Goal: Task Accomplishment & Management: Manage account settings

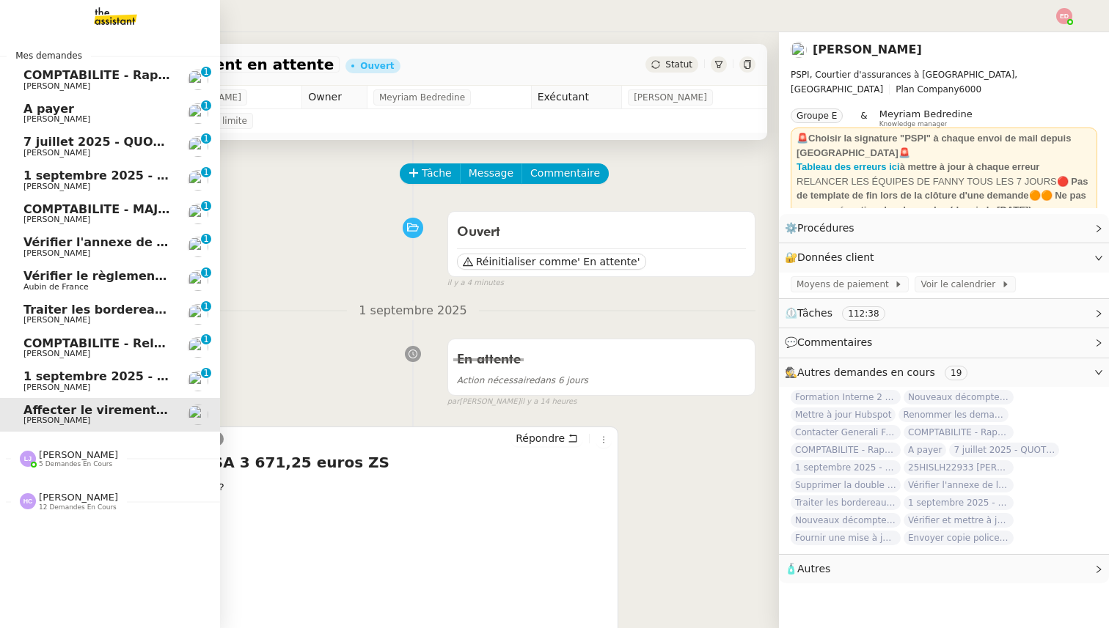
click at [128, 455] on nz-divider "[PERSON_NAME] 5 demandes en cours" at bounding box center [116, 459] width 220 height 19
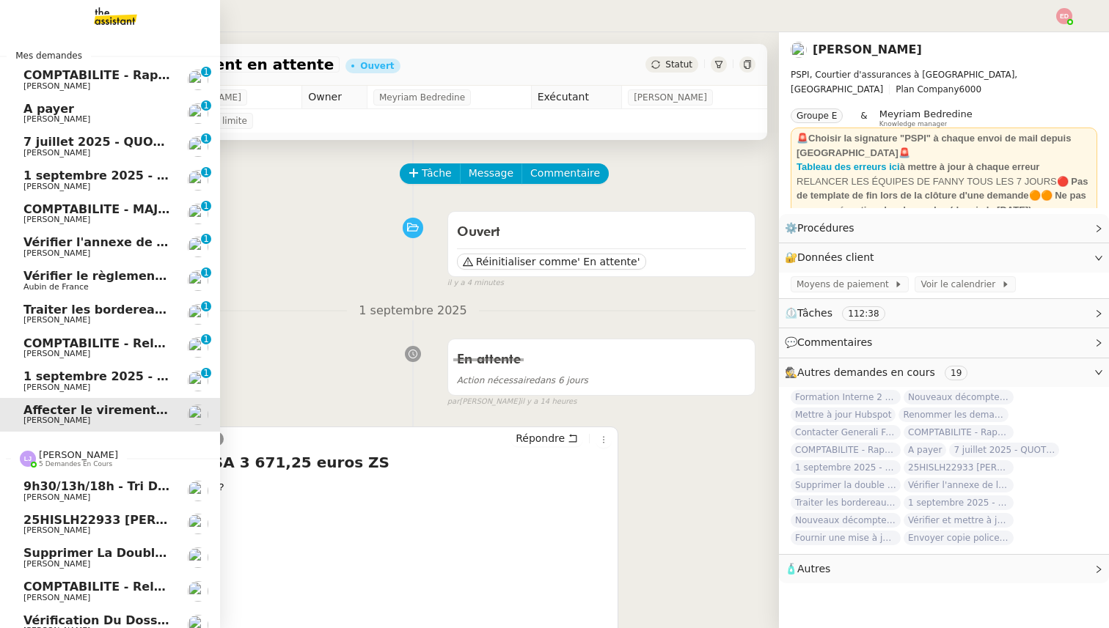
scroll to position [56, 0]
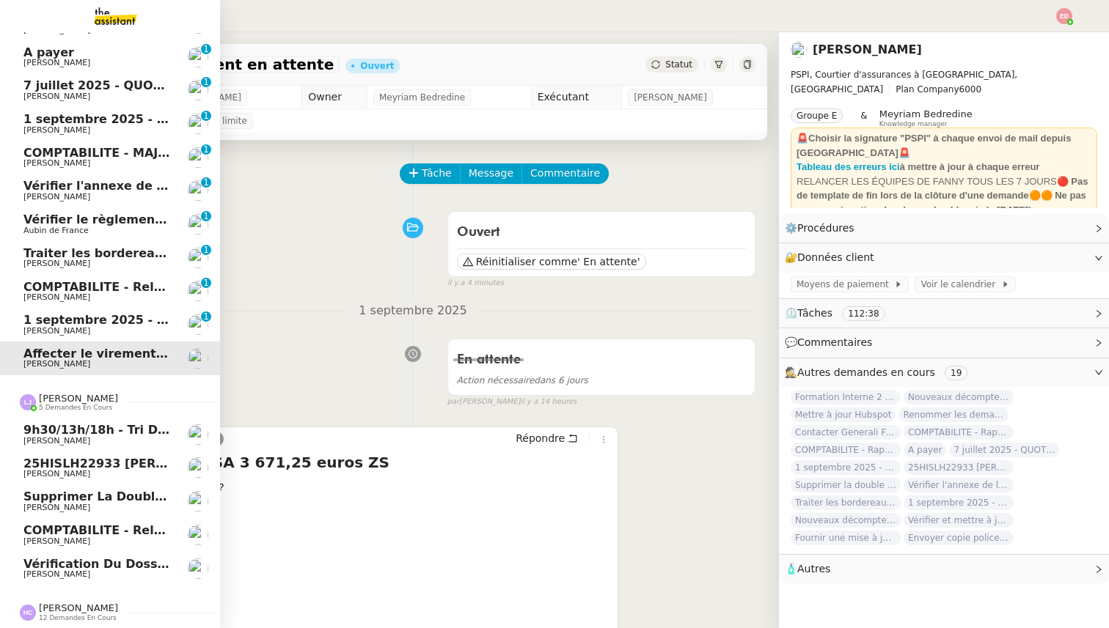
click at [107, 568] on span "Vérification du dossier A TRAITER - 1 septembre 2025" at bounding box center [202, 564] width 359 height 14
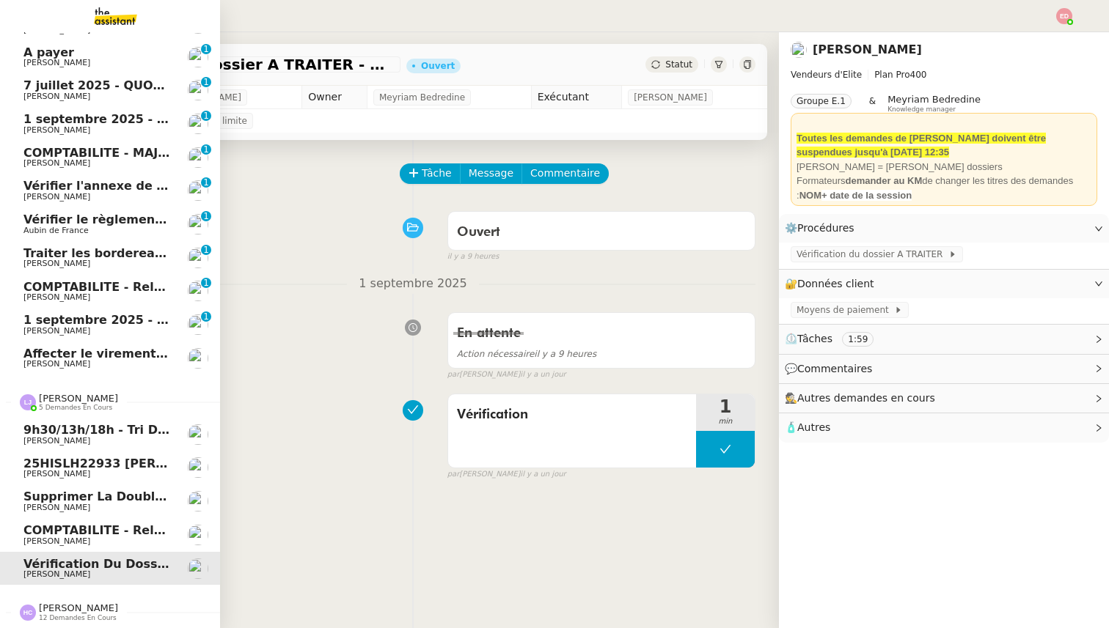
click at [109, 540] on span "[PERSON_NAME]" at bounding box center [97, 542] width 148 height 9
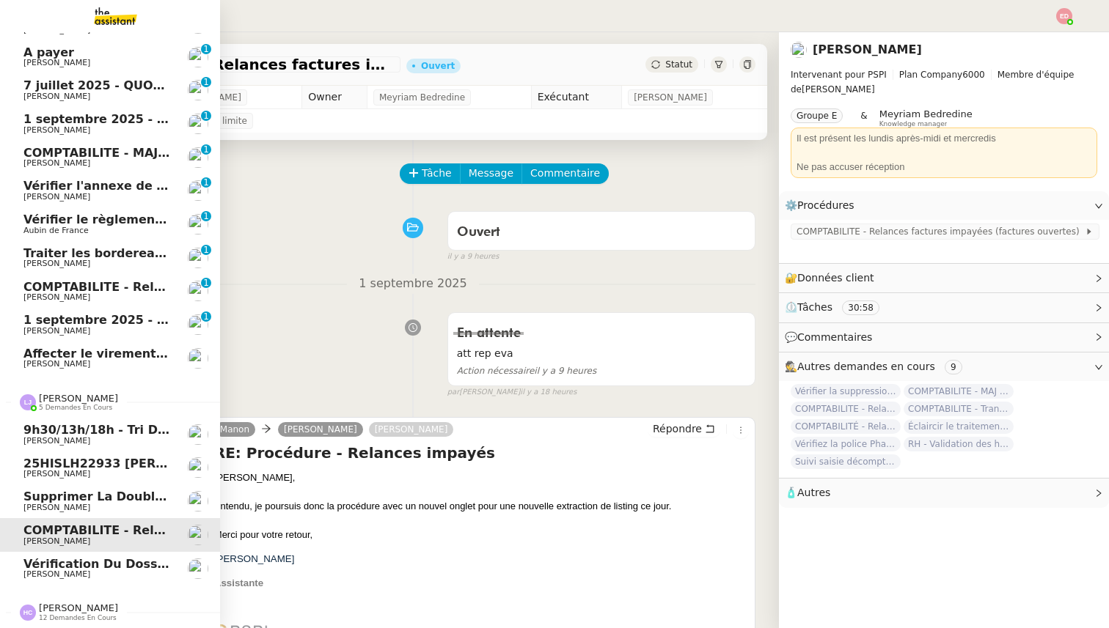
click at [116, 513] on link "Supprimer la double authentification [PERSON_NAME]" at bounding box center [110, 502] width 220 height 34
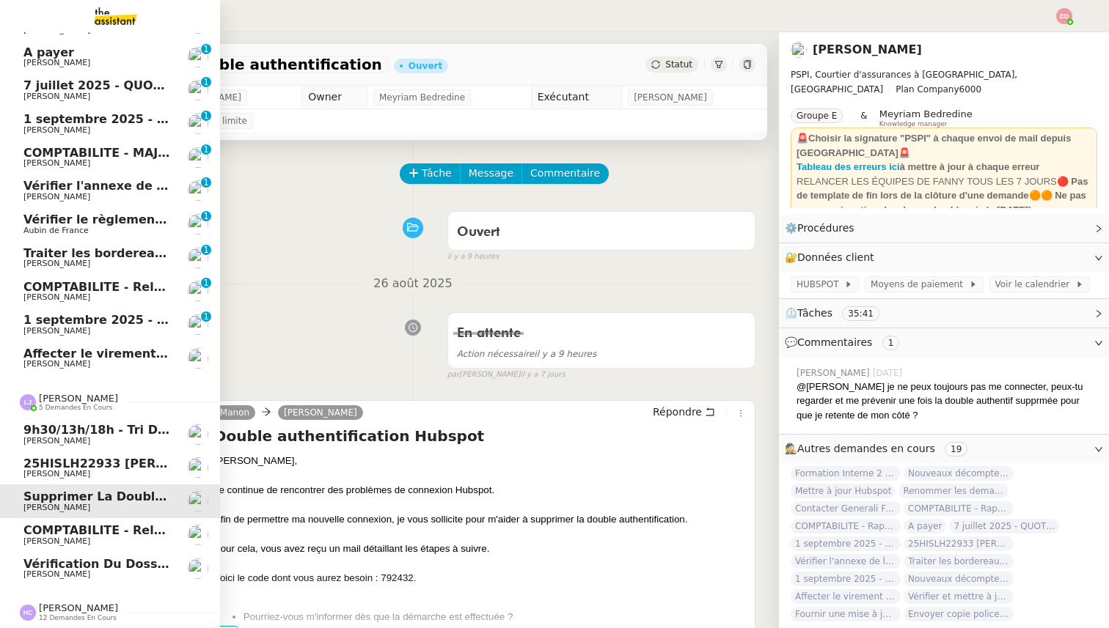
click at [116, 477] on span "[PERSON_NAME]" at bounding box center [97, 474] width 148 height 9
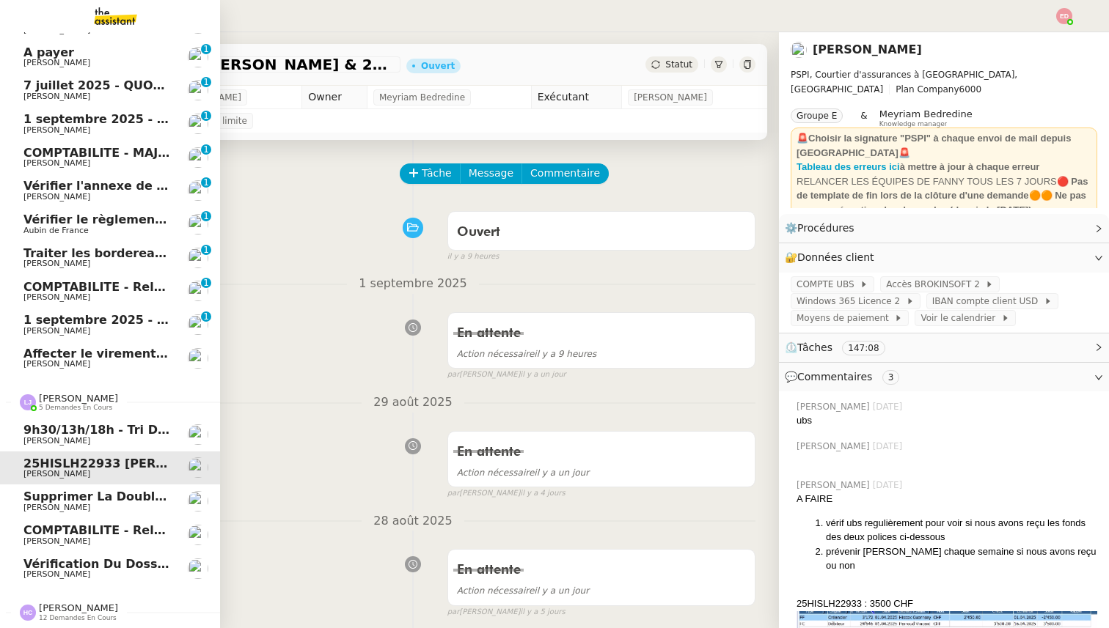
click at [124, 430] on span "9h30/13h/18h - Tri de la boite mail PRO - 29 août 2025" at bounding box center [205, 430] width 365 height 14
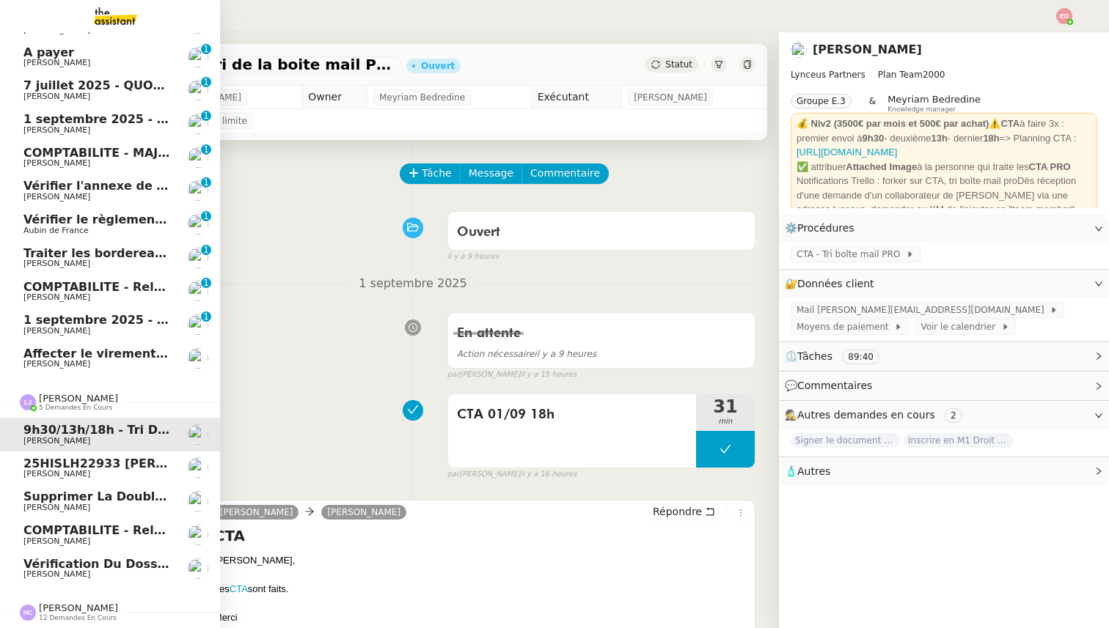
click at [70, 402] on span "[PERSON_NAME]" at bounding box center [78, 398] width 79 height 11
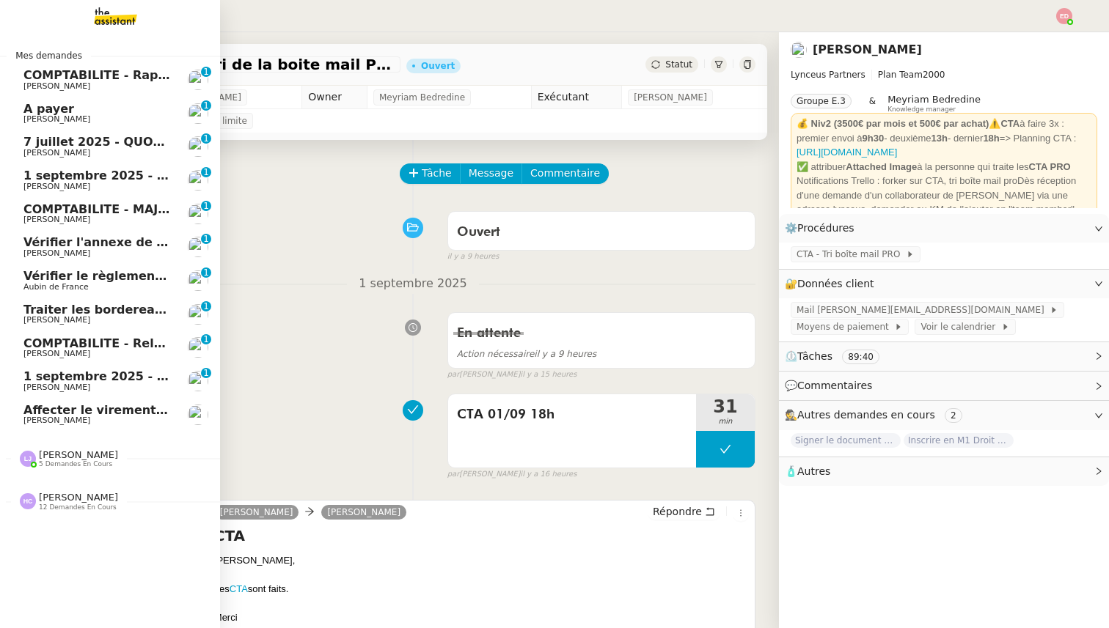
click at [65, 502] on span "[PERSON_NAME]" at bounding box center [78, 497] width 79 height 11
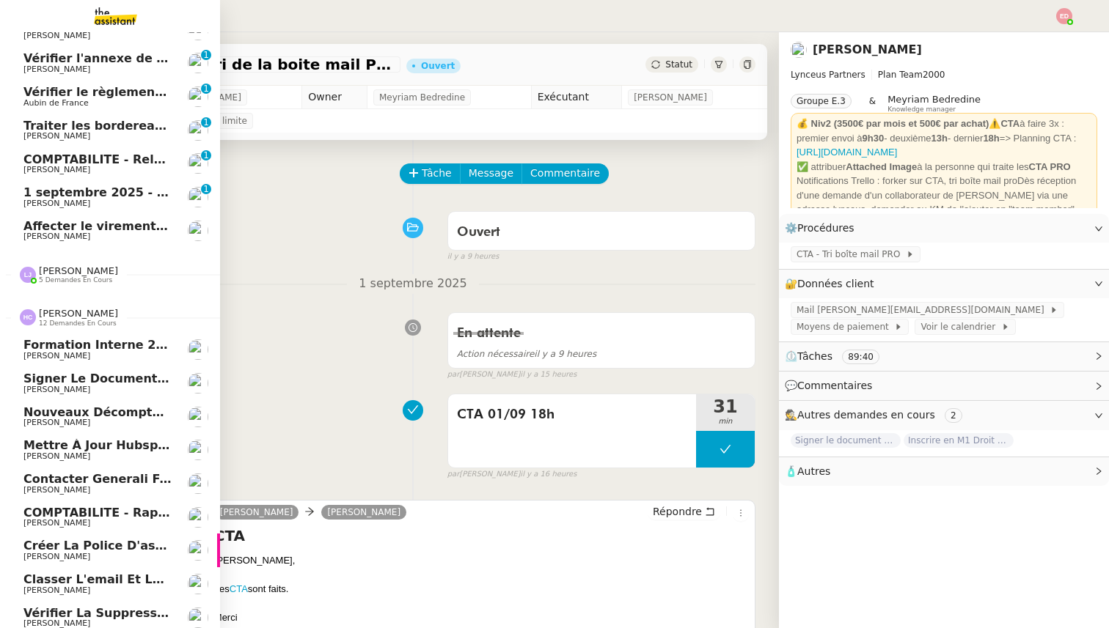
scroll to position [291, 0]
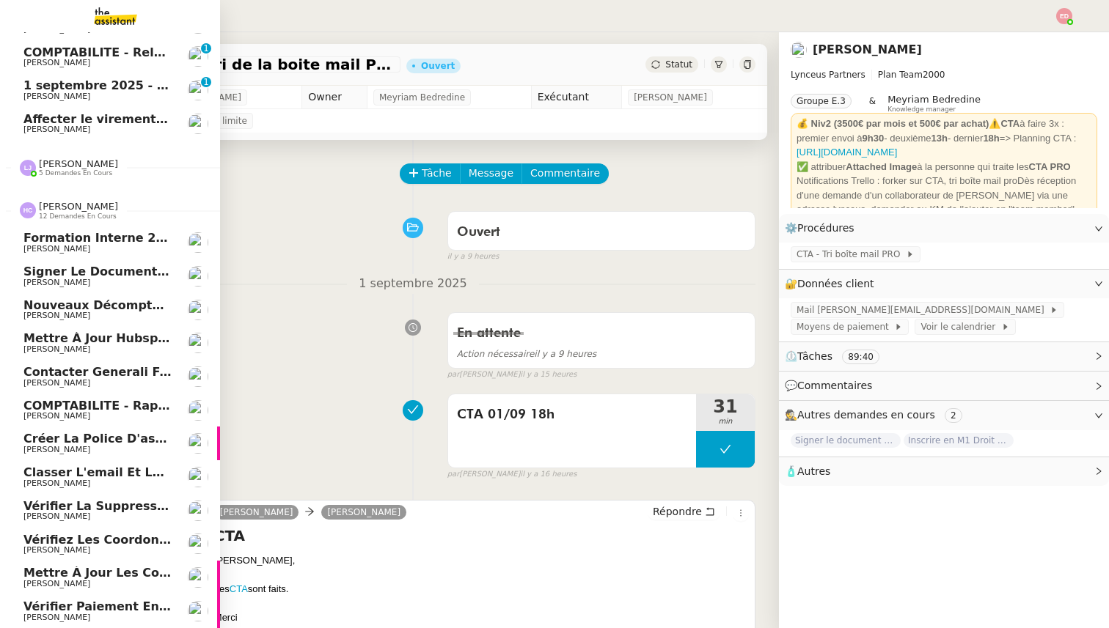
click at [65, 485] on span "[PERSON_NAME]" at bounding box center [56, 484] width 67 height 10
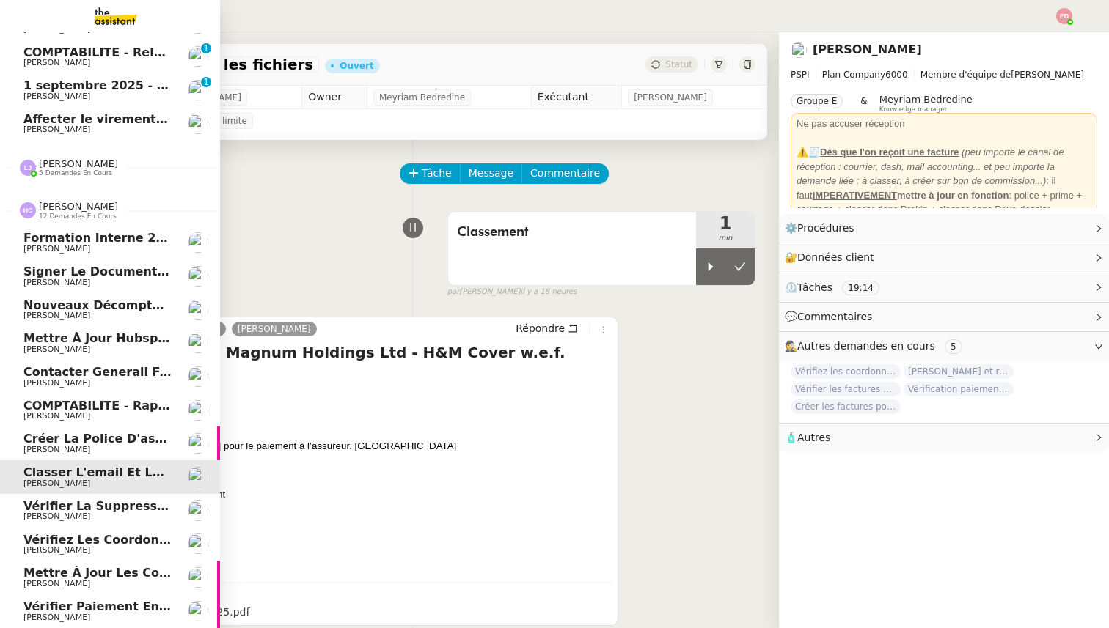
click at [80, 445] on span "Créer la police d'assurance pour EMAD Energy SA" at bounding box center [189, 439] width 333 height 14
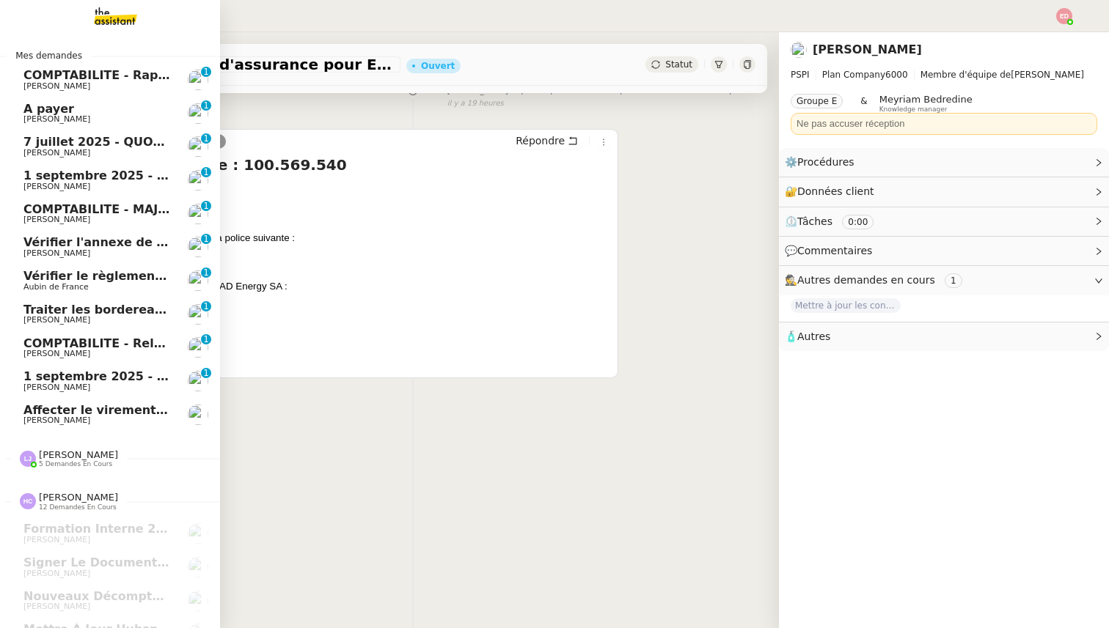
click at [87, 81] on span "COMPTABILITE - Rapprochement bancaire - 28 août 2025" at bounding box center [210, 75] width 375 height 14
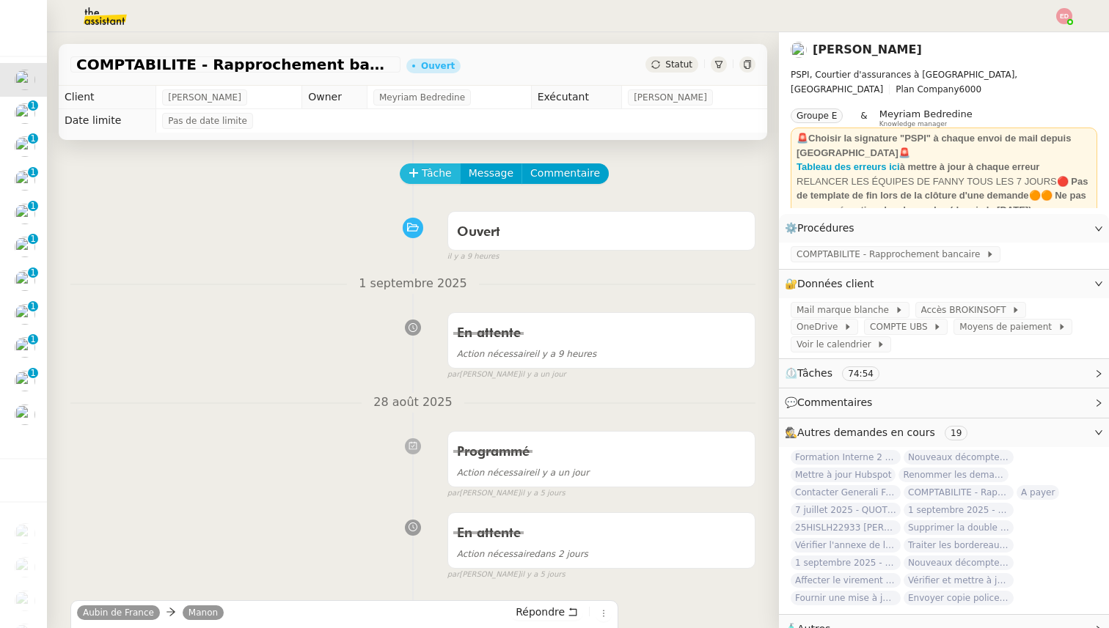
click at [408, 175] on icon at bounding box center [413, 173] width 10 height 10
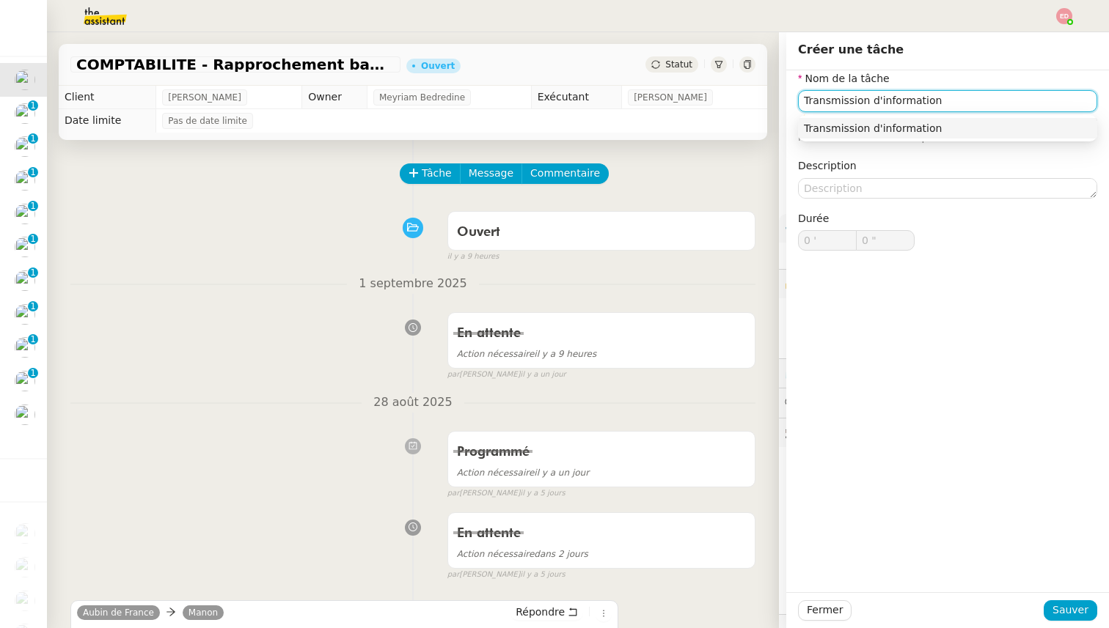
click at [885, 103] on input "Transmission d'information" at bounding box center [947, 100] width 299 height 21
type input "Transmission d'information"
click at [1069, 609] on span "Sauver" at bounding box center [1070, 610] width 36 height 17
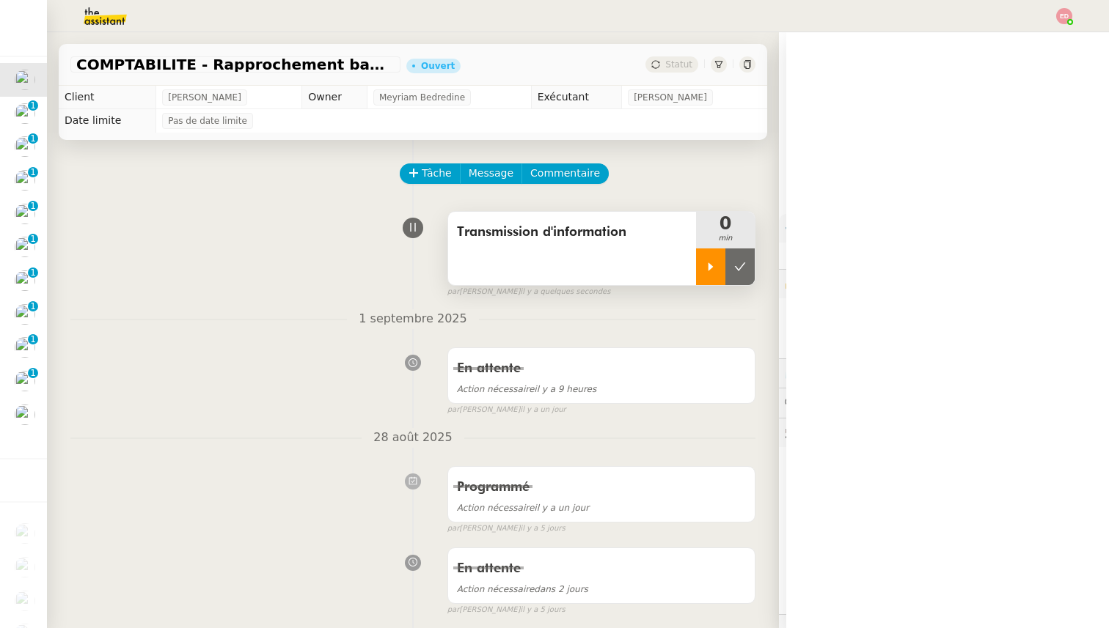
click at [710, 268] on icon at bounding box center [711, 267] width 12 height 12
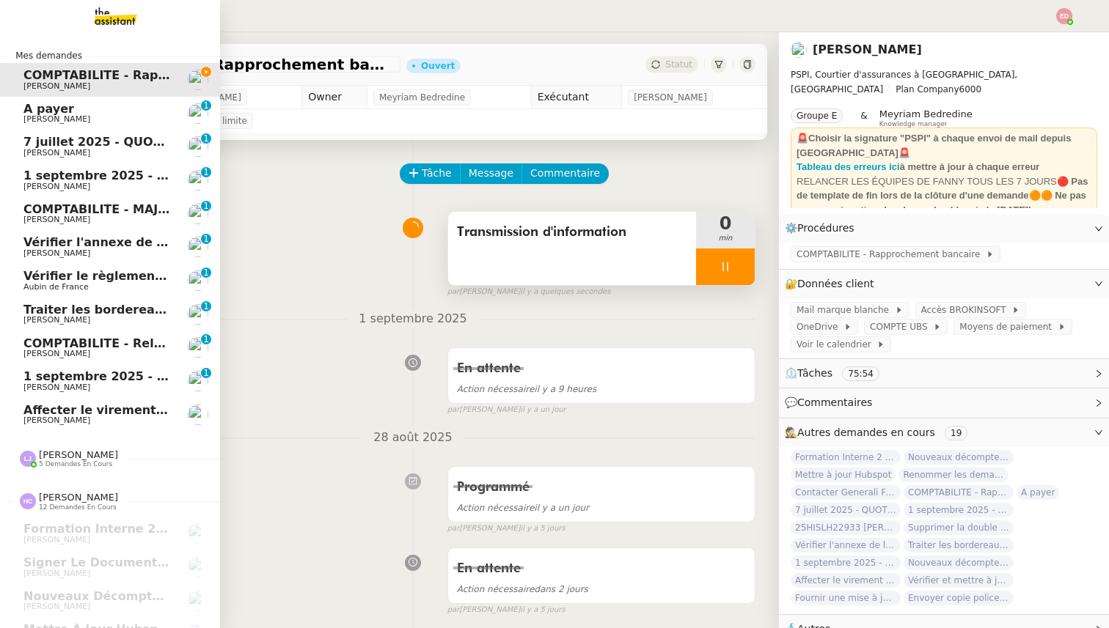
click at [33, 110] on span "A payer" at bounding box center [48, 109] width 51 height 14
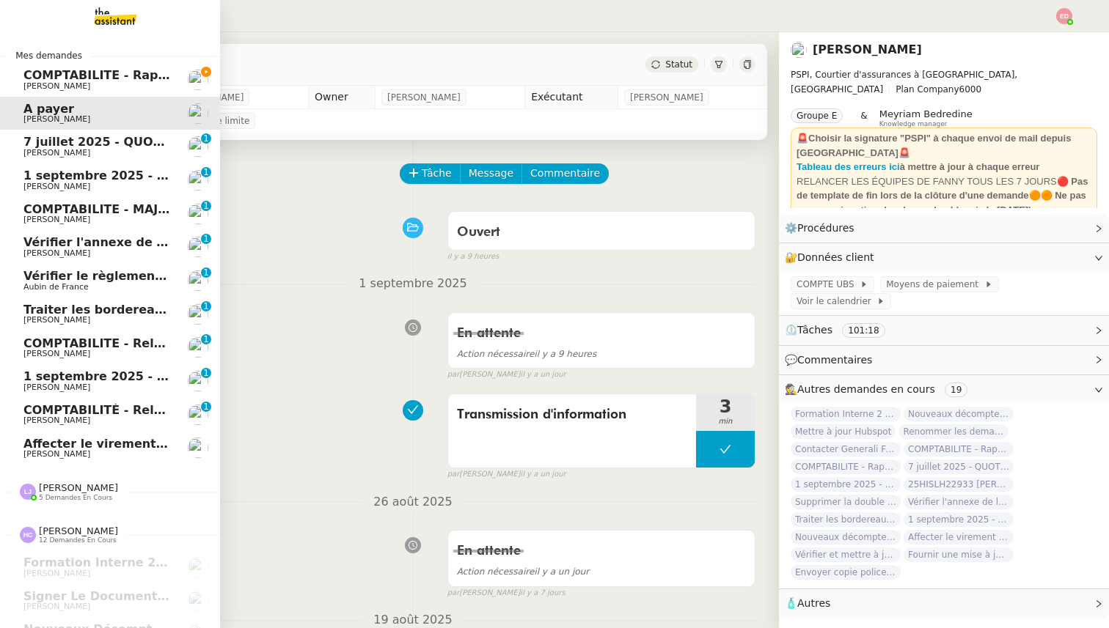
click at [42, 147] on span "7 juillet 2025 - QUOTIDIEN Gestion boite mail Accounting" at bounding box center [211, 142] width 377 height 14
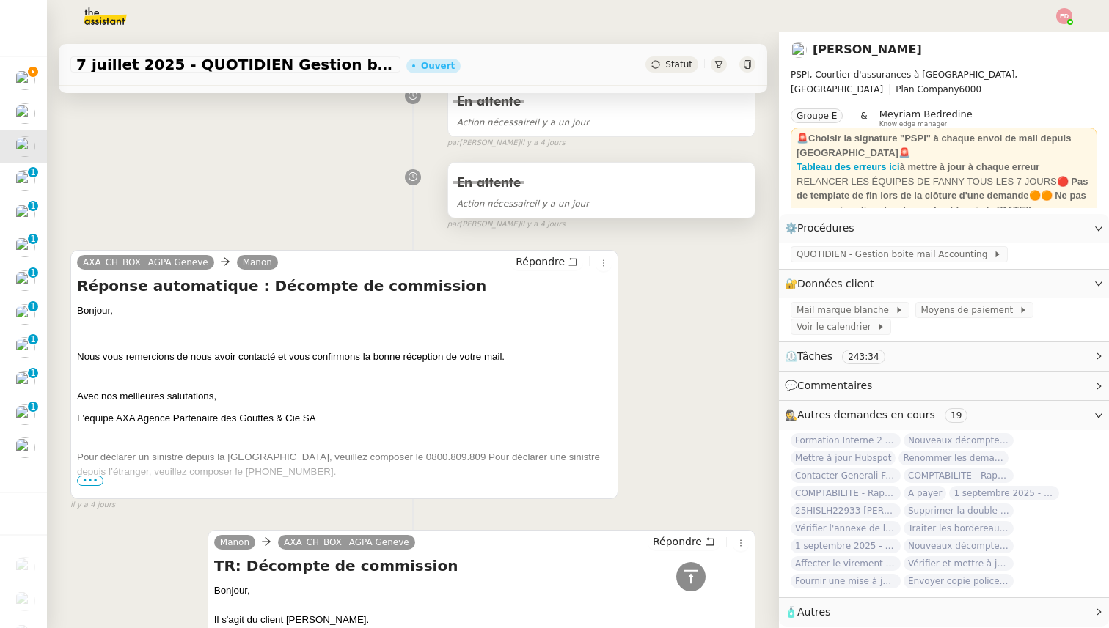
scroll to position [339, 0]
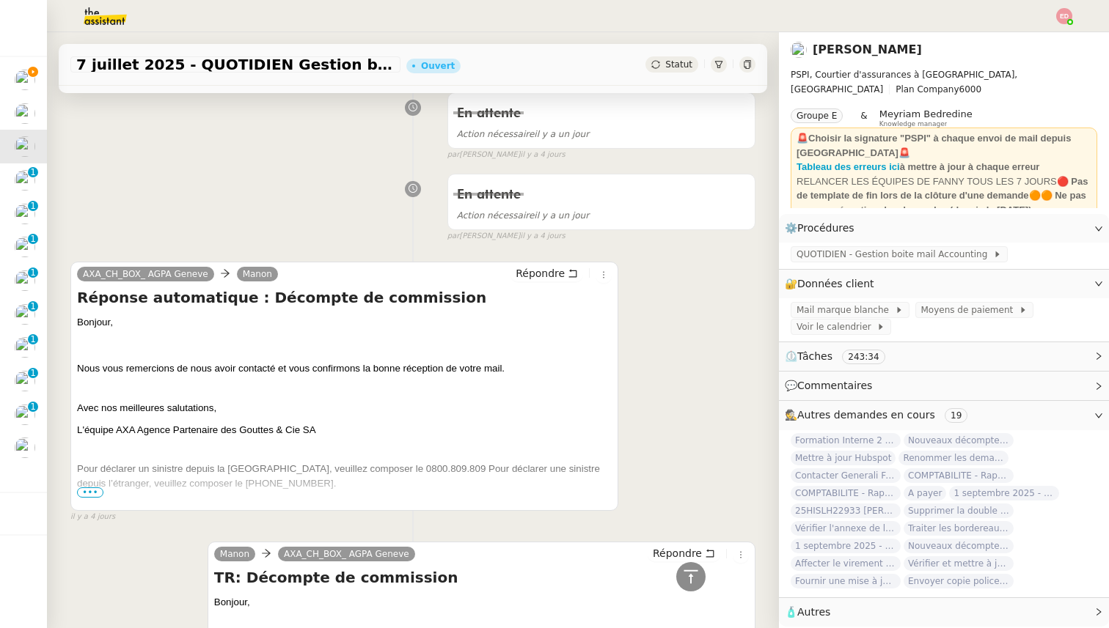
click at [668, 67] on span "Statut" at bounding box center [678, 64] width 27 height 10
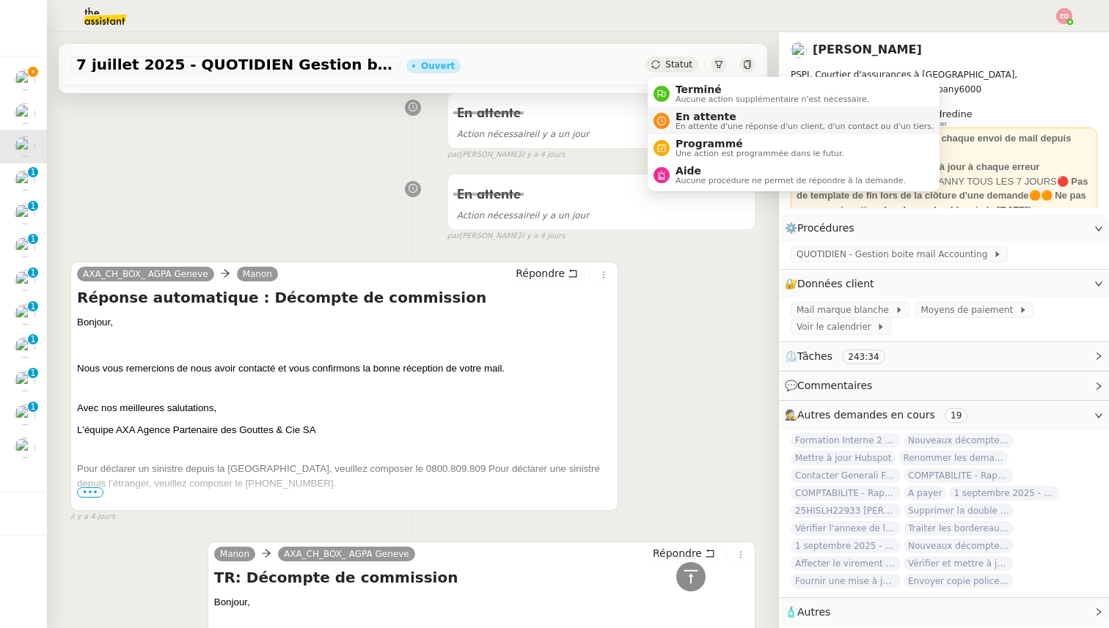
click at [679, 131] on span "En attente d'une réponse d'un client, d'un contact ou d'un tiers." at bounding box center [804, 126] width 258 height 8
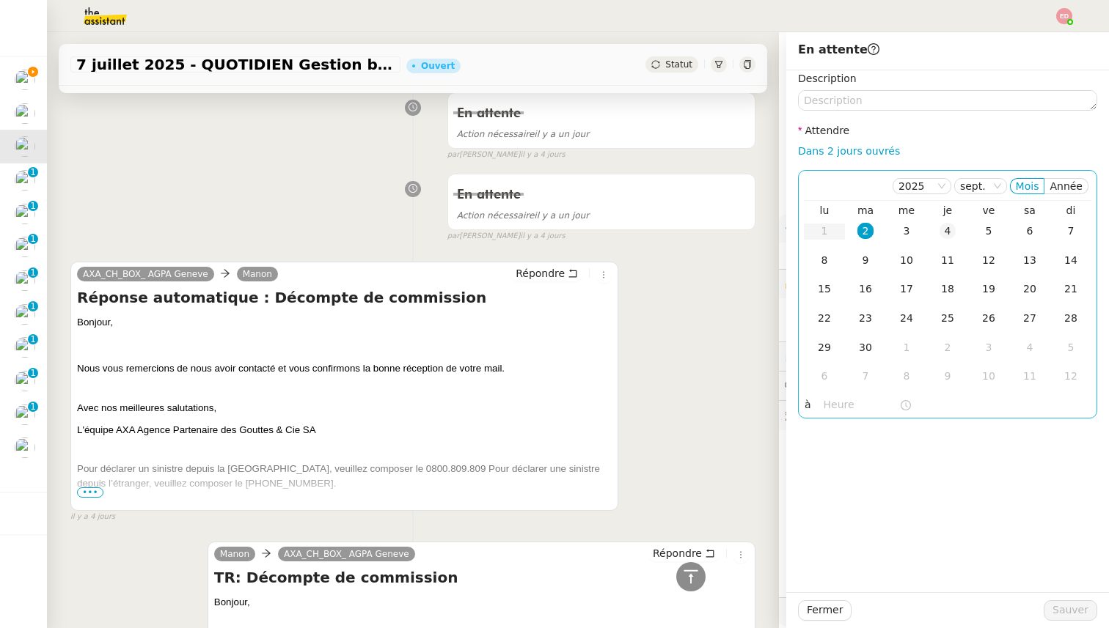
click at [945, 232] on div "4" at bounding box center [947, 231] width 16 height 16
click at [1055, 604] on span "Sauver" at bounding box center [1070, 610] width 36 height 17
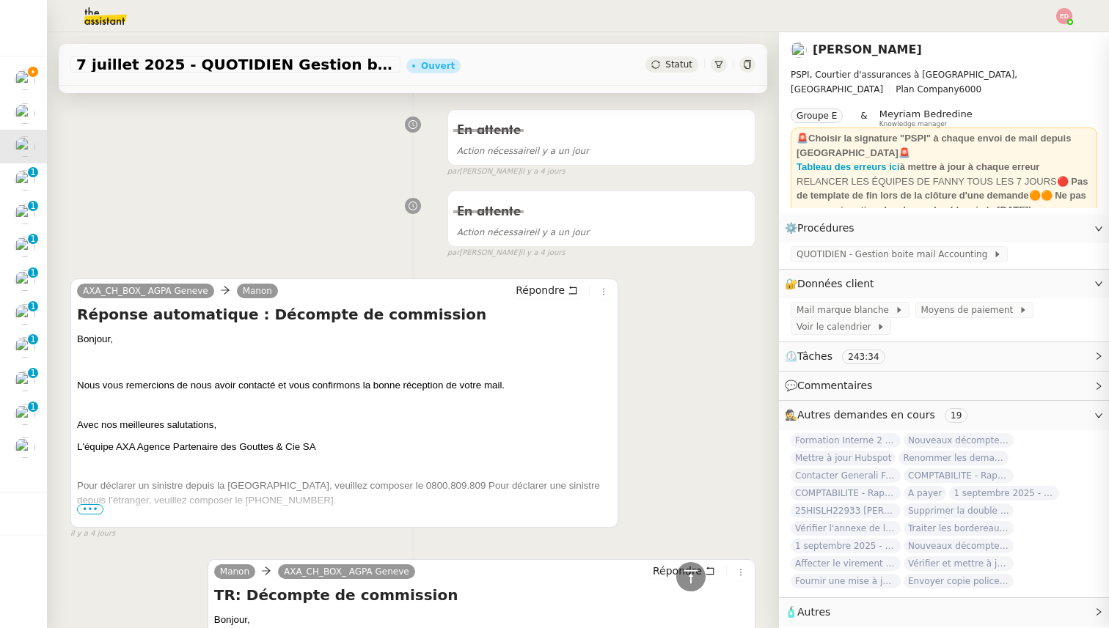
scroll to position [356, 0]
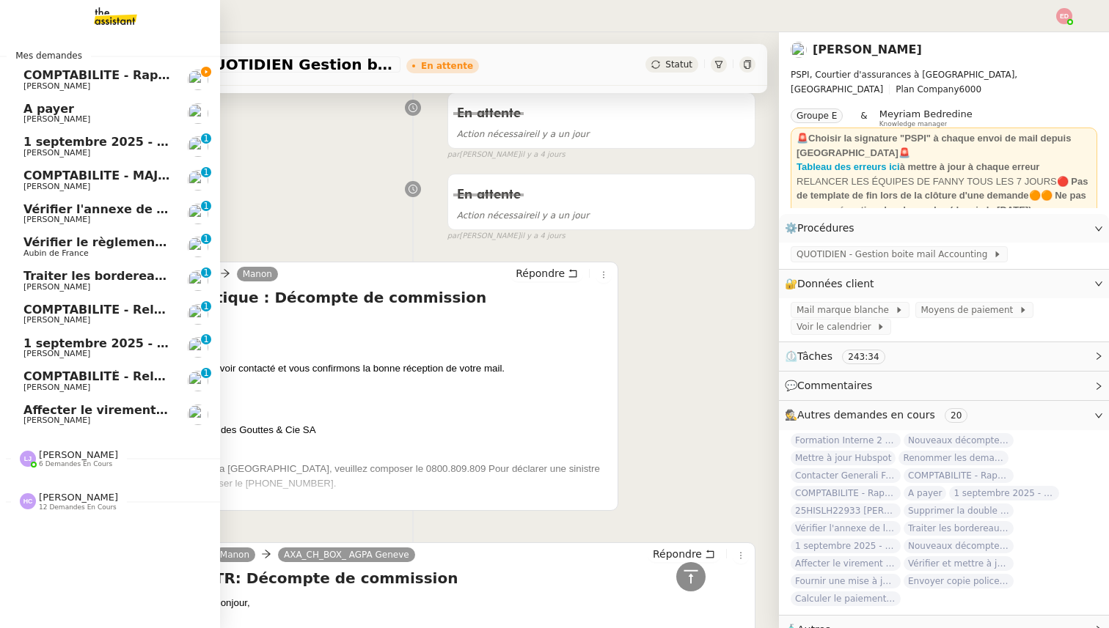
click at [33, 144] on span "1 septembre 2025 - QUOTIDIEN - OPAL - Gestion de la boîte mail OPAL" at bounding box center [254, 142] width 463 height 14
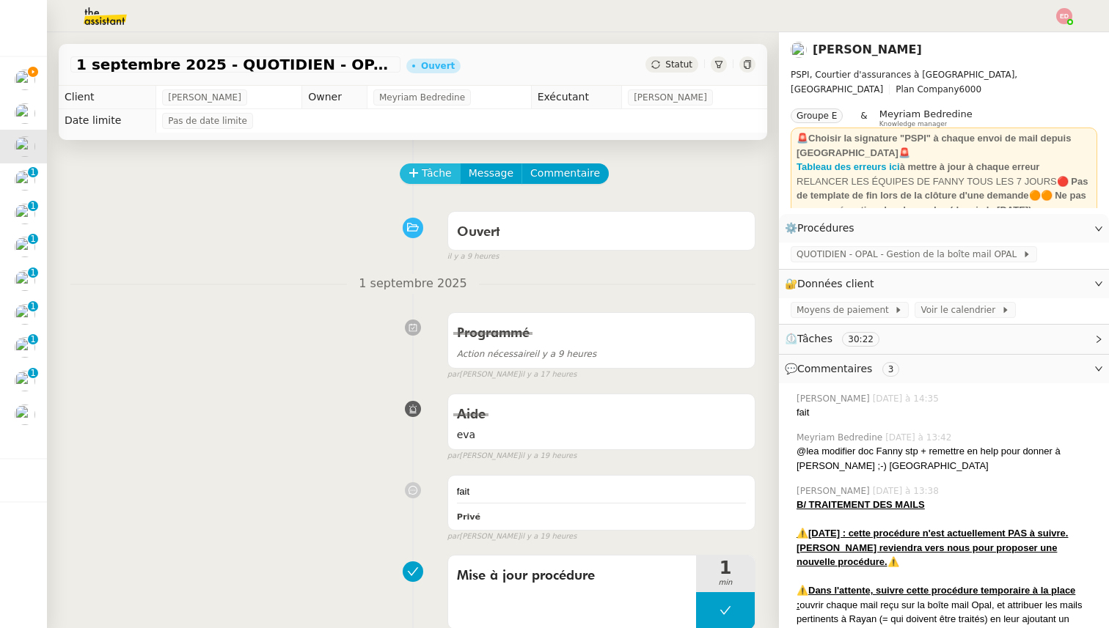
click at [428, 169] on span "Tâche" at bounding box center [437, 173] width 30 height 17
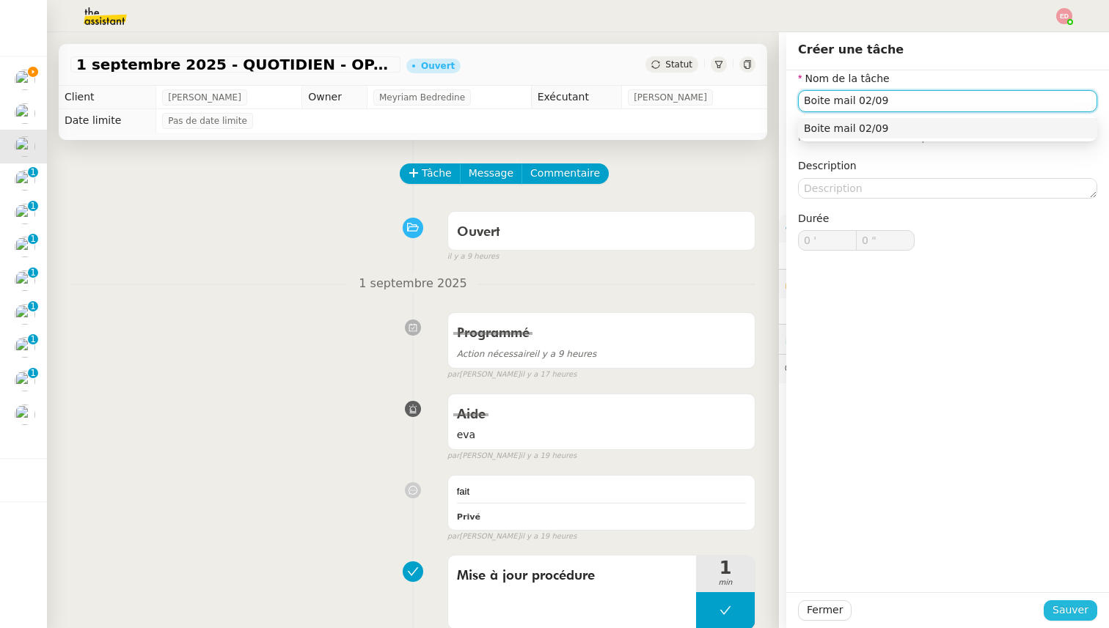
type input "Boite mail 02/09"
click at [1068, 608] on span "Sauver" at bounding box center [1070, 610] width 36 height 17
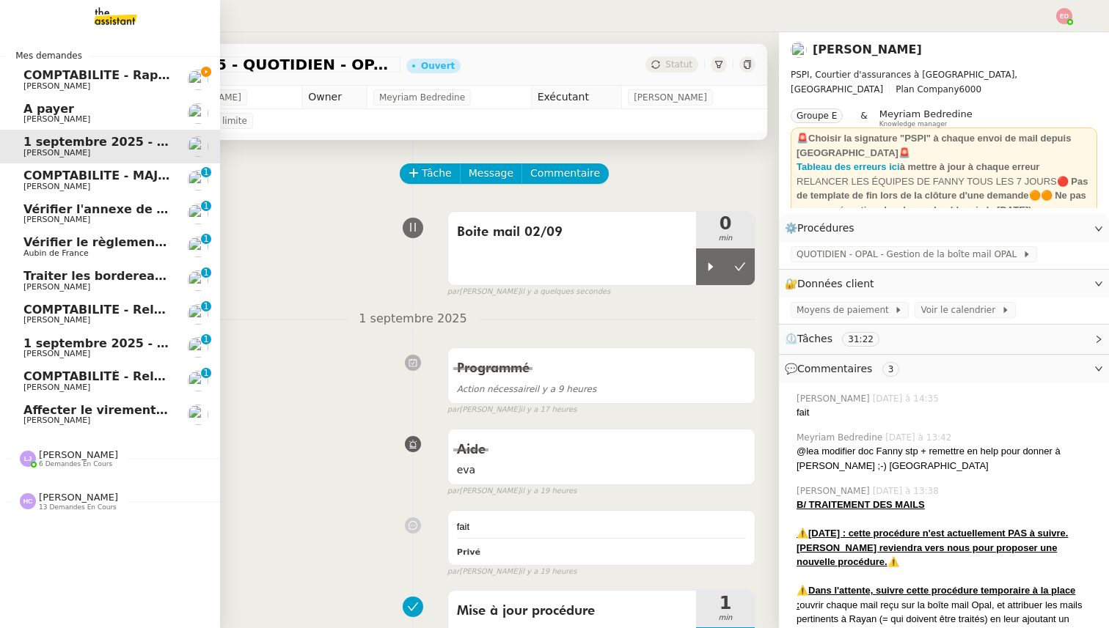
click at [31, 175] on span "COMPTABILITE - MAJ solde restant- août 2025" at bounding box center [174, 176] width 302 height 14
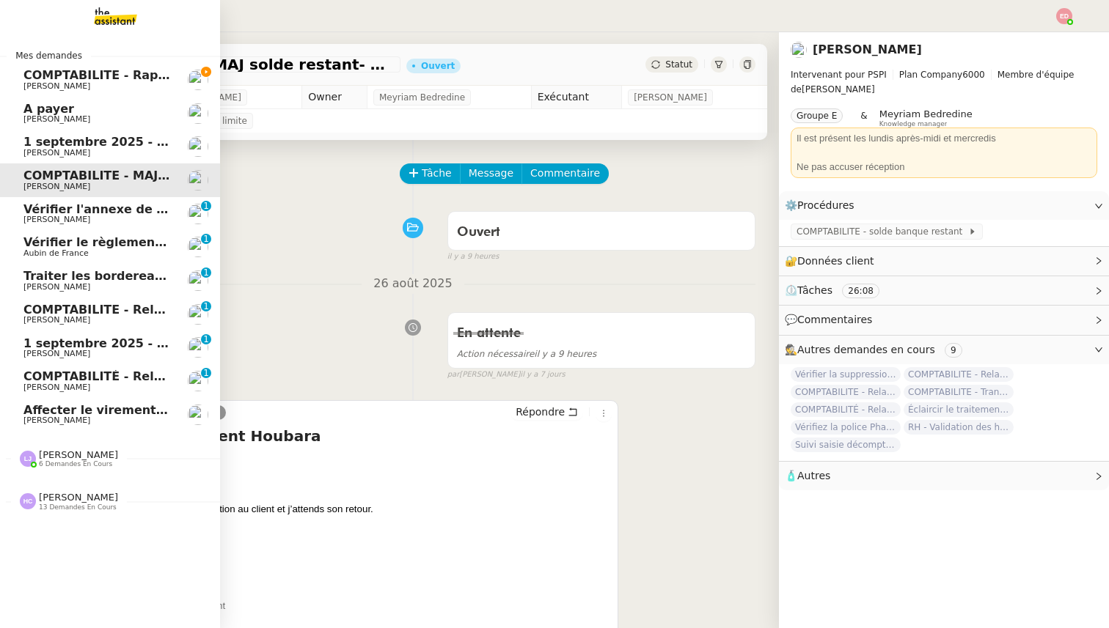
click at [33, 211] on span "Vérifier l'annexe de la police d'assurance" at bounding box center [159, 209] width 272 height 14
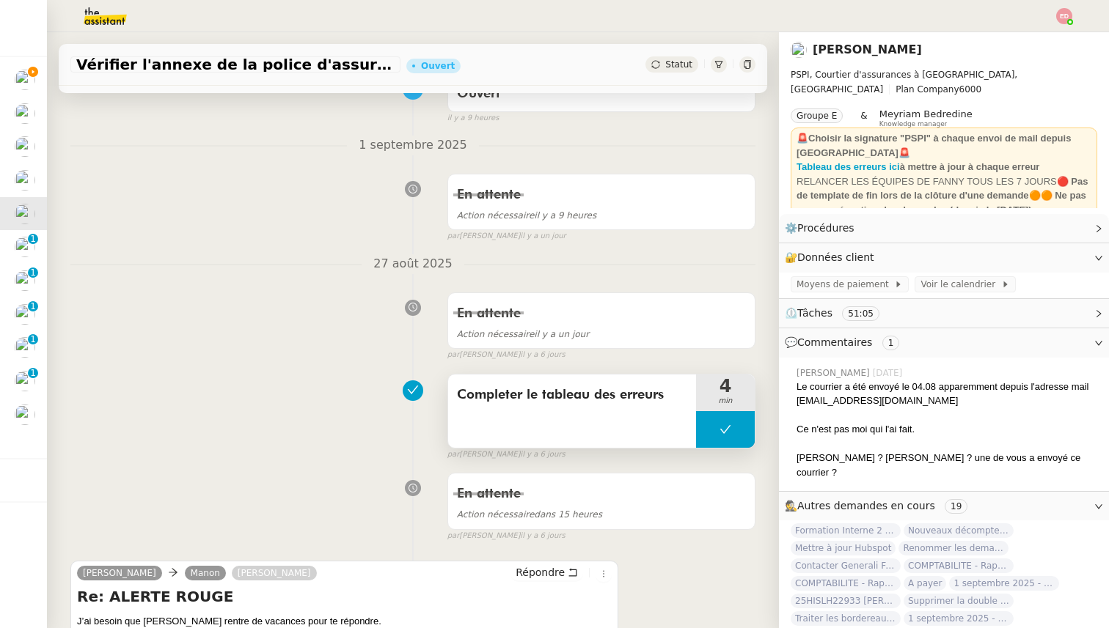
scroll to position [26, 0]
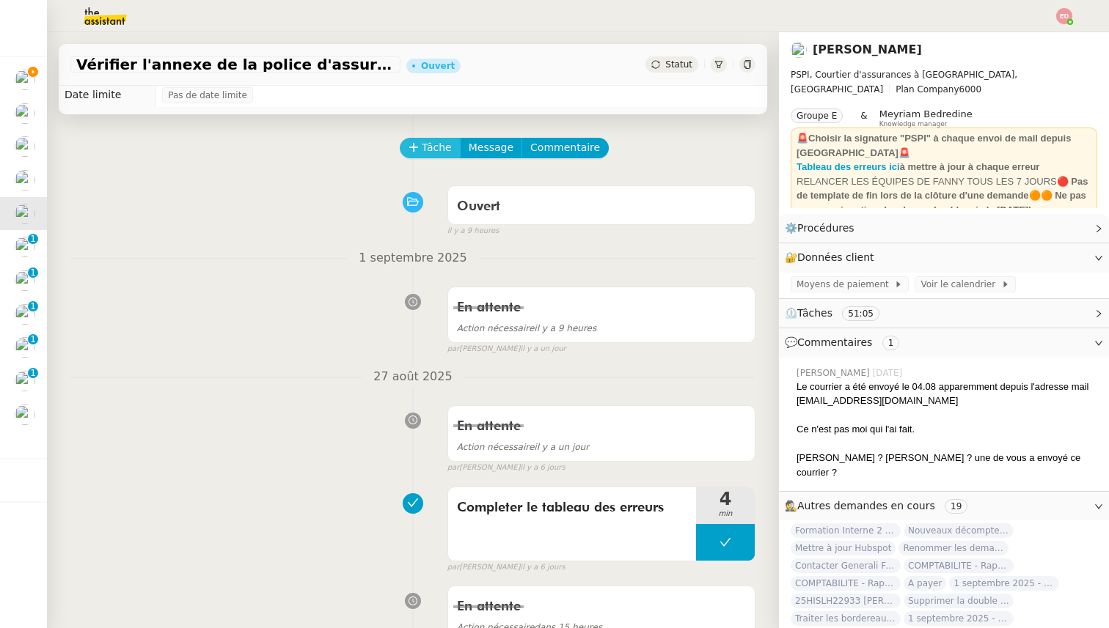
click at [433, 152] on span "Tâche" at bounding box center [437, 147] width 30 height 17
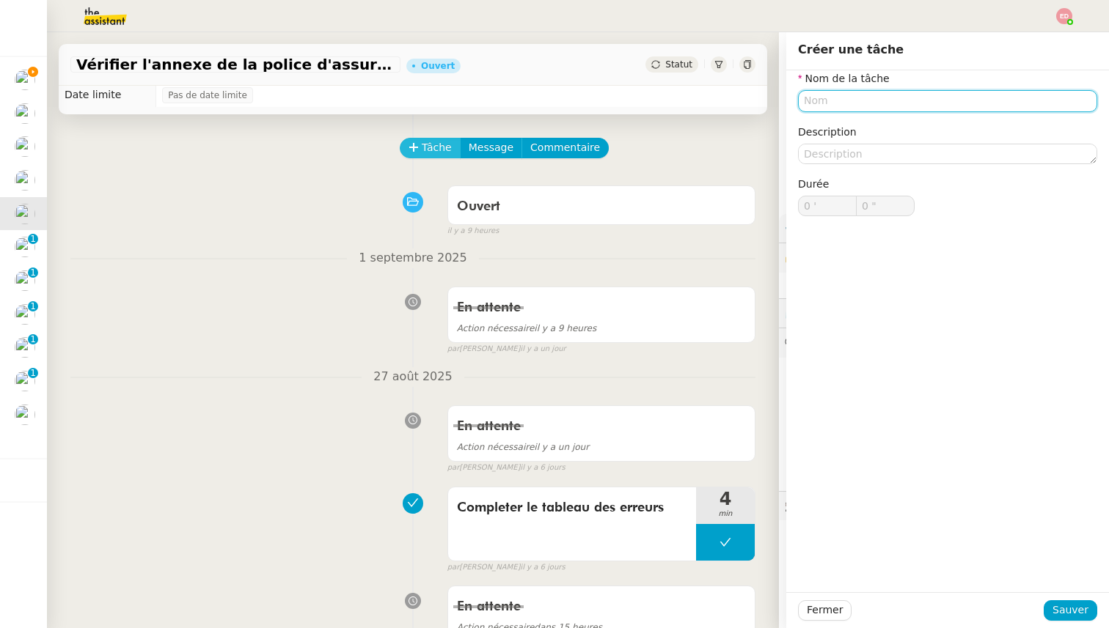
paste input "Transmission d'information"
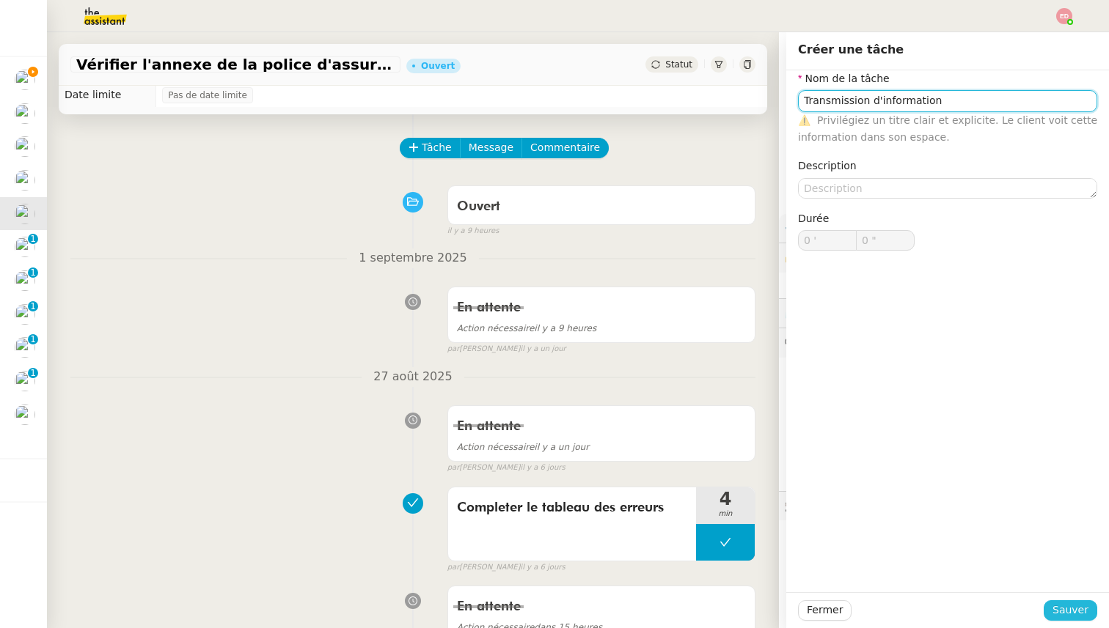
type input "Transmission d'information"
click at [1086, 607] on span "Sauver" at bounding box center [1070, 610] width 36 height 17
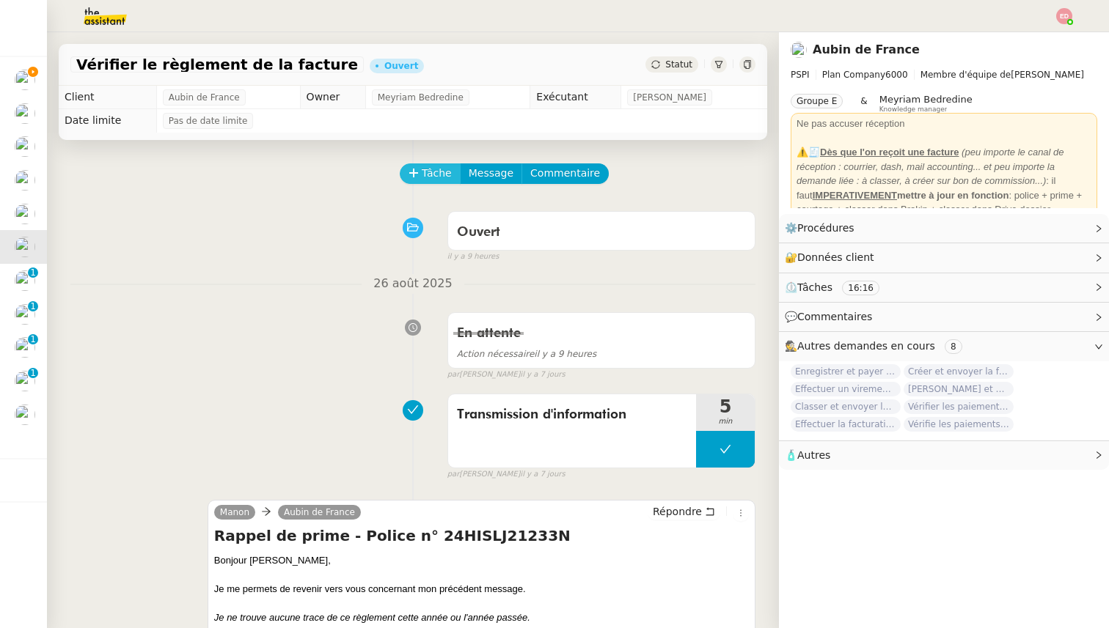
click at [427, 175] on span "Tâche" at bounding box center [437, 173] width 30 height 17
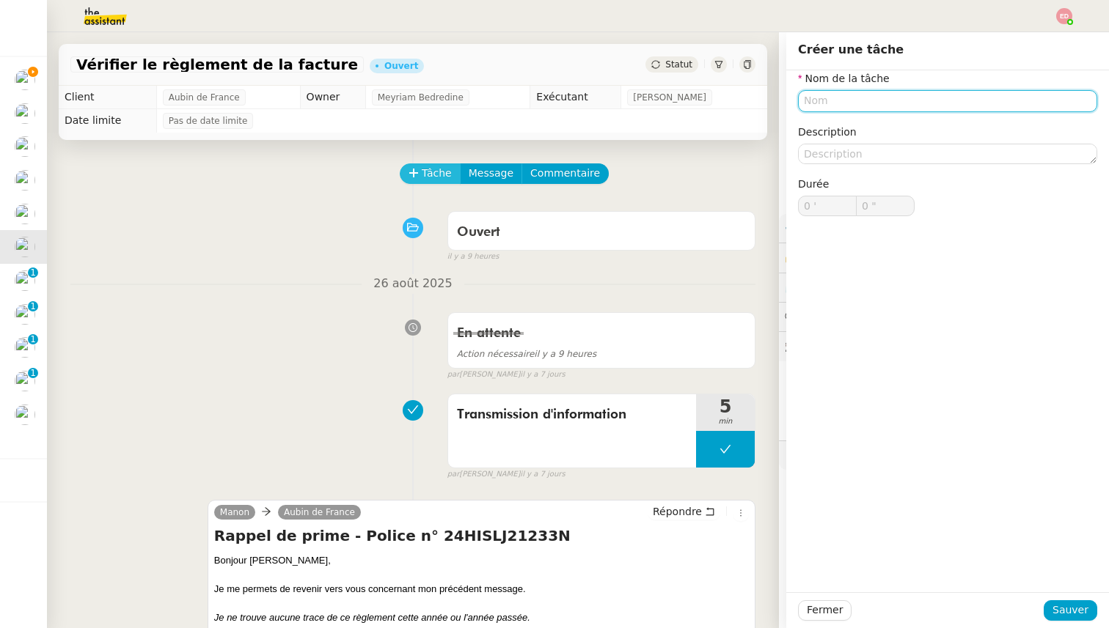
paste input "Transmission d'information"
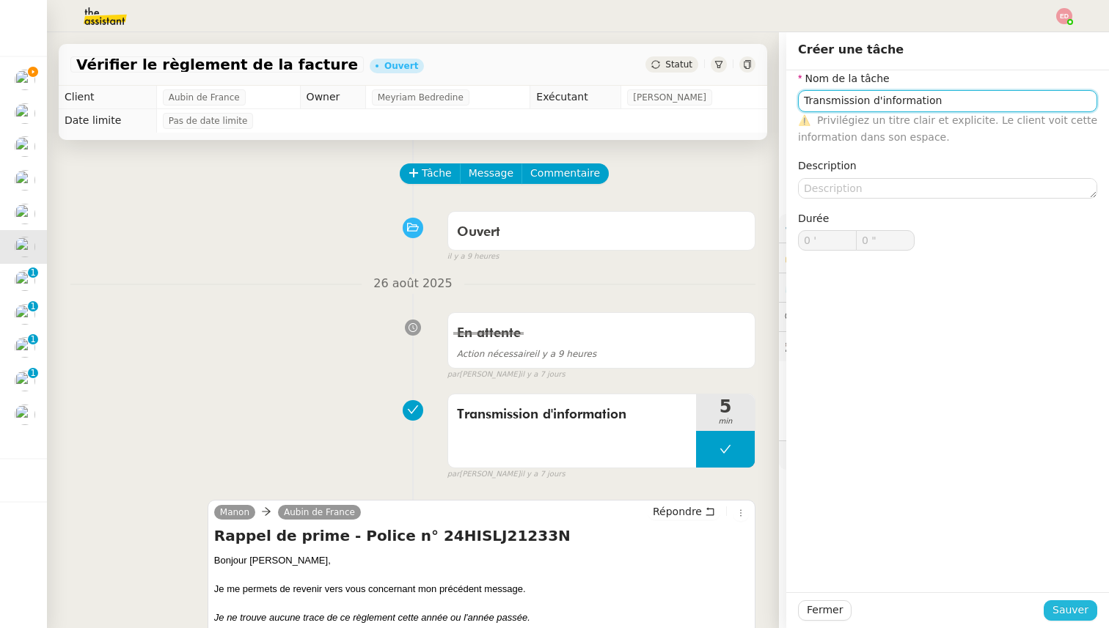
type input "Transmission d'information"
click at [1052, 606] on button "Sauver" at bounding box center [1071, 611] width 54 height 21
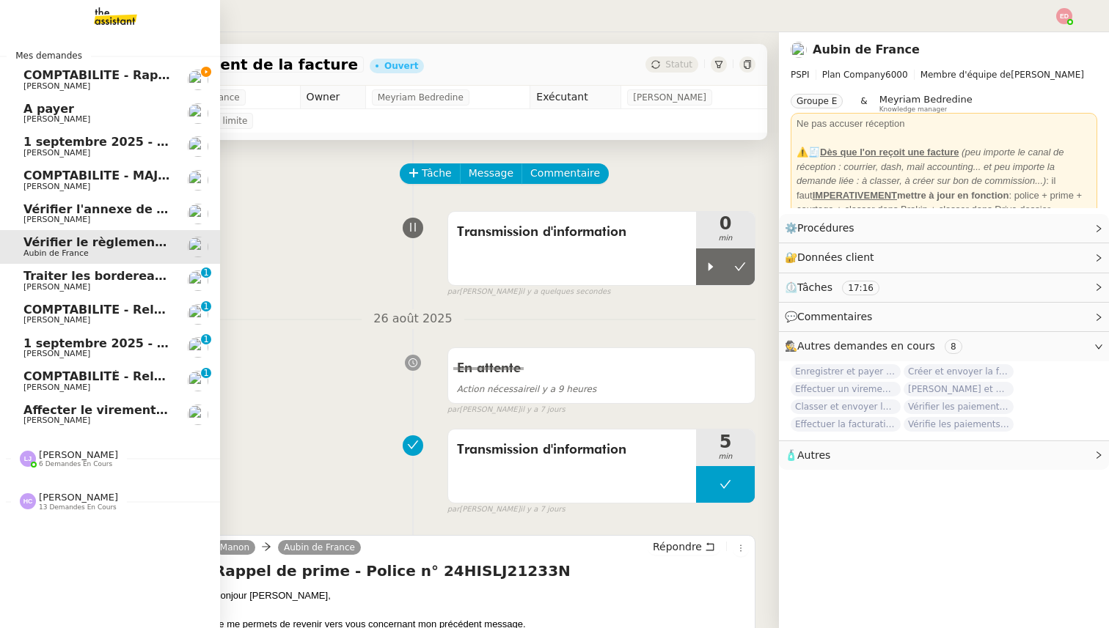
click at [22, 283] on link "Traiter les bordereaux de commission [DATE] [PERSON_NAME] 0 1 2 3 4 5 6 7 8 9" at bounding box center [110, 281] width 220 height 34
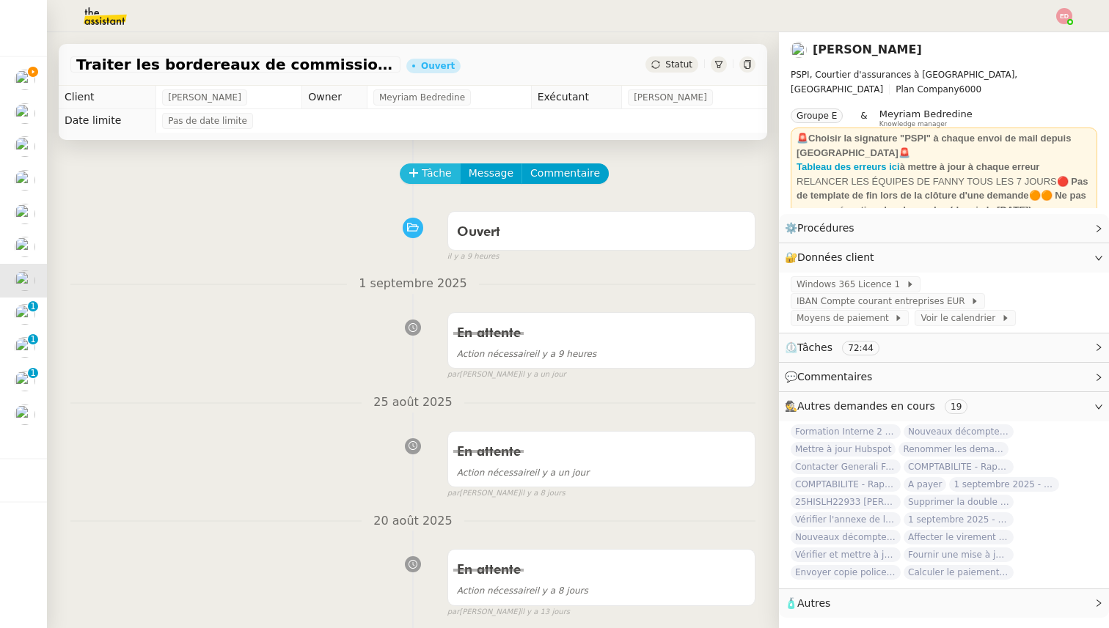
click at [431, 169] on span "Tâche" at bounding box center [437, 173] width 30 height 17
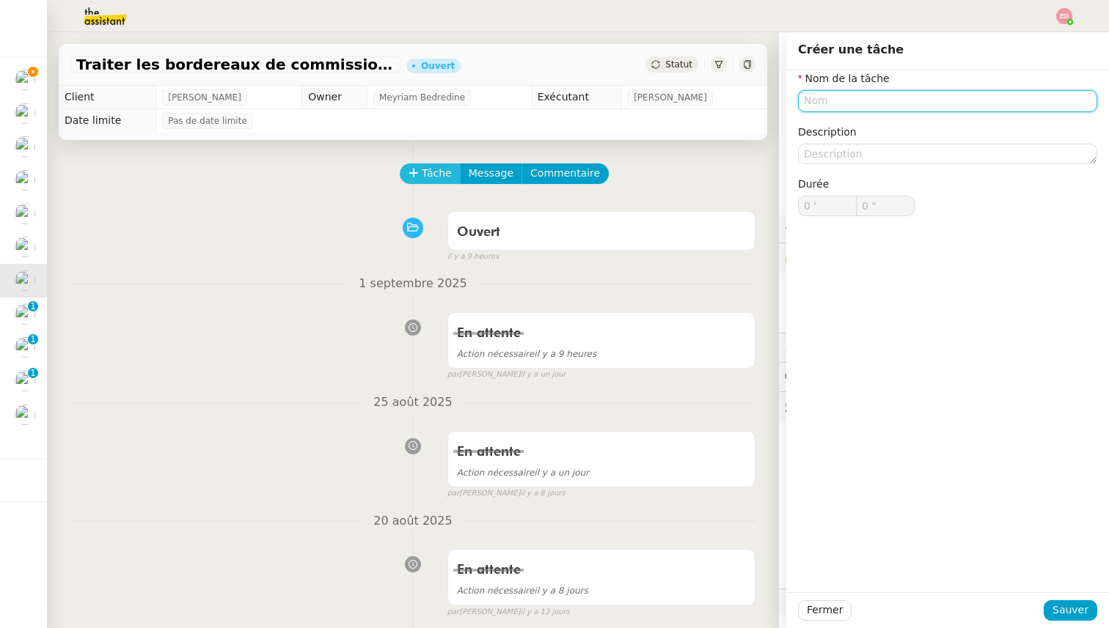
paste input "Transmission d'information"
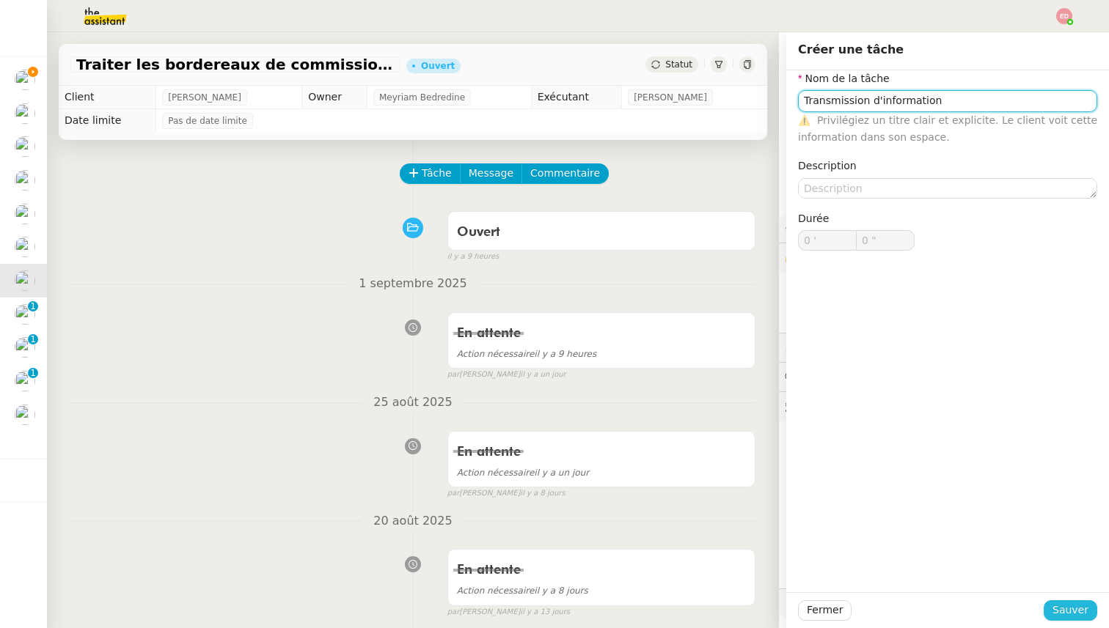
type input "Transmission d'information"
click at [1056, 610] on span "Sauver" at bounding box center [1070, 610] width 36 height 17
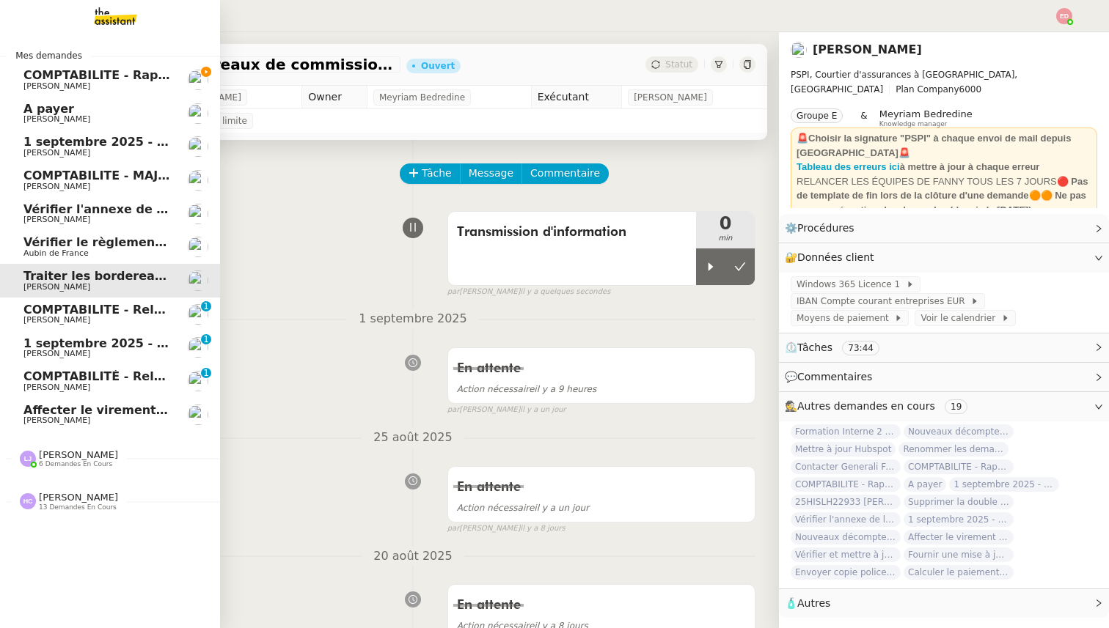
click at [41, 307] on span "COMPTABILITE - Relances factures impayées - août 2025" at bounding box center [210, 310] width 374 height 14
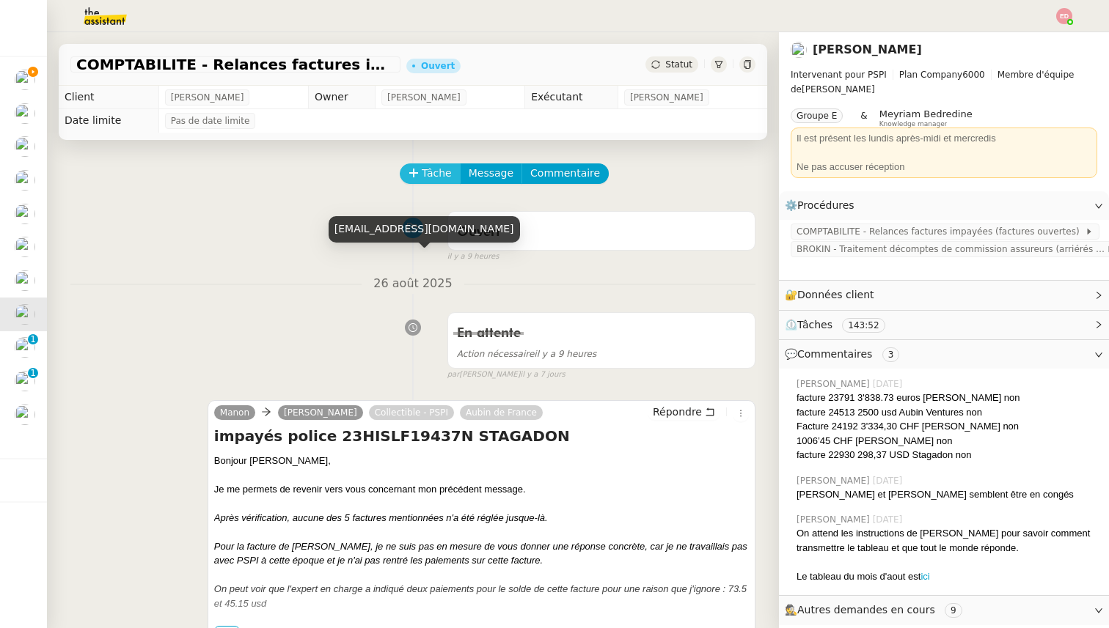
click at [425, 174] on span "Tâche" at bounding box center [437, 173] width 30 height 17
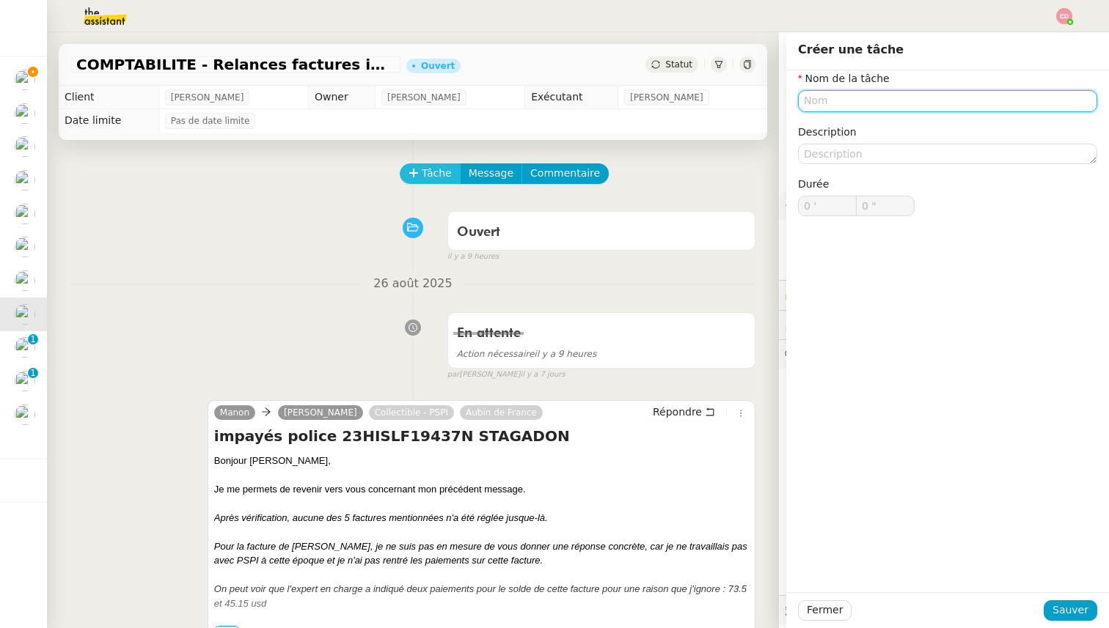
paste input "Transmission d'information"
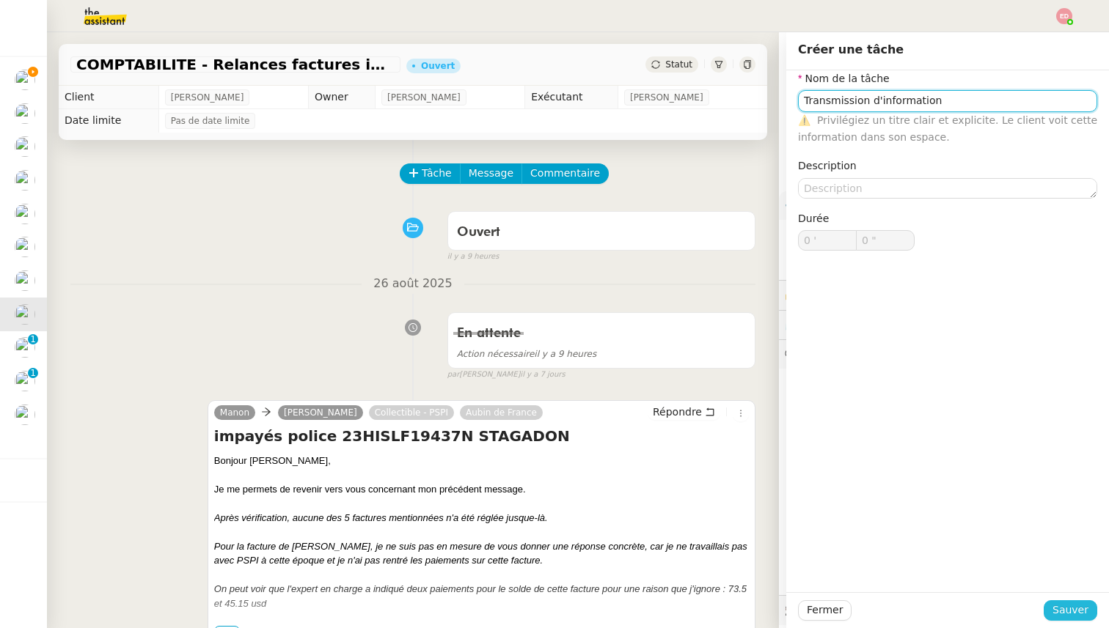
type input "Transmission d'information"
click at [1060, 610] on span "Sauver" at bounding box center [1070, 610] width 36 height 17
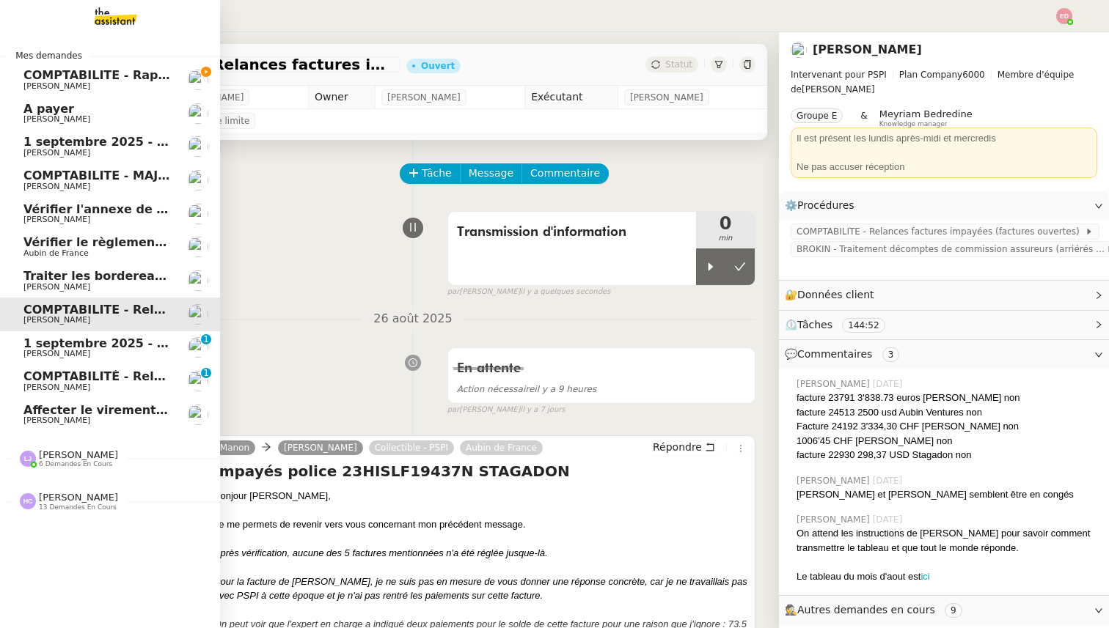
click at [27, 344] on span "1 septembre 2025 - QUOTIDIEN Gestion boite mail Accounting" at bounding box center [228, 344] width 411 height 14
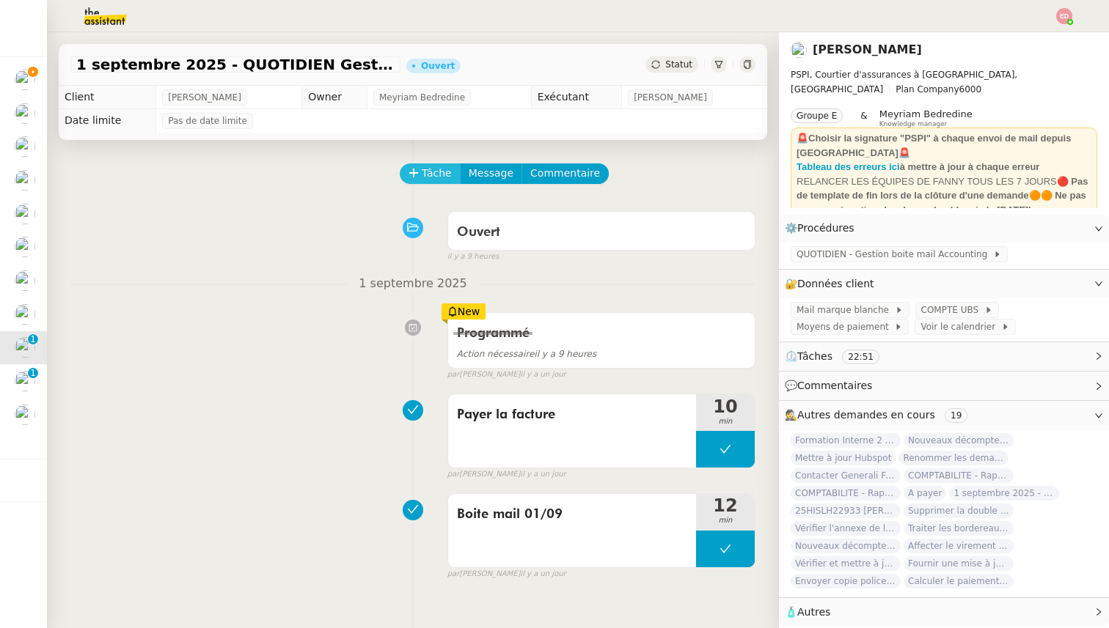
click at [414, 169] on icon at bounding box center [413, 173] width 1 height 8
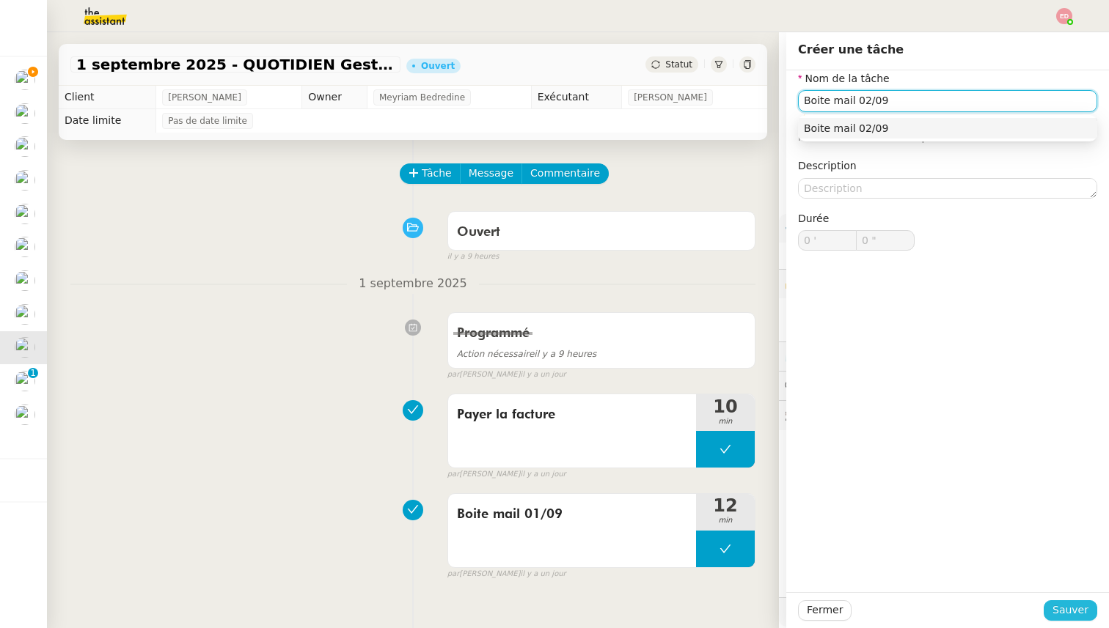
type input "Boite mail 02/09"
click at [1071, 615] on span "Sauver" at bounding box center [1070, 610] width 36 height 17
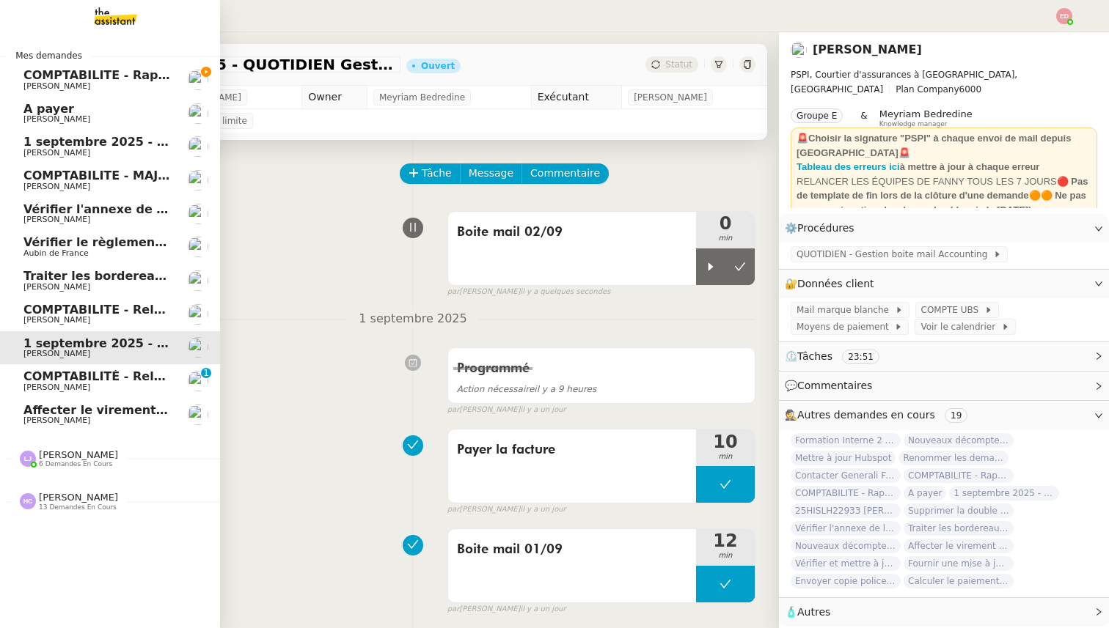
click at [64, 374] on span "COMPTABILITÉ - Relance des primes GoldenCare impayées- septembre 2025" at bounding box center [274, 377] width 503 height 14
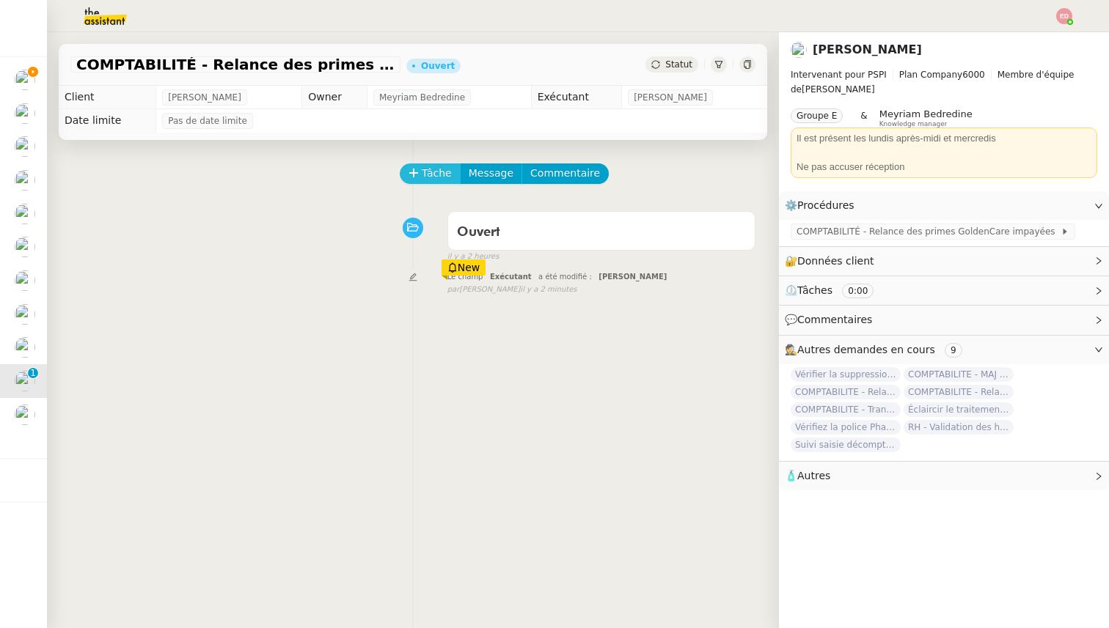
click at [425, 172] on span "Tâche" at bounding box center [437, 173] width 30 height 17
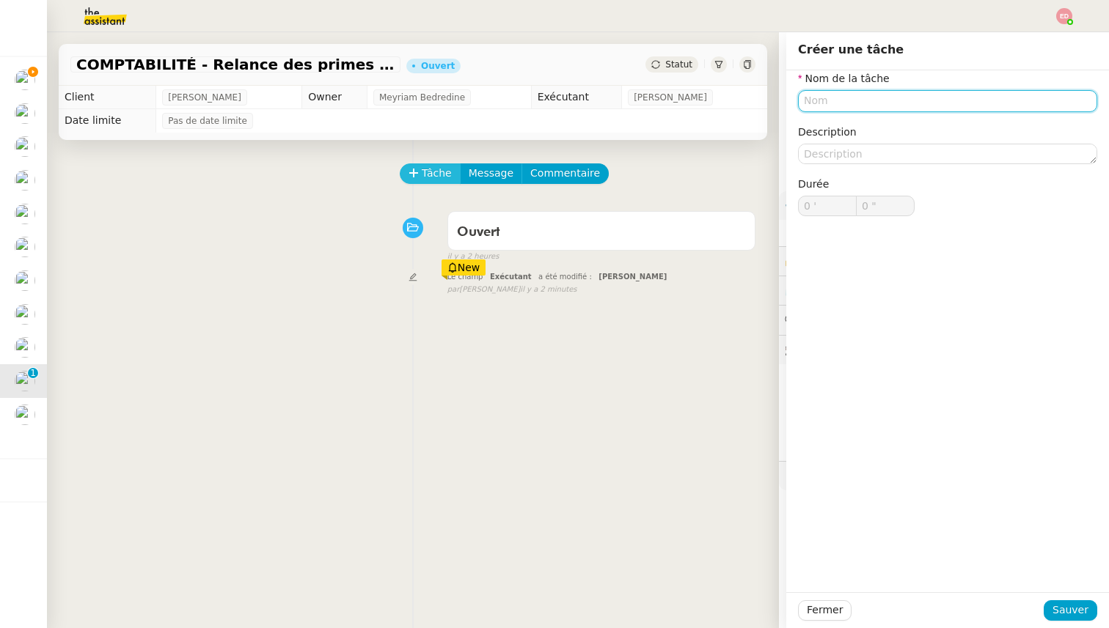
type input "R"
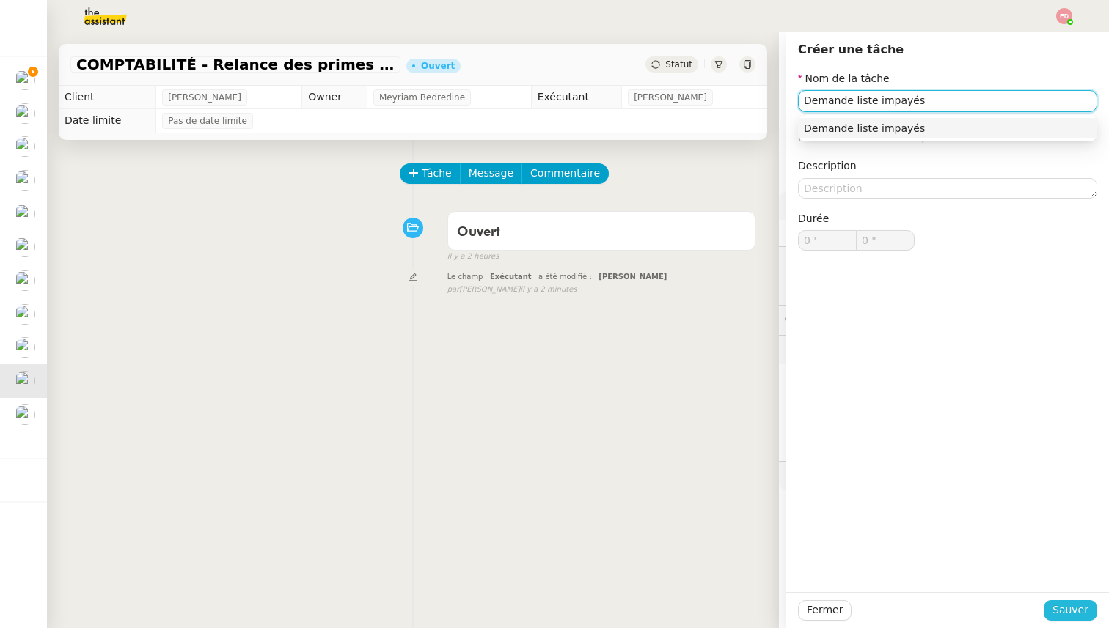
type input "Demande liste impayés"
click at [1060, 618] on span "Sauver" at bounding box center [1070, 610] width 36 height 17
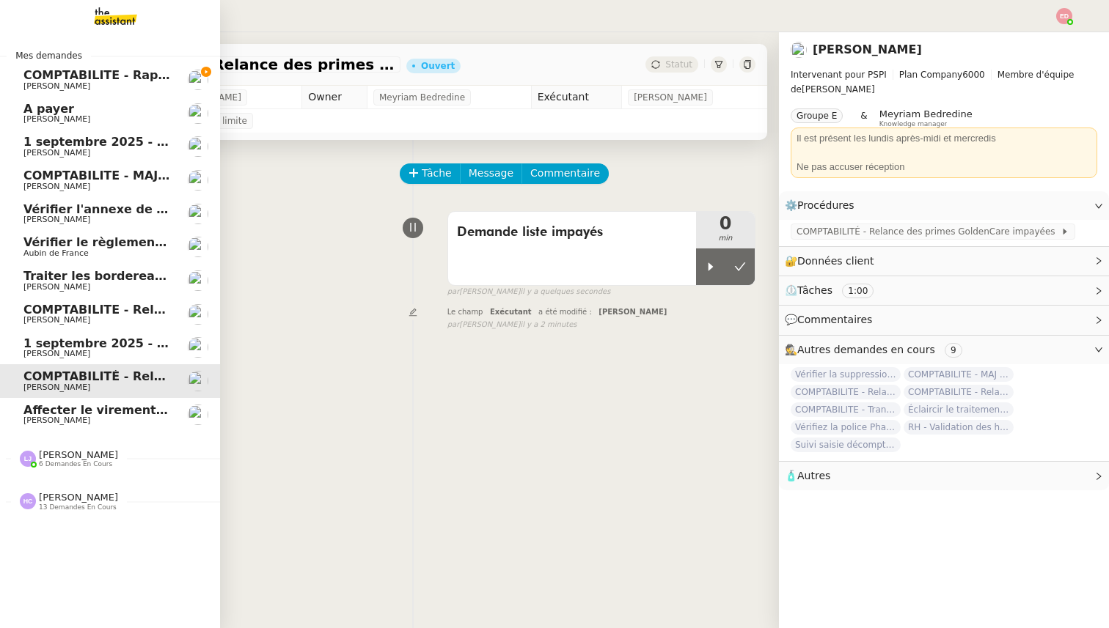
click at [66, 409] on span "Affecter le virement en attente" at bounding box center [126, 410] width 206 height 14
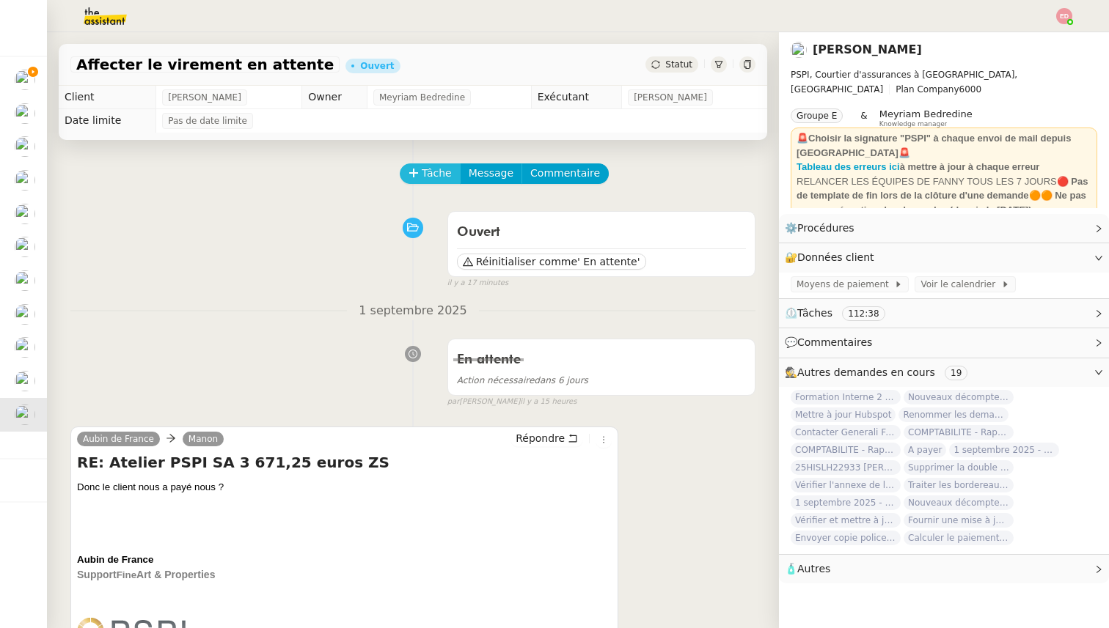
click at [423, 166] on span "Tâche" at bounding box center [437, 173] width 30 height 17
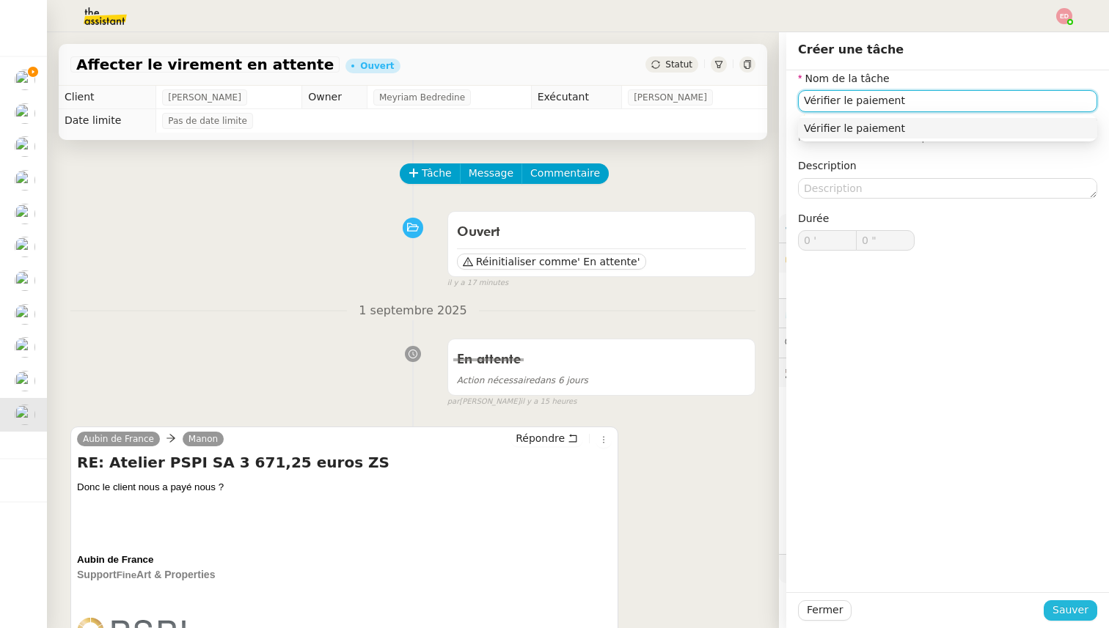
type input "Vérifier le paiement"
click at [1070, 609] on span "Sauver" at bounding box center [1070, 610] width 36 height 17
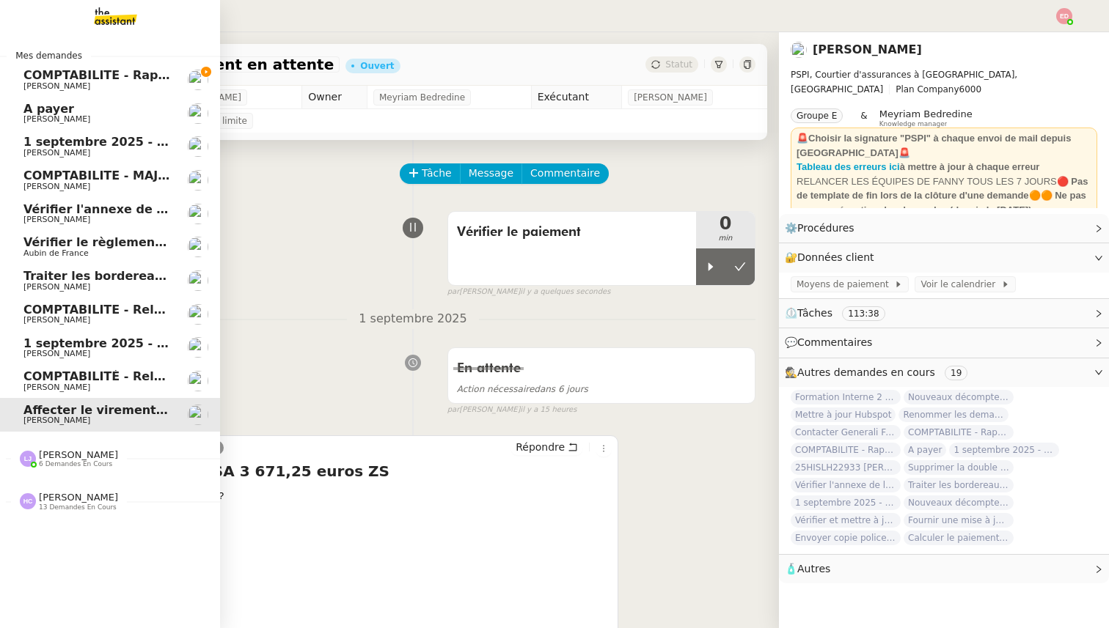
click at [56, 463] on span "6 demandes en cours" at bounding box center [75, 465] width 73 height 8
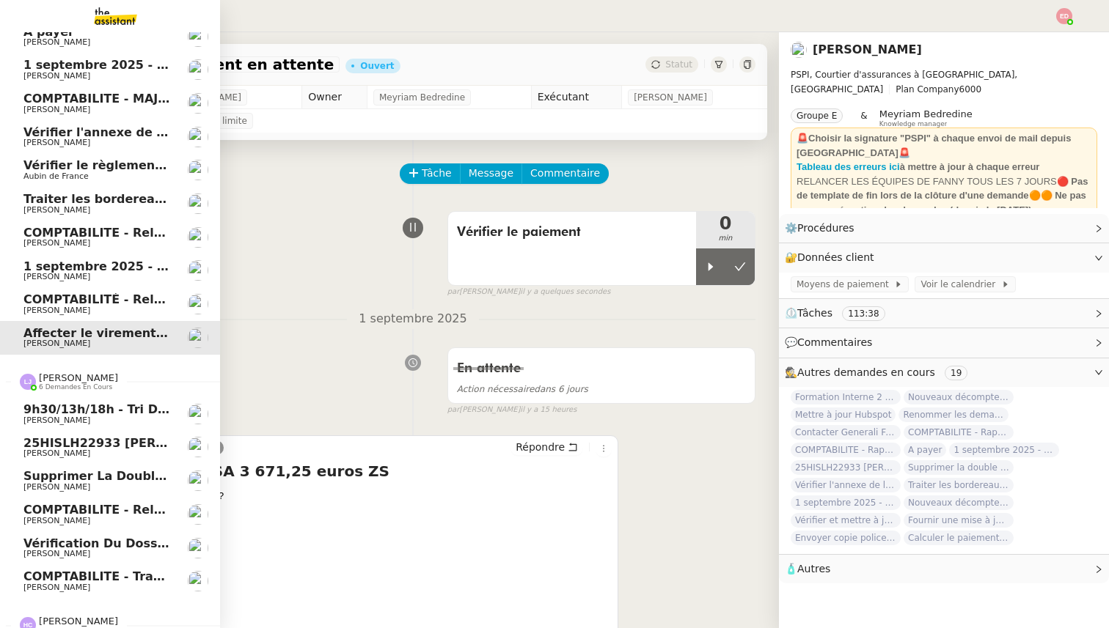
scroll to position [90, 0]
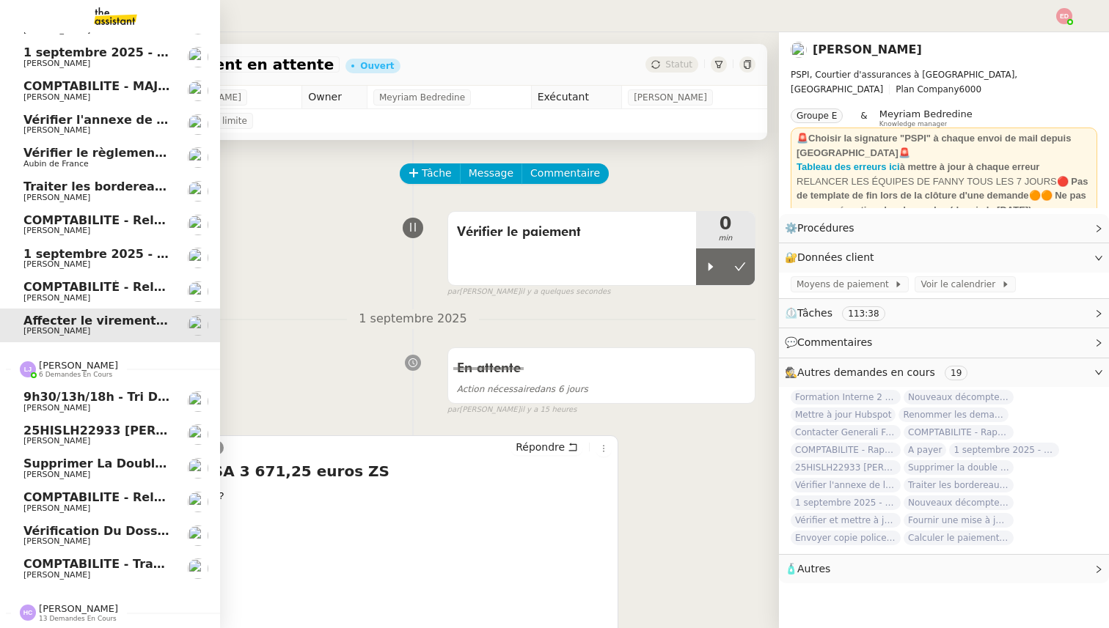
click at [66, 568] on span "COMPTABILITE - Transmission mensuelle au comptable - [DATE]" at bounding box center [234, 564] width 422 height 14
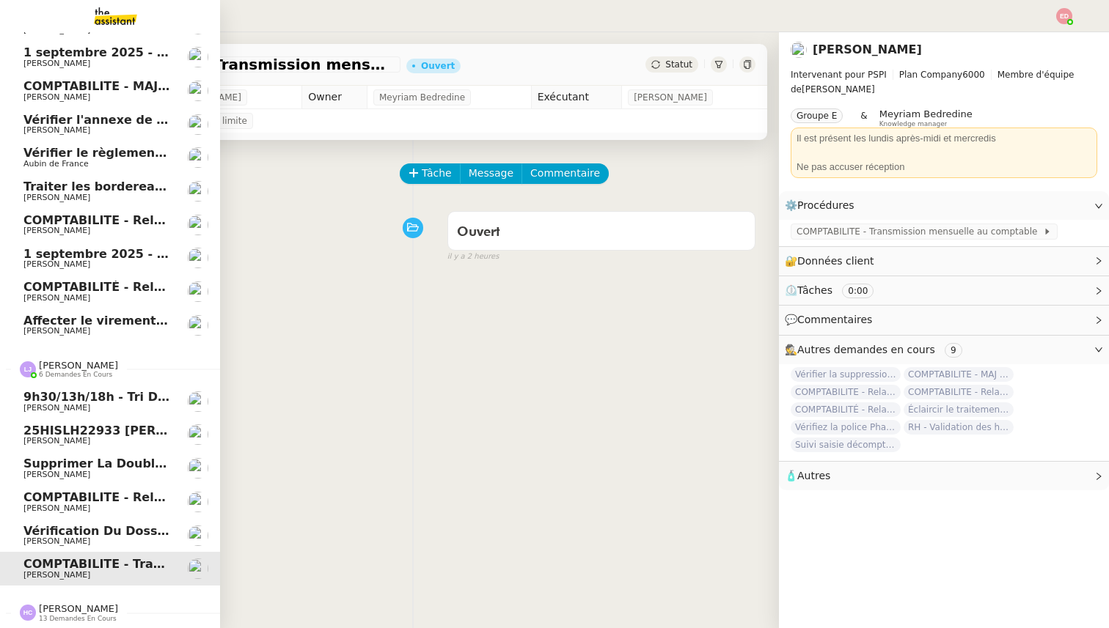
click at [74, 532] on span "Vérification du dossier A TRAITER - 1 septembre 2025" at bounding box center [202, 531] width 359 height 14
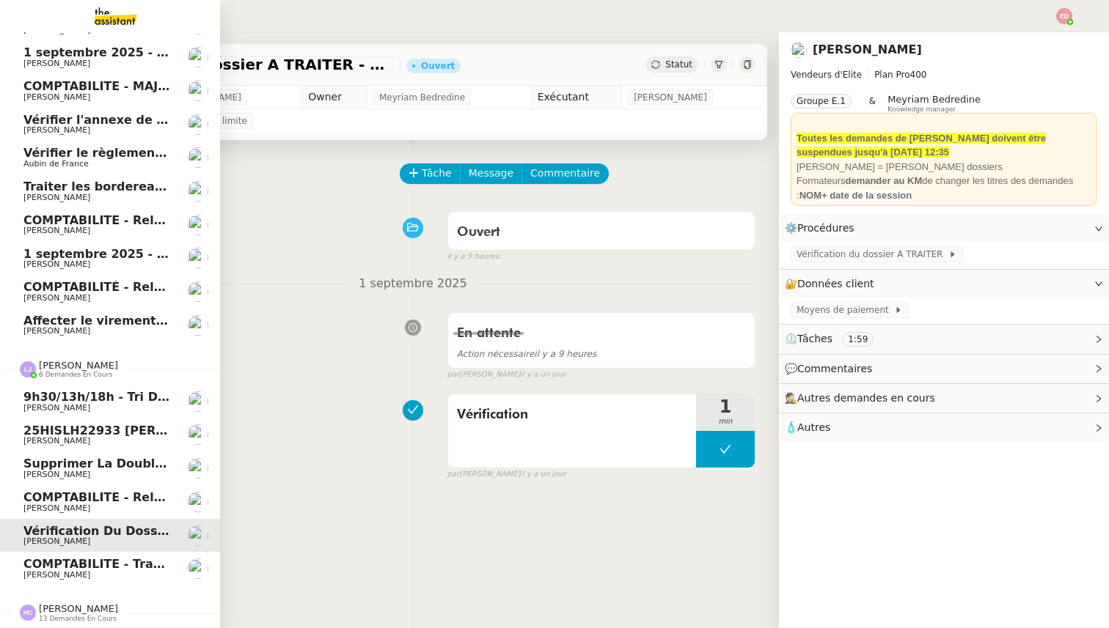
click at [71, 571] on span "[PERSON_NAME]" at bounding box center [56, 576] width 67 height 10
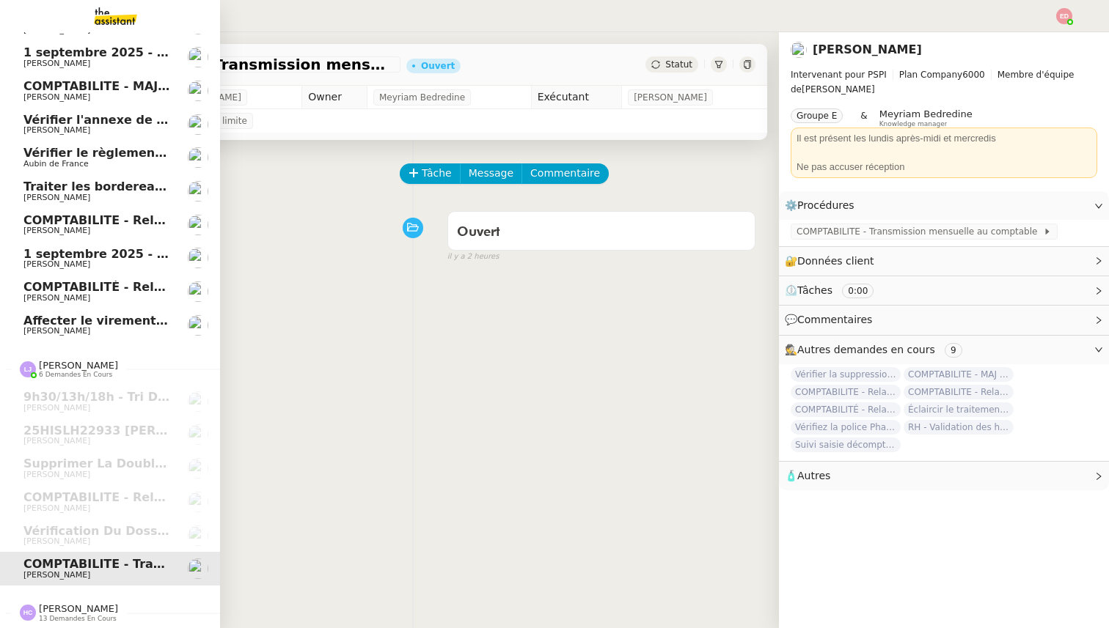
click at [67, 609] on span "[PERSON_NAME]" at bounding box center [78, 609] width 79 height 11
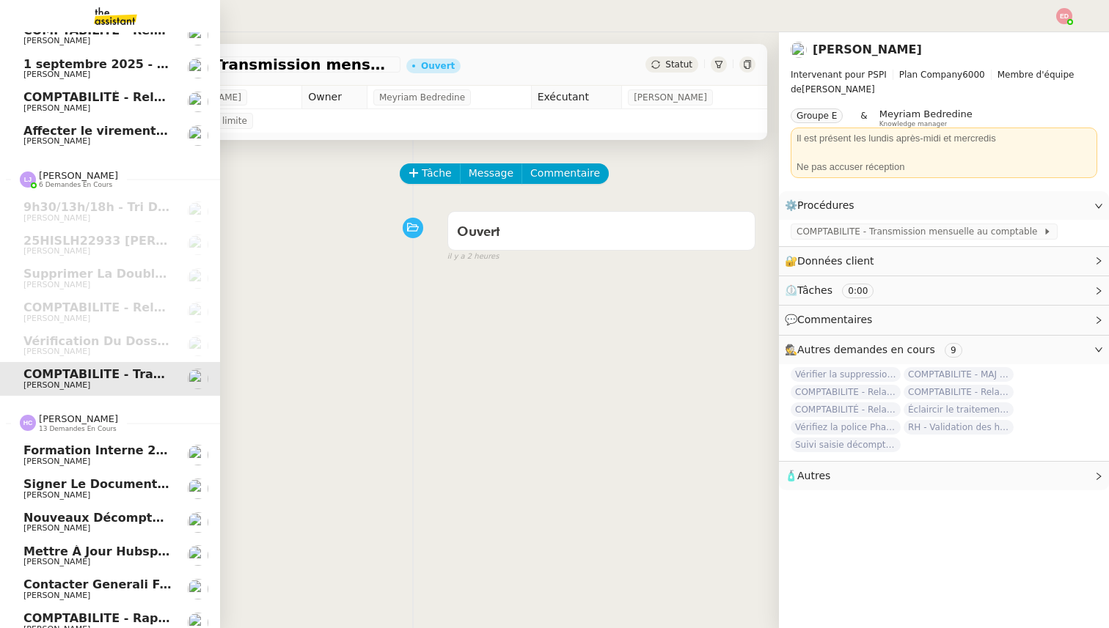
scroll to position [526, 0]
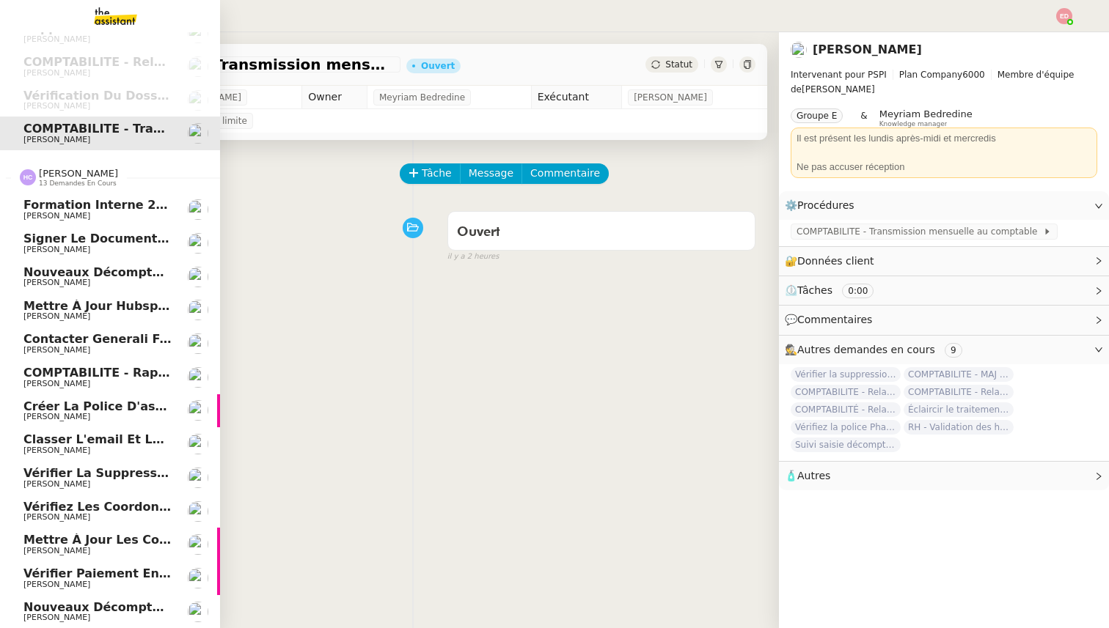
click at [67, 609] on span "Nouveaux décomptes de commissions" at bounding box center [151, 608] width 256 height 14
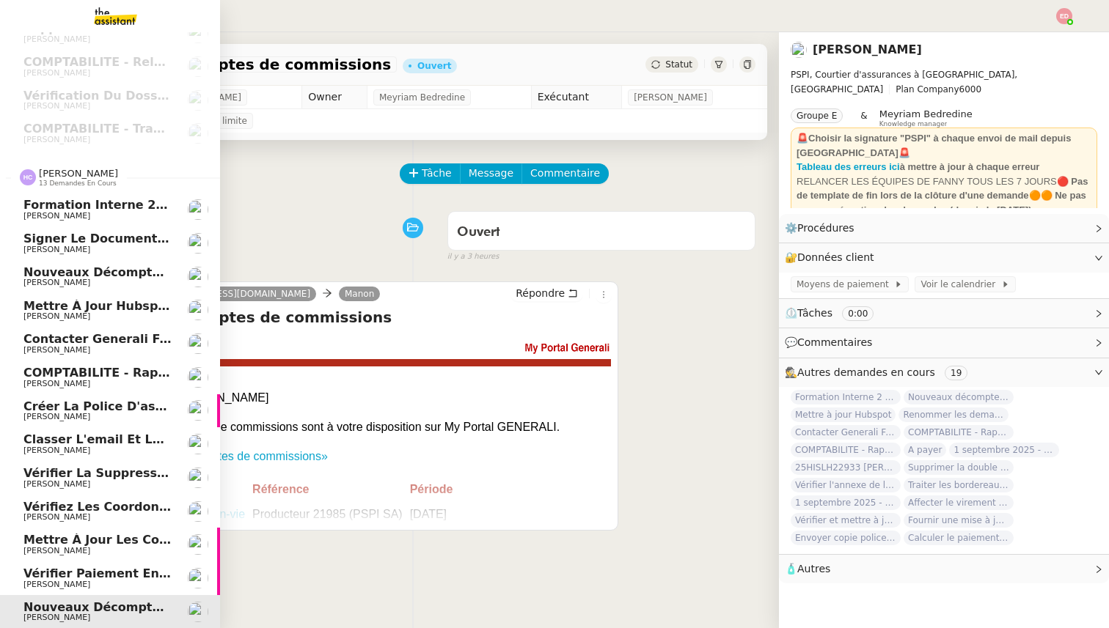
click at [86, 549] on span "[PERSON_NAME]" at bounding box center [56, 551] width 67 height 10
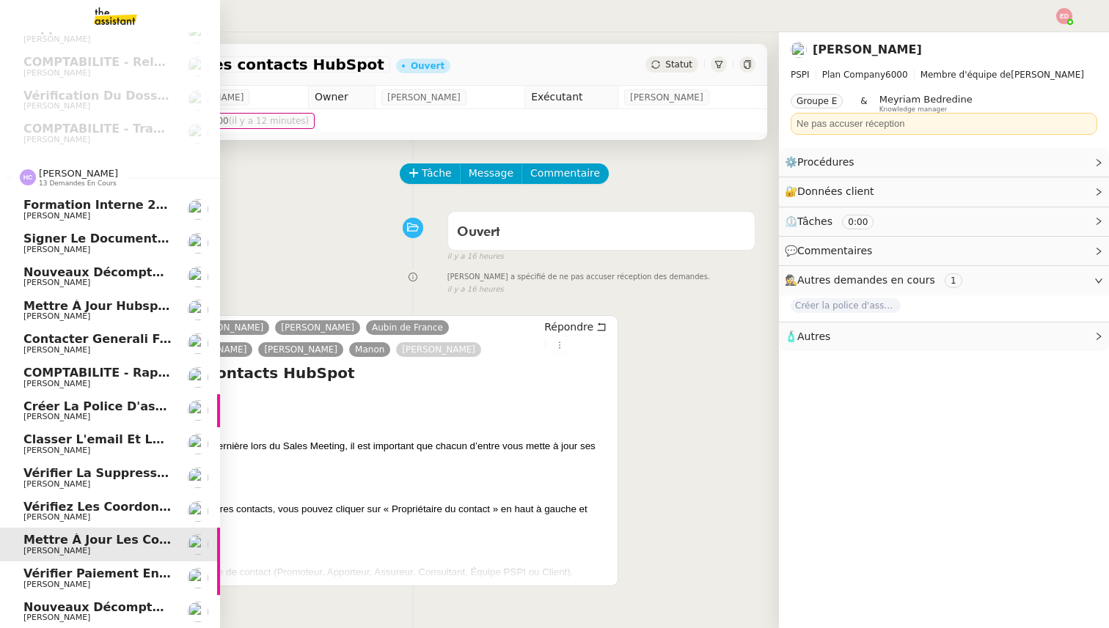
click at [84, 510] on span "Vérifiez les coordonnées bancaires pour le virement" at bounding box center [200, 507] width 355 height 14
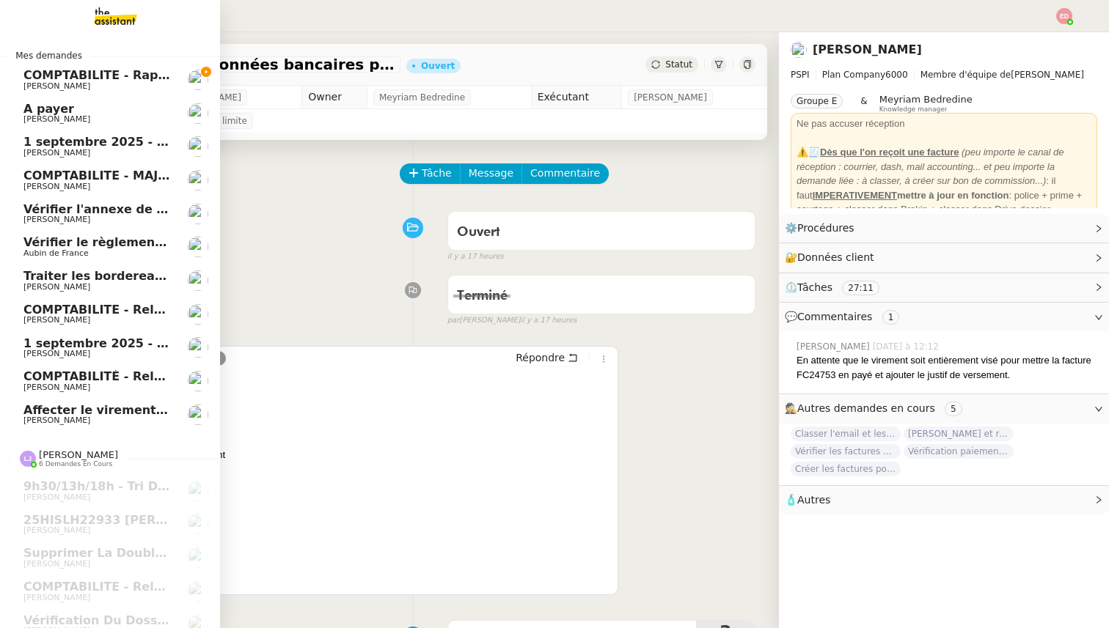
click at [82, 75] on span "COMPTABILITE - Rapprochement bancaire - 28 août 2025" at bounding box center [210, 75] width 375 height 14
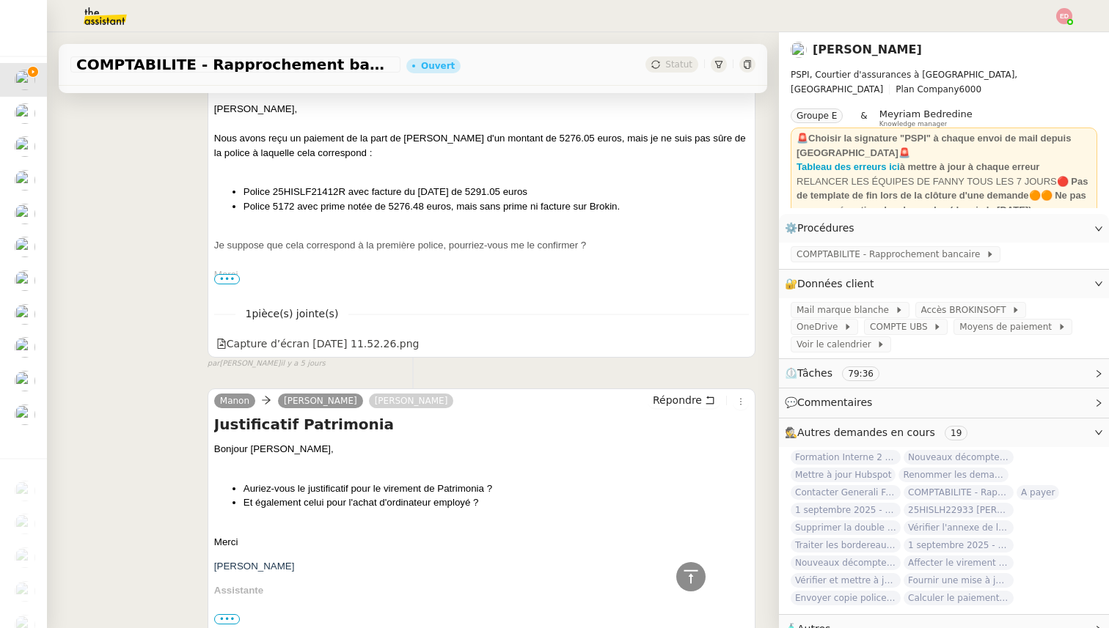
scroll to position [1113, 0]
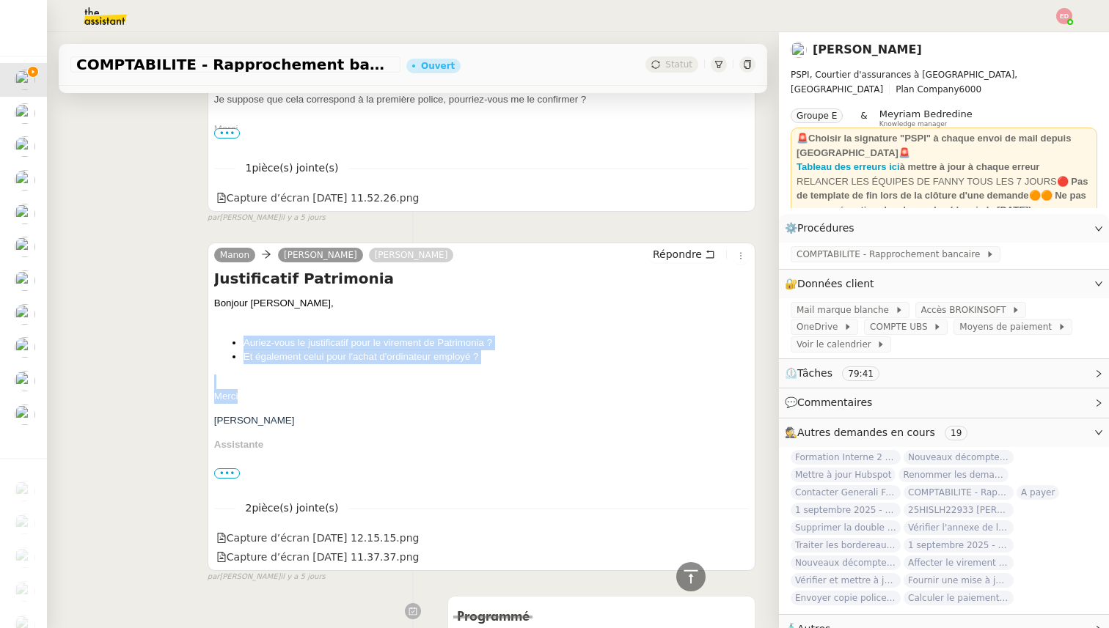
drag, startPoint x: 257, startPoint y: 400, endPoint x: 215, endPoint y: 333, distance: 79.4
click at [215, 334] on span "Bonjour [PERSON_NAME], Auriez-vous le justificatif pour le virement de Patrimon…" at bounding box center [481, 557] width 535 height 523
copy span "Auriez-vous le justificatif pour le virement de Patrimonia ? Et également celui…"
click at [735, 534] on icon at bounding box center [739, 537] width 10 height 10
click at [741, 555] on icon at bounding box center [739, 556] width 10 height 10
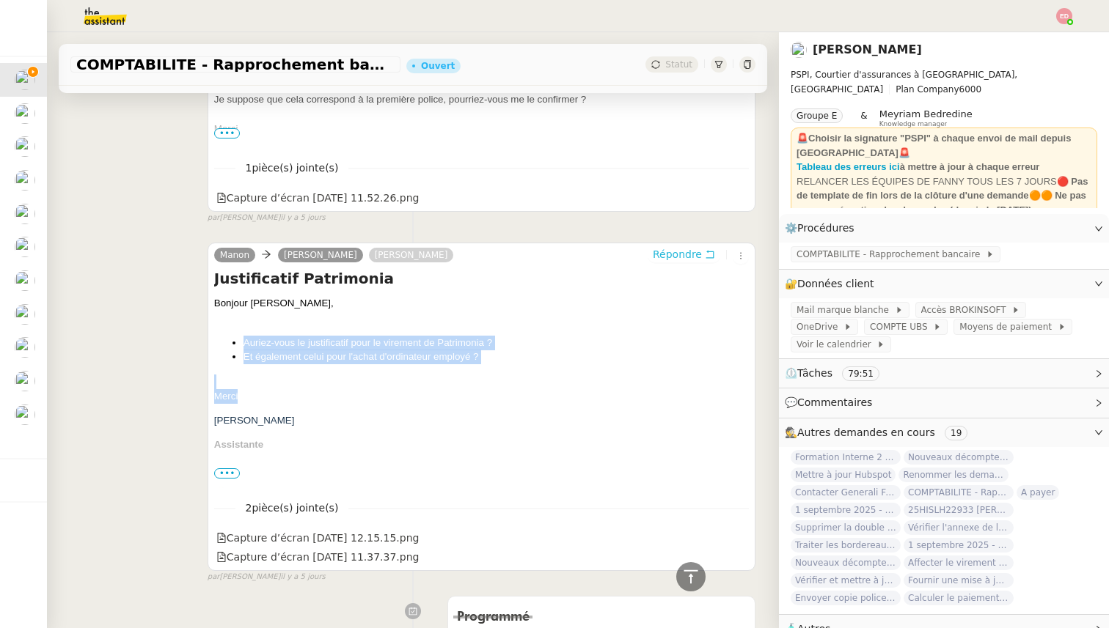
click at [677, 254] on span "Répondre" at bounding box center [677, 254] width 49 height 15
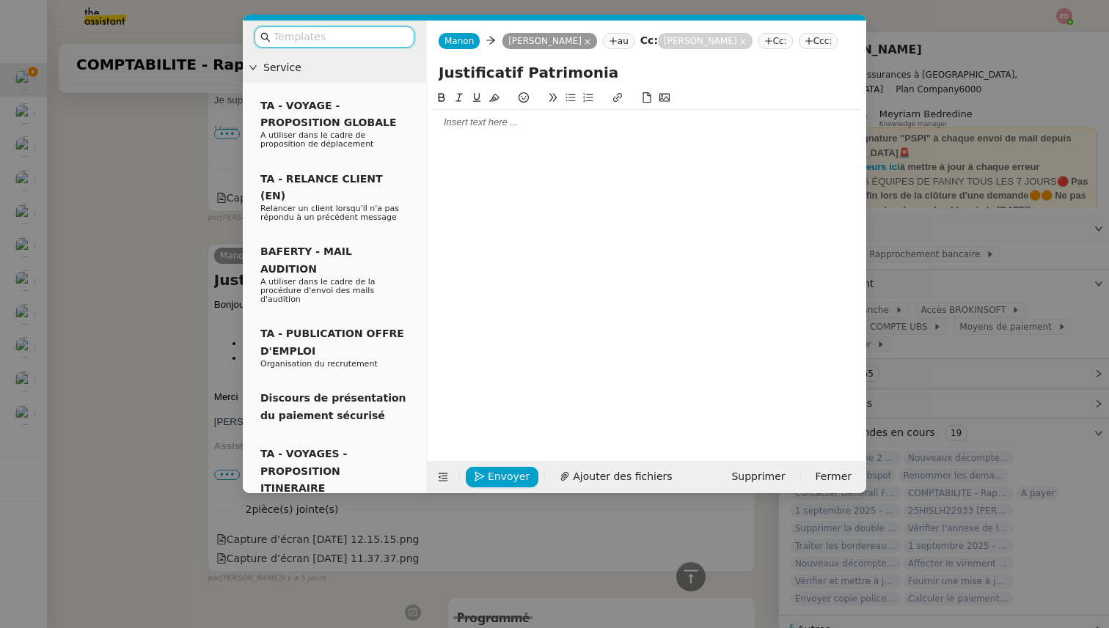
scroll to position [1226, 0]
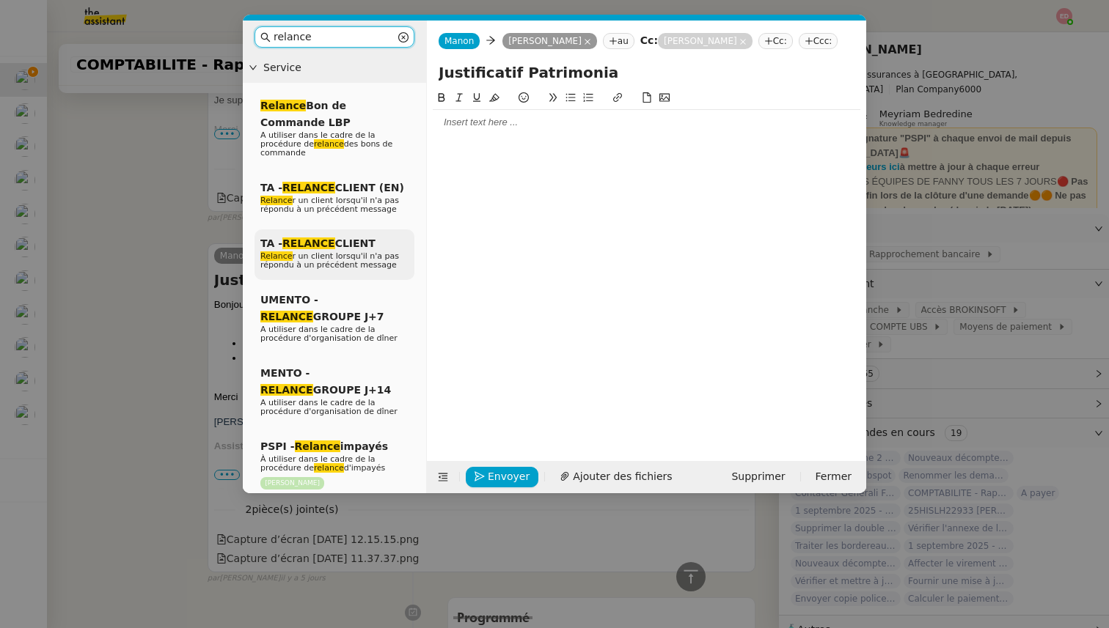
type input "relance"
click at [351, 247] on span "TA - RELANCE CLIENT" at bounding box center [317, 244] width 115 height 12
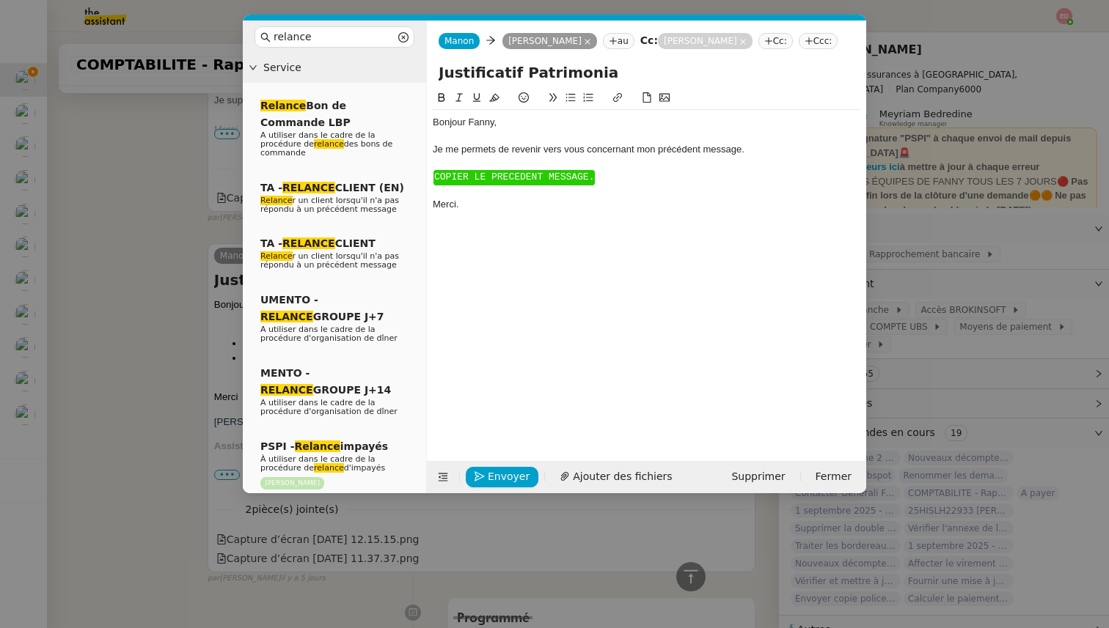
scroll to position [1327, 0]
click at [480, 122] on div "Bonjour ﻿Fanny﻿," at bounding box center [647, 122] width 428 height 13
click at [485, 173] on span "COPIER LE PRECEDENT MESSAGE." at bounding box center [514, 177] width 160 height 11
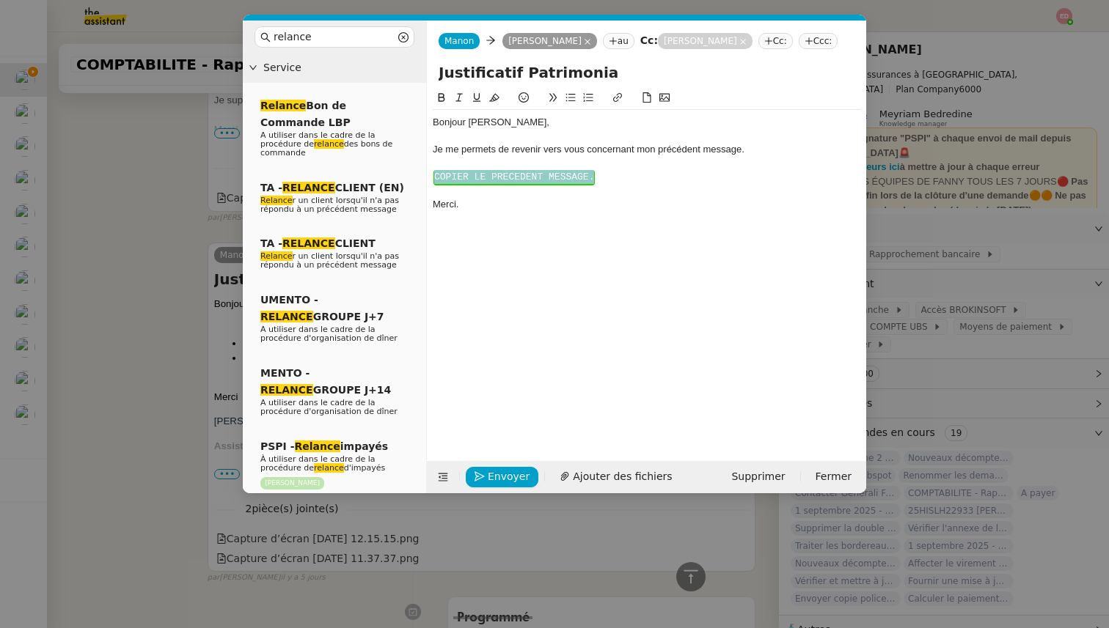
click at [485, 173] on span "COPIER LE PRECEDENT MESSAGE." at bounding box center [514, 177] width 160 height 11
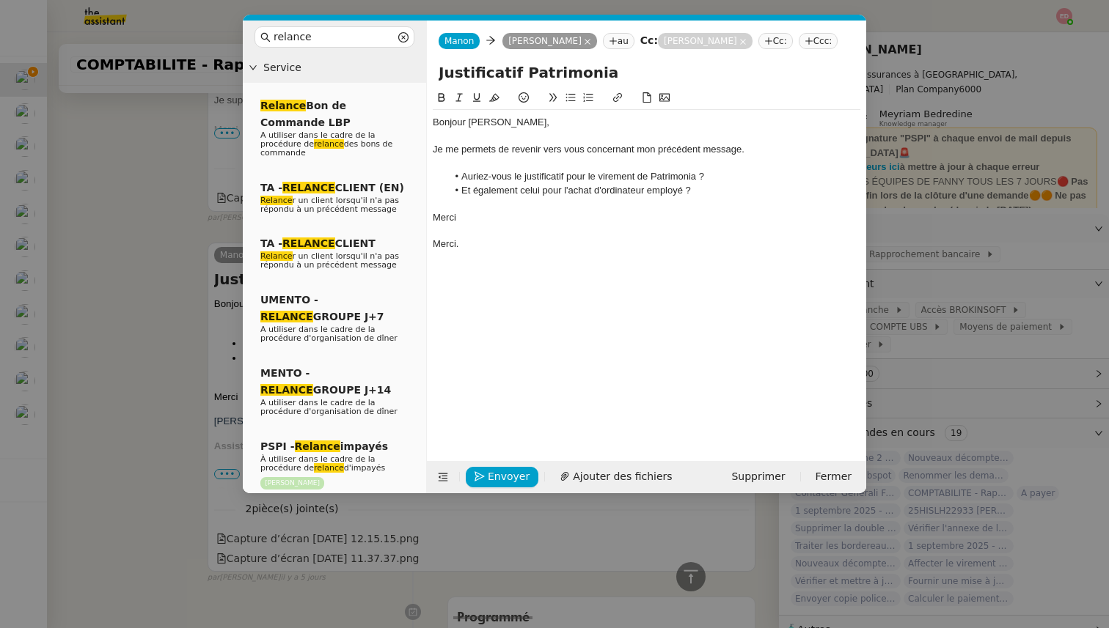
scroll to position [1388, 0]
drag, startPoint x: 471, startPoint y: 245, endPoint x: 424, endPoint y: 245, distance: 46.9
click at [424, 245] on nz-layout "relance Service Relance Bon de Commande LBP A utiliser dans le cadre de la proc…" at bounding box center [554, 257] width 623 height 473
drag, startPoint x: 459, startPoint y: 227, endPoint x: 429, endPoint y: 178, distance: 57.6
click at [429, 178] on nz-spin "Bonjour ﻿[PERSON_NAME], Je me permets de revenir vers vous concernant mon précé…" at bounding box center [646, 266] width 439 height 355
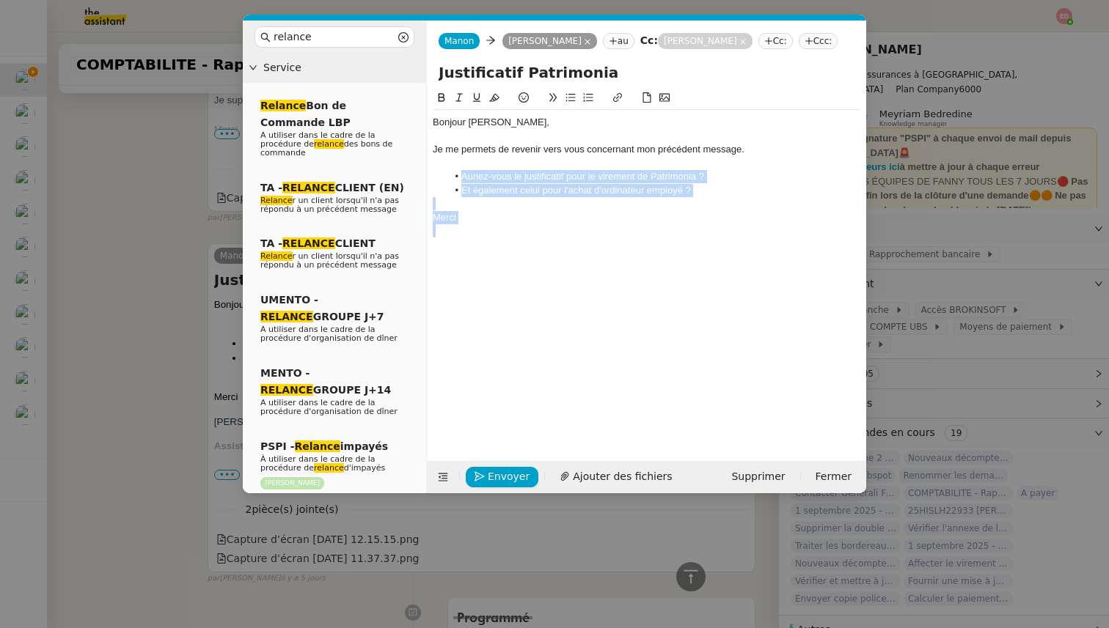
click at [458, 97] on icon at bounding box center [459, 97] width 10 height 10
click at [582, 483] on span "Ajouter des fichiers" at bounding box center [622, 477] width 99 height 17
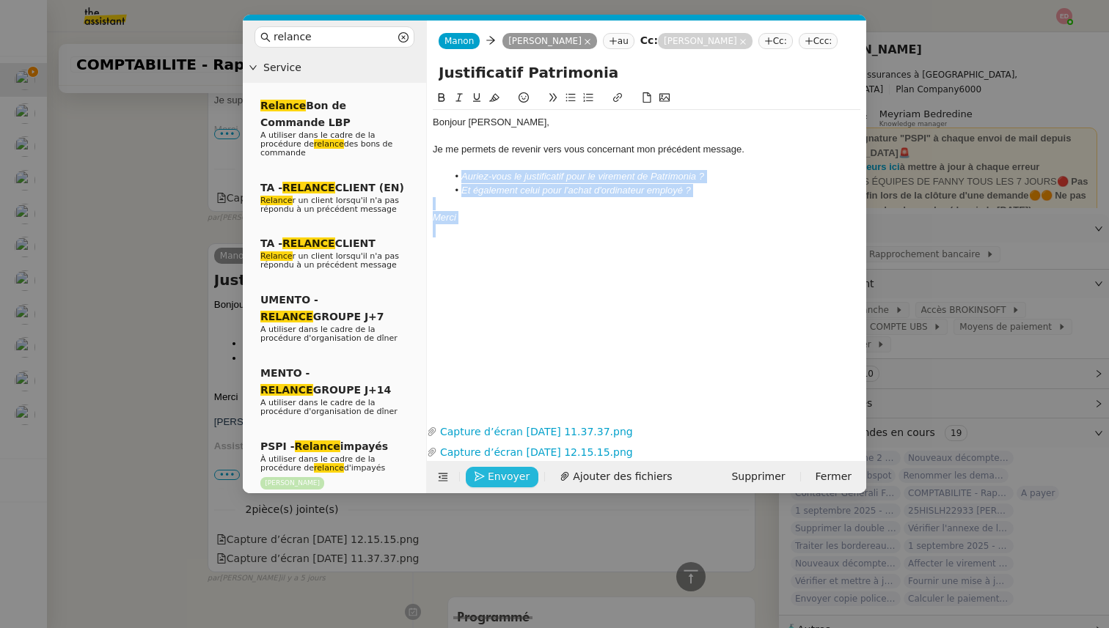
click at [504, 474] on span "Envoyer" at bounding box center [509, 477] width 42 height 17
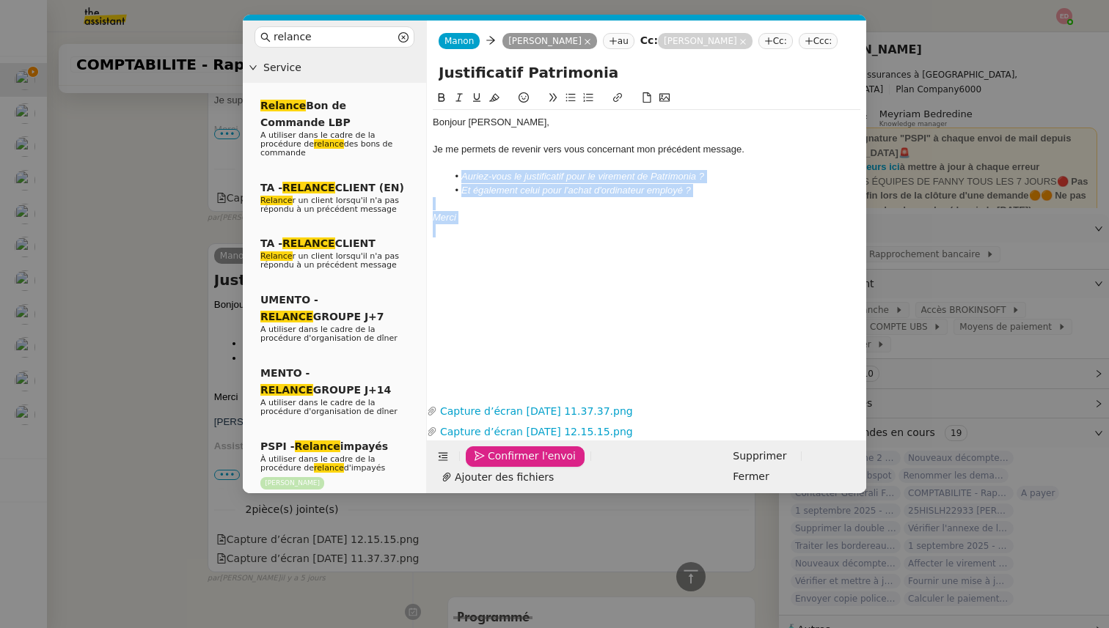
click at [504, 465] on span "Confirmer l'envoi" at bounding box center [532, 456] width 88 height 17
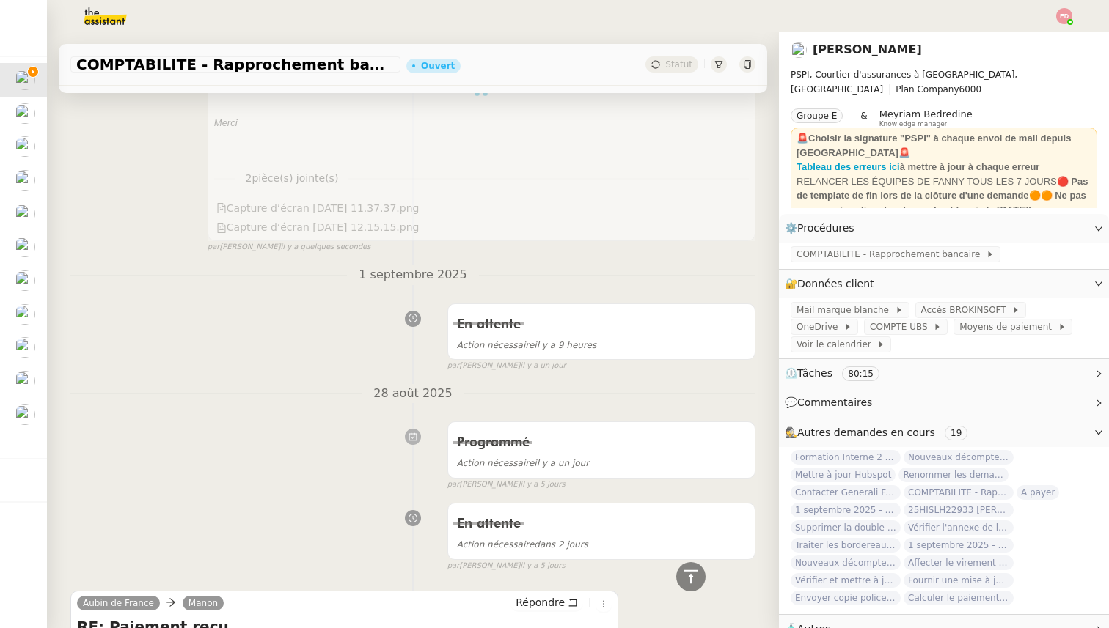
scroll to position [0, 0]
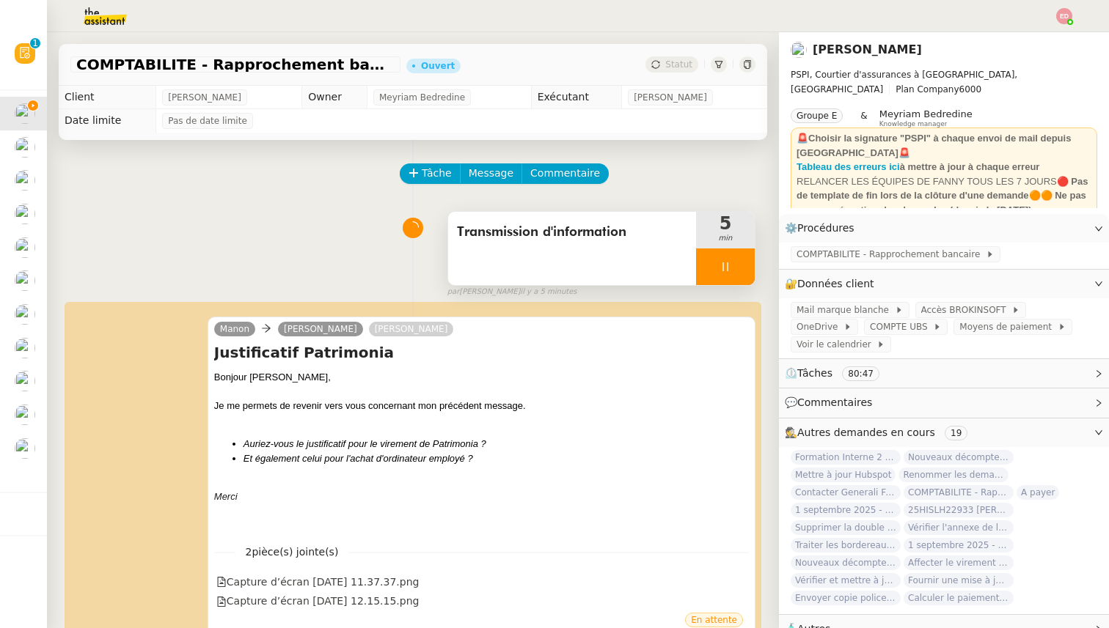
click at [743, 257] on div at bounding box center [725, 267] width 59 height 37
click at [755, 257] on button at bounding box center [755, 267] width 0 height 37
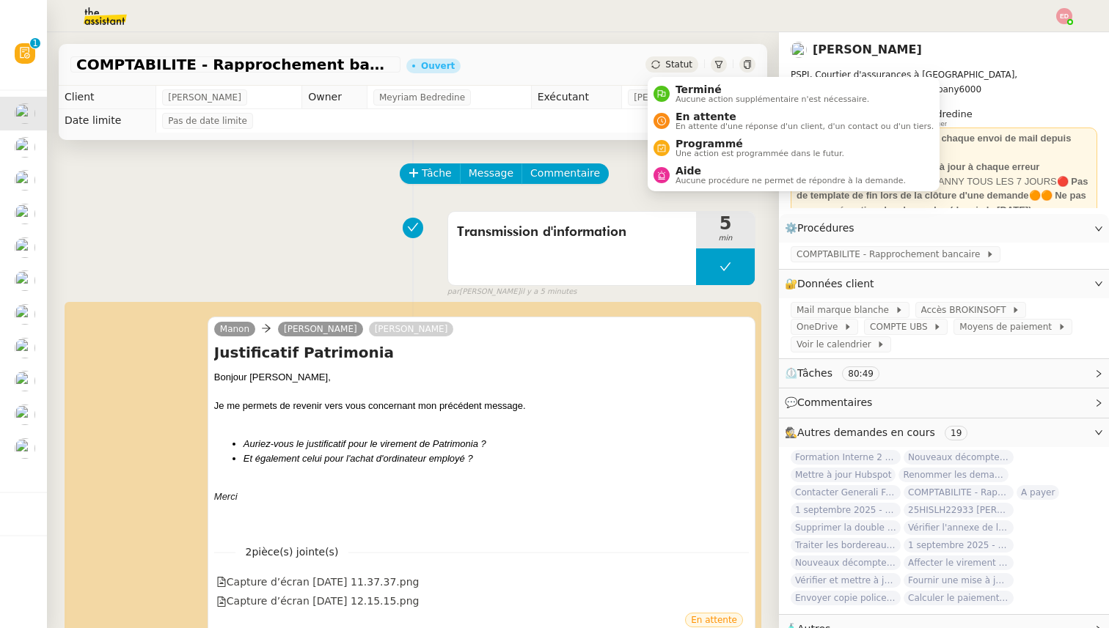
click at [675, 65] on span "Statut" at bounding box center [678, 64] width 27 height 10
click at [685, 111] on span "En attente" at bounding box center [804, 117] width 258 height 12
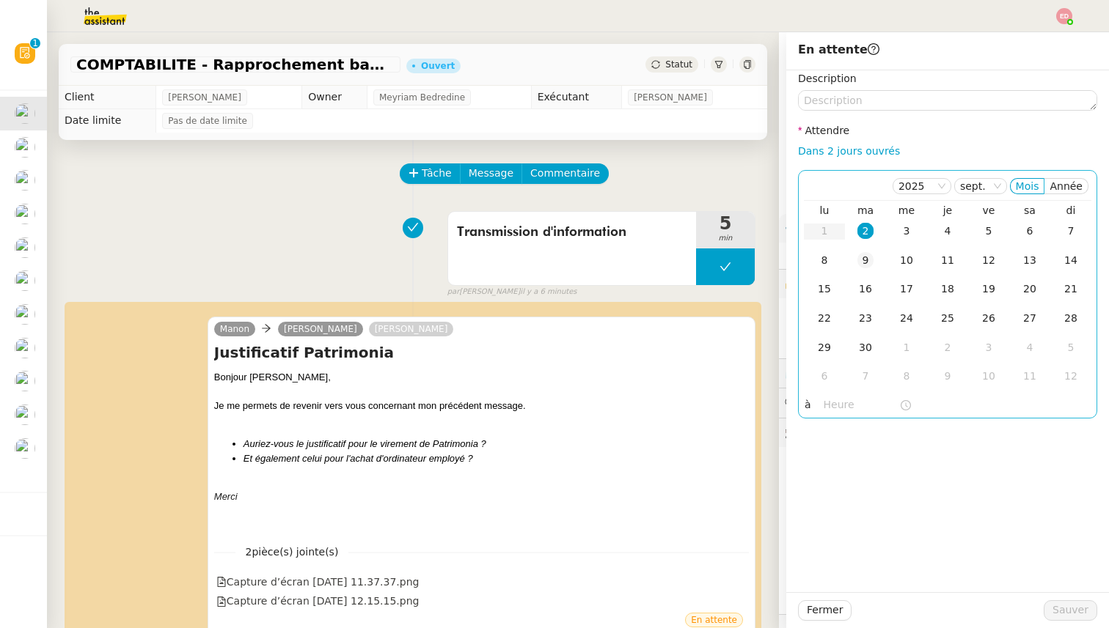
click at [865, 259] on div "9" at bounding box center [865, 260] width 16 height 16
click at [1066, 615] on span "Sauver" at bounding box center [1070, 610] width 36 height 17
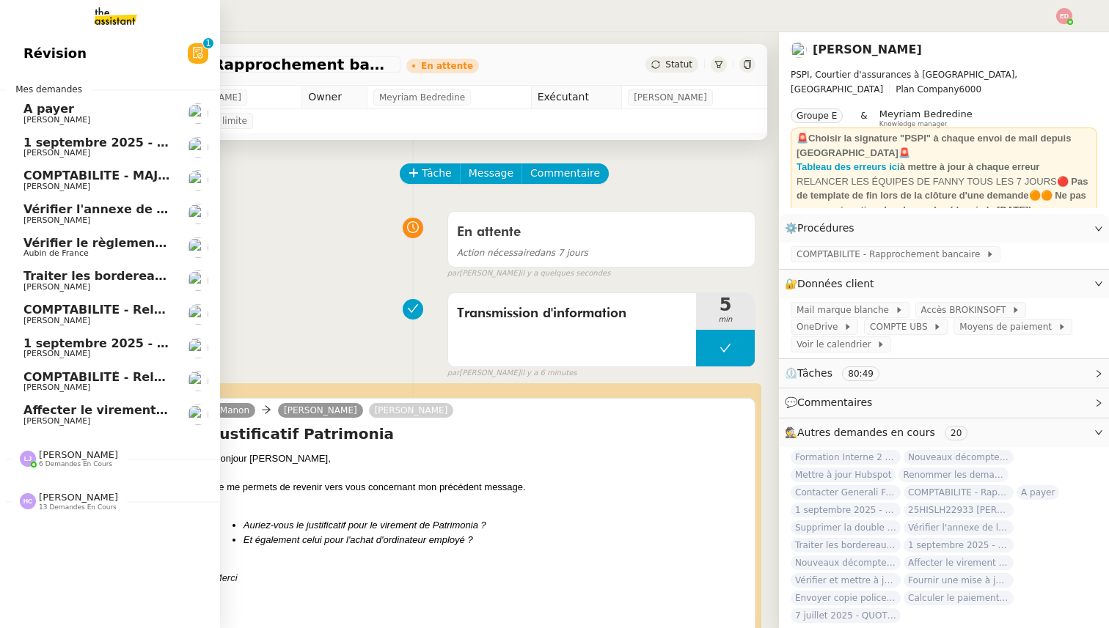
click at [49, 140] on span "1 septembre 2025 - QUOTIDIEN - OPAL - Gestion de la boîte mail OPAL" at bounding box center [254, 143] width 463 height 14
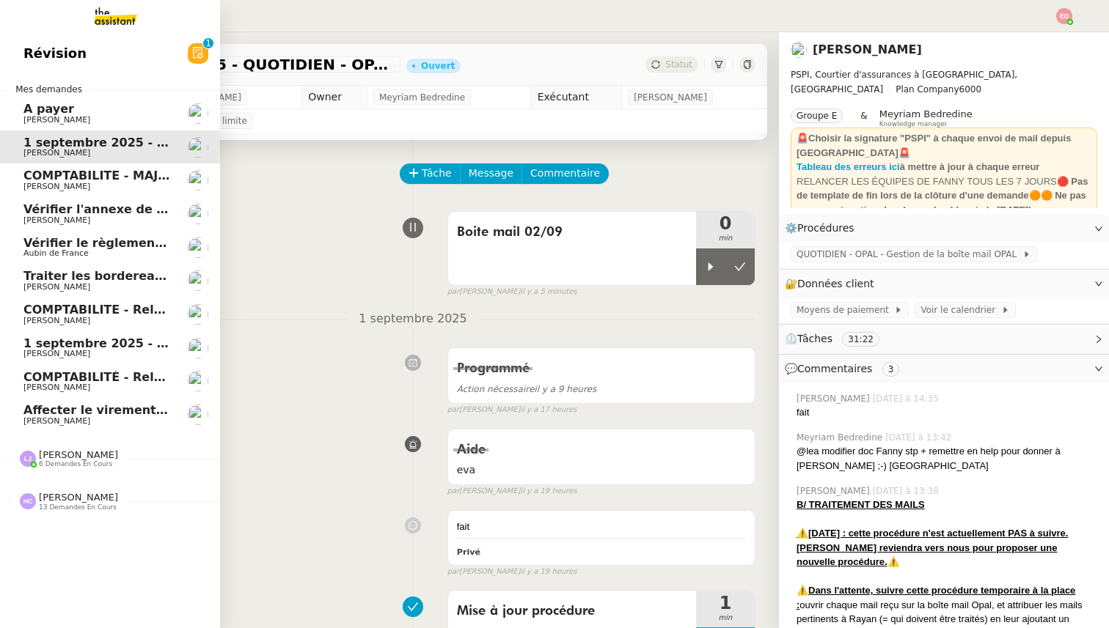
click at [48, 111] on span "A payer" at bounding box center [48, 109] width 51 height 14
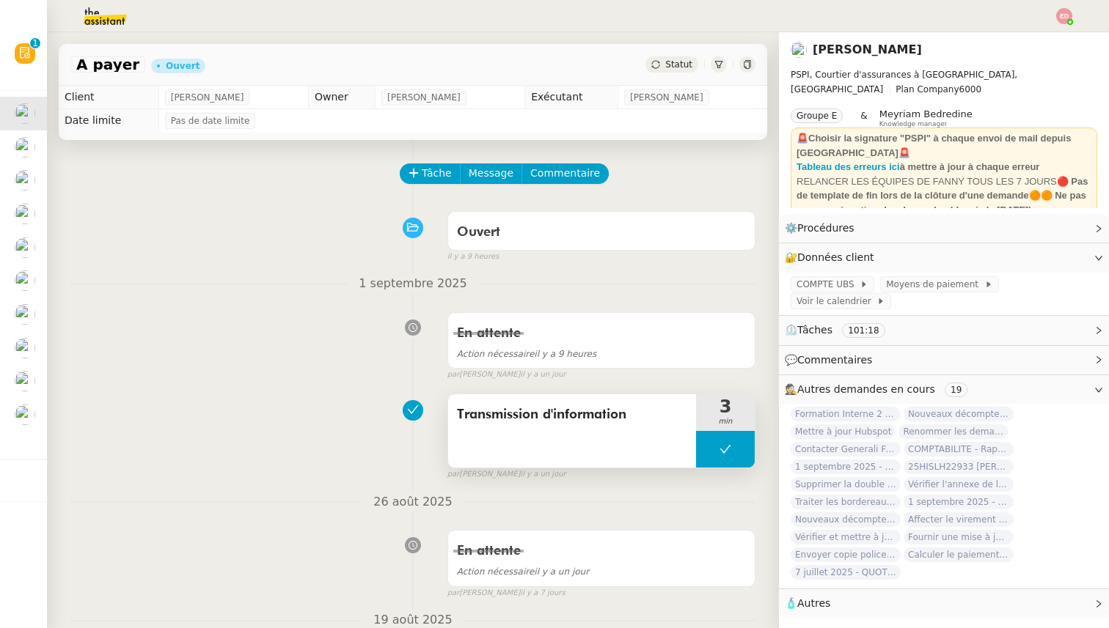
click at [711, 447] on button at bounding box center [725, 449] width 59 height 37
click at [711, 447] on icon at bounding box center [711, 450] width 12 height 12
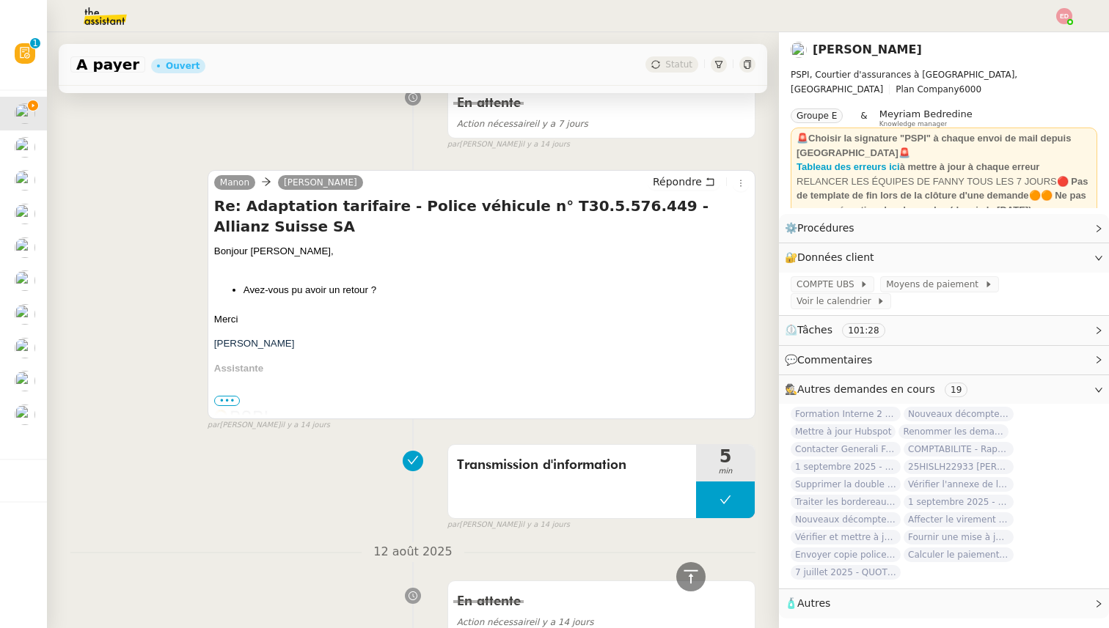
scroll to position [521, 0]
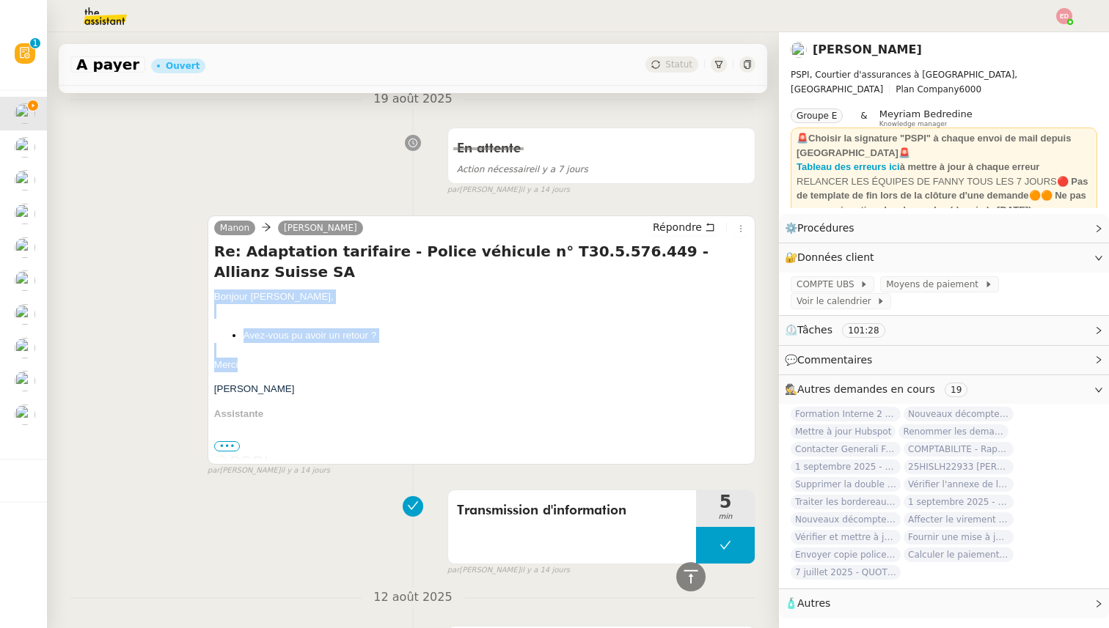
drag, startPoint x: 247, startPoint y: 355, endPoint x: 211, endPoint y: 278, distance: 85.0
click at [211, 278] on div "[PERSON_NAME] Répondre Re: Adaptation tarifaire - Police véhicule n° T30.5.576.…" at bounding box center [482, 340] width 548 height 249
copy span "Bonjour [PERSON_NAME], Avez-vous pu avoir un retour ? [GEOGRAPHIC_DATA]"
click at [681, 224] on span "Répondre" at bounding box center [677, 227] width 49 height 15
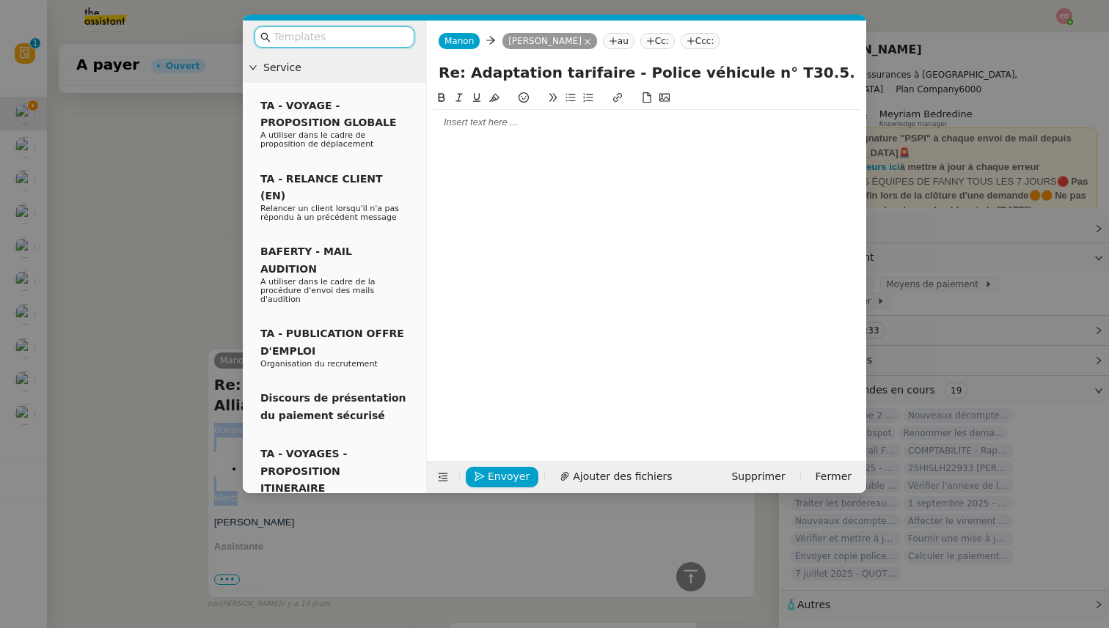
scroll to position [633, 0]
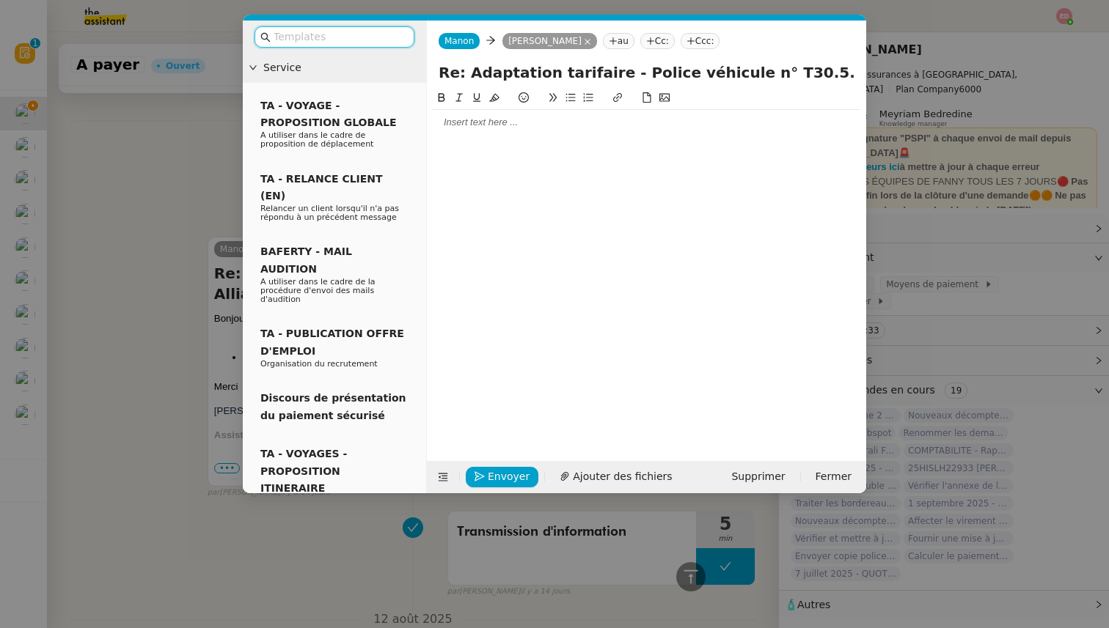
click at [485, 124] on div at bounding box center [647, 122] width 428 height 13
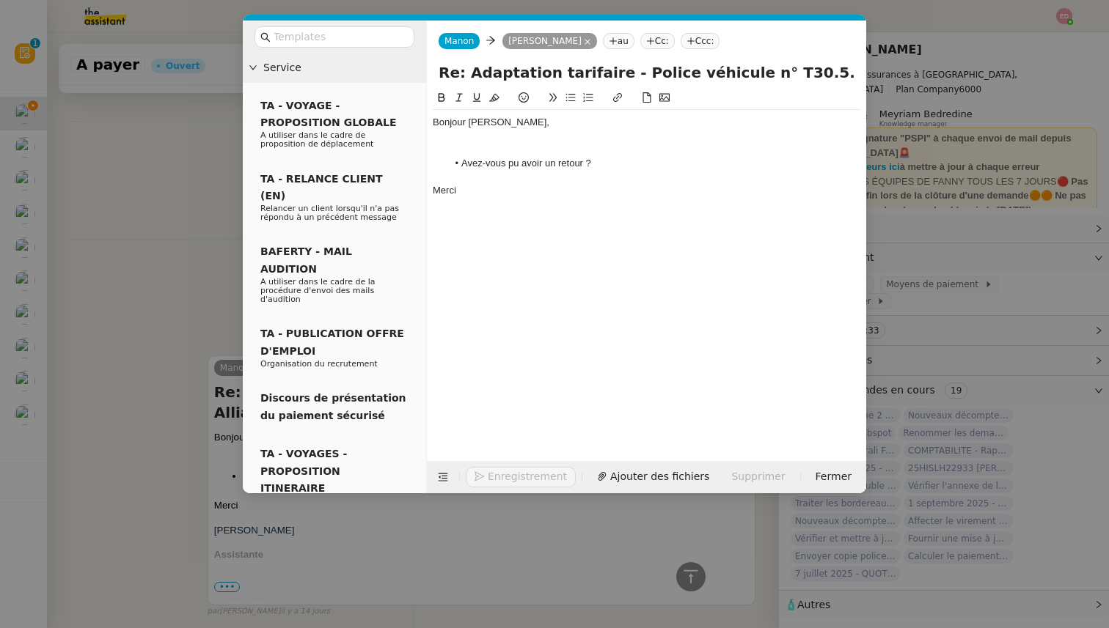
scroll to position [752, 0]
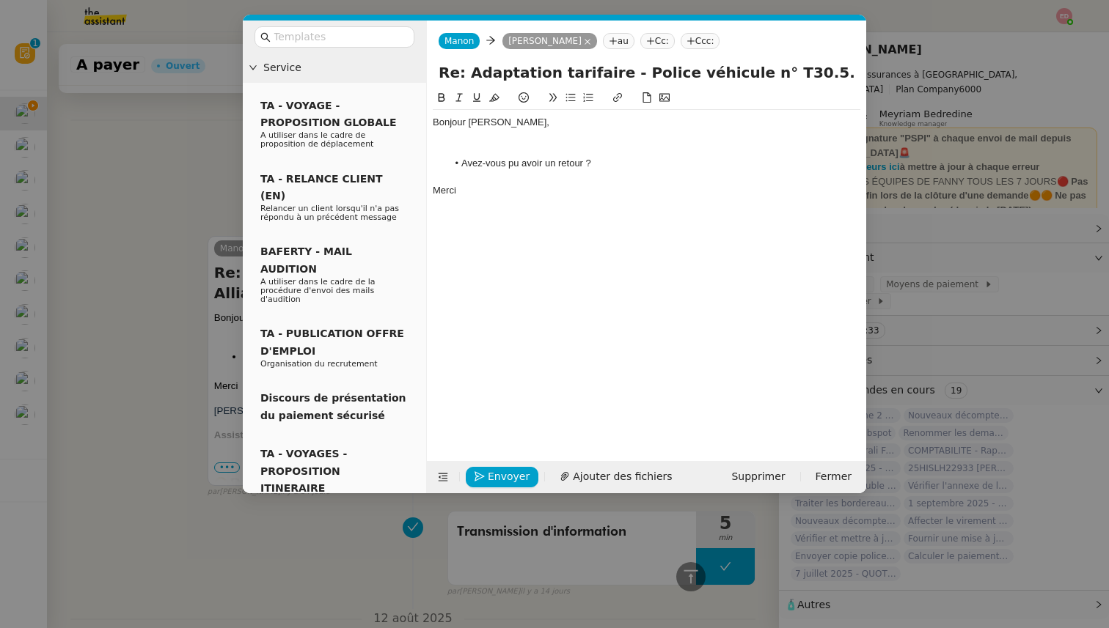
click at [586, 162] on li "Avez-vous pu avoir un retour ?" at bounding box center [654, 163] width 414 height 13
click at [455, 153] on div at bounding box center [647, 149] width 428 height 13
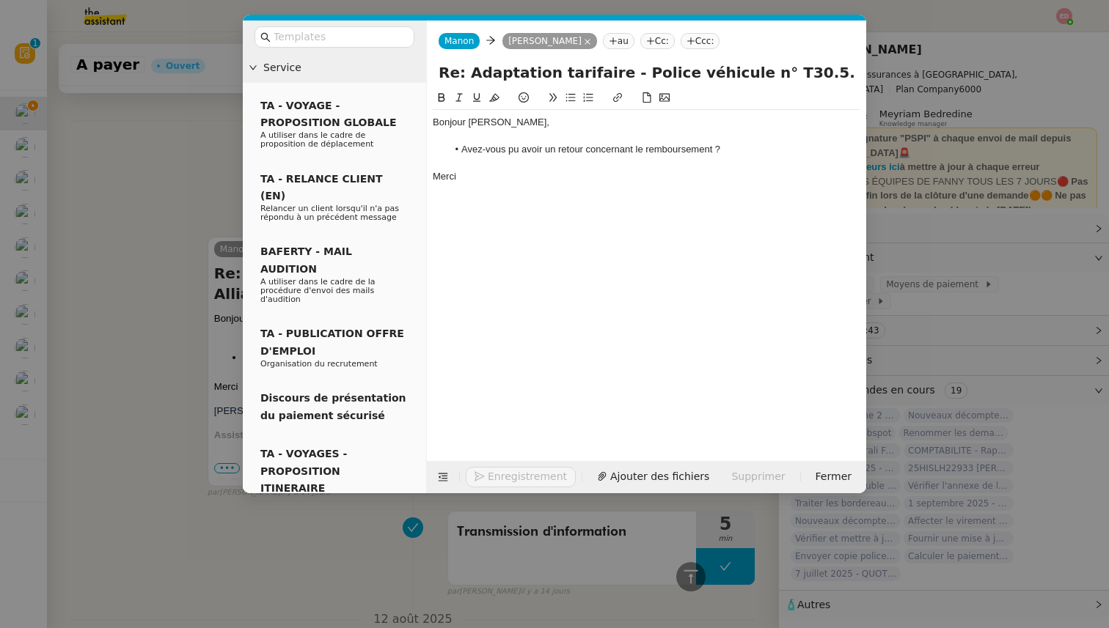
click at [195, 221] on nz-modal-container "Service TA - VOYAGE - PROPOSITION GLOBALE A utiliser dans le cadre de propositi…" at bounding box center [554, 314] width 1109 height 628
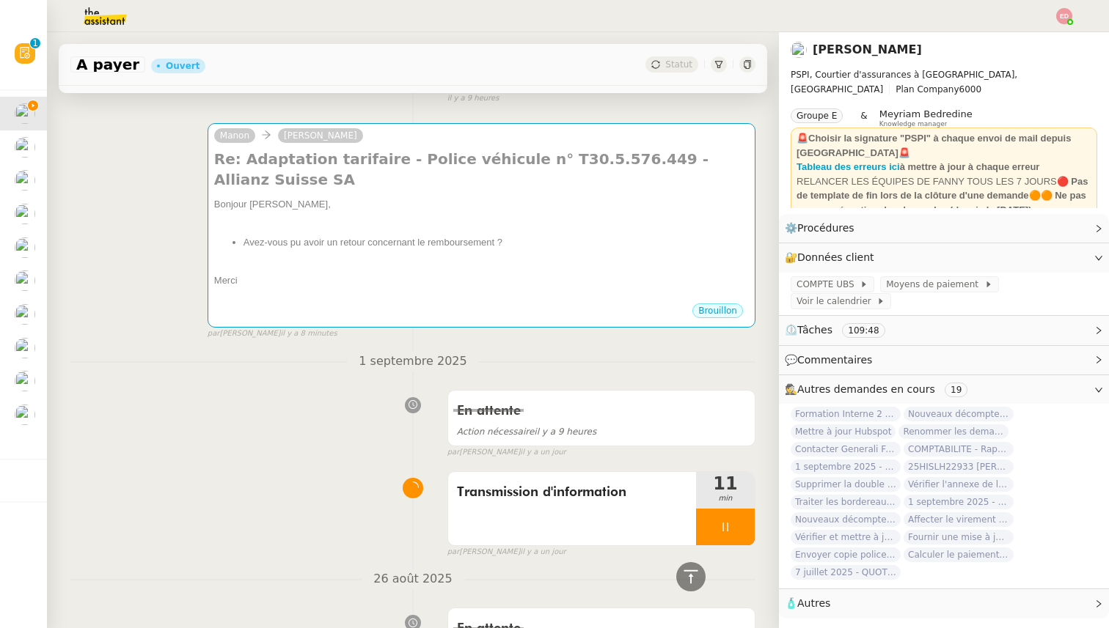
scroll to position [0, 0]
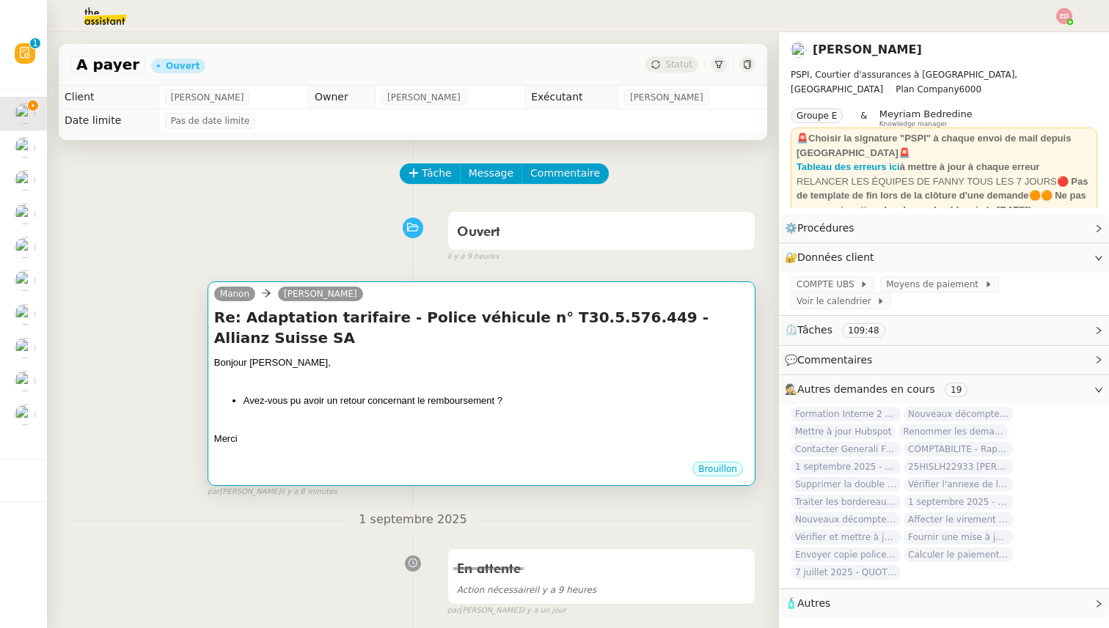
click at [483, 418] on div at bounding box center [481, 425] width 535 height 15
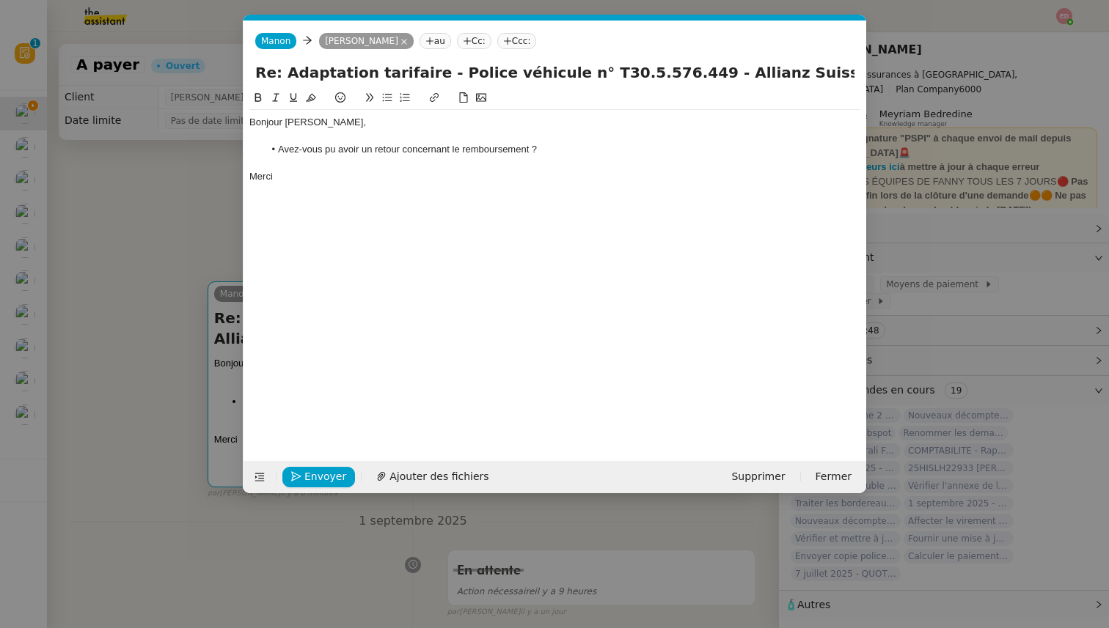
scroll to position [0, 31]
click at [304, 470] on span "Envoyer" at bounding box center [325, 477] width 42 height 17
click at [304, 470] on span "Confirmer l'envoi" at bounding box center [348, 477] width 88 height 17
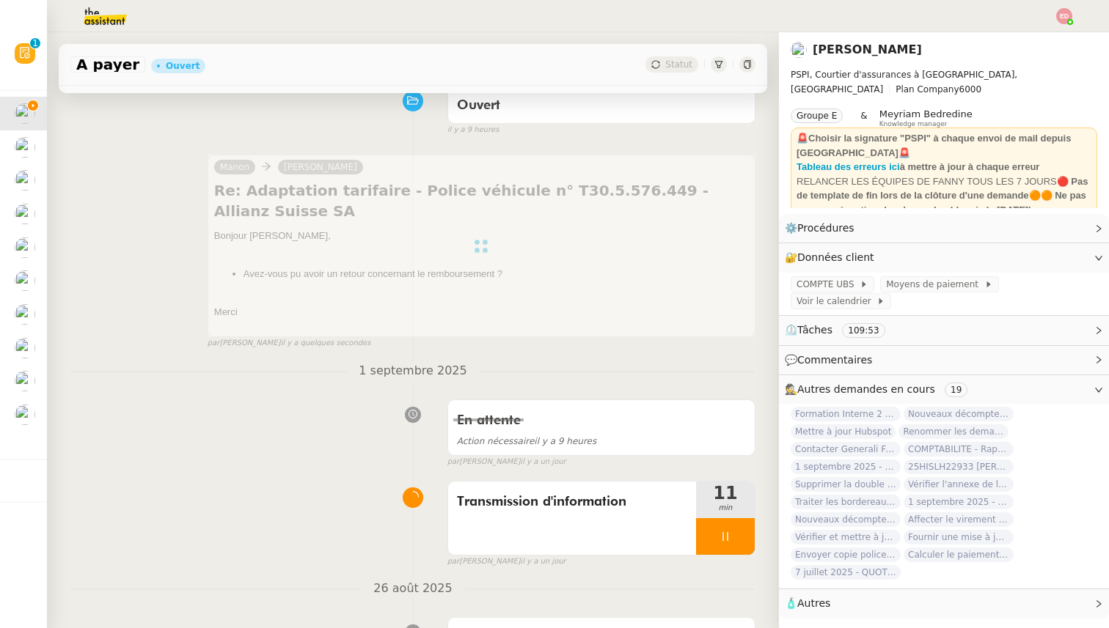
scroll to position [147, 0]
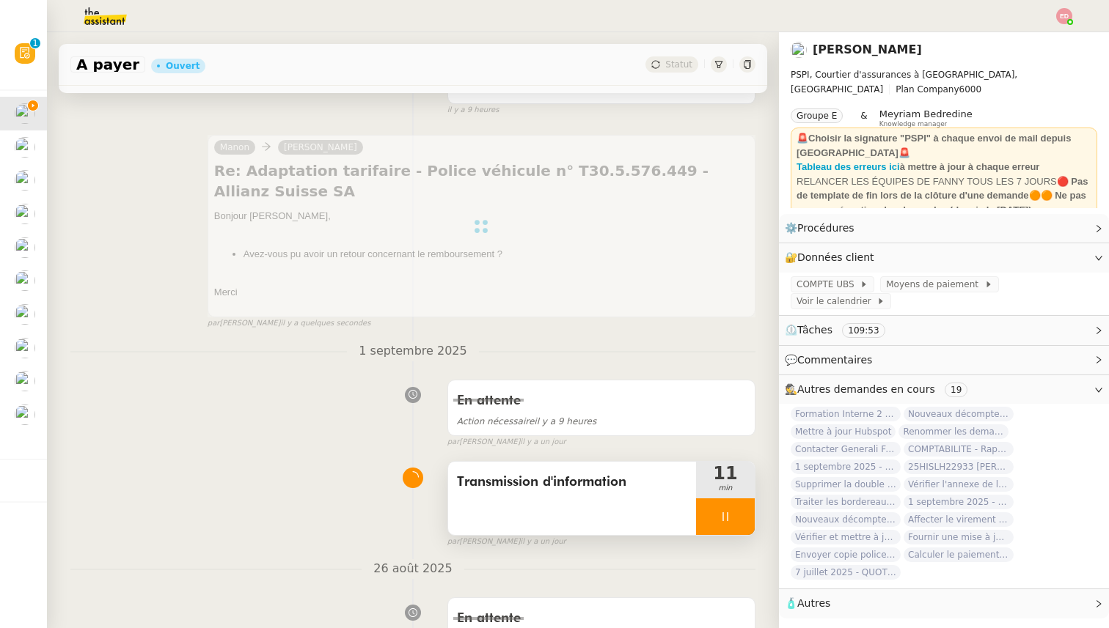
click at [499, 472] on span "Transmission d'information" at bounding box center [572, 483] width 230 height 22
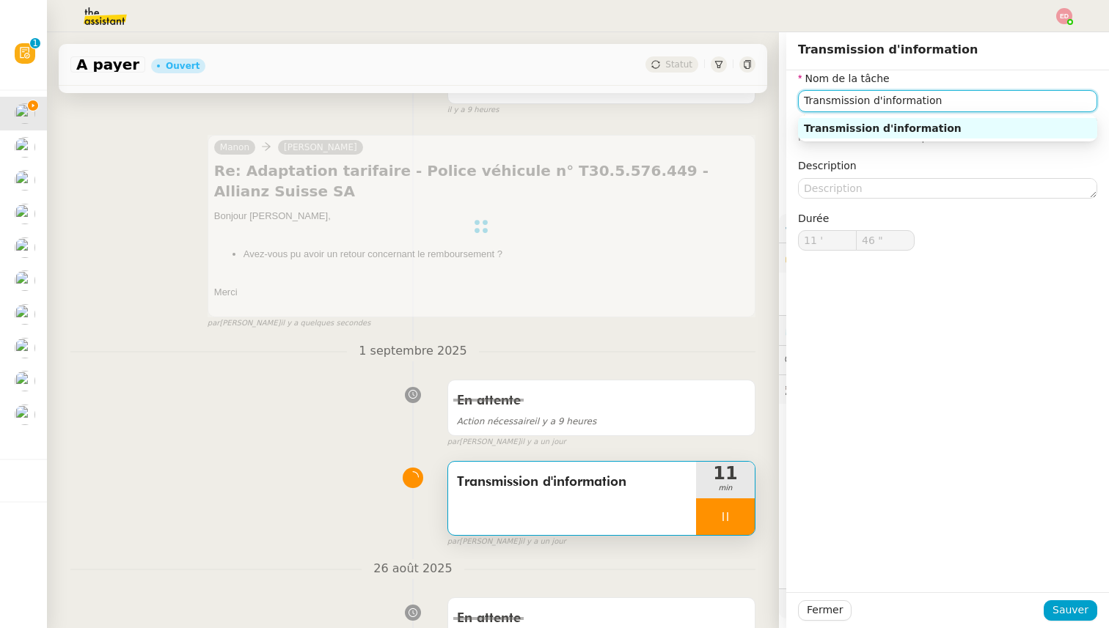
click at [806, 94] on input "Transmission d'information" at bounding box center [947, 100] width 299 height 21
type input "47 ""
click at [806, 94] on input "Transmission d'information" at bounding box center [947, 100] width 299 height 21
type input "Transmission d'information"
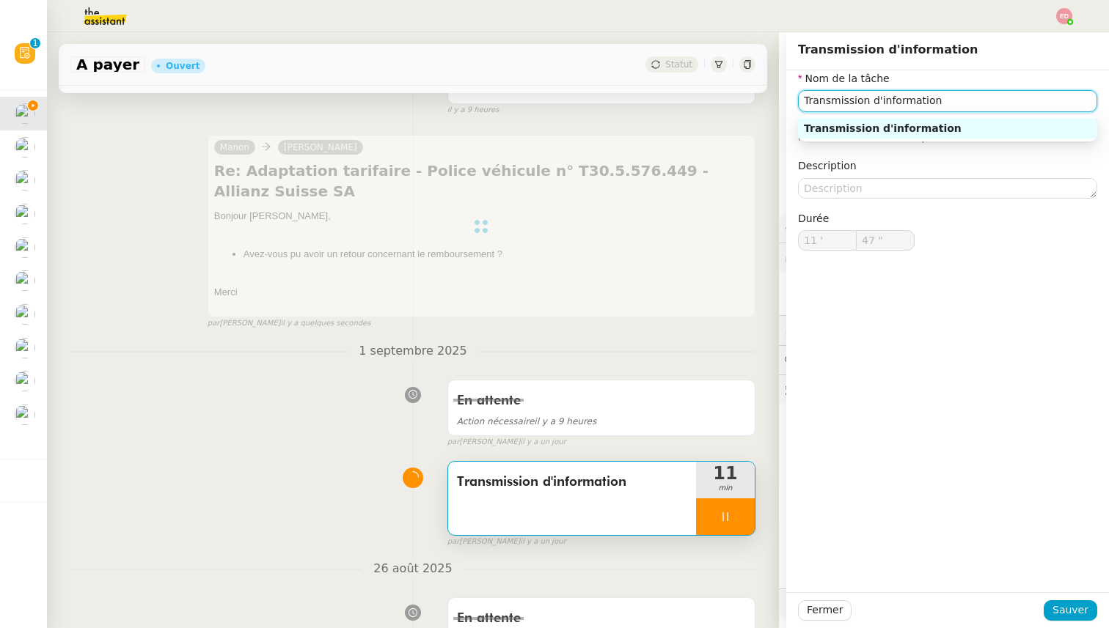
type input "11 '"
type input "47 ""
type input "Transmission d'informationRec"
type input "48 ""
type input "Transmission d'informationRecherche"
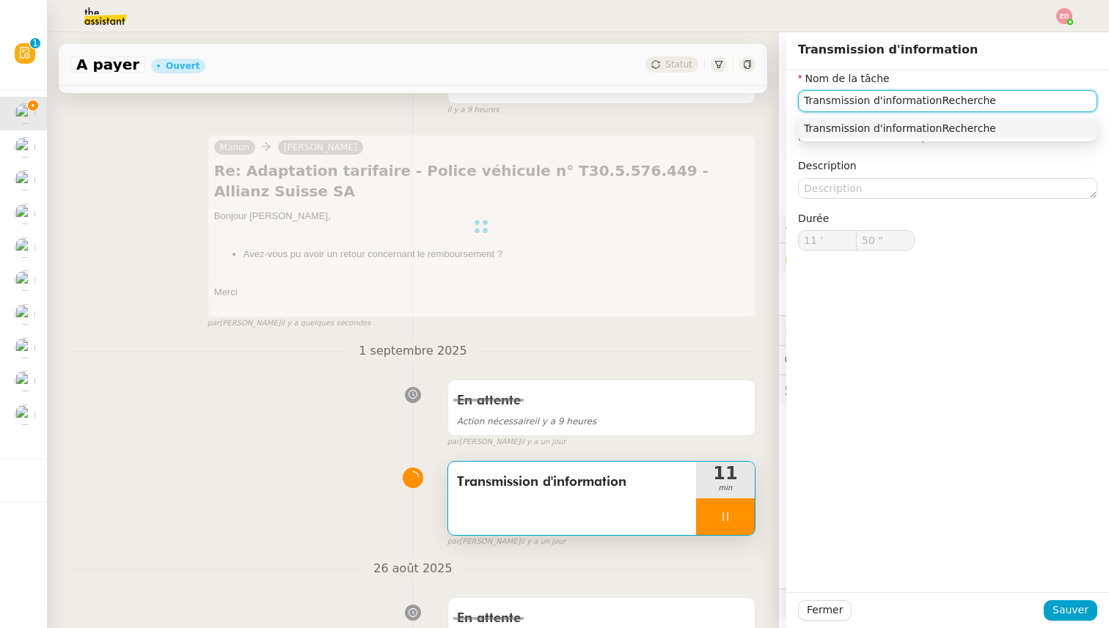
drag, startPoint x: 931, startPoint y: 102, endPoint x: 773, endPoint y: 102, distance: 158.4
click at [773, 102] on app-ticket "A payer Ouvert Statut Client [PERSON_NAME] Owner [PERSON_NAME] Exécutant [PERSO…" at bounding box center [578, 330] width 1062 height 596
type input "51 ""
type input "Recherche"
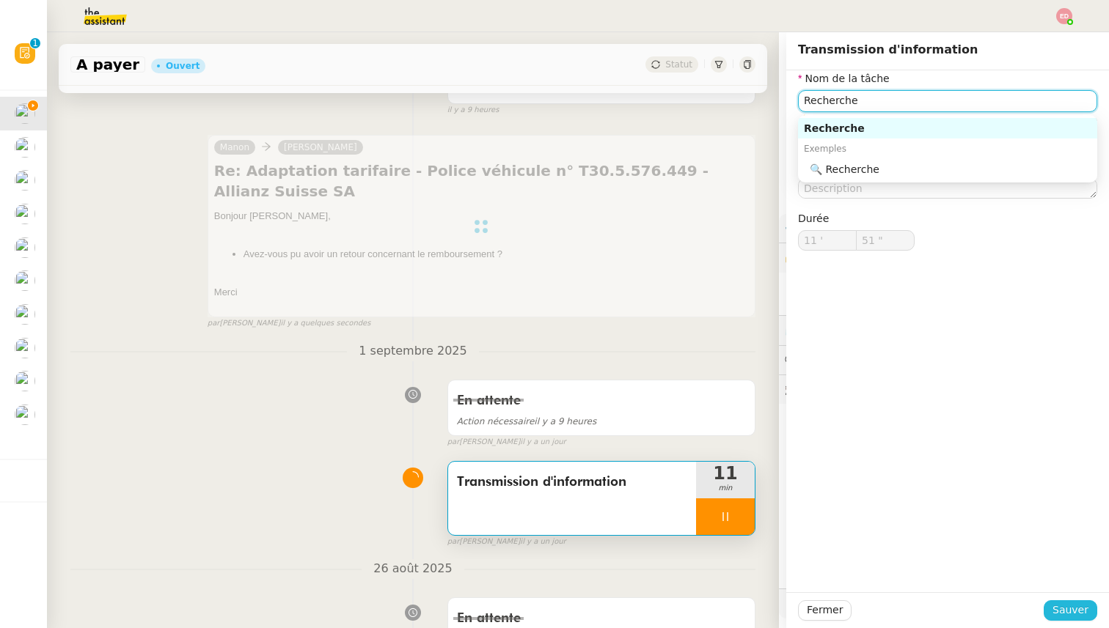
type input "52 ""
type input "Recherche"
click at [1076, 604] on span "Sauver" at bounding box center [1070, 610] width 36 height 17
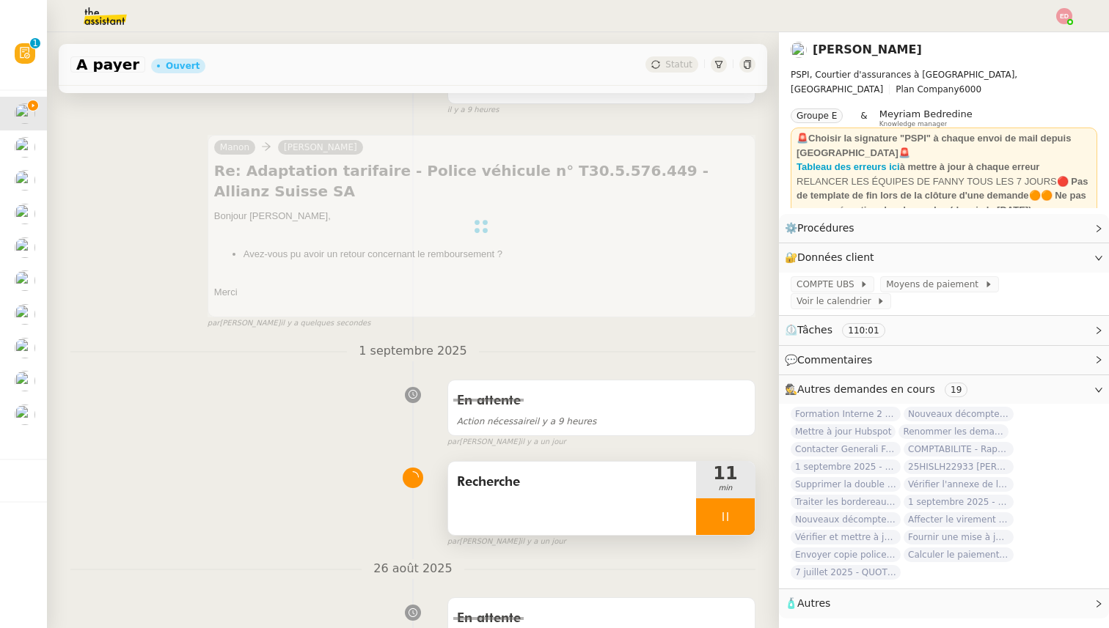
click at [752, 507] on div at bounding box center [725, 517] width 59 height 37
click at [752, 507] on button at bounding box center [739, 517] width 29 height 37
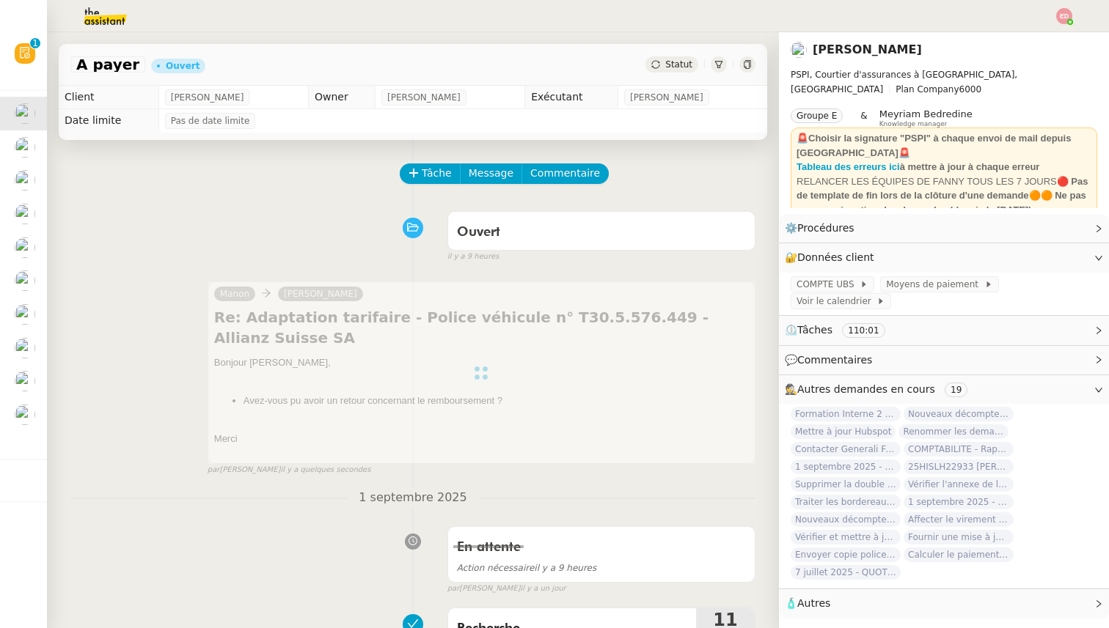
click at [670, 64] on span "Statut" at bounding box center [678, 64] width 27 height 10
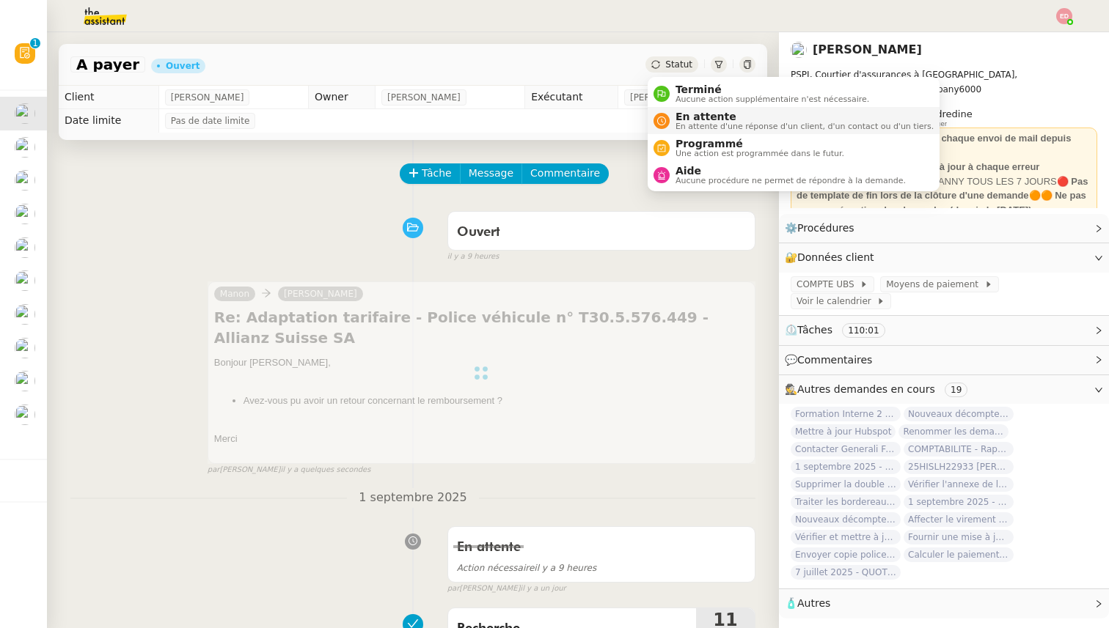
click at [699, 112] on span "En attente" at bounding box center [804, 117] width 258 height 12
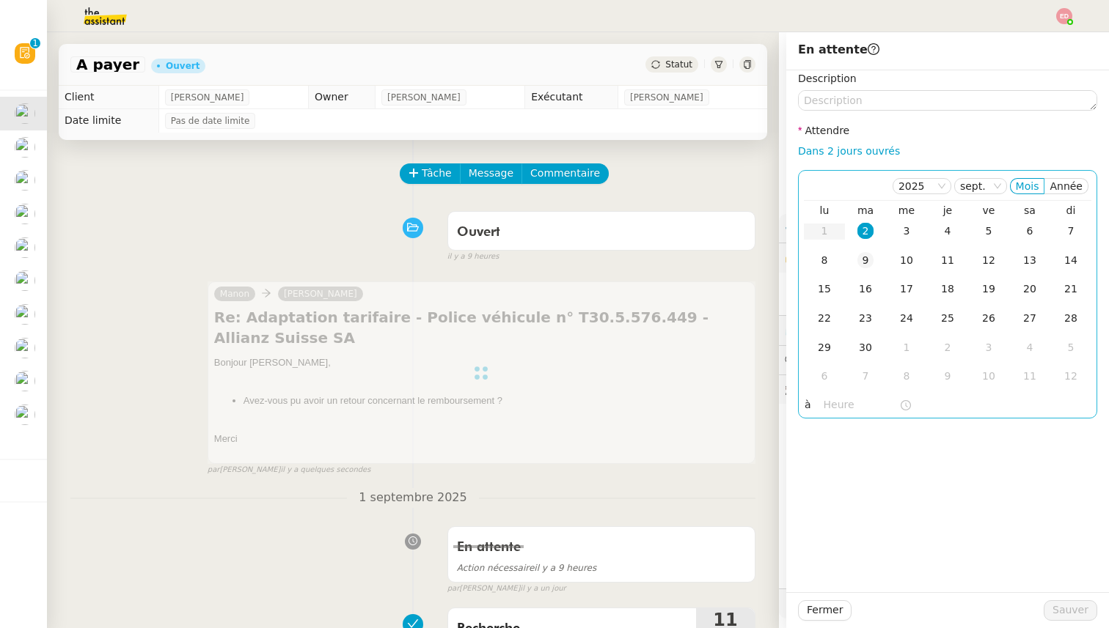
click at [863, 257] on div "9" at bounding box center [865, 260] width 16 height 16
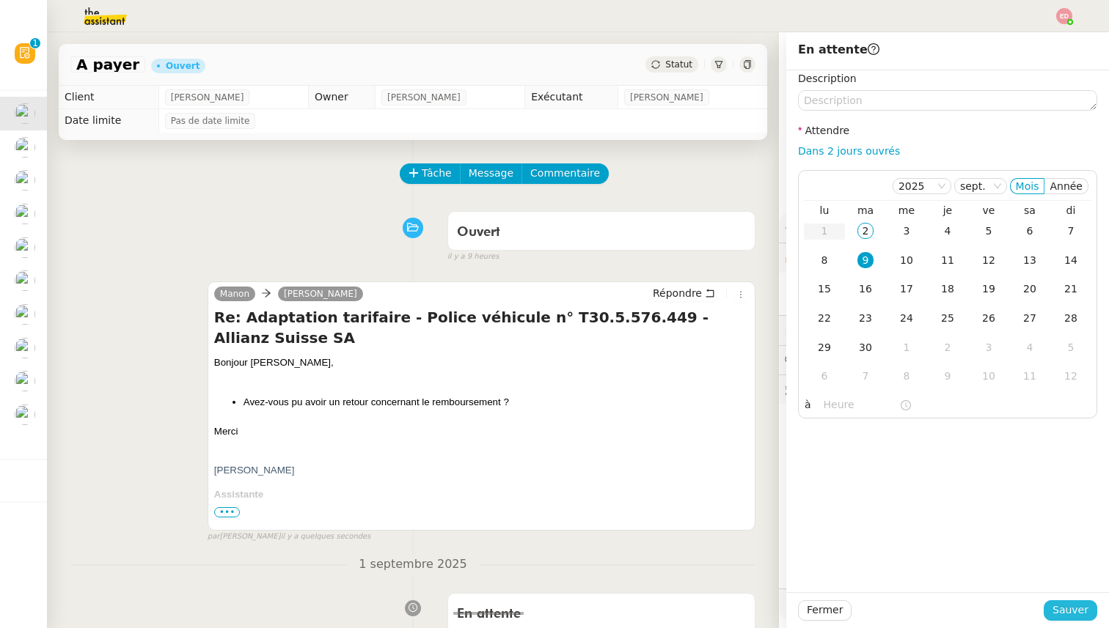
click at [1058, 613] on span "Sauver" at bounding box center [1070, 610] width 36 height 17
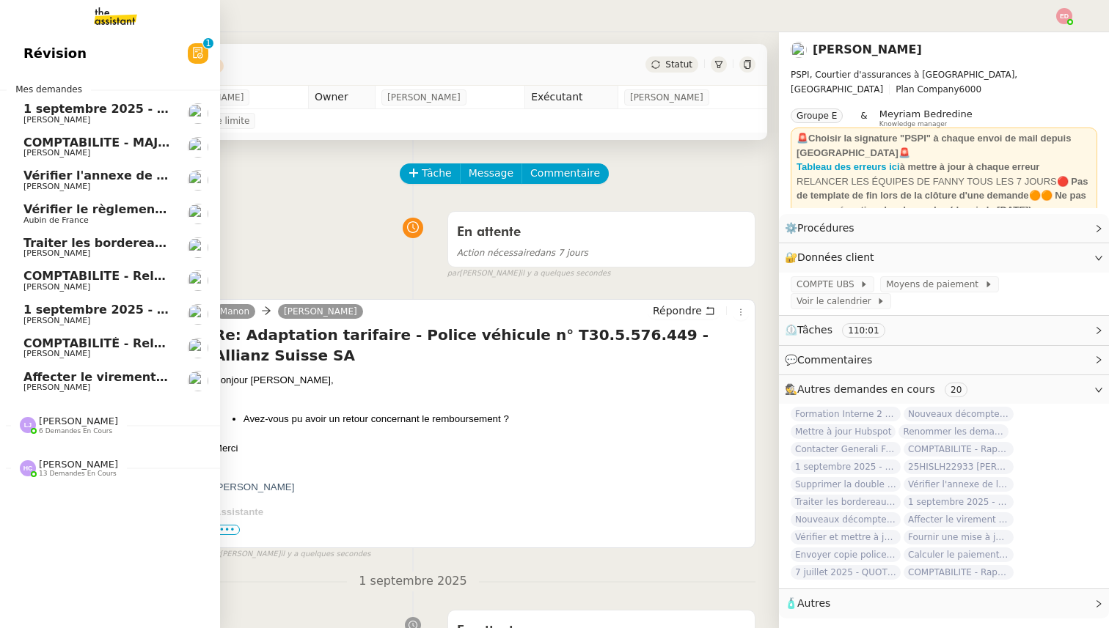
click at [44, 136] on span "COMPTABILITE - MAJ solde restant- août 2025" at bounding box center [174, 143] width 302 height 14
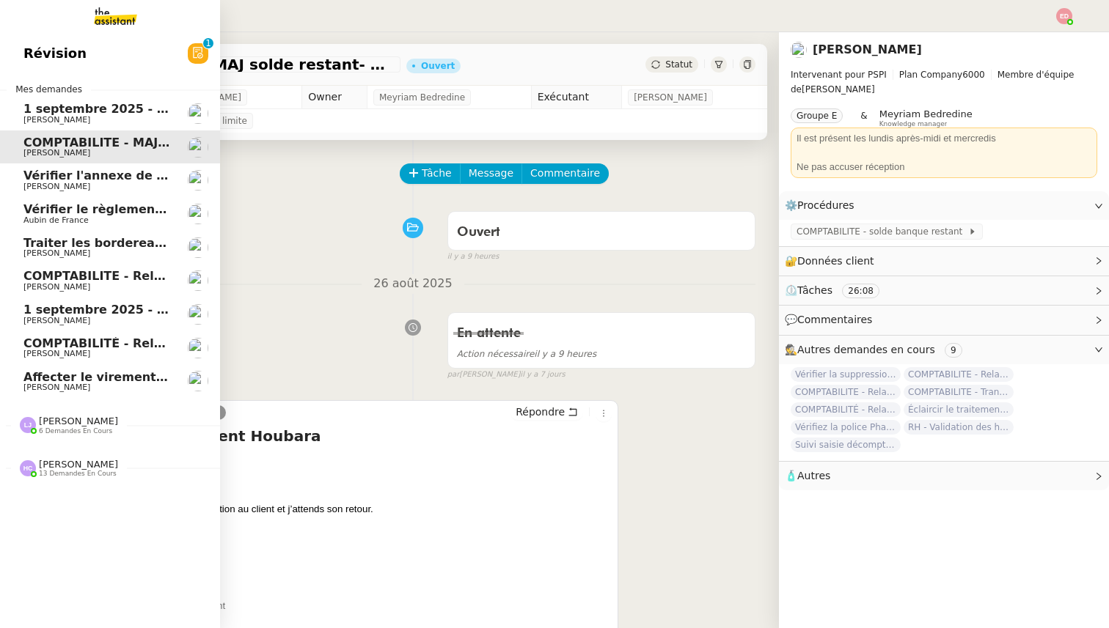
click at [51, 106] on span "1 septembre 2025 - QUOTIDIEN - OPAL - Gestion de la boîte mail OPAL" at bounding box center [254, 109] width 463 height 14
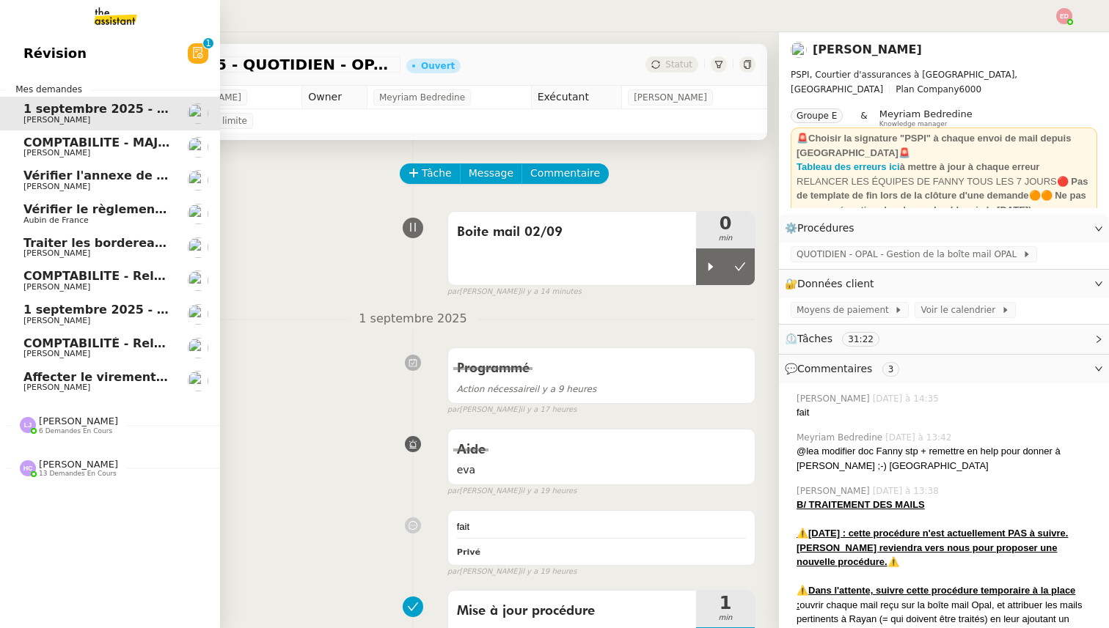
click at [55, 140] on span "COMPTABILITE - MAJ solde restant- août 2025" at bounding box center [174, 143] width 302 height 14
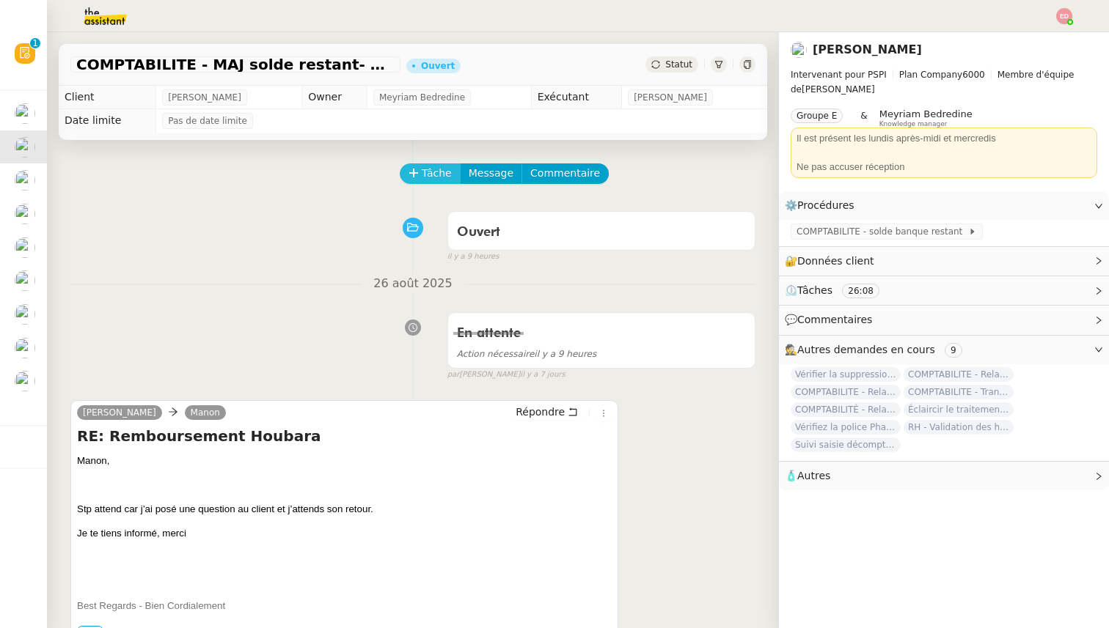
click at [422, 175] on span "Tâche" at bounding box center [437, 173] width 30 height 17
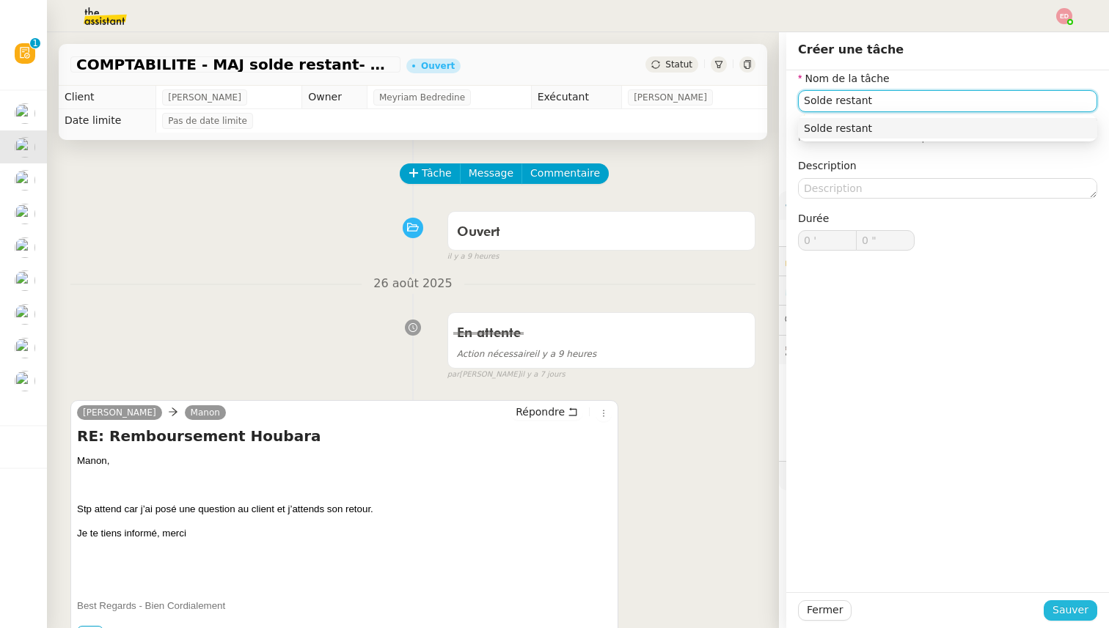
type input "Solde restant"
click at [1074, 614] on span "Sauver" at bounding box center [1070, 610] width 36 height 17
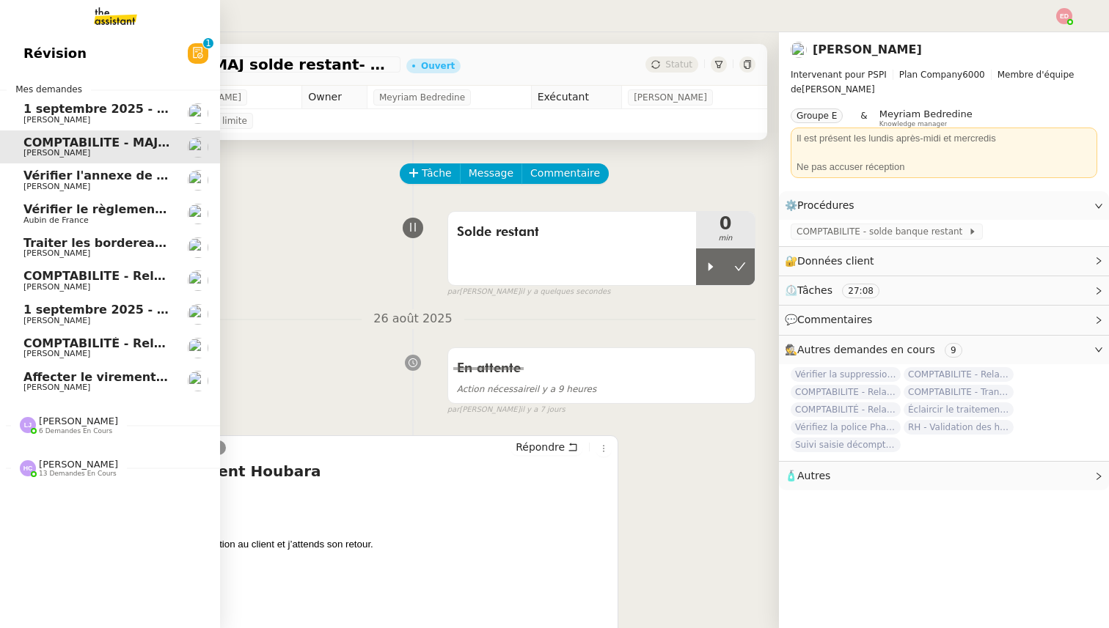
click at [67, 169] on span "Vérifier l'annexe de la police d'assurance" at bounding box center [159, 176] width 272 height 14
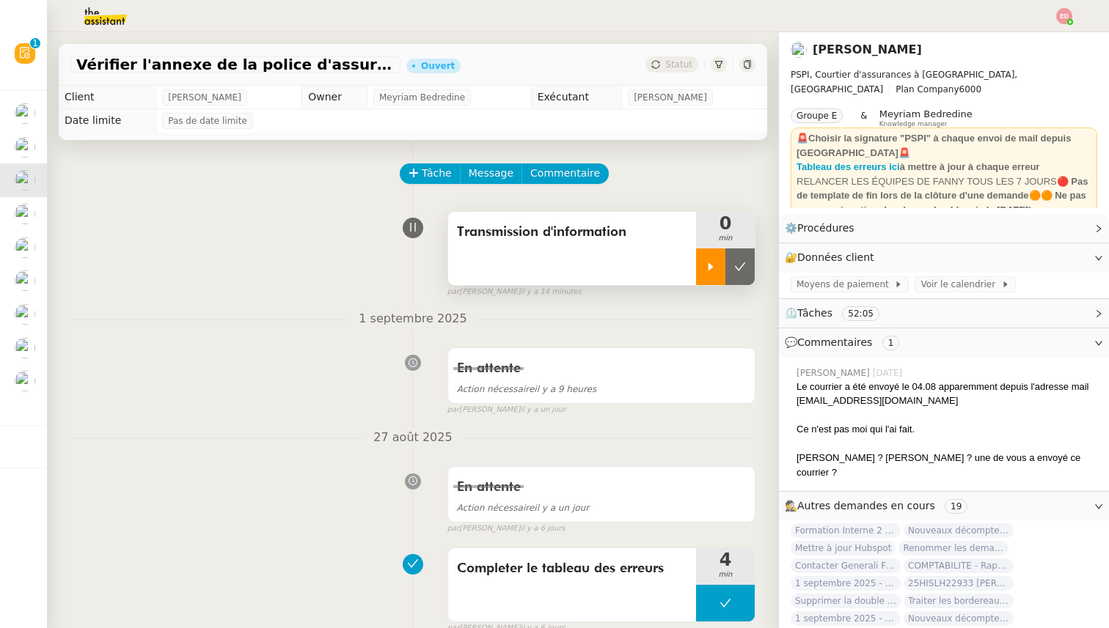
click at [713, 271] on icon at bounding box center [711, 267] width 12 height 12
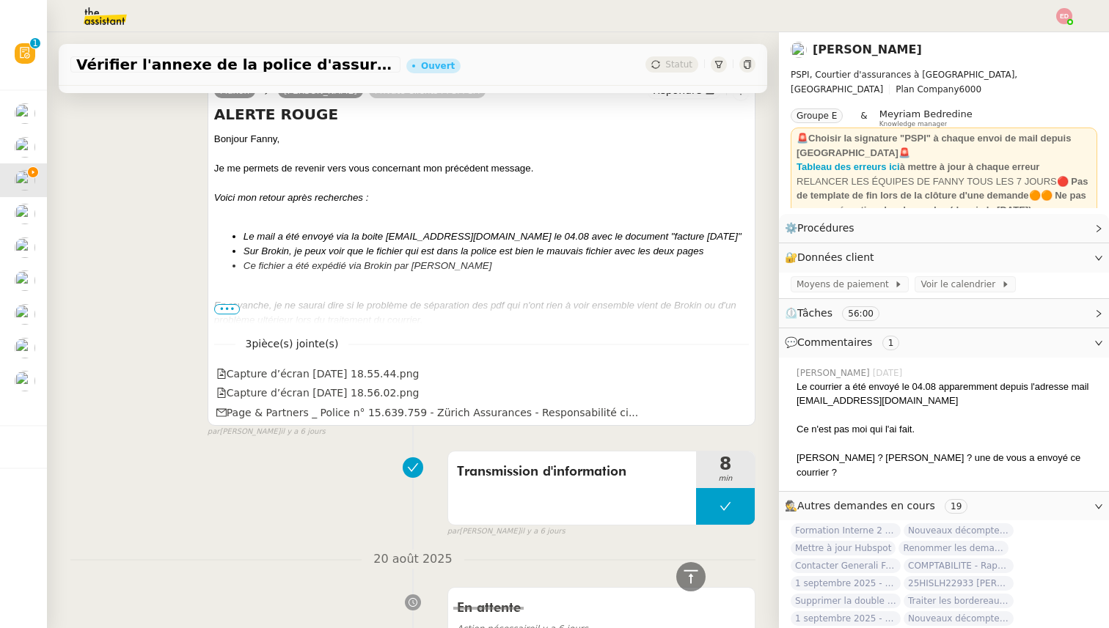
scroll to position [1068, 0]
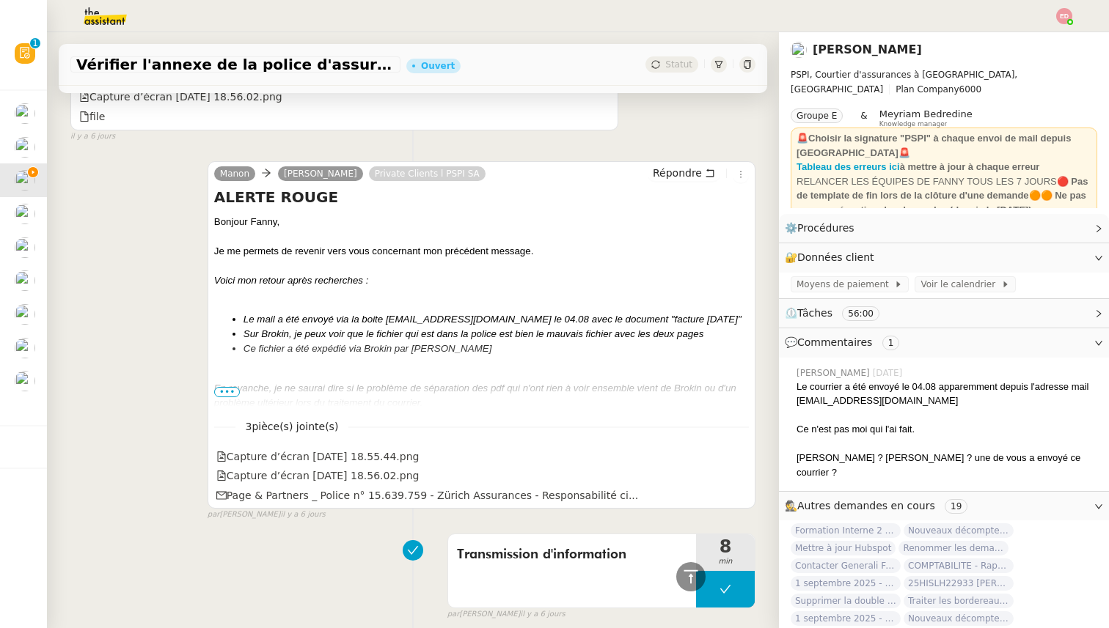
click at [222, 395] on span "•••" at bounding box center [227, 392] width 26 height 10
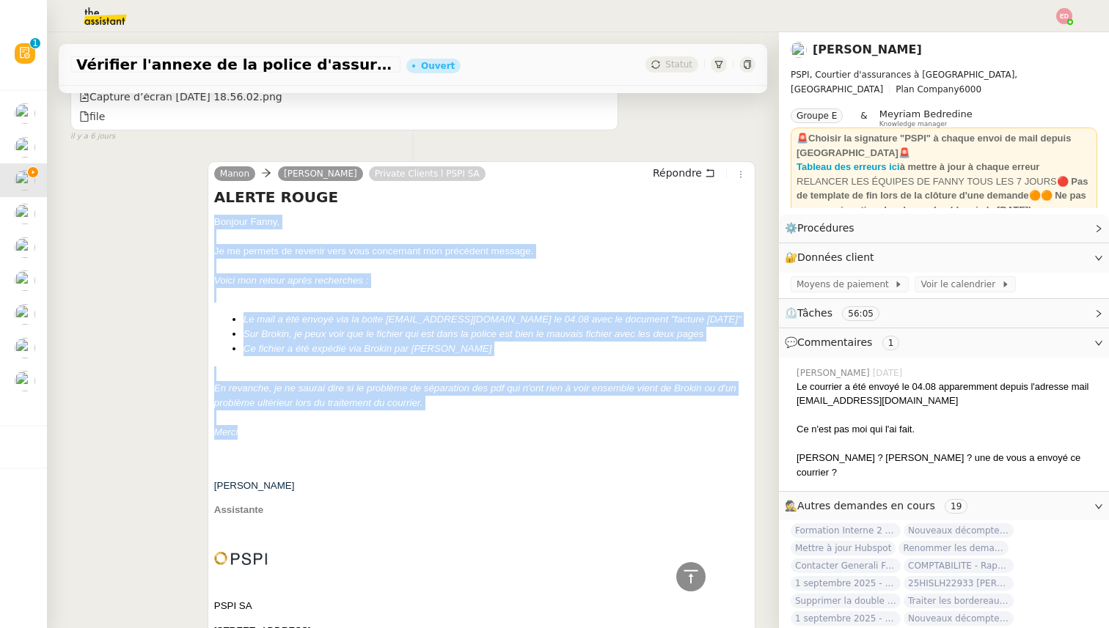
drag, startPoint x: 245, startPoint y: 433, endPoint x: 212, endPoint y: 224, distance: 210.9
copy span "Bonjour ﻿[PERSON_NAME]﻿, Je me permets de revenir vers vous concernant mon préc…"
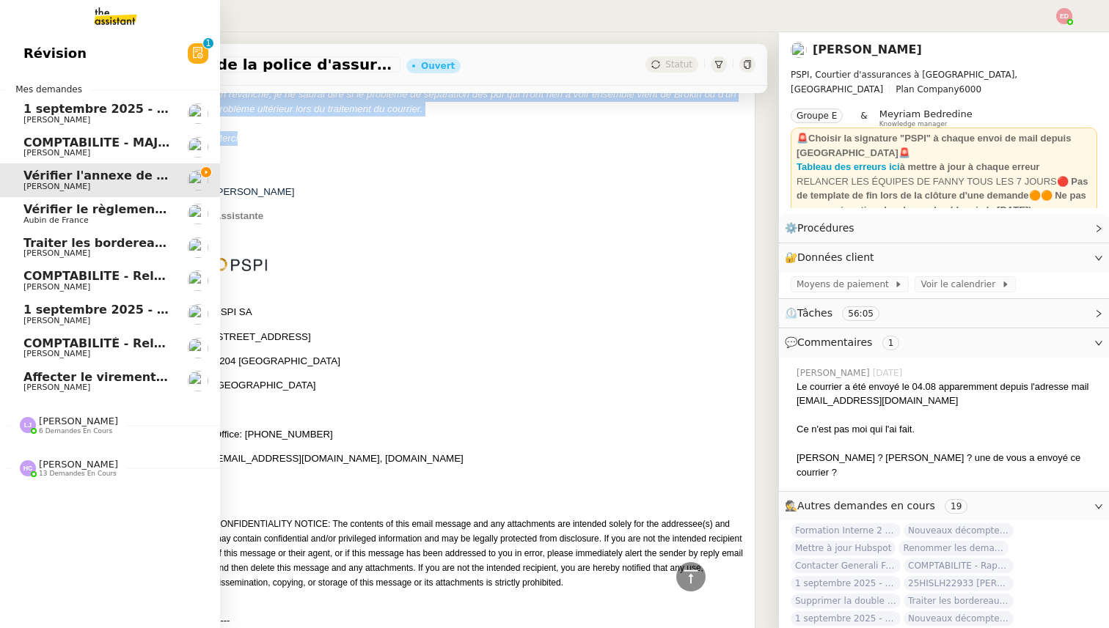
click at [47, 144] on span "COMPTABILITE - MAJ solde restant- août 2025" at bounding box center [174, 143] width 302 height 14
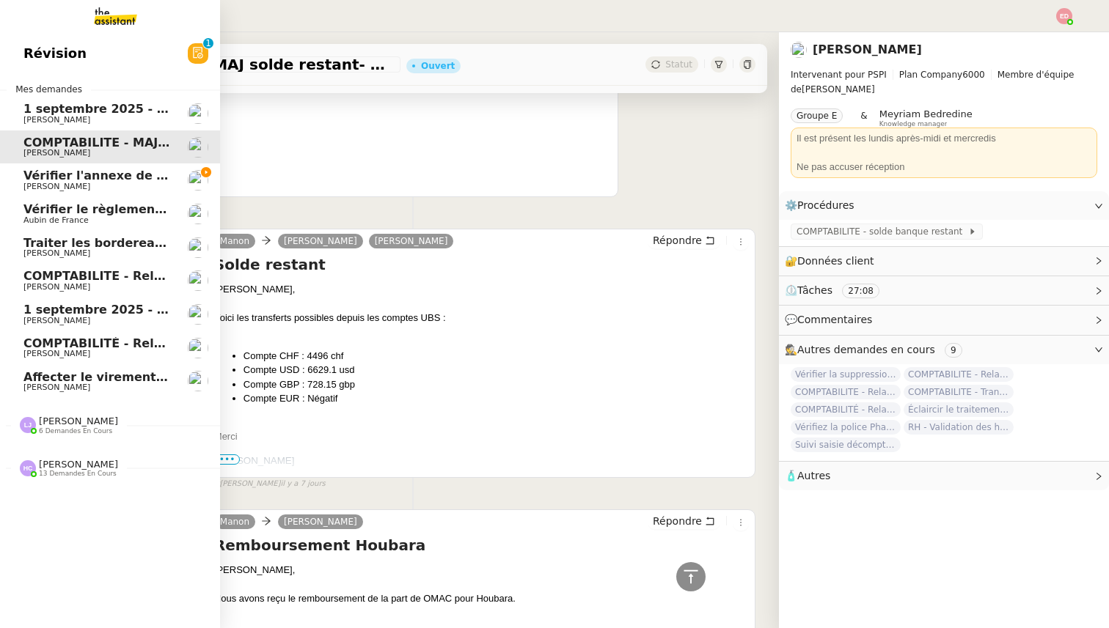
click at [62, 171] on span "Vérifier l'annexe de la police d'assurance" at bounding box center [159, 176] width 272 height 14
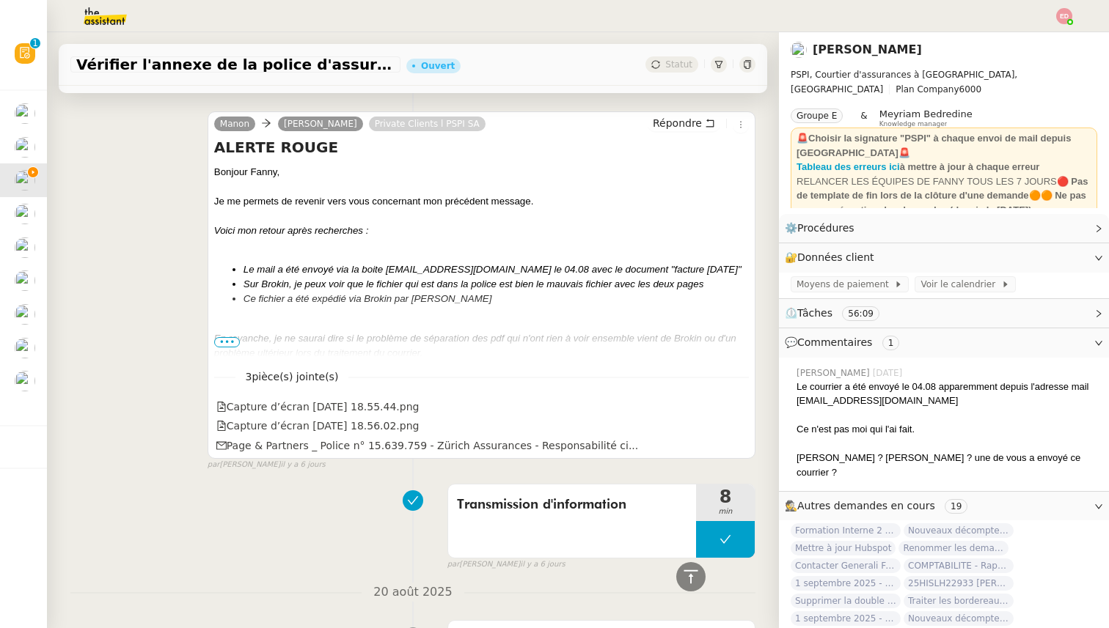
scroll to position [1129, 0]
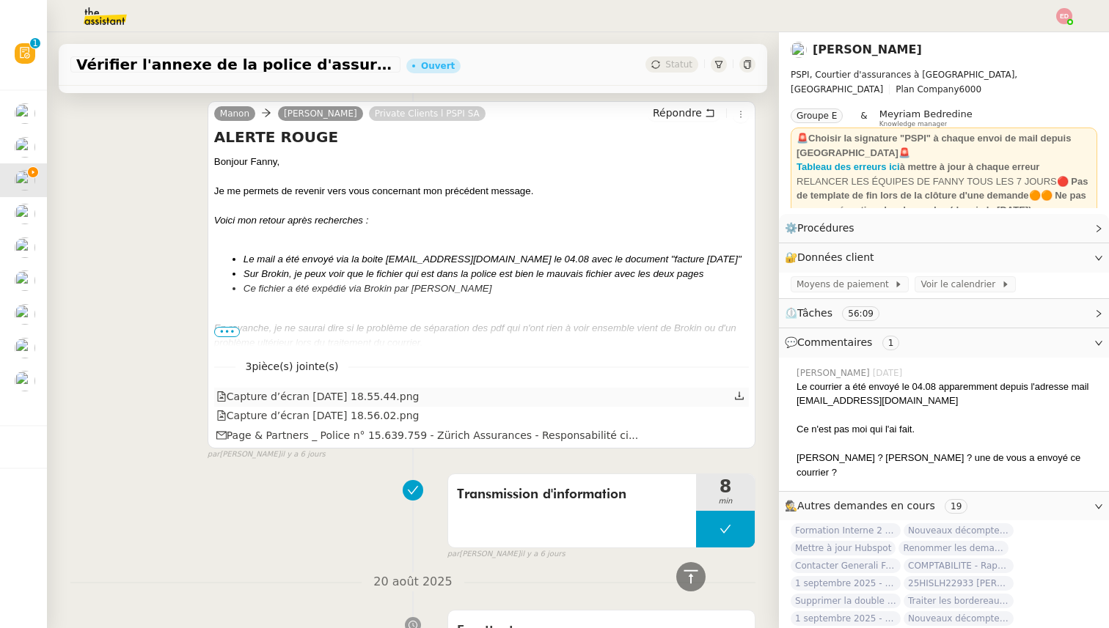
click at [741, 397] on icon at bounding box center [739, 396] width 10 height 10
click at [739, 415] on icon at bounding box center [739, 415] width 9 height 8
click at [741, 439] on icon at bounding box center [739, 434] width 9 height 8
click at [675, 111] on span "Répondre" at bounding box center [677, 113] width 49 height 15
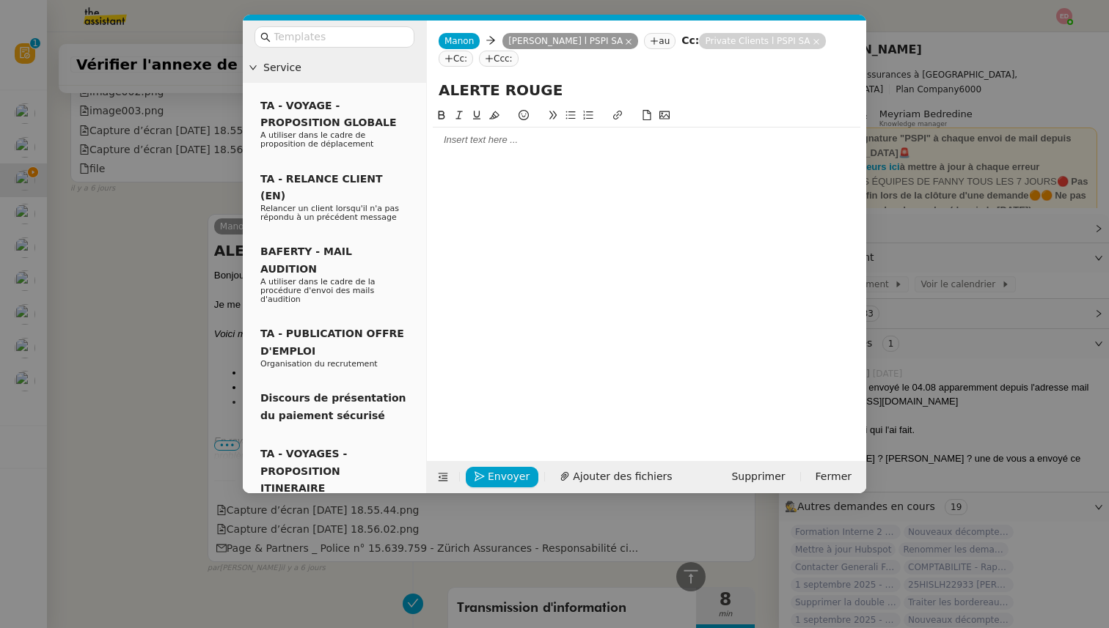
scroll to position [1241, 0]
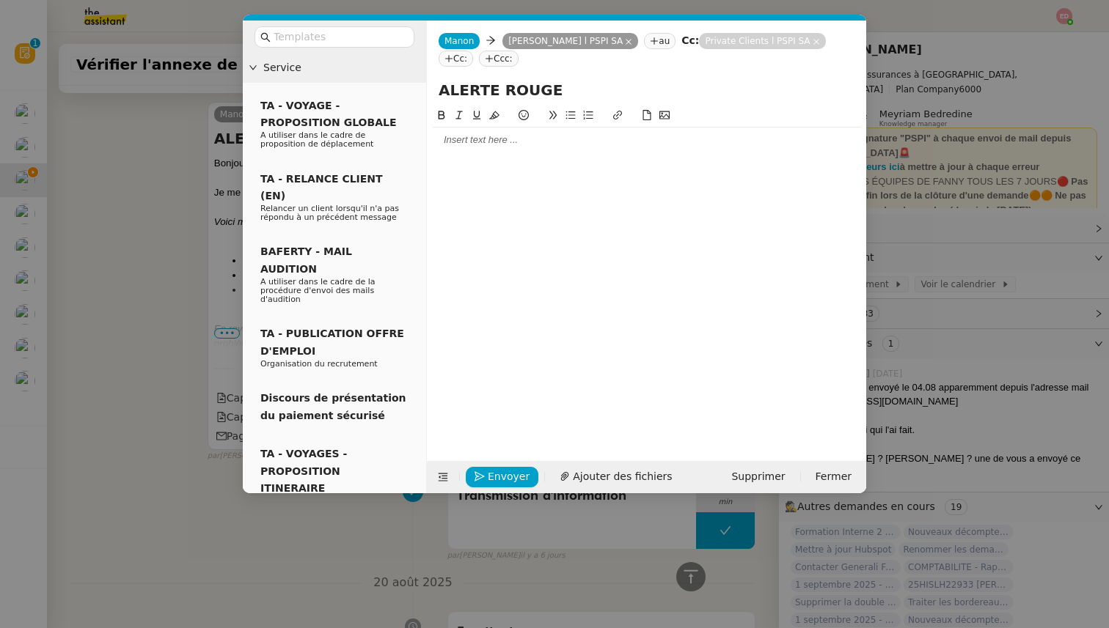
click at [483, 137] on div at bounding box center [647, 139] width 428 height 13
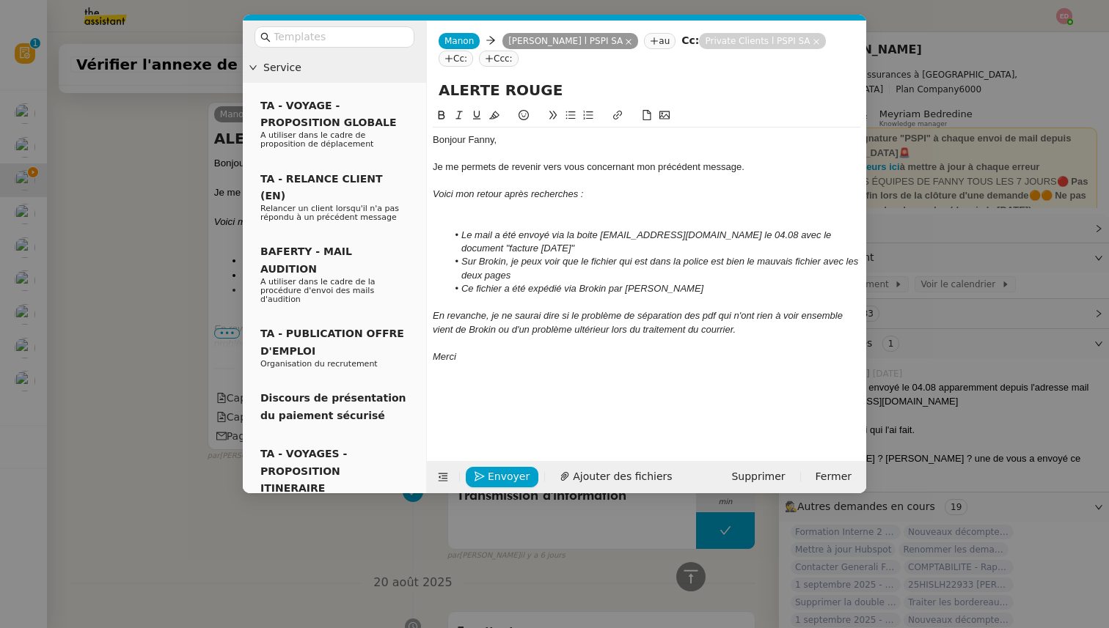
scroll to position [1433, 0]
click at [749, 169] on div "Je me permets de revenir vers vous concernant mon précédent message." at bounding box center [647, 167] width 428 height 13
click at [519, 224] on div at bounding box center [647, 221] width 428 height 13
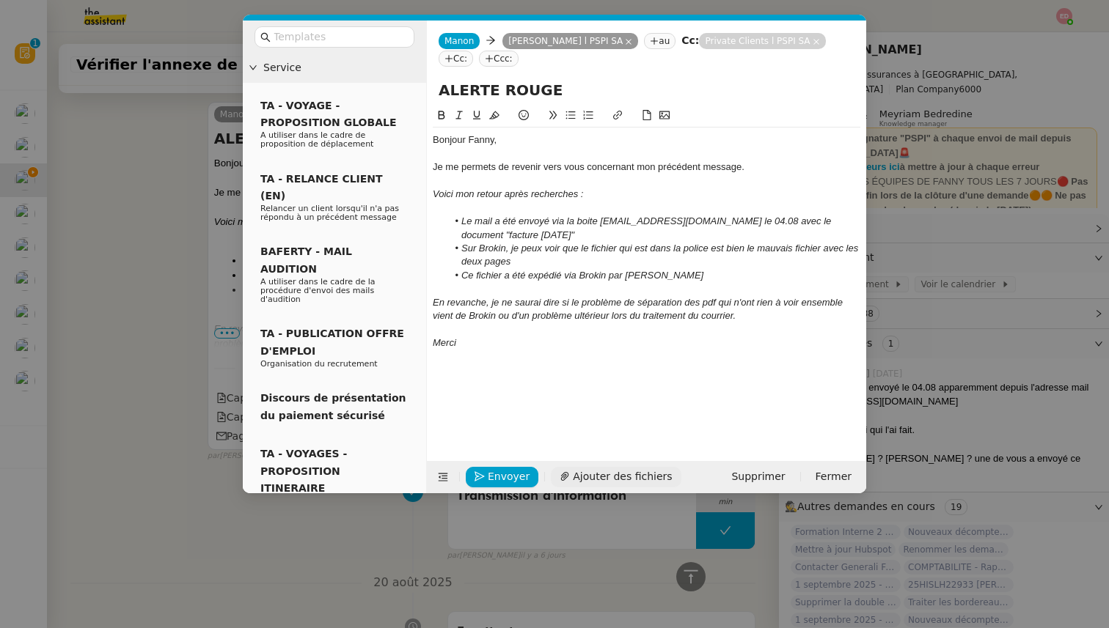
click at [597, 472] on span "Ajouter des fichiers" at bounding box center [622, 477] width 99 height 17
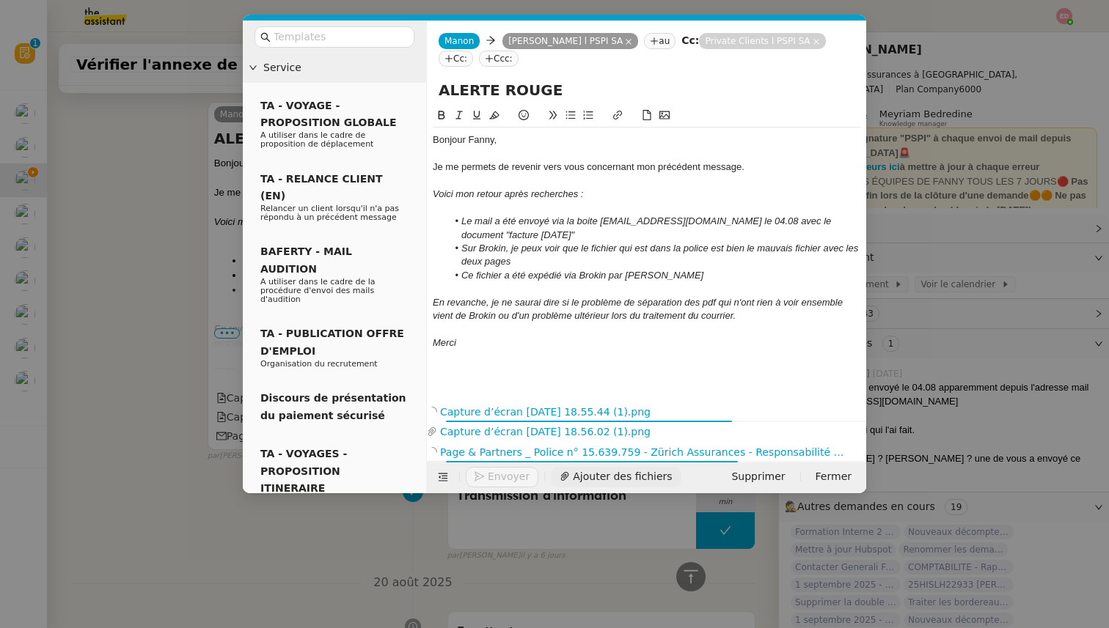
scroll to position [1532, 0]
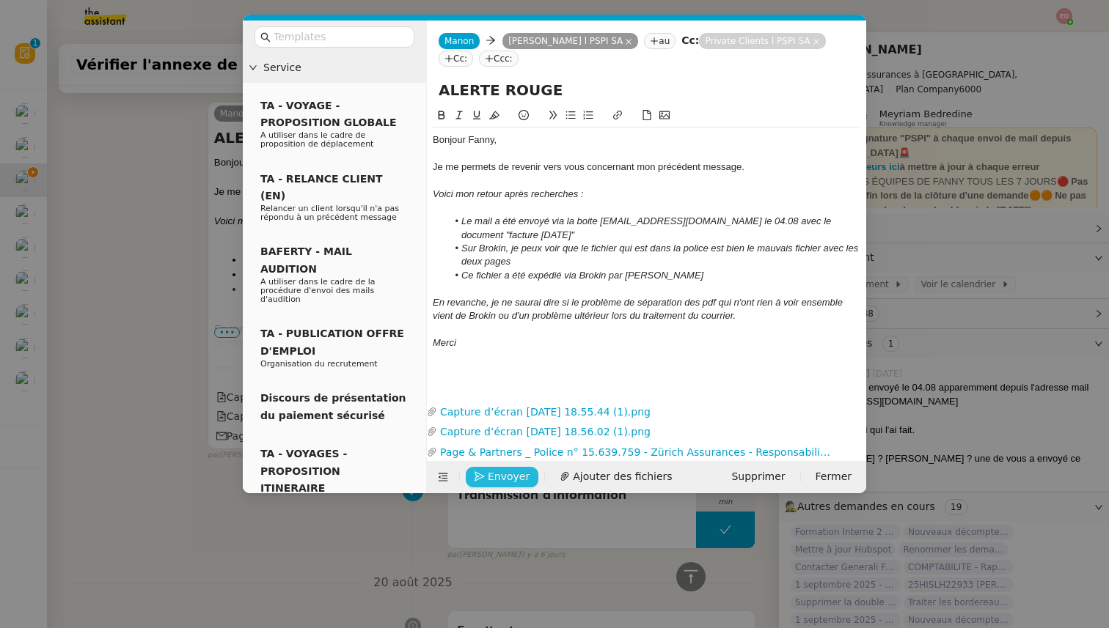
click at [494, 477] on span "Envoyer" at bounding box center [509, 477] width 42 height 17
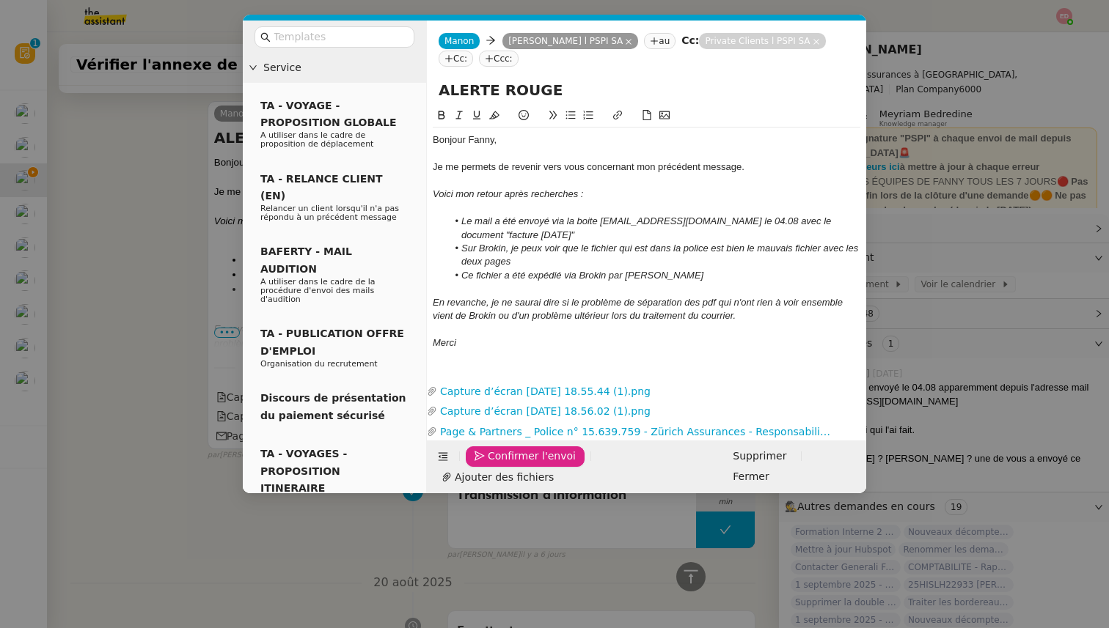
click at [494, 465] on span "Confirmer l'envoi" at bounding box center [532, 456] width 88 height 17
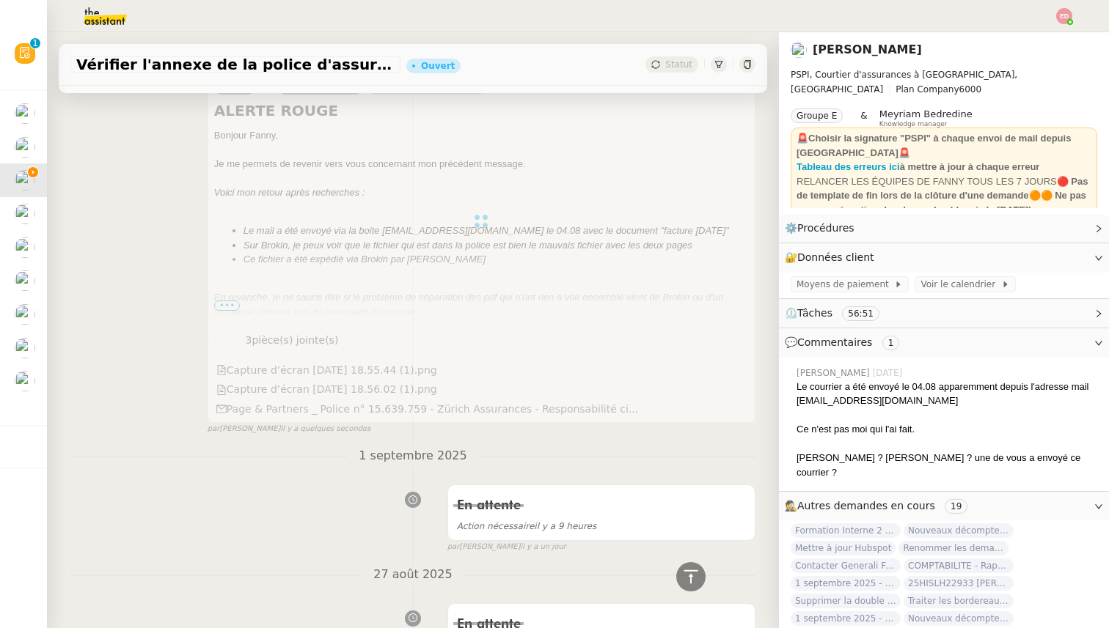
scroll to position [0, 0]
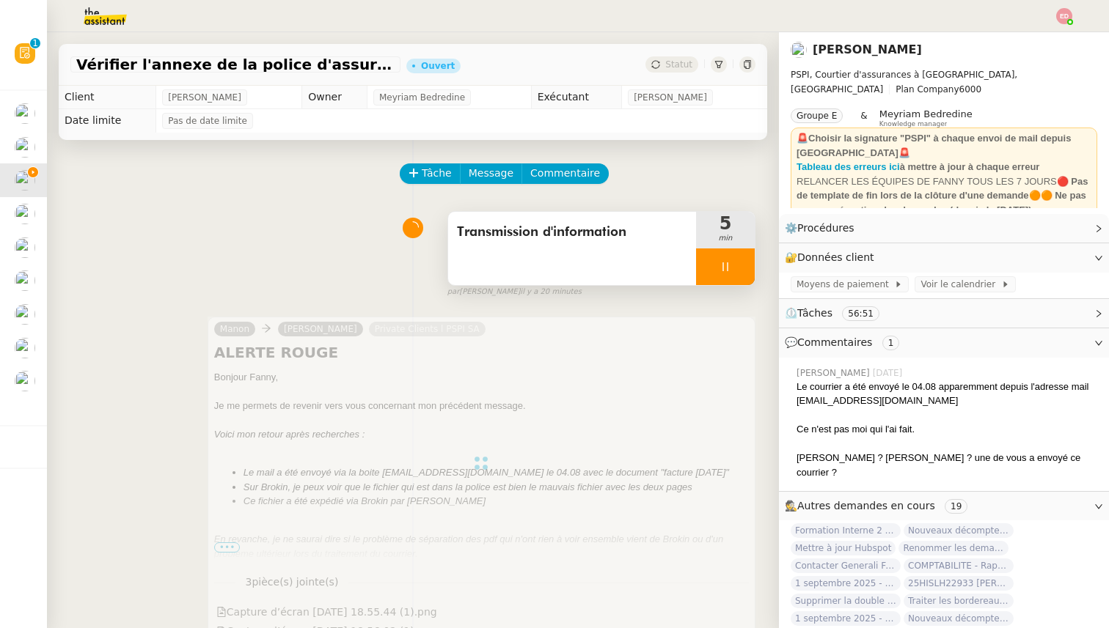
click at [746, 266] on div at bounding box center [725, 267] width 59 height 37
click at [746, 266] on button at bounding box center [739, 267] width 29 height 37
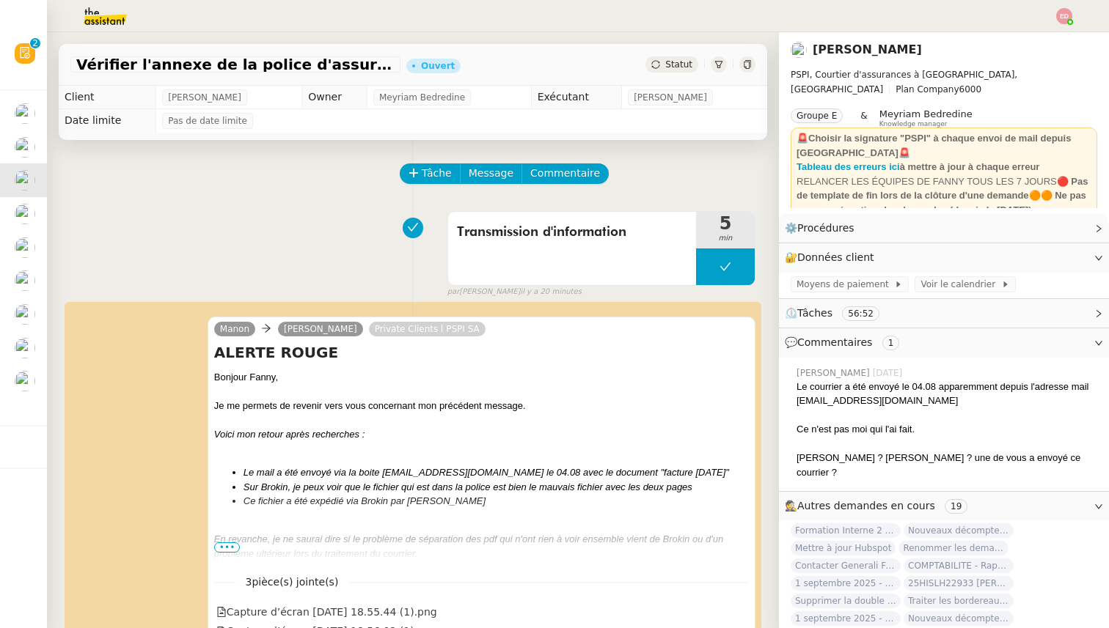
click at [683, 65] on span "Statut" at bounding box center [678, 64] width 27 height 10
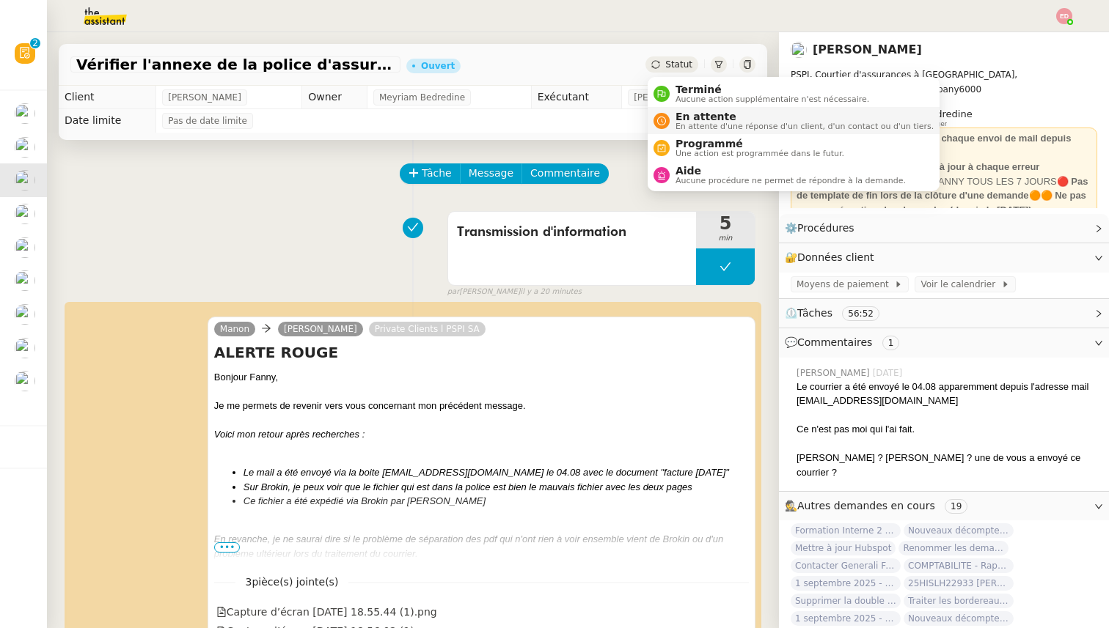
click at [681, 111] on span "En attente" at bounding box center [804, 117] width 258 height 12
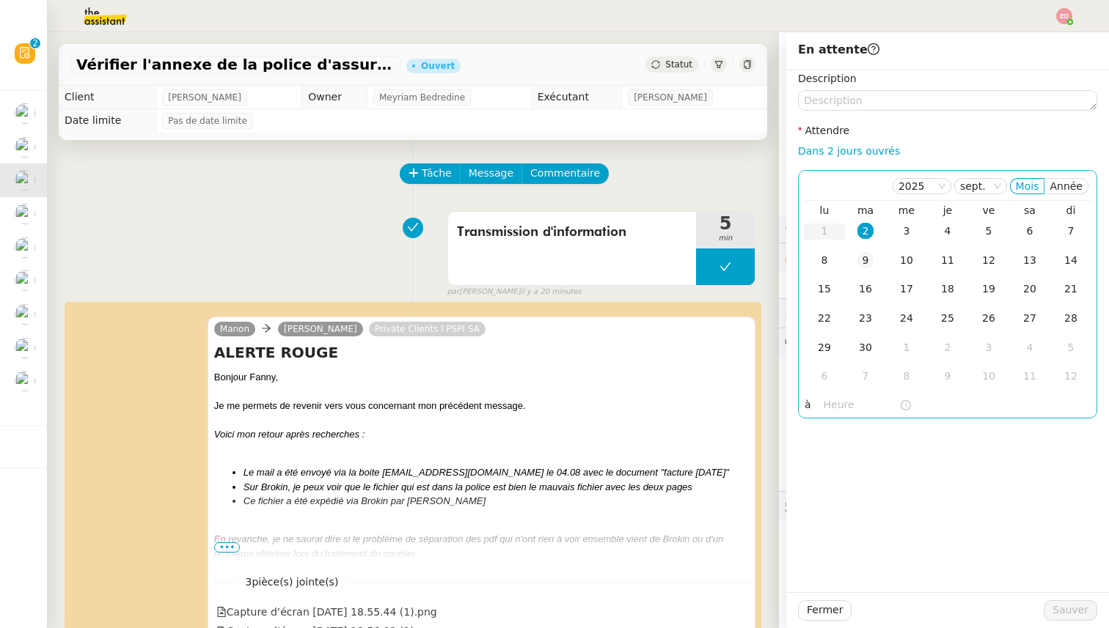
click at [864, 264] on div "9" at bounding box center [865, 260] width 16 height 16
click at [1061, 615] on span "Sauver" at bounding box center [1070, 610] width 36 height 17
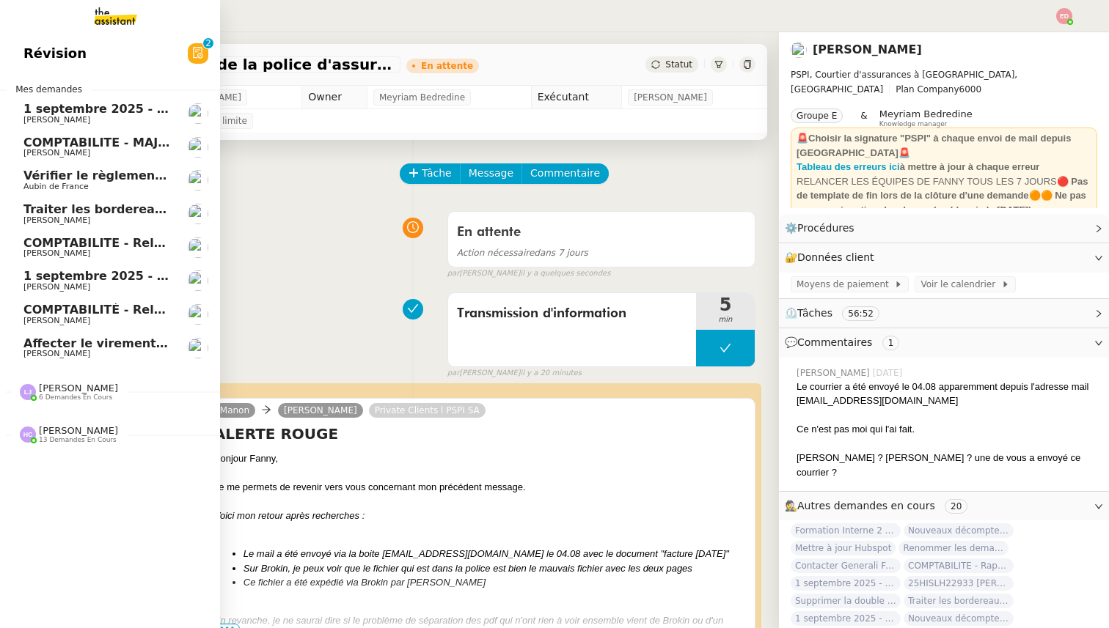
click at [34, 180] on span "Vérifier le règlement de la facture" at bounding box center [135, 176] width 225 height 14
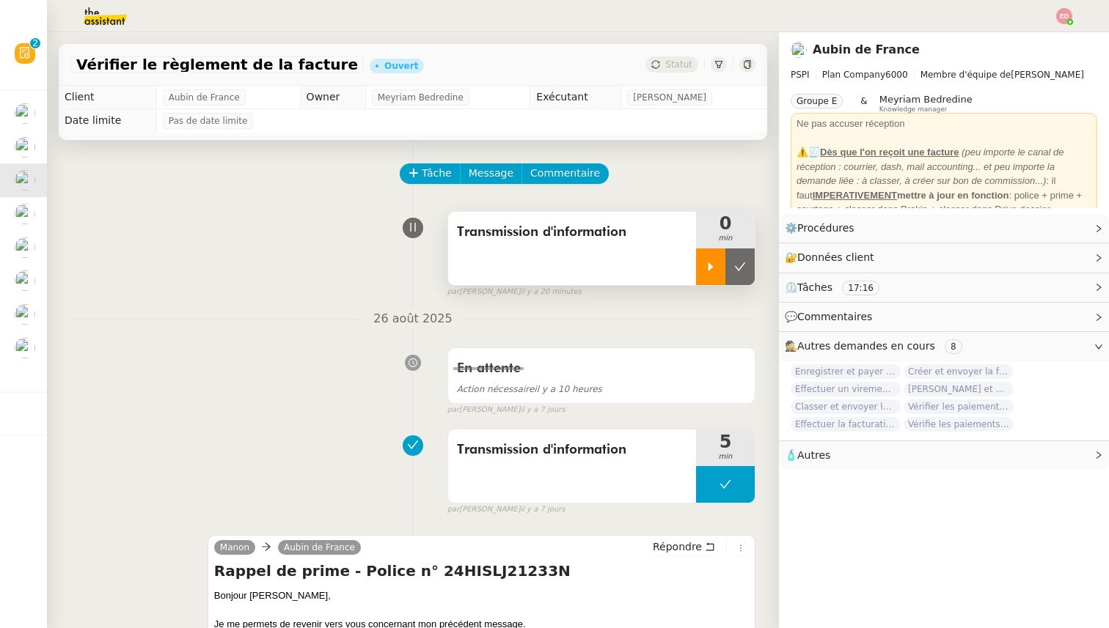
click at [711, 265] on icon at bounding box center [710, 267] width 5 height 8
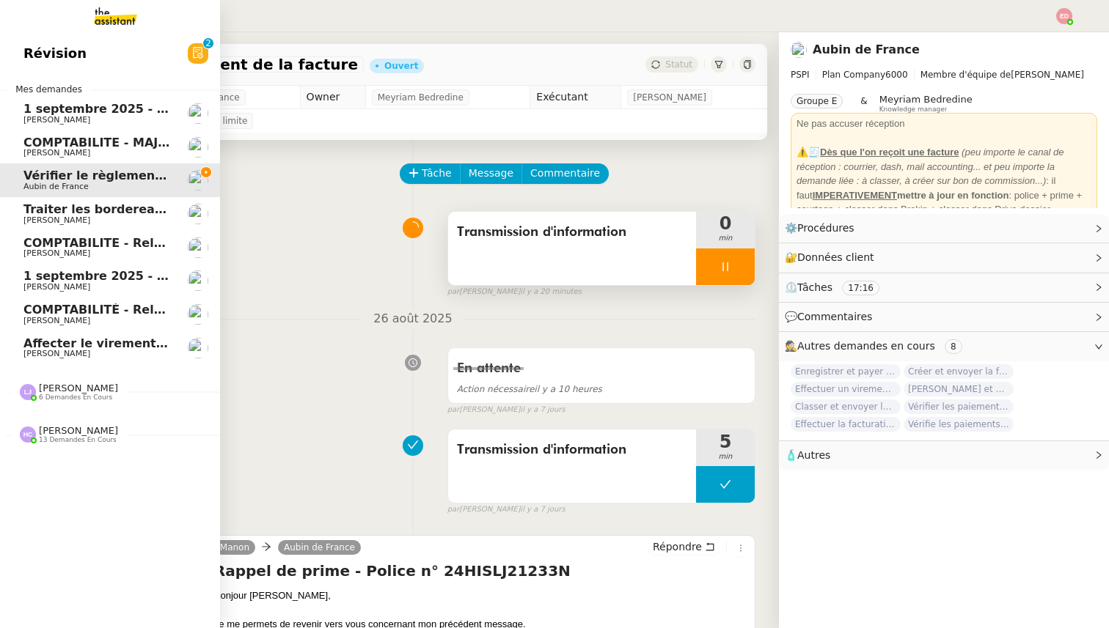
click at [50, 209] on span "Traiter les bordereaux de commission juillet 2025" at bounding box center [187, 209] width 329 height 14
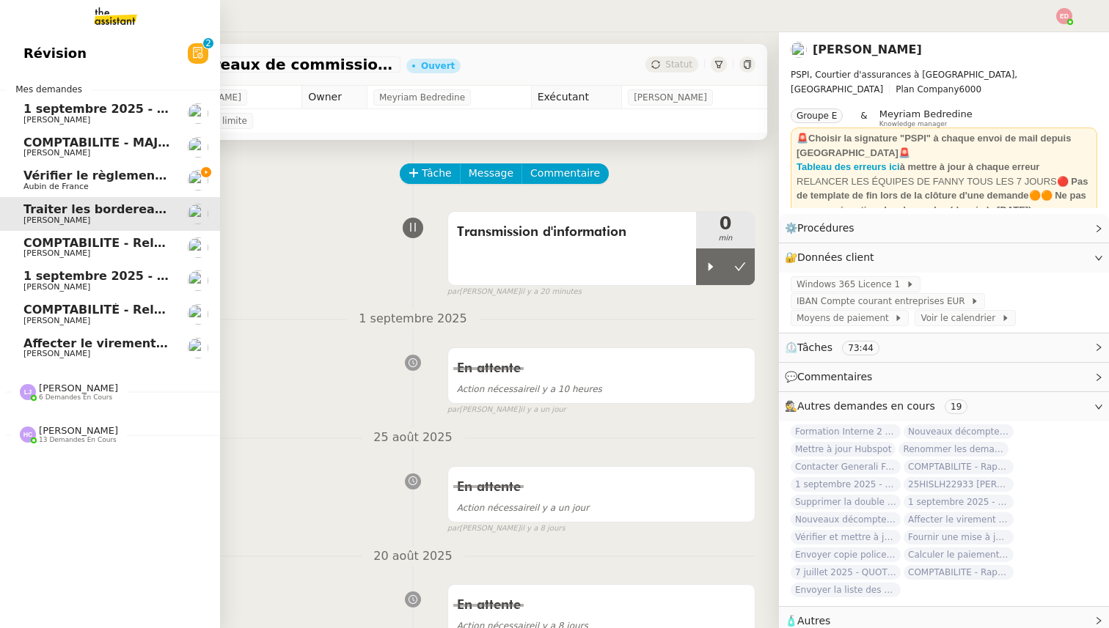
click at [54, 243] on span "COMPTABILITE - Relances factures impayées - août 2025" at bounding box center [210, 243] width 374 height 14
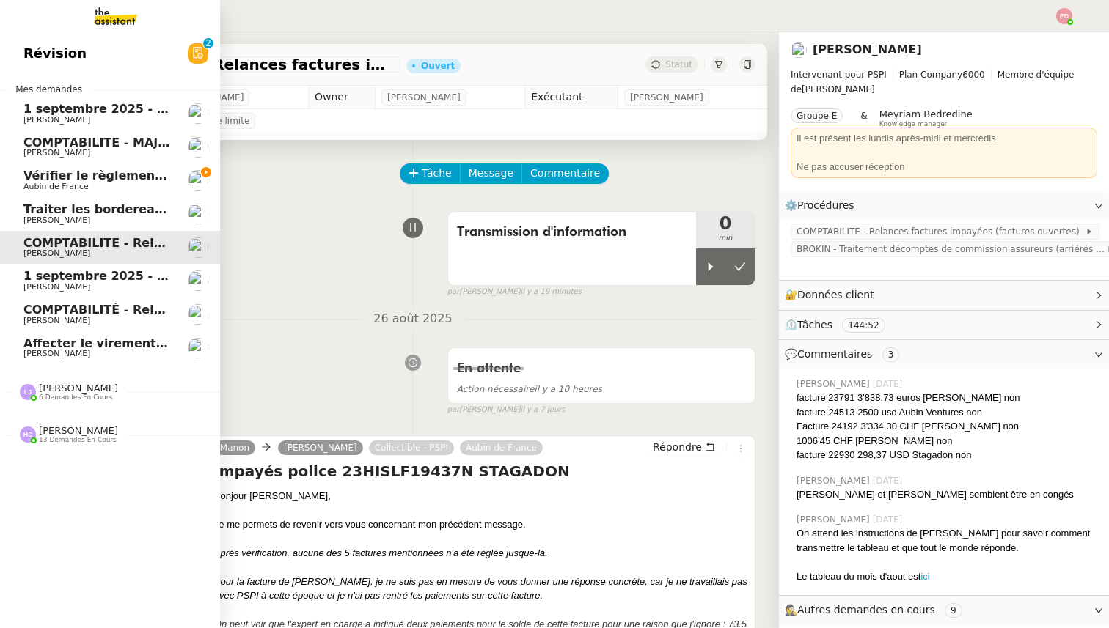
click at [56, 280] on span "1 septembre 2025 - QUOTIDIEN Gestion boite mail Accounting" at bounding box center [228, 276] width 411 height 14
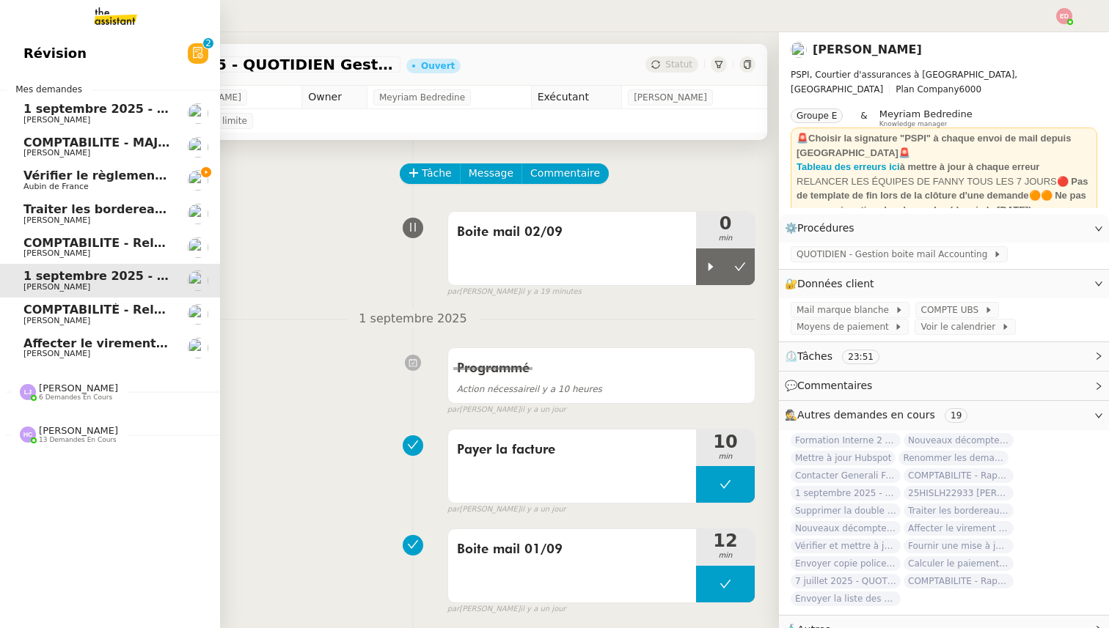
click at [78, 305] on span "COMPTABILITÉ - Relance des primes GoldenCare impayées- septembre 2025" at bounding box center [274, 310] width 503 height 14
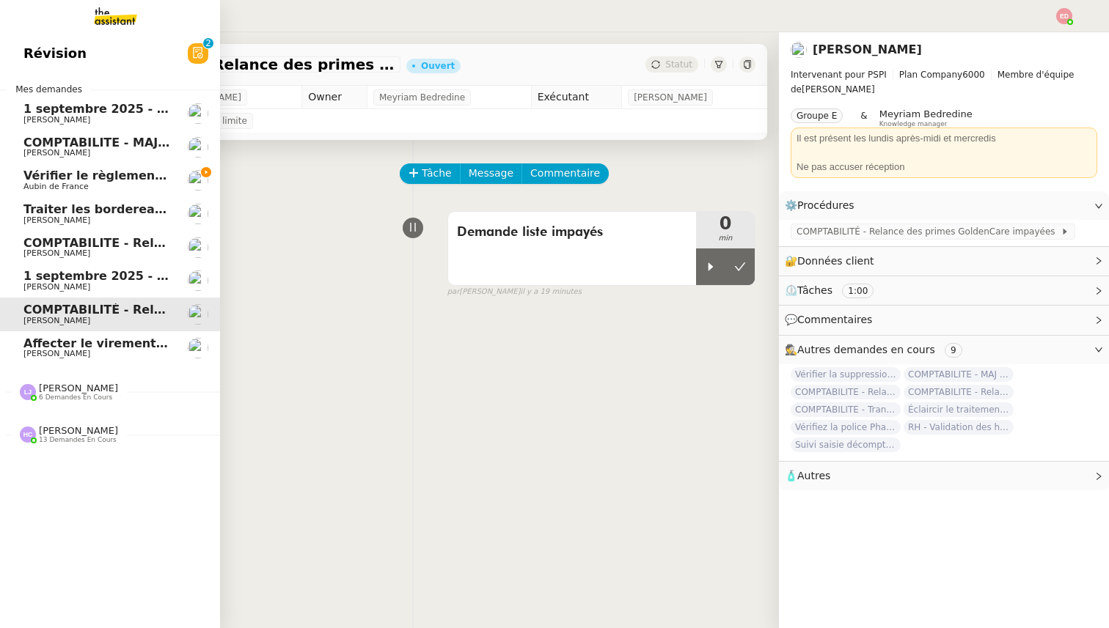
click at [79, 333] on link "Affecter le virement en attente [PERSON_NAME]" at bounding box center [110, 348] width 220 height 34
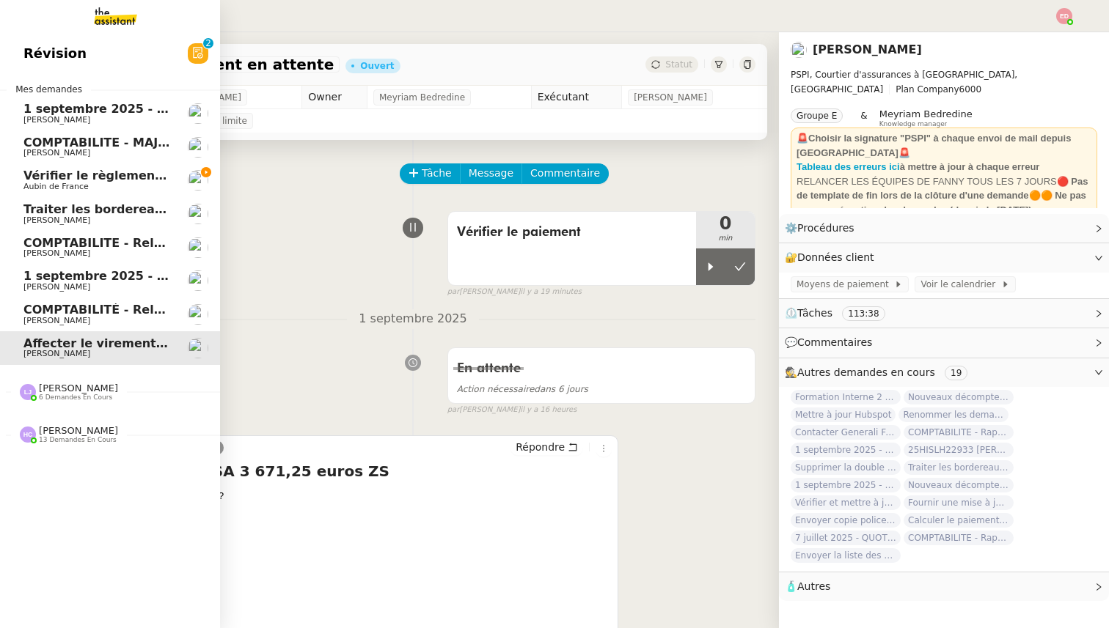
click at [76, 386] on span "[PERSON_NAME]" at bounding box center [78, 388] width 79 height 11
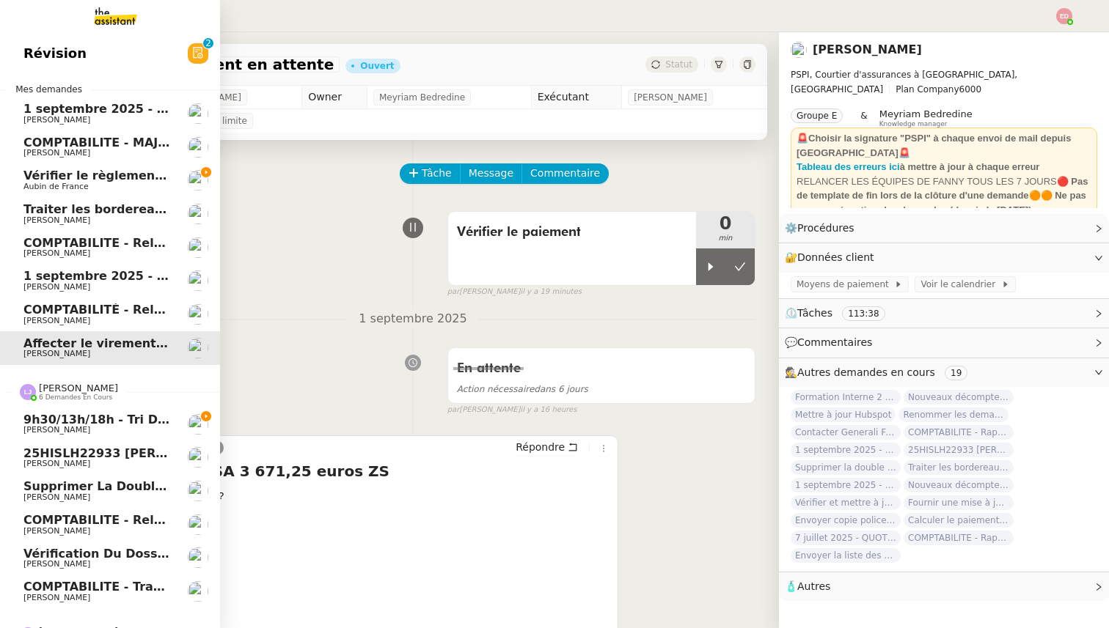
scroll to position [23, 0]
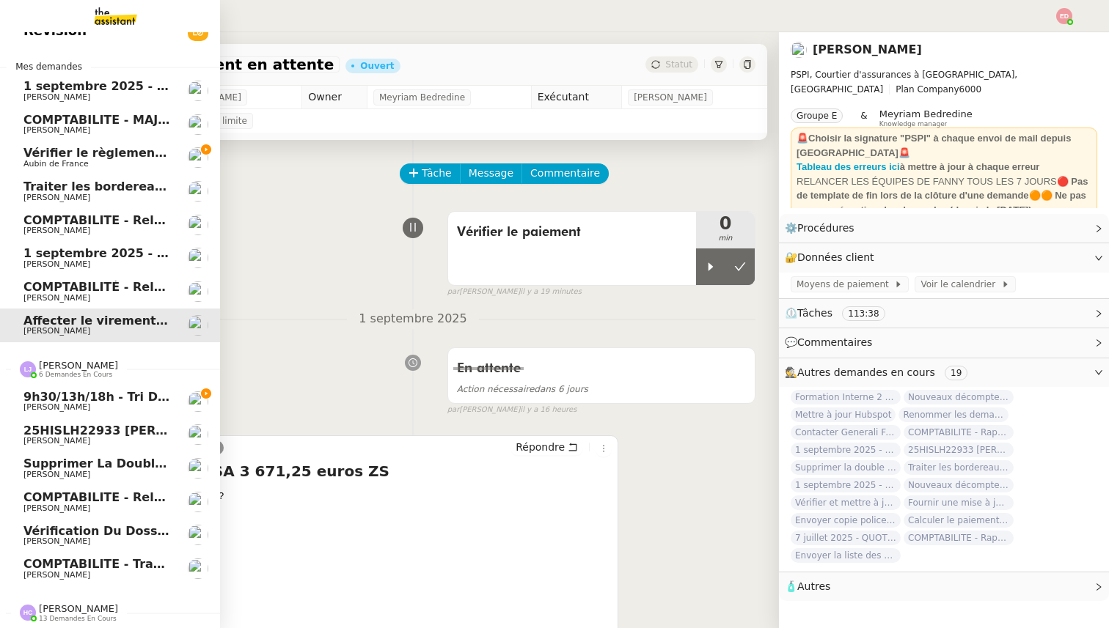
click at [74, 396] on span "9h30/13h/18h - Tri de la boite mail PRO - 29 août 2025" at bounding box center [205, 397] width 365 height 14
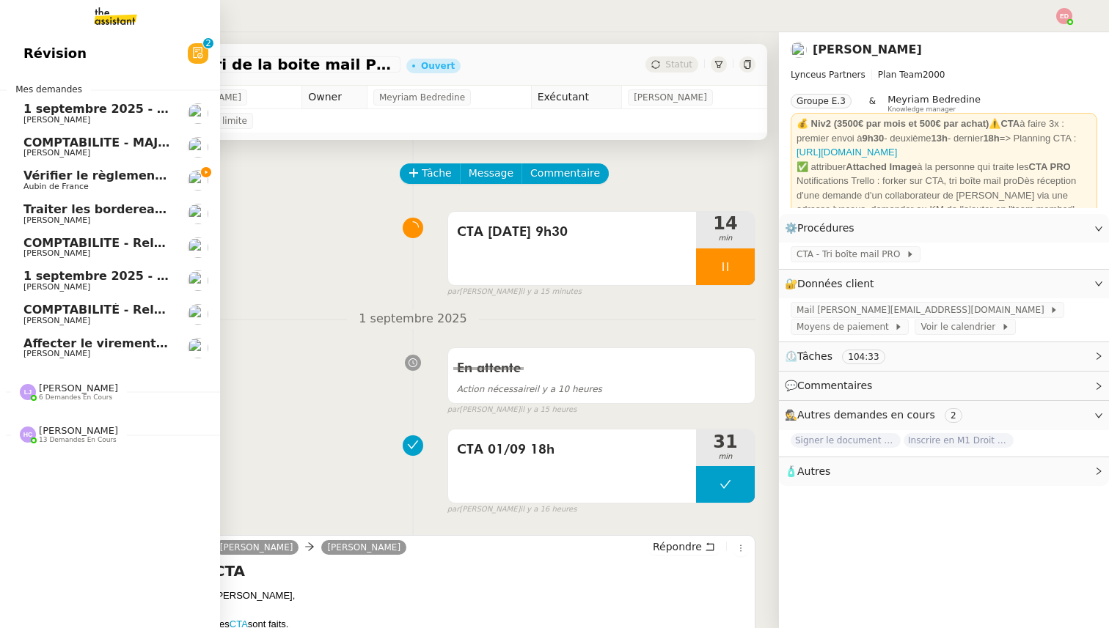
click at [64, 395] on span "6 demandes en cours" at bounding box center [75, 398] width 73 height 8
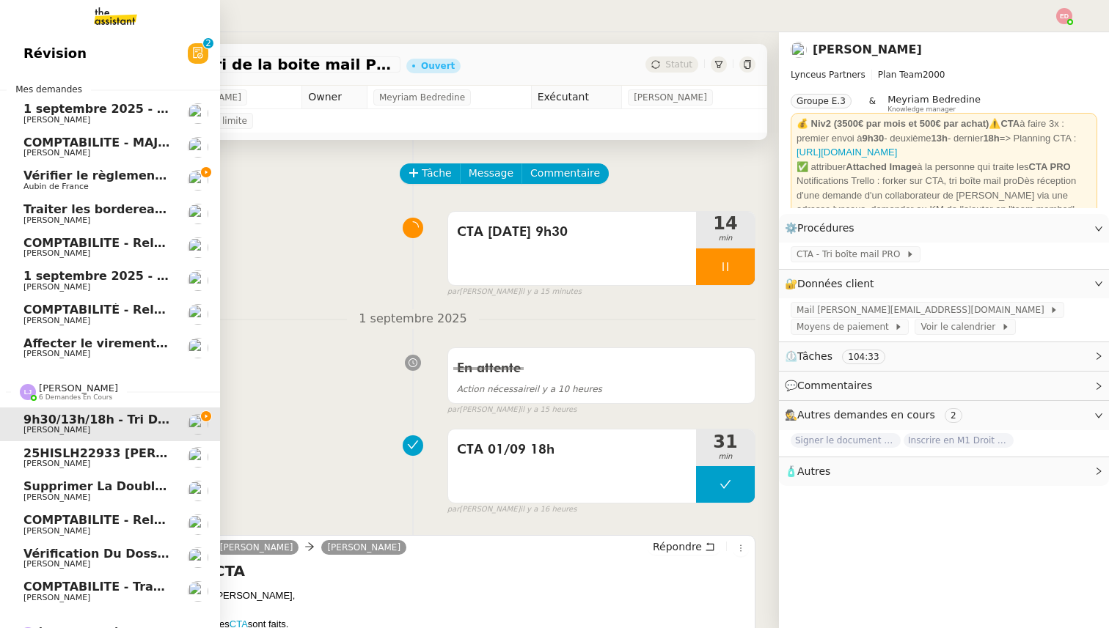
scroll to position [23, 0]
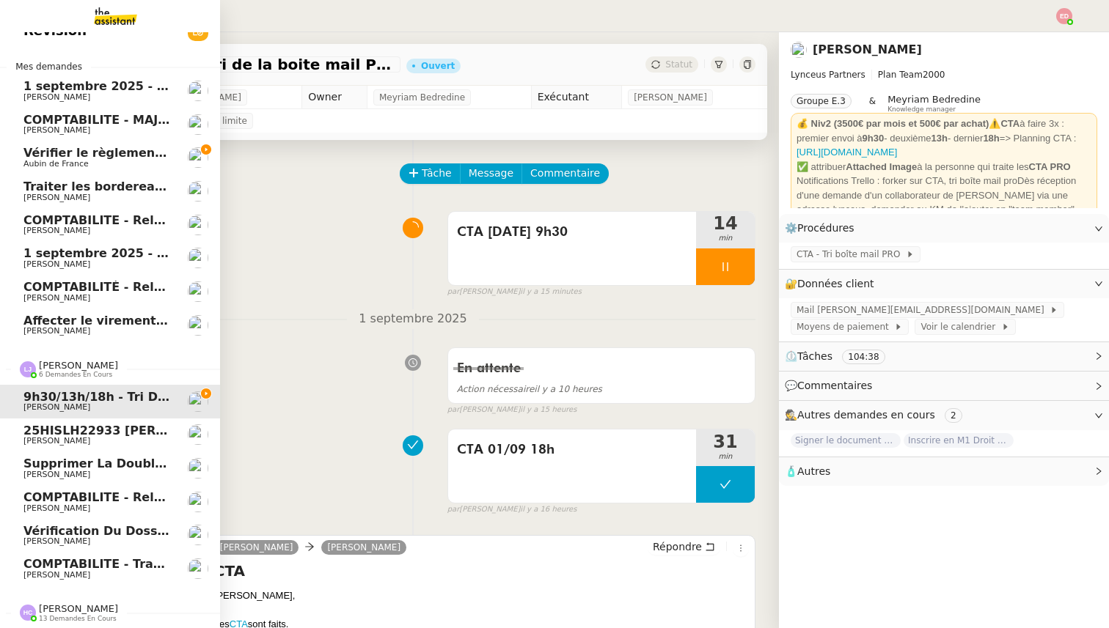
click at [71, 573] on span "[PERSON_NAME]" at bounding box center [56, 576] width 67 height 10
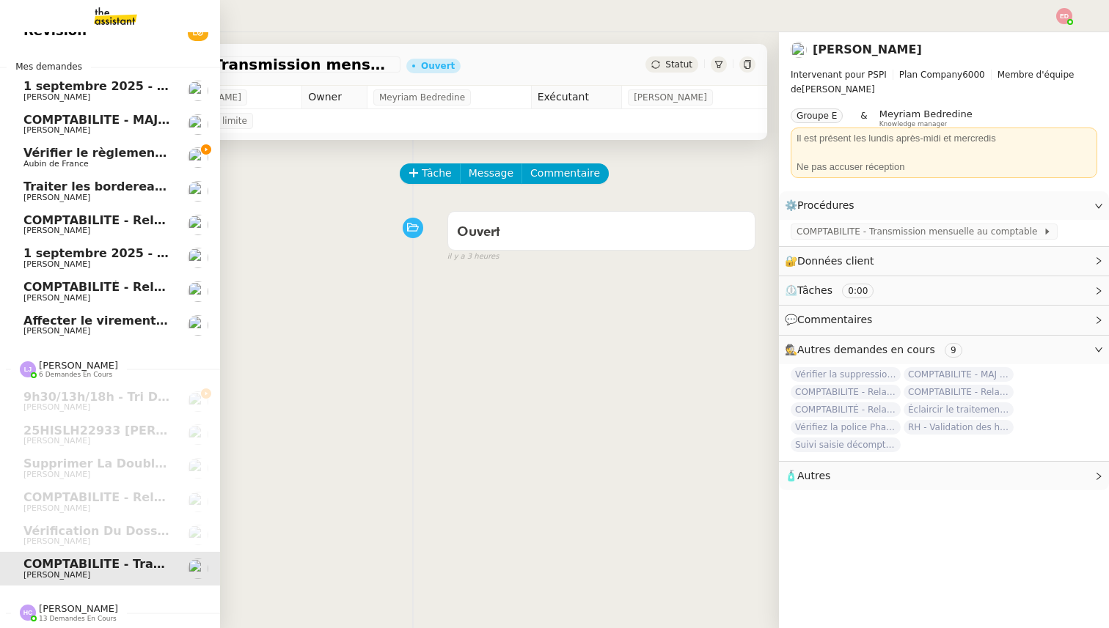
click at [68, 612] on span "[PERSON_NAME]" at bounding box center [78, 609] width 79 height 11
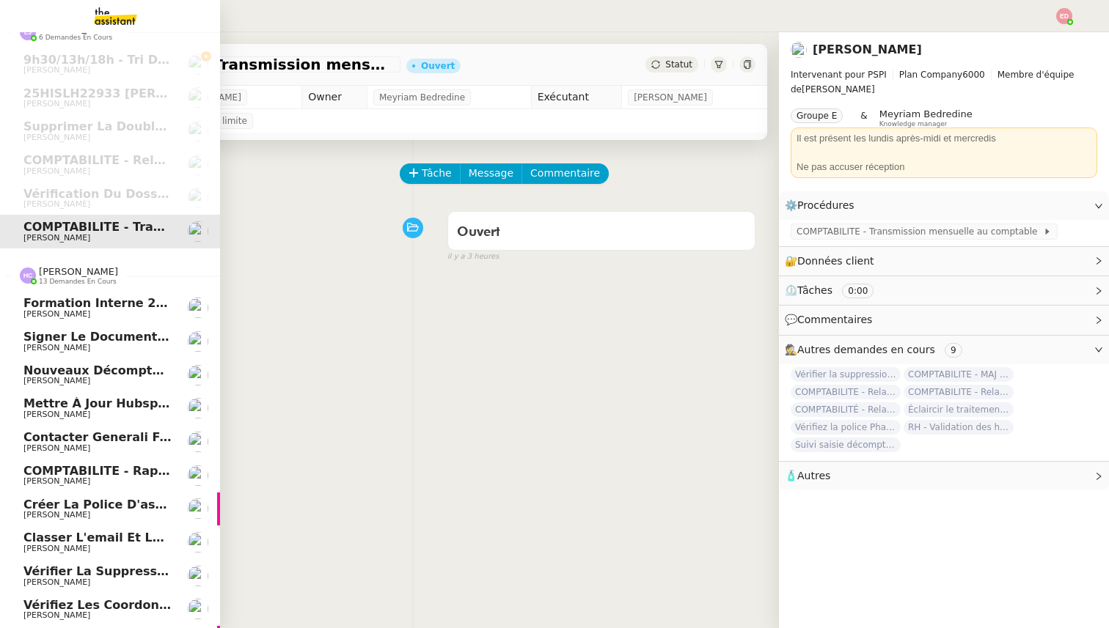
scroll to position [459, 0]
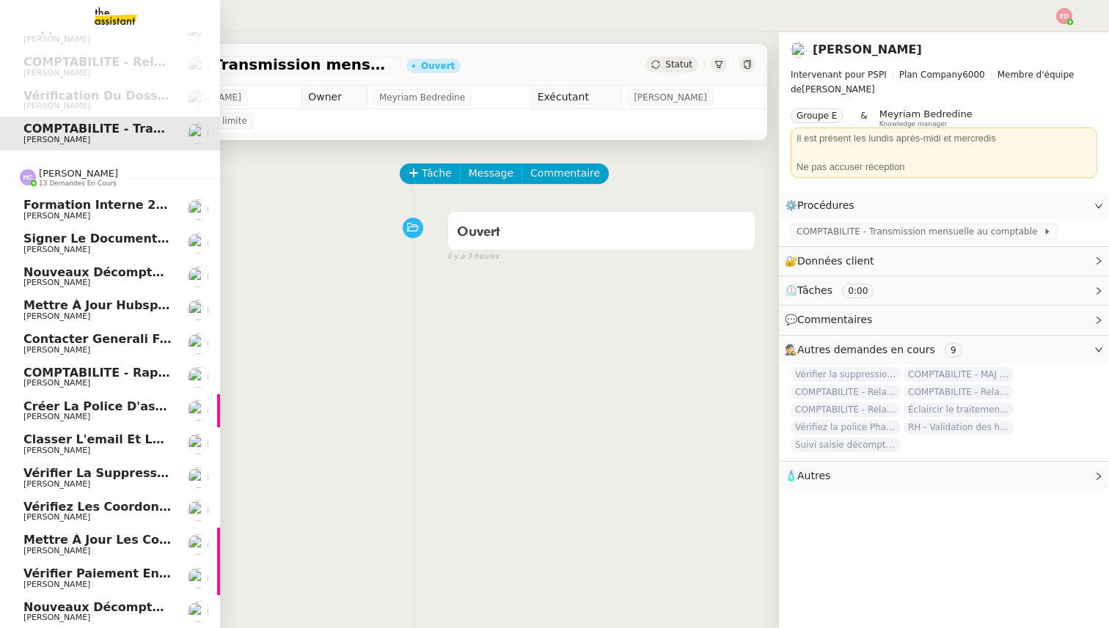
click at [68, 612] on span "Nouveaux décomptes de commissions" at bounding box center [151, 608] width 256 height 14
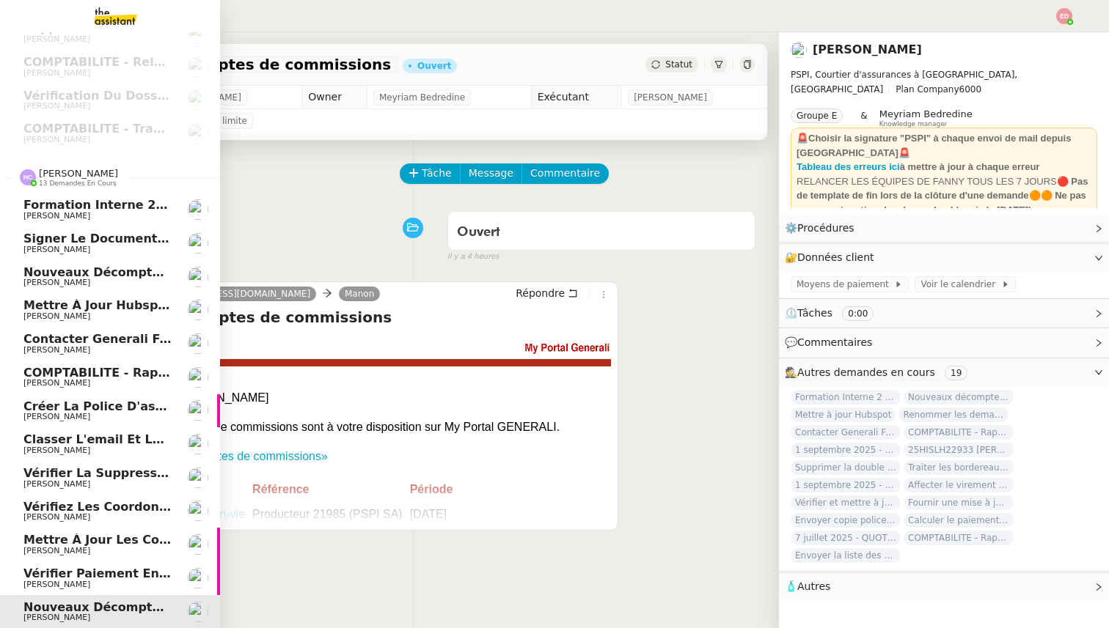
click at [73, 570] on span "Vérifier paiement en Euros pour Team2act" at bounding box center [162, 574] width 279 height 14
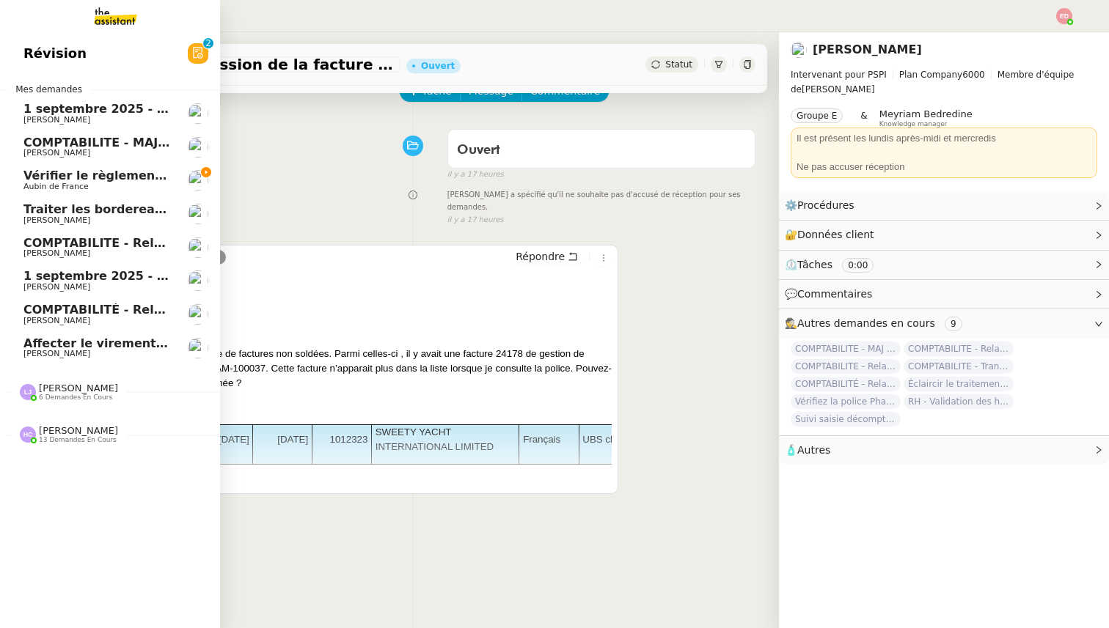
click at [62, 389] on span "[PERSON_NAME]" at bounding box center [78, 388] width 79 height 11
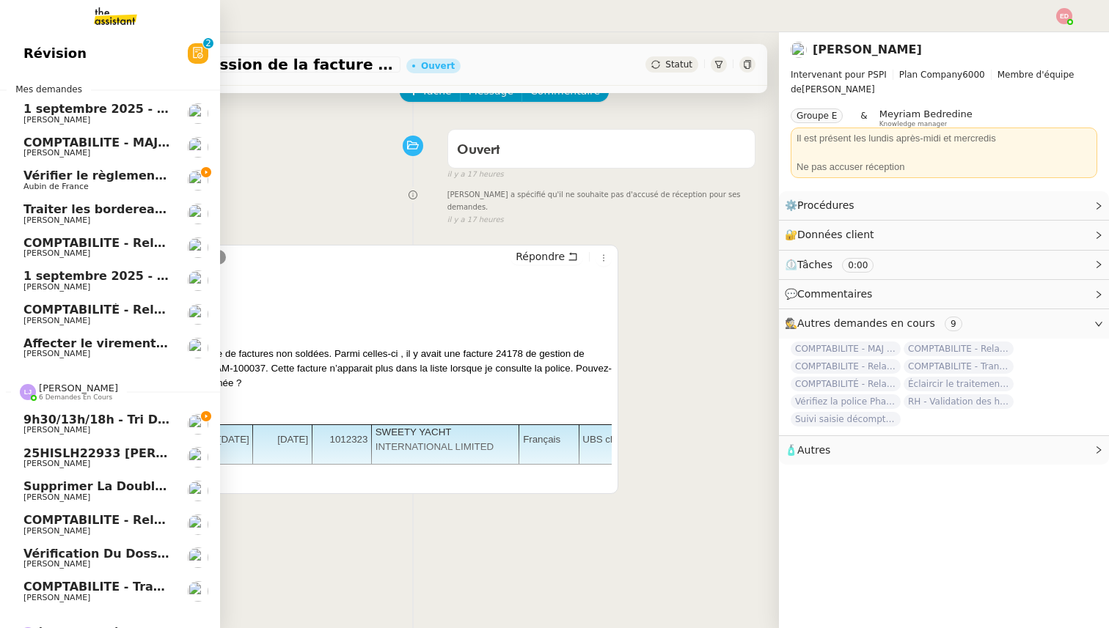
scroll to position [23, 0]
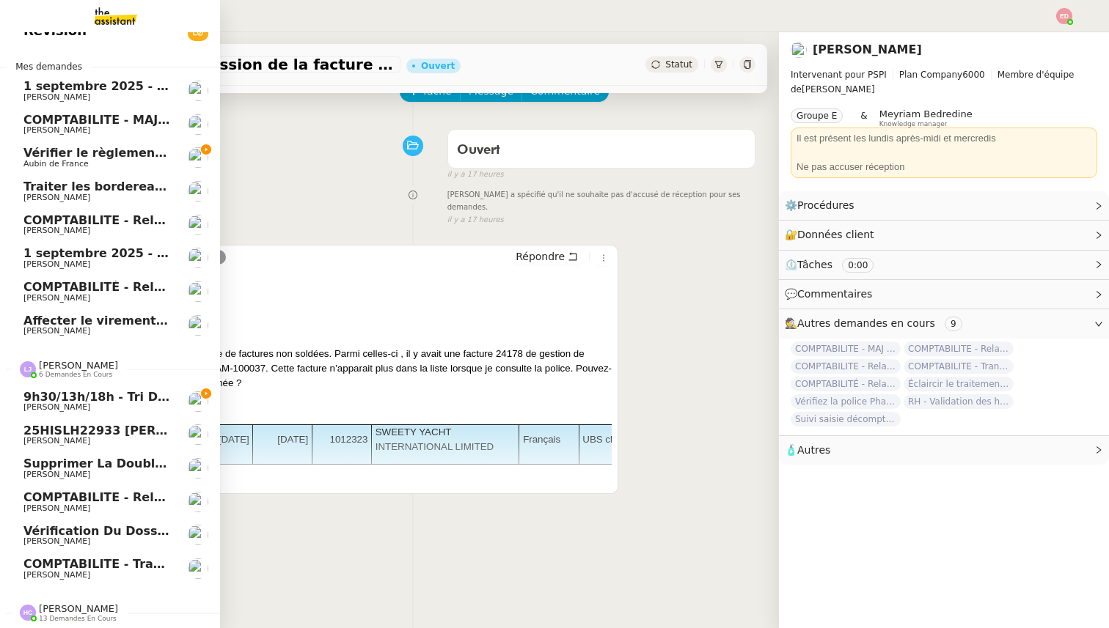
click at [75, 502] on span "COMPTABILITE - Relances factures impayées - septembre 2025" at bounding box center [232, 498] width 419 height 14
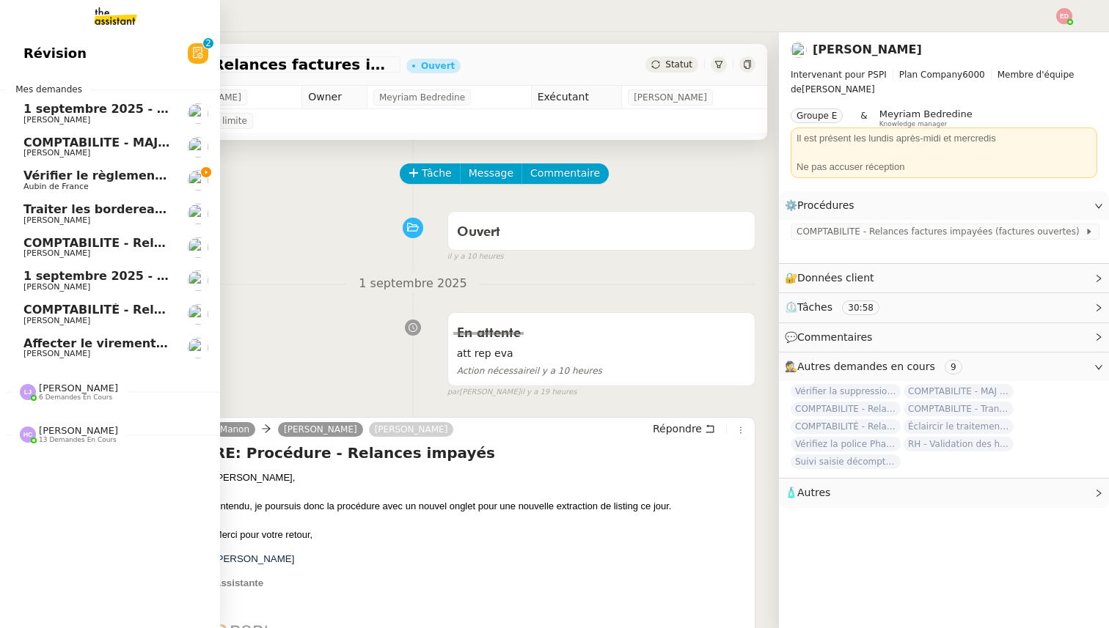
click at [55, 172] on span "Vérifier le règlement de la facture" at bounding box center [135, 176] width 225 height 14
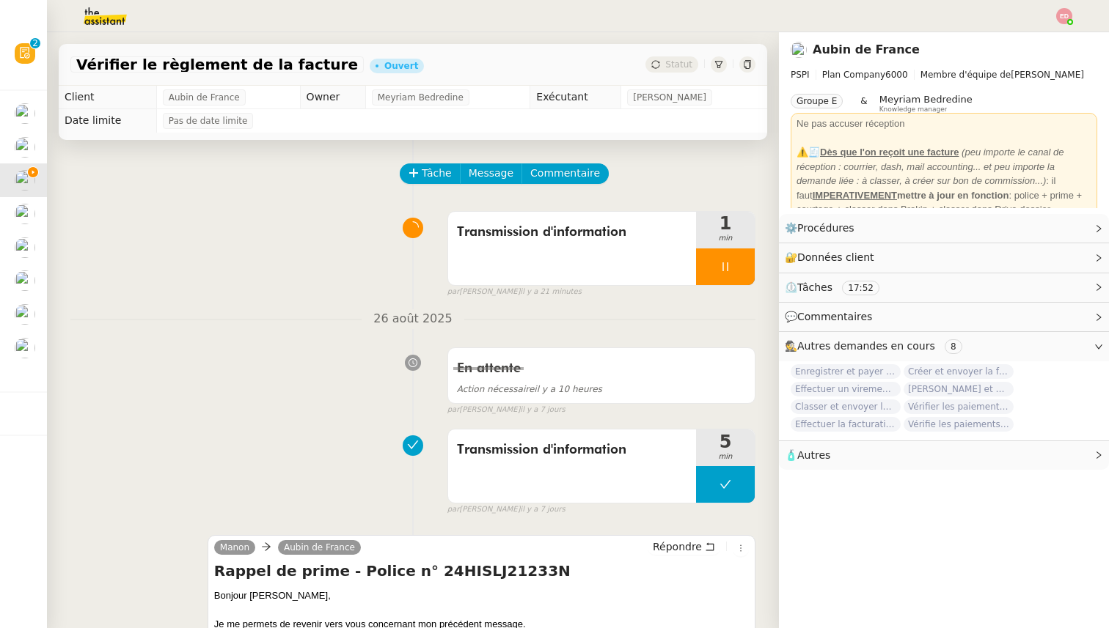
click at [1067, 13] on img at bounding box center [1064, 16] width 16 height 16
click at [1021, 40] on span "Suivi" at bounding box center [1012, 42] width 25 height 12
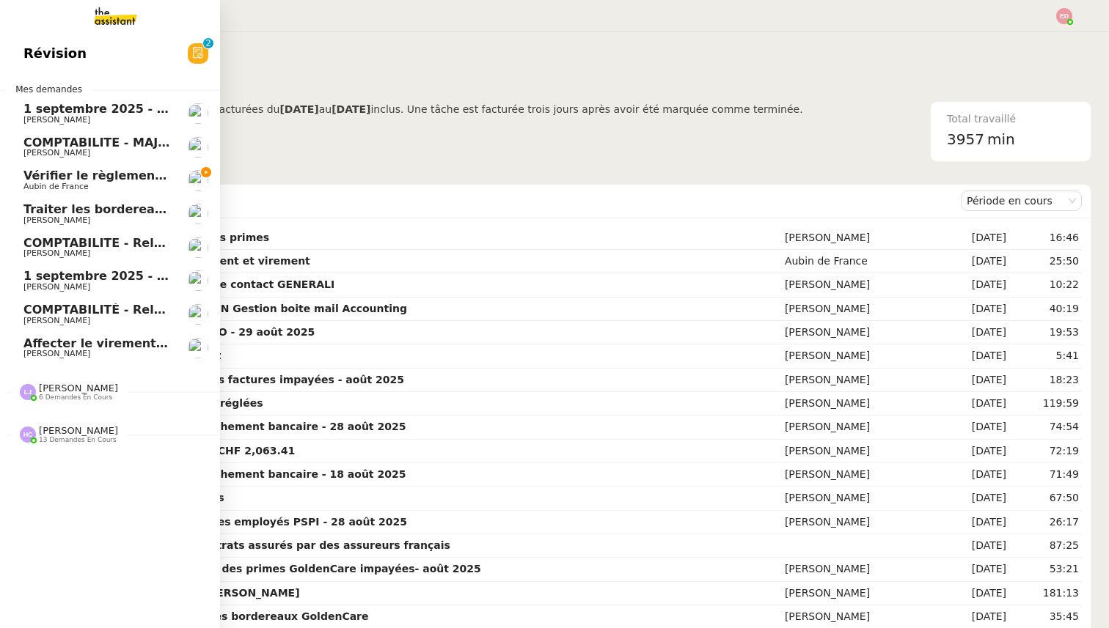
click at [31, 180] on span "Vérifier le règlement de la facture" at bounding box center [135, 176] width 225 height 14
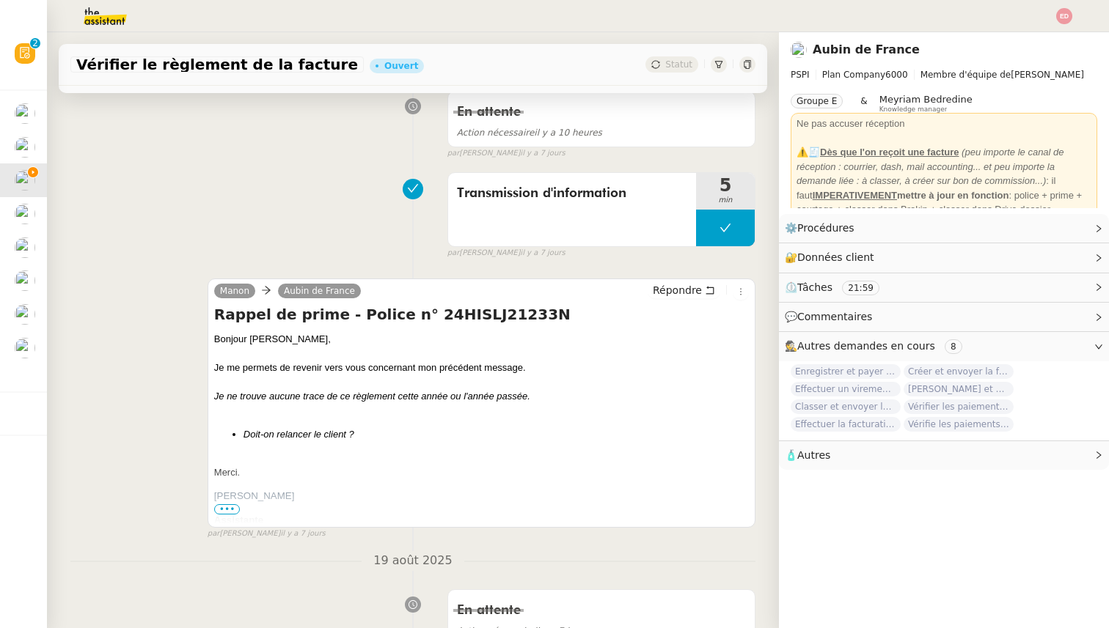
scroll to position [364, 0]
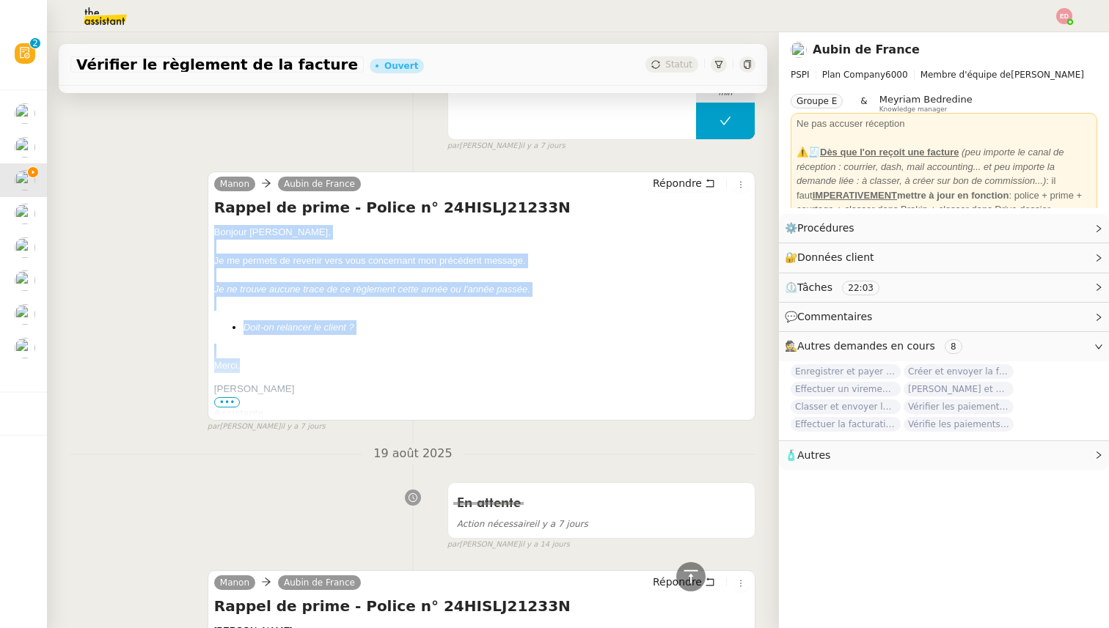
drag, startPoint x: 249, startPoint y: 366, endPoint x: 208, endPoint y: 226, distance: 145.8
click at [208, 226] on div "Manon Aubin de France Répondre Rappel de prime - Police n° 24HISLJ21233N Bonjou…" at bounding box center [482, 296] width 548 height 249
copy div "Bonjour ﻿Aubin﻿, Je me permets de revenir vers vous concernant mon précédent me…"
click at [661, 180] on span "Répondre" at bounding box center [677, 183] width 49 height 15
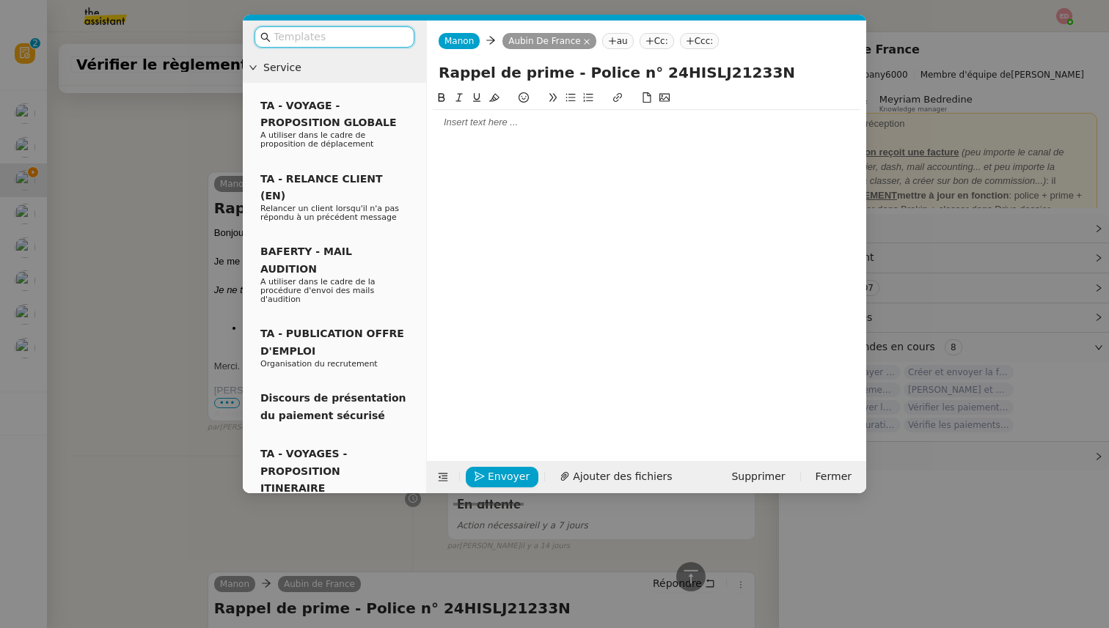
click at [506, 121] on div at bounding box center [647, 122] width 428 height 13
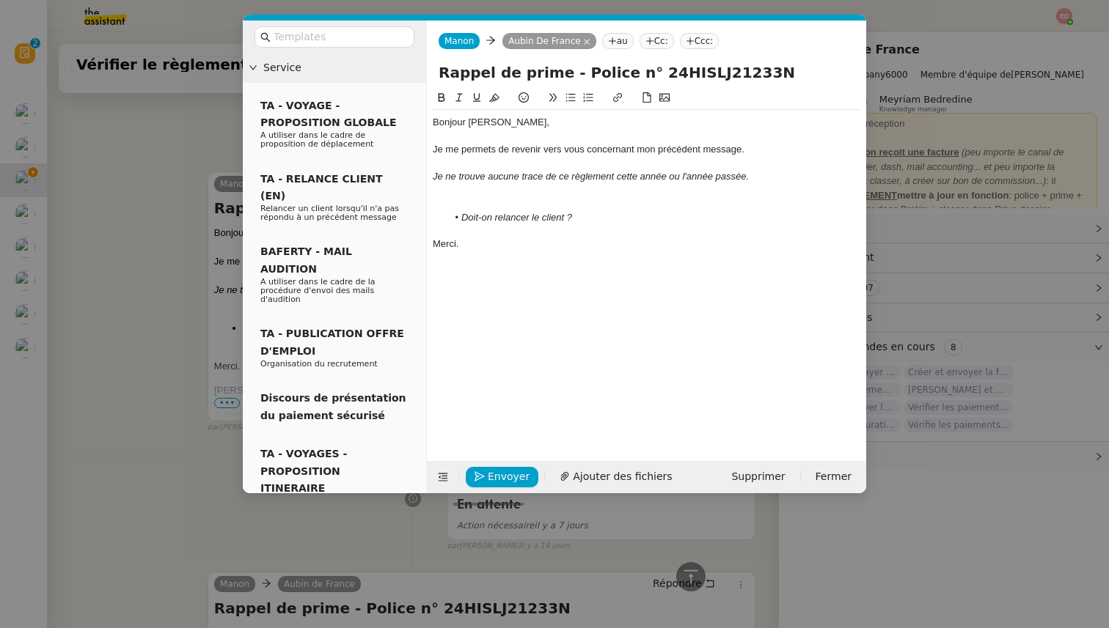
scroll to position [637, 0]
click at [504, 203] on div at bounding box center [647, 203] width 428 height 13
click at [494, 475] on span "Envoyer" at bounding box center [509, 477] width 42 height 17
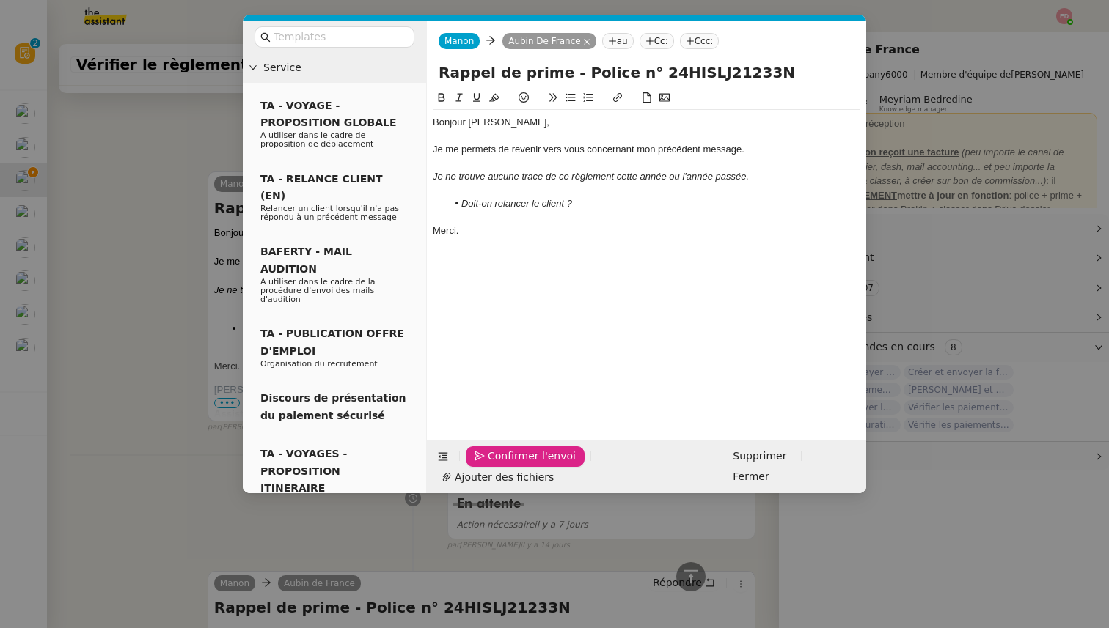
click at [494, 465] on span "Confirmer l'envoi" at bounding box center [532, 456] width 88 height 17
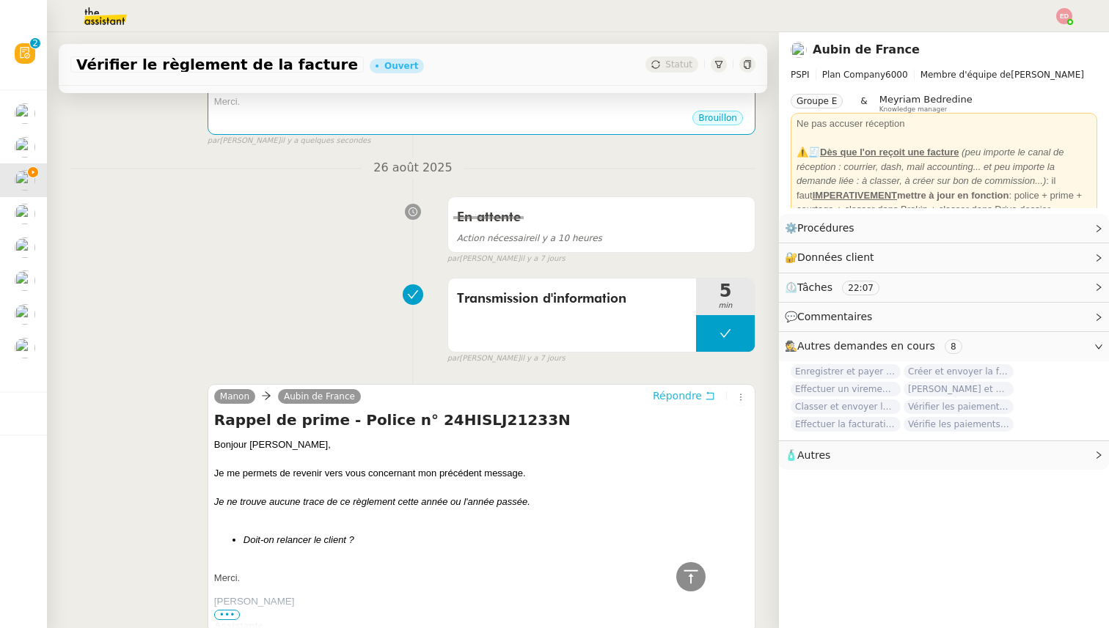
scroll to position [0, 0]
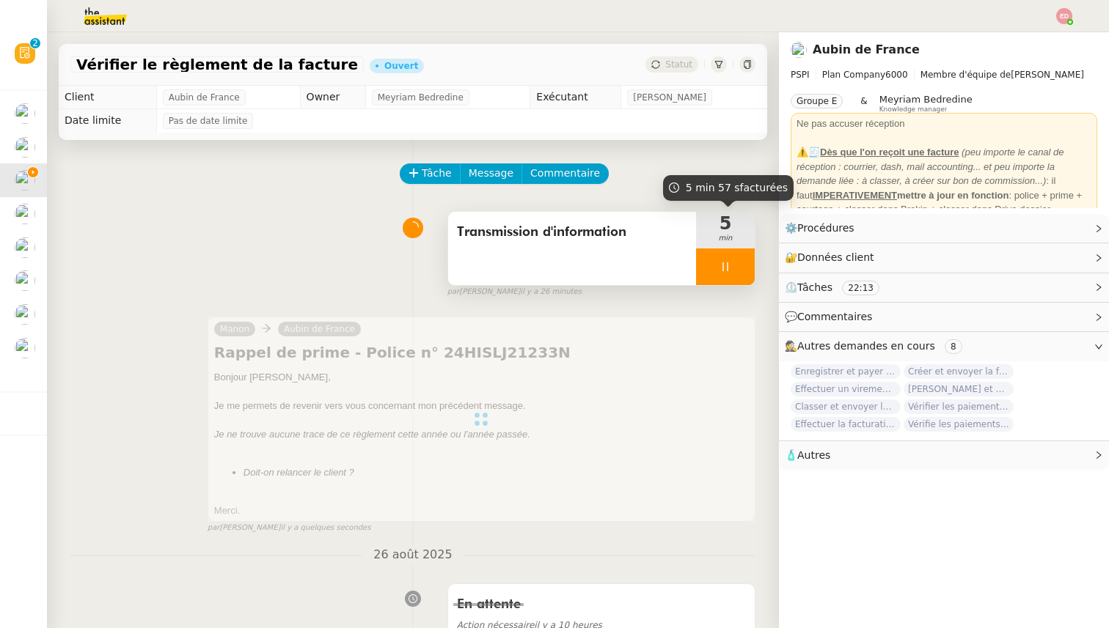
click at [742, 265] on div at bounding box center [725, 267] width 59 height 37
click at [742, 265] on icon at bounding box center [740, 267] width 11 height 8
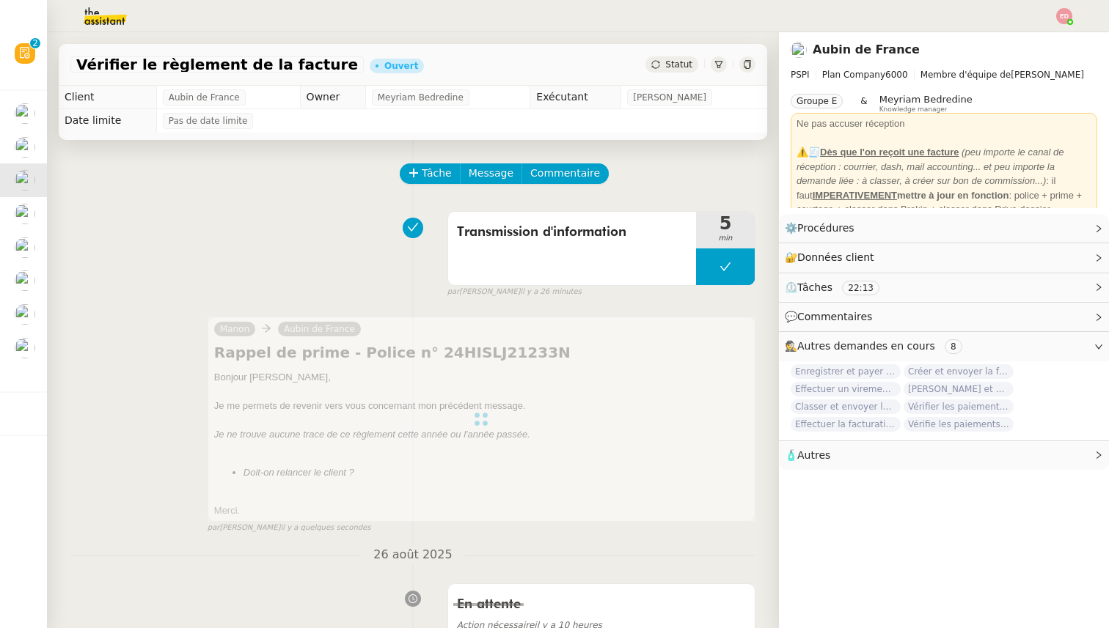
click at [685, 65] on span "Statut" at bounding box center [678, 64] width 27 height 10
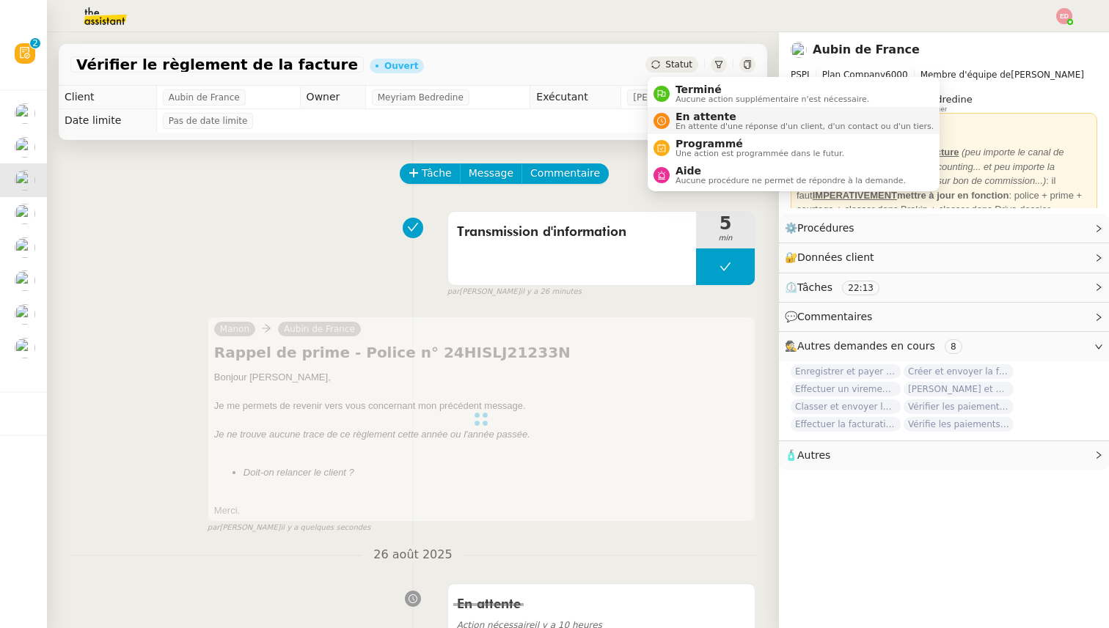
click at [692, 112] on span "En attente" at bounding box center [804, 117] width 258 height 12
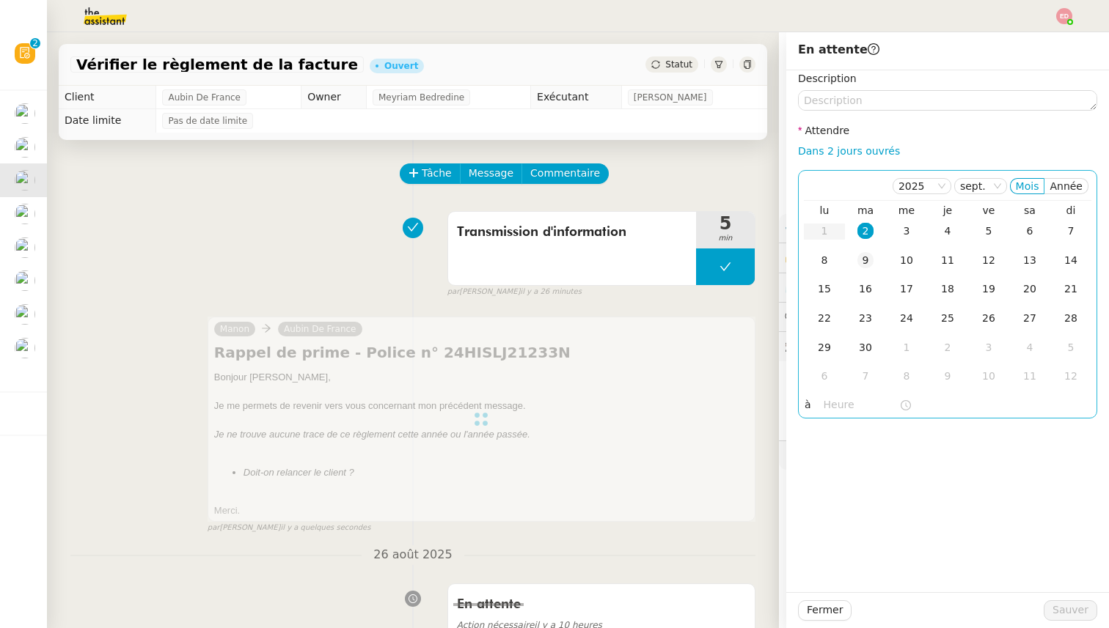
click at [859, 262] on div "9" at bounding box center [865, 260] width 16 height 16
click at [1051, 606] on button "Sauver" at bounding box center [1071, 611] width 54 height 21
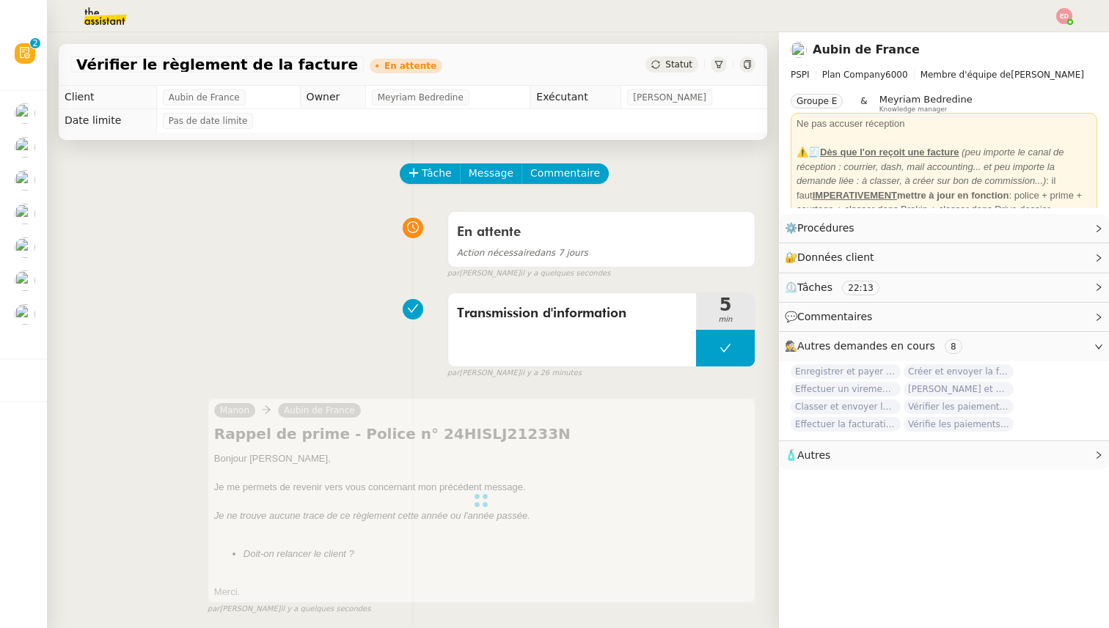
click at [42, 180] on span "Traiter les bordereaux de commission juillet 2025" at bounding box center [14, 176] width 329 height 14
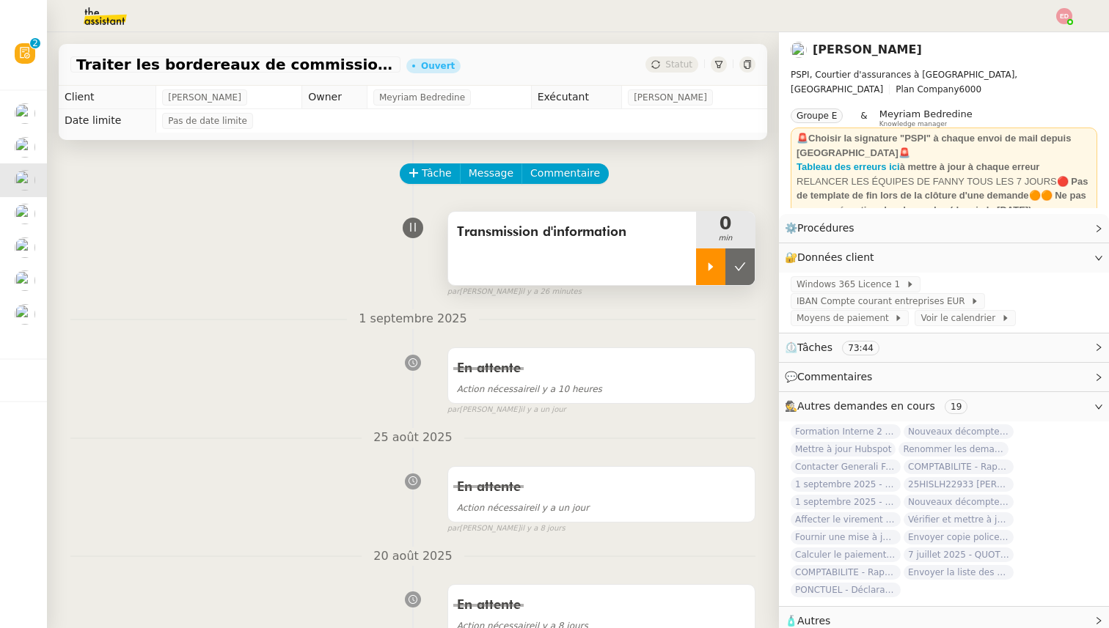
click at [714, 265] on icon at bounding box center [711, 267] width 12 height 12
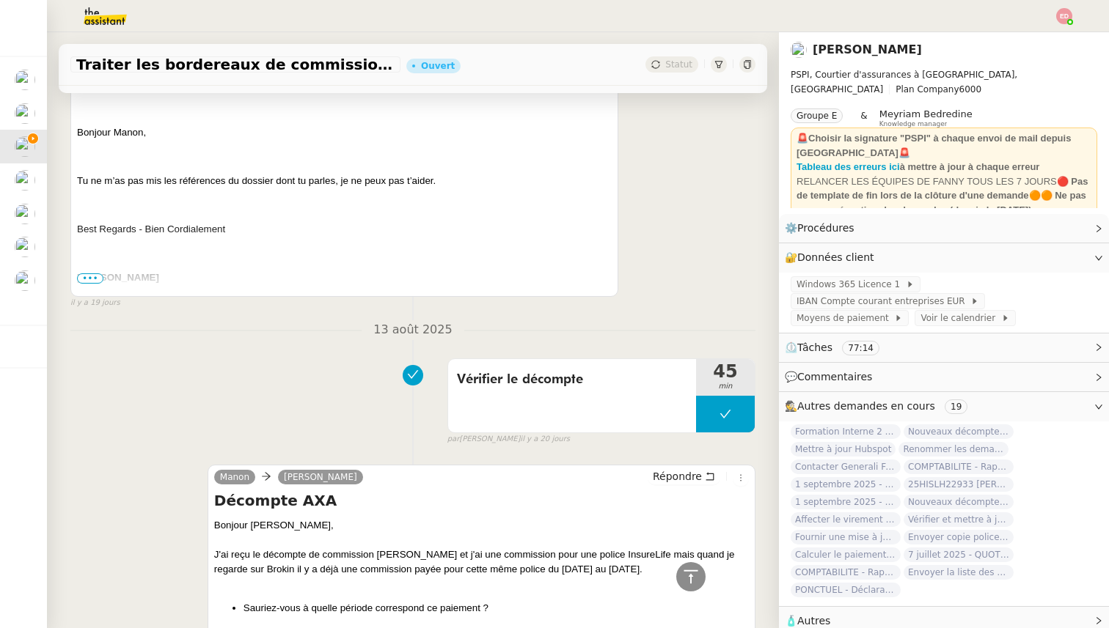
scroll to position [2515, 0]
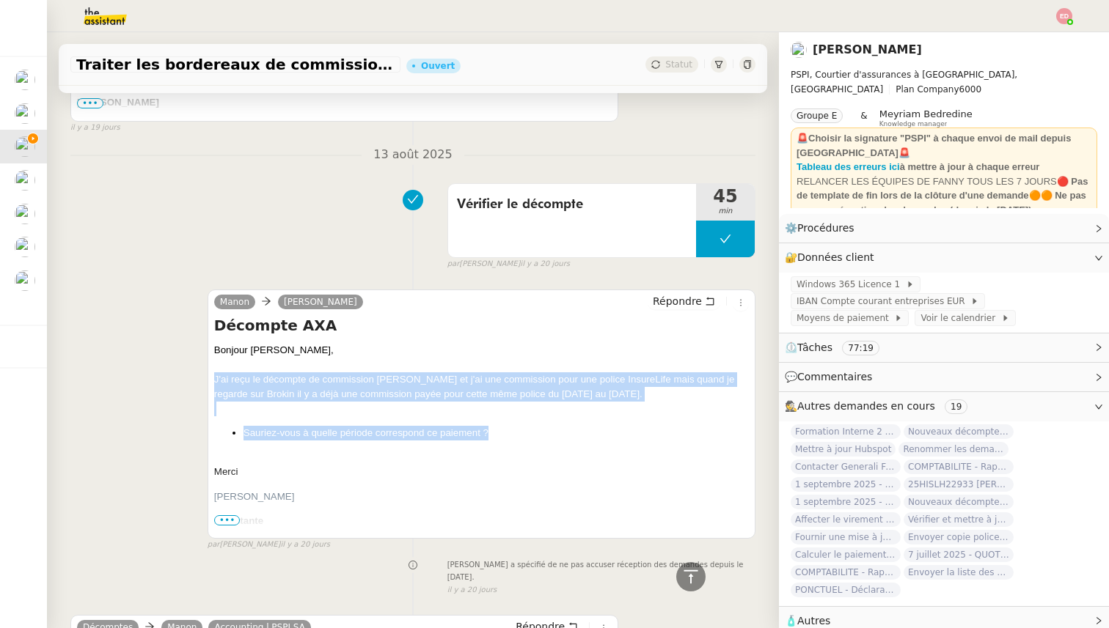
drag, startPoint x: 491, startPoint y: 432, endPoint x: 214, endPoint y: 375, distance: 282.3
click at [214, 375] on span "Bonjour Sophie, J'ai reçu le décompte de commission AXA et j'ai une commission …" at bounding box center [481, 619] width 535 height 552
copy span "J'ai reçu le décompte de commission AXA et j'ai une commission pour une police …"
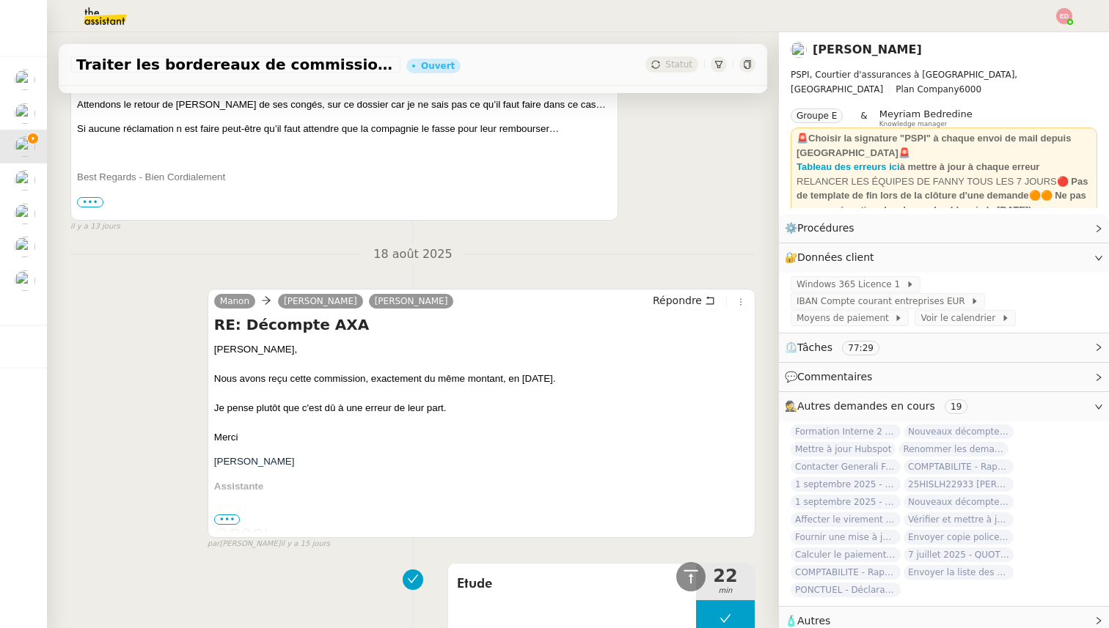
scroll to position [733, 0]
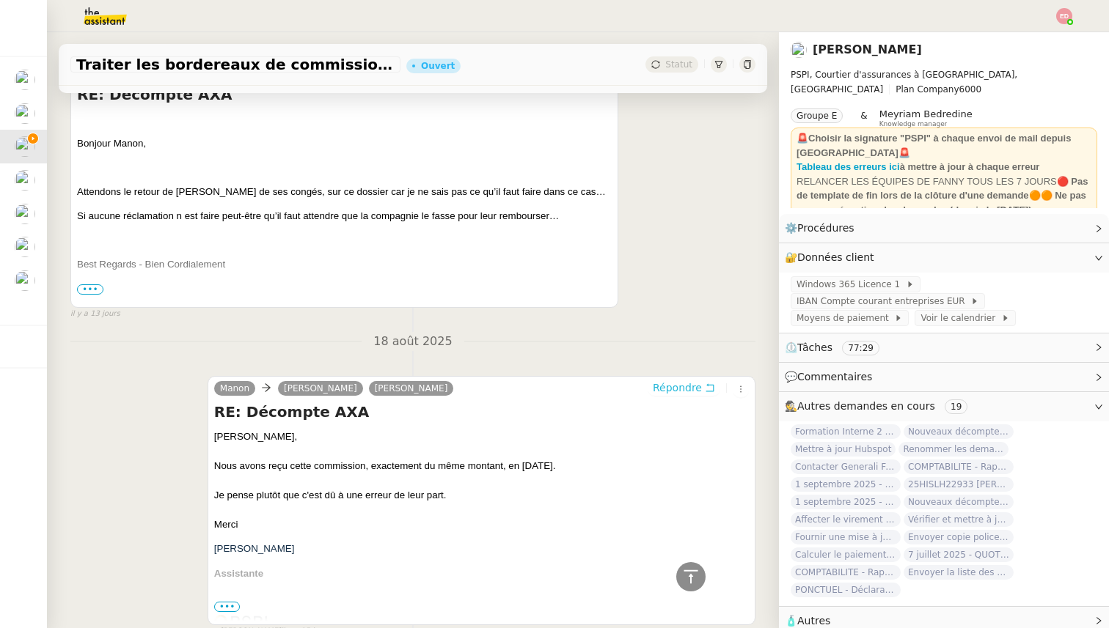
click at [680, 389] on span "Répondre" at bounding box center [677, 388] width 49 height 15
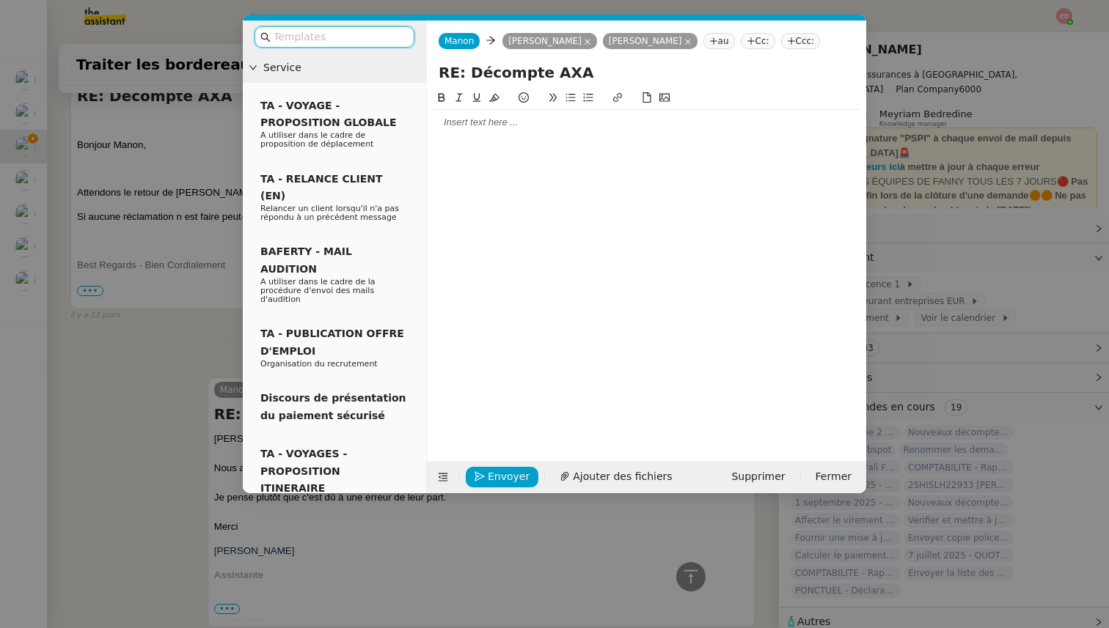
click at [495, 125] on div at bounding box center [647, 122] width 428 height 13
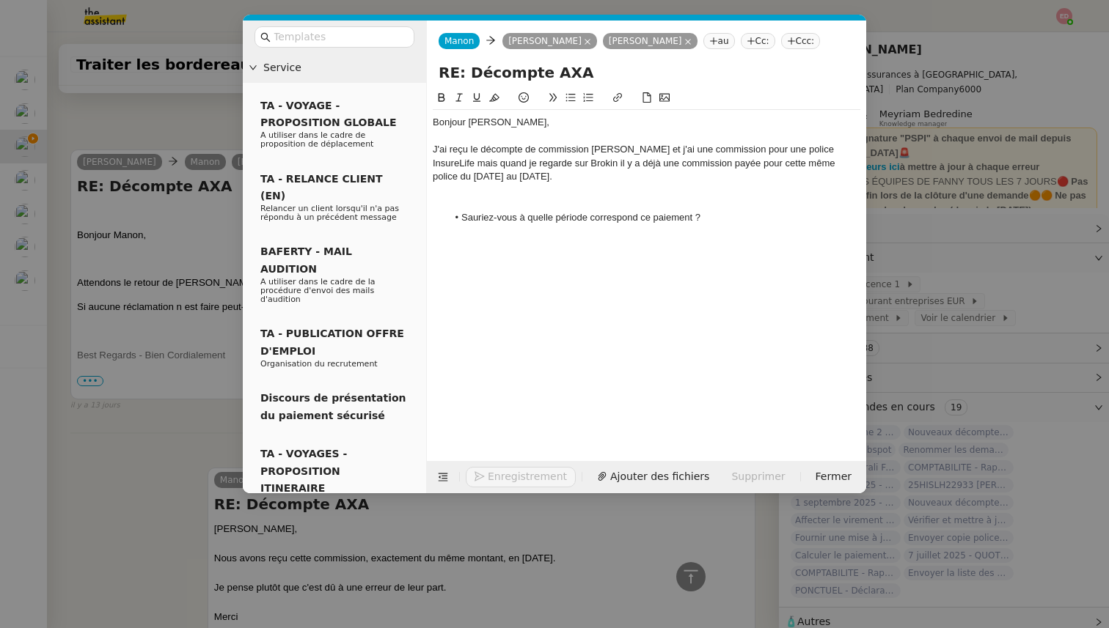
scroll to position [978, 0]
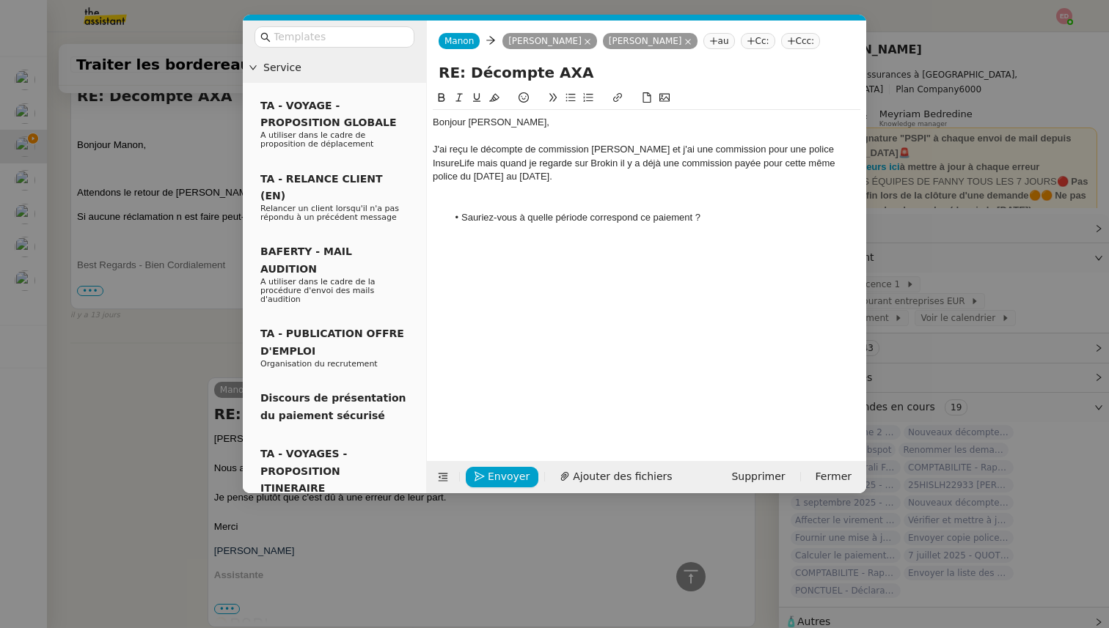
click at [504, 199] on div at bounding box center [647, 203] width 428 height 13
drag, startPoint x: 703, startPoint y: 205, endPoint x: 455, endPoint y: 205, distance: 247.1
click at [455, 205] on li "Sauriez-vous à quelle période correspond ce paiement ?" at bounding box center [654, 203] width 414 height 13
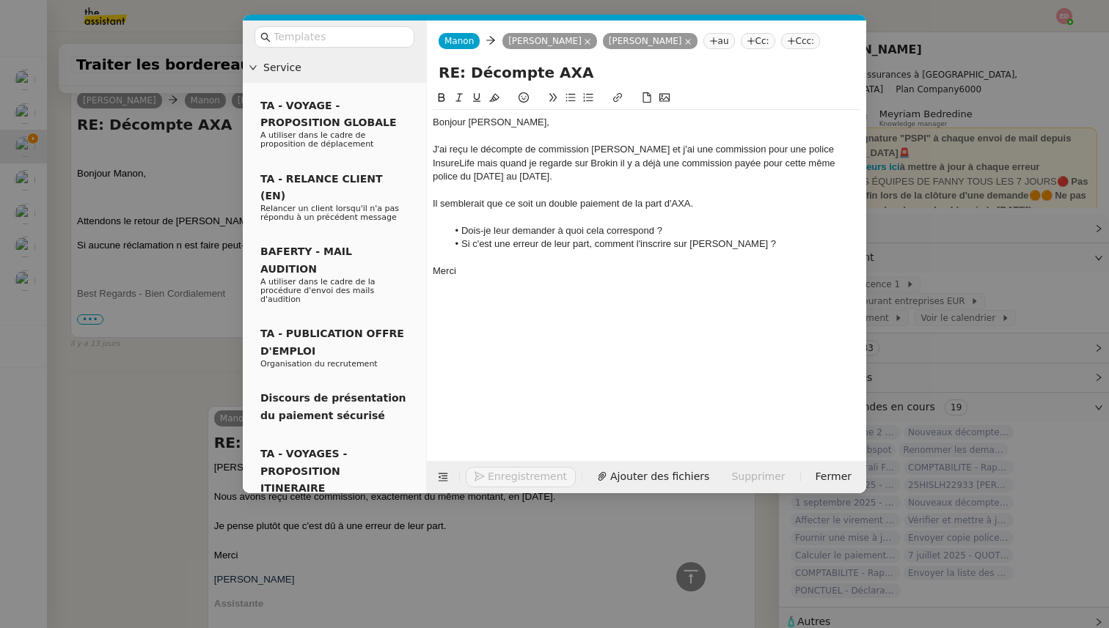
scroll to position [1035, 0]
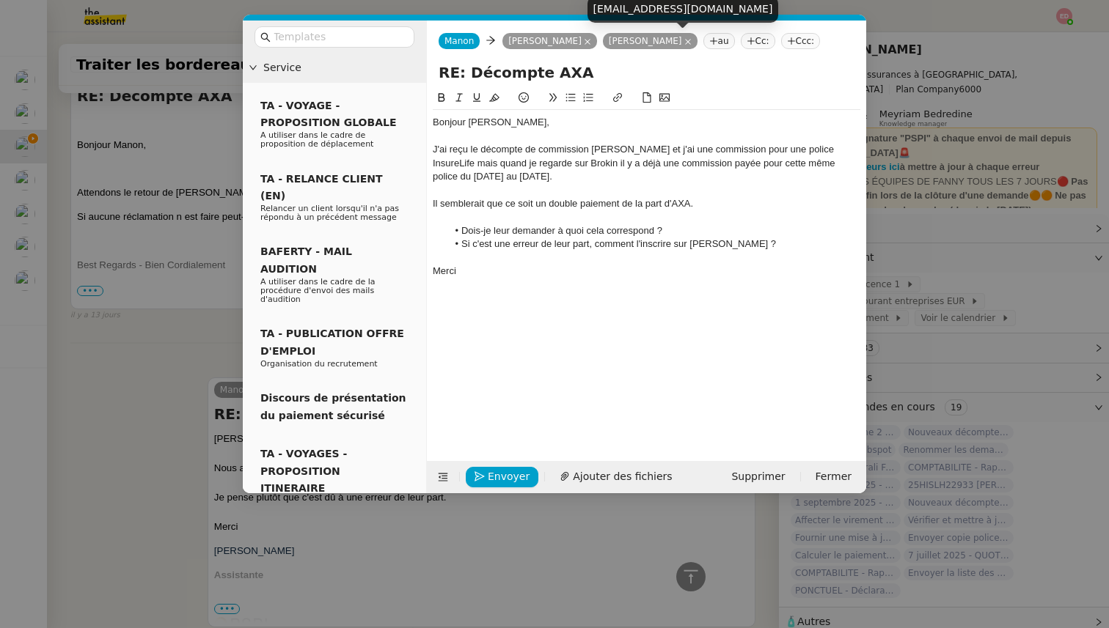
click at [584, 39] on icon at bounding box center [587, 42] width 6 height 6
click at [640, 45] on nz-tag "Cc:" at bounding box center [657, 41] width 34 height 16
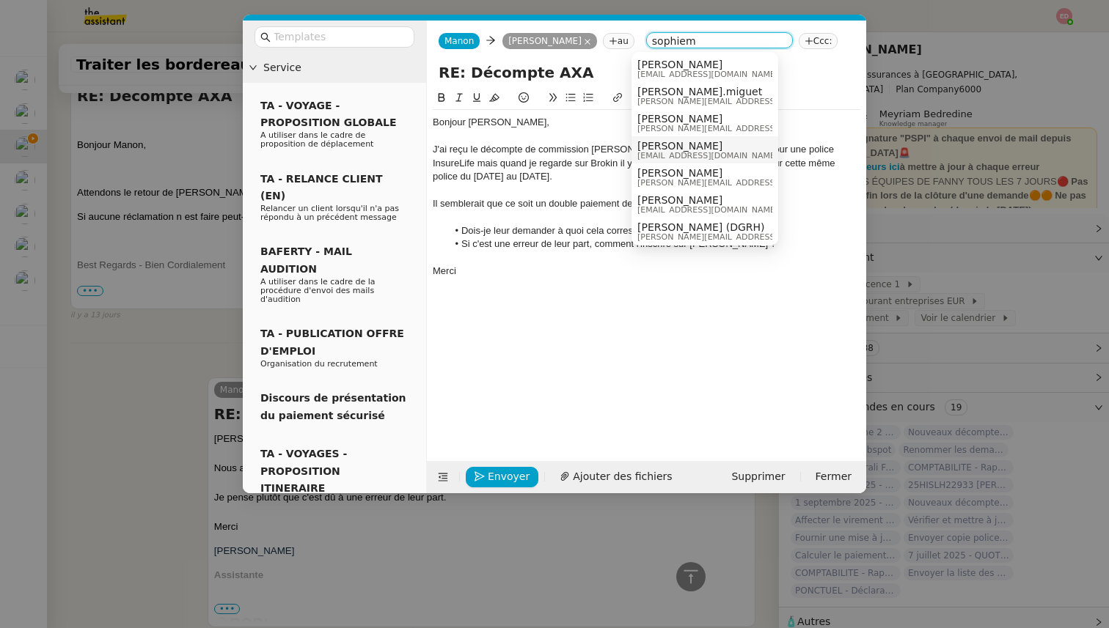
type input "sophiem"
click at [676, 155] on span "[EMAIL_ADDRESS][DOMAIN_NAME]" at bounding box center [707, 156] width 141 height 8
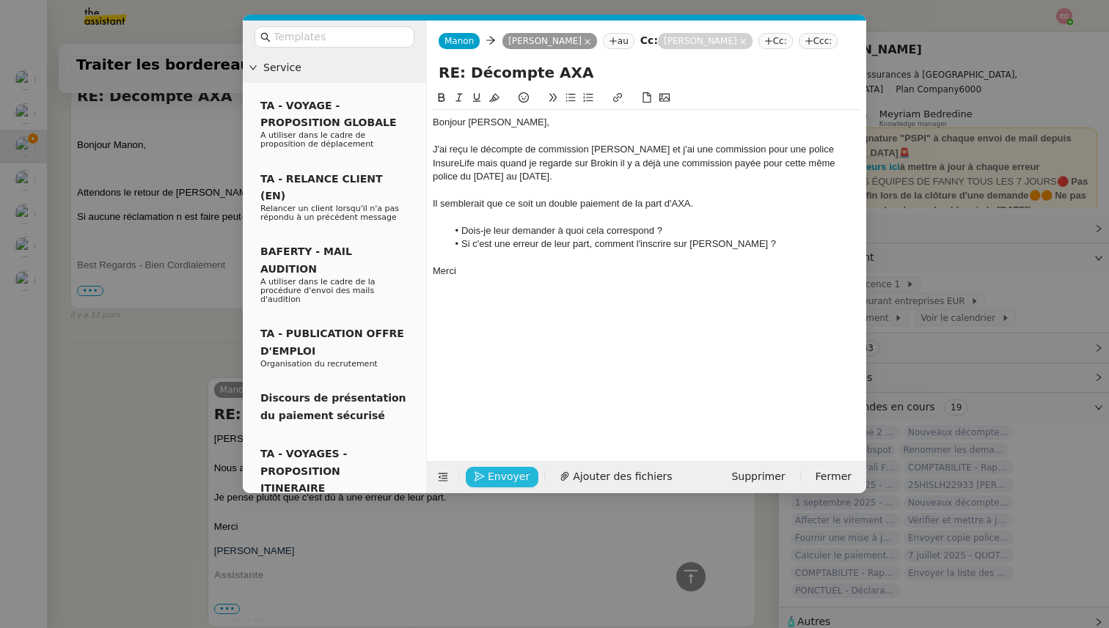
click at [502, 479] on span "Envoyer" at bounding box center [509, 477] width 42 height 17
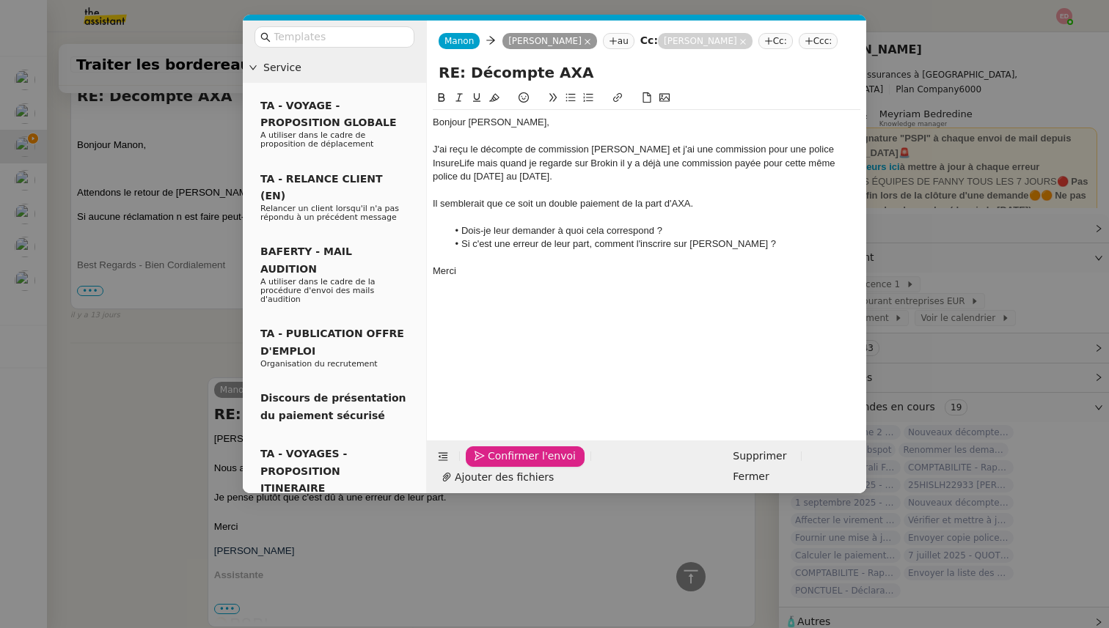
click at [502, 465] on span "Confirmer l'envoi" at bounding box center [532, 456] width 88 height 17
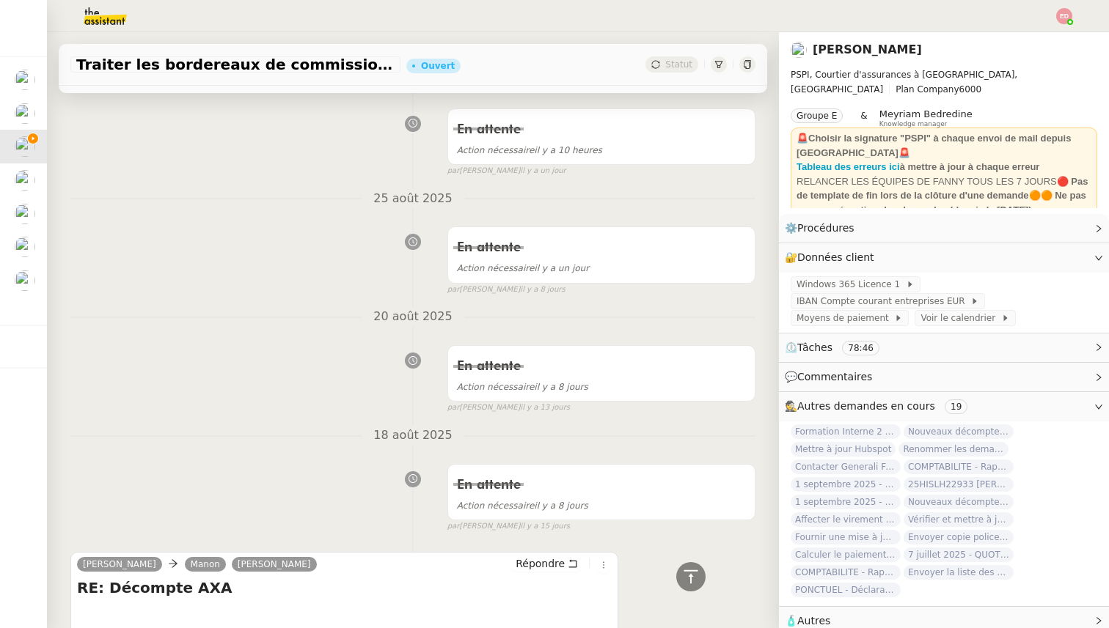
scroll to position [0, 0]
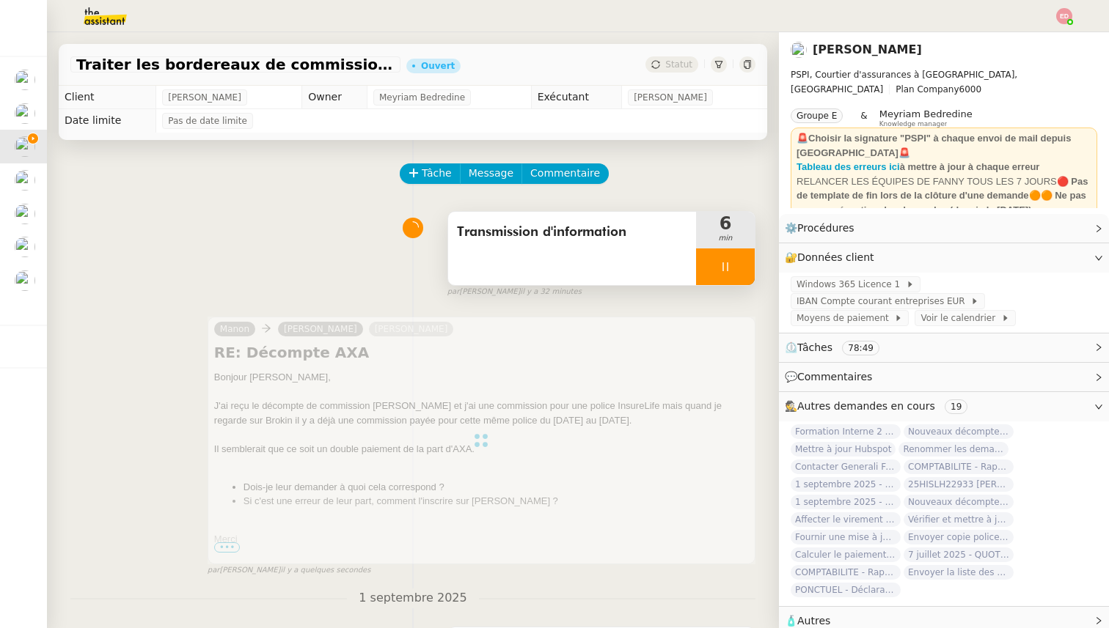
click at [743, 272] on div at bounding box center [725, 267] width 59 height 37
click at [743, 272] on icon at bounding box center [740, 267] width 12 height 12
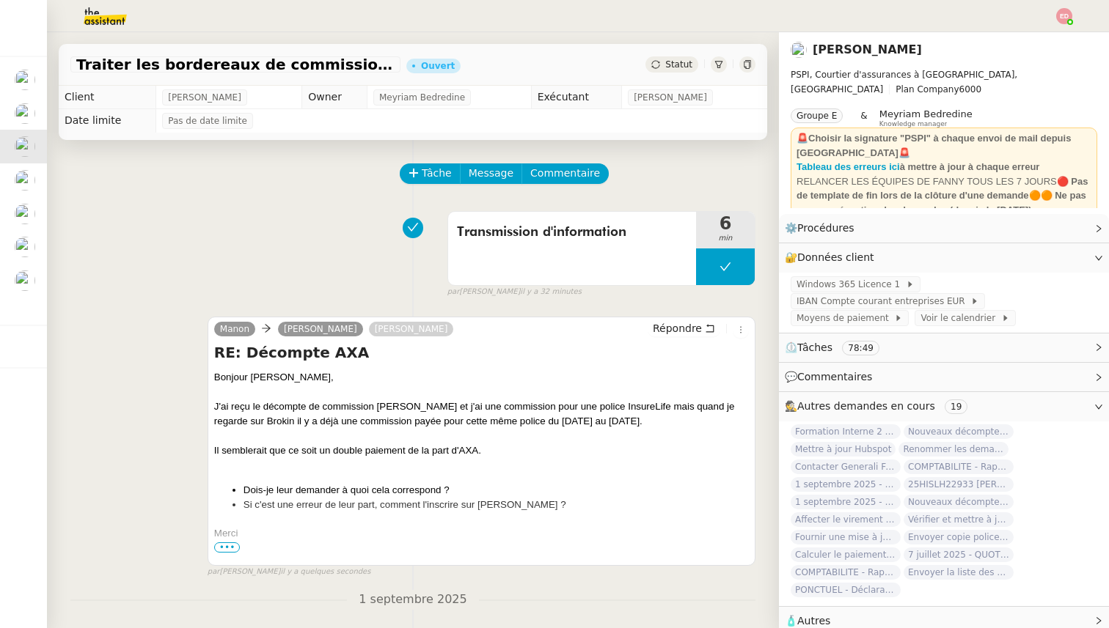
click at [673, 68] on span "Statut" at bounding box center [678, 64] width 27 height 10
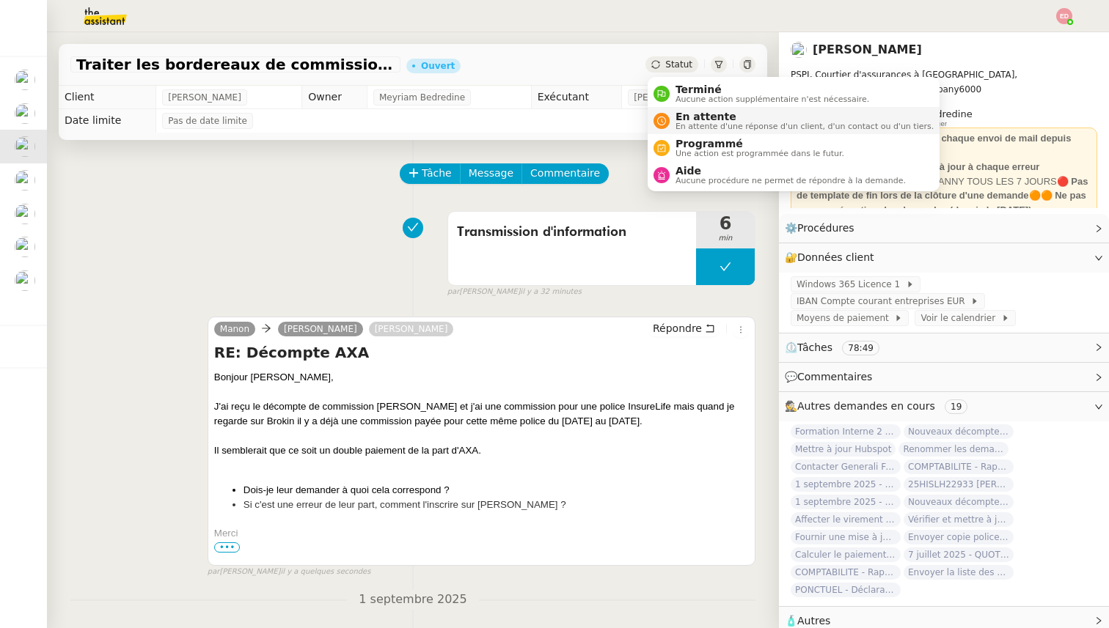
click at [678, 115] on span "En attente" at bounding box center [804, 117] width 258 height 12
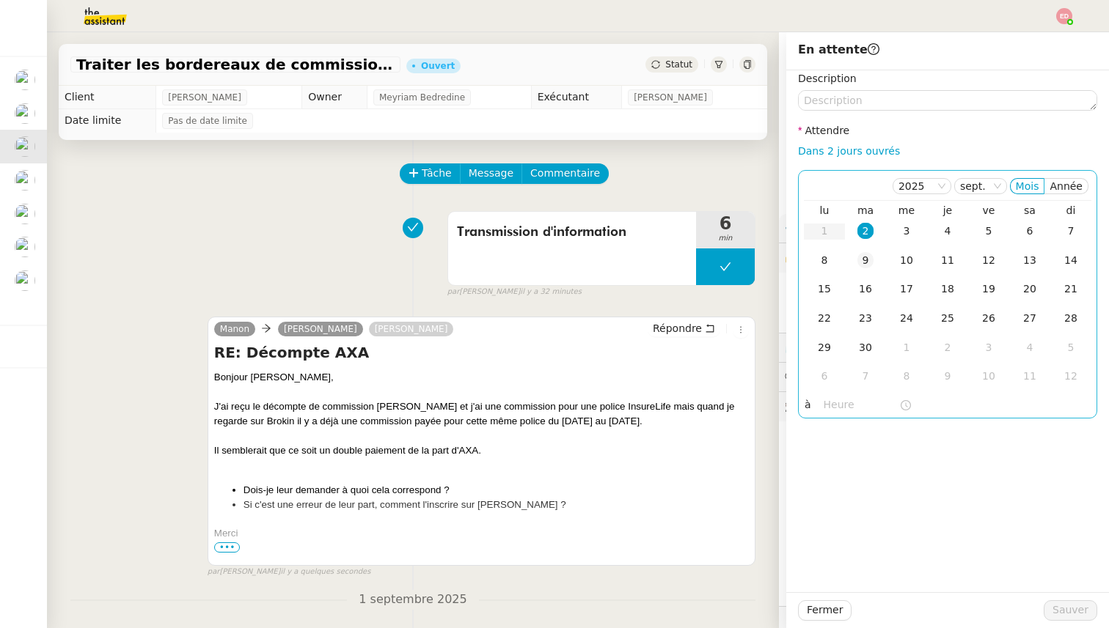
click at [862, 253] on div "9" at bounding box center [865, 260] width 16 height 16
click at [1057, 610] on span "Sauver" at bounding box center [1070, 610] width 36 height 17
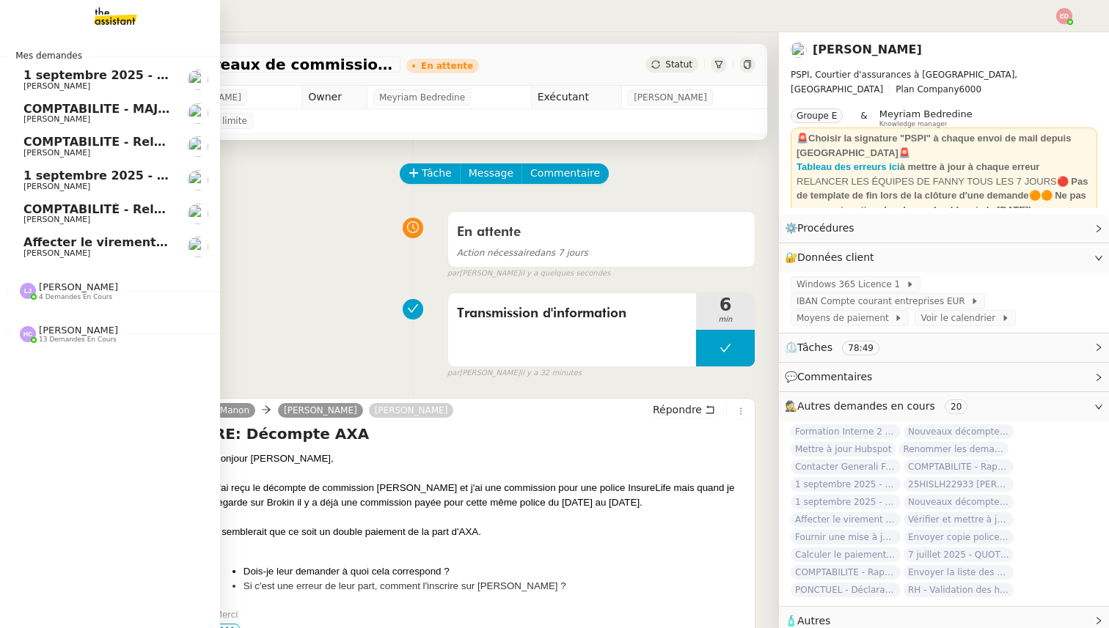
click at [34, 146] on span "COMPTABILITE - Relances factures impayées - août 2025" at bounding box center [210, 142] width 374 height 14
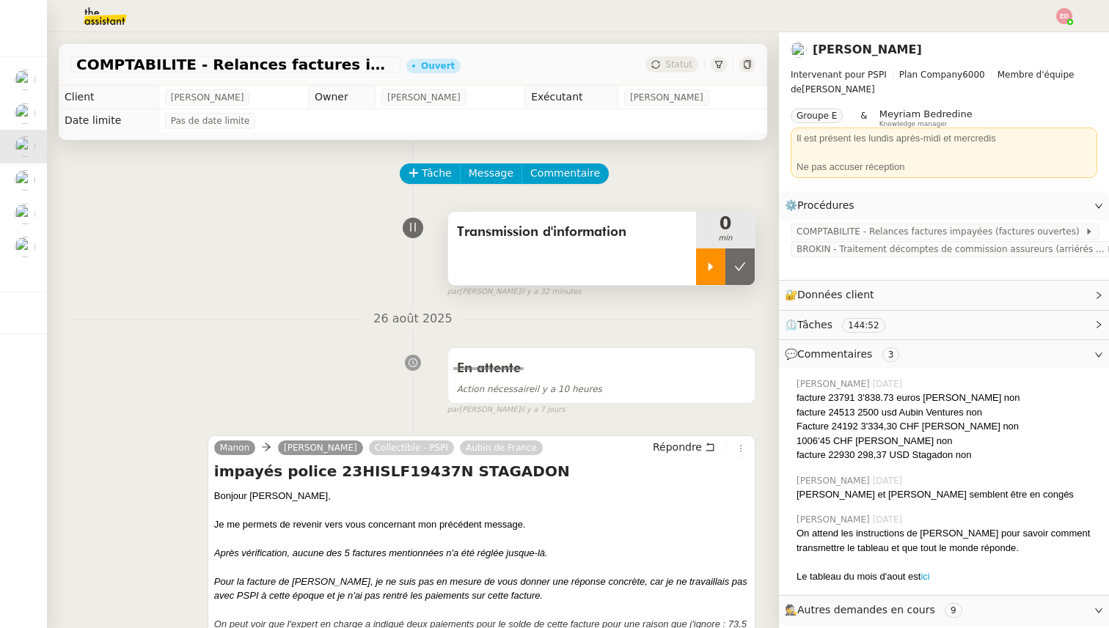
click at [718, 261] on div at bounding box center [710, 267] width 29 height 37
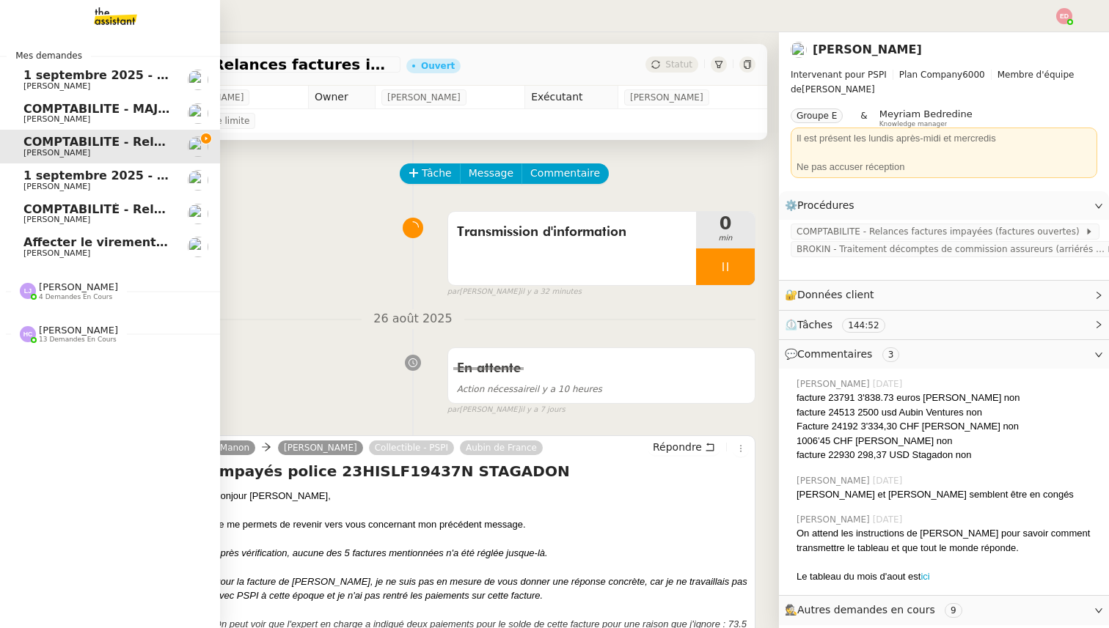
click at [48, 183] on span "[PERSON_NAME]" at bounding box center [56, 187] width 67 height 10
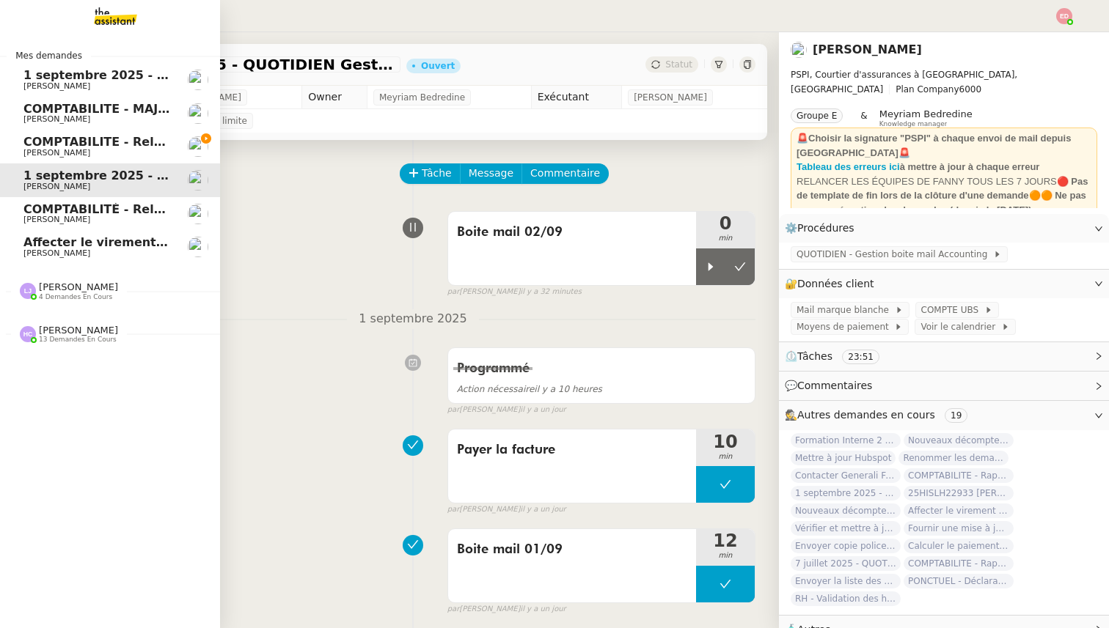
click at [65, 219] on span "[PERSON_NAME]" at bounding box center [56, 220] width 67 height 10
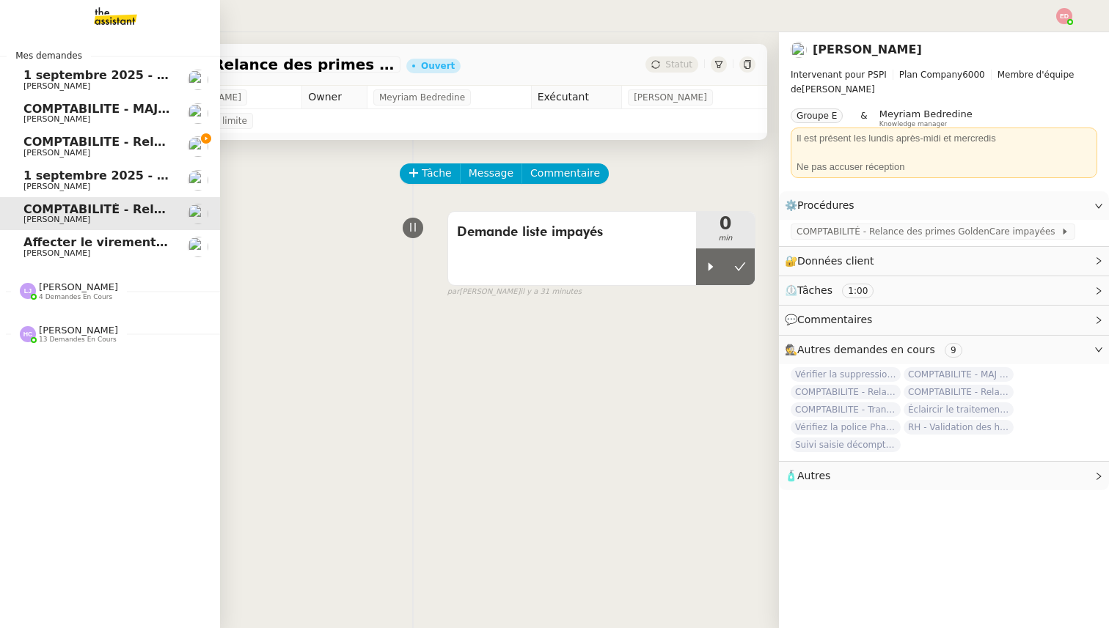
click at [67, 242] on span "Affecter le virement en attente" at bounding box center [126, 242] width 206 height 14
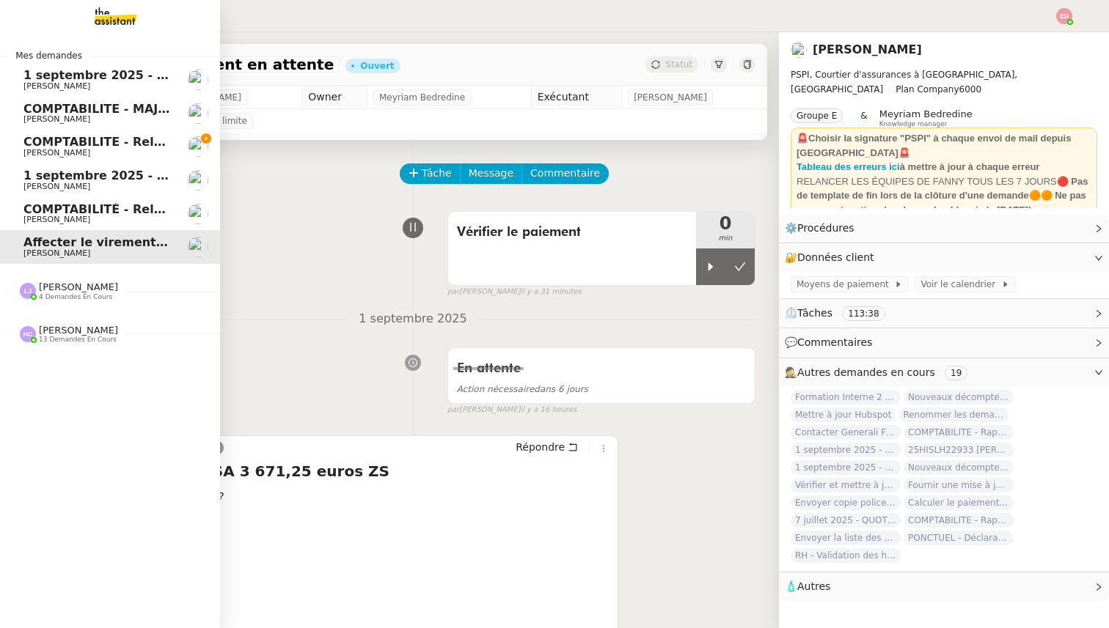
click at [73, 140] on span "COMPTABILITE - Relances factures impayées - août 2025" at bounding box center [210, 142] width 374 height 14
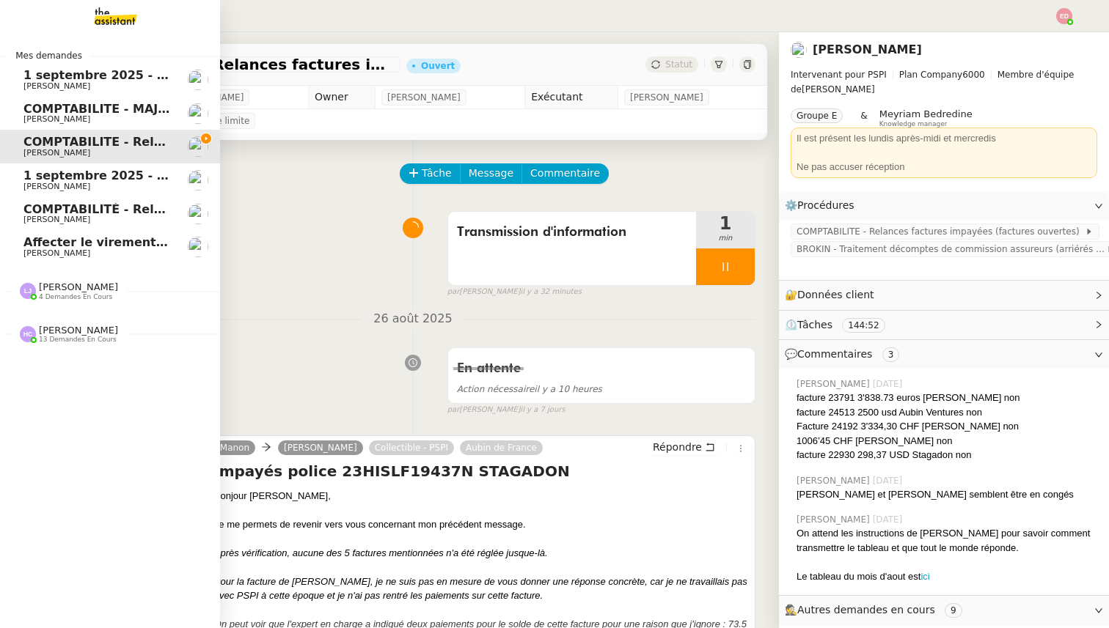
click at [62, 289] on span "[PERSON_NAME]" at bounding box center [78, 287] width 79 height 11
click at [60, 340] on span "13 demandes en cours" at bounding box center [78, 340] width 78 height 8
click at [83, 290] on span "[PERSON_NAME]" at bounding box center [78, 287] width 79 height 11
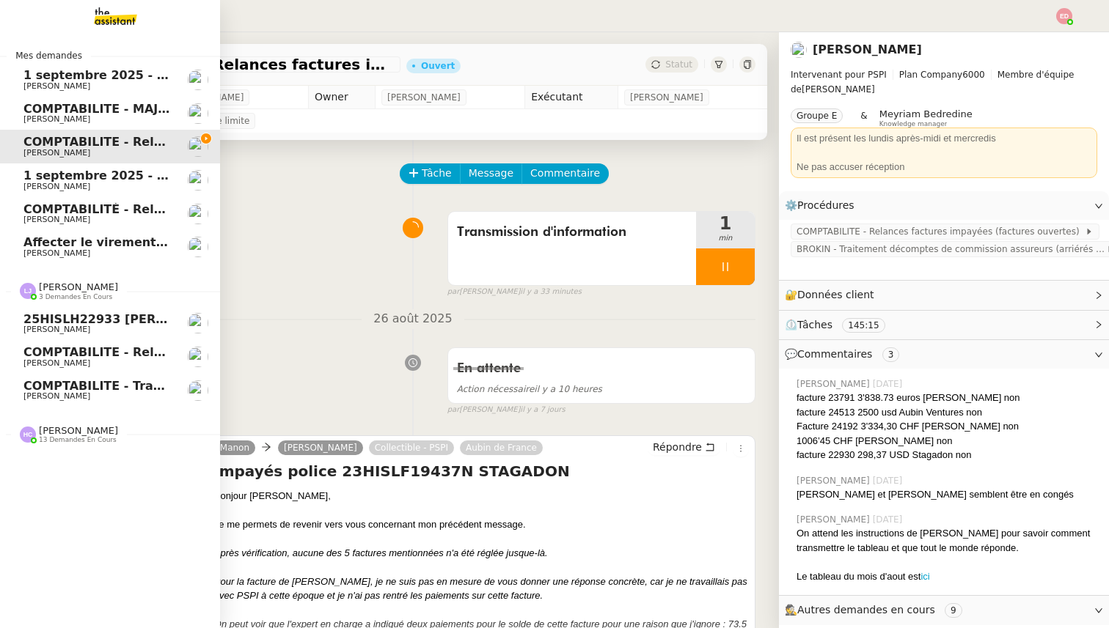
click at [78, 296] on span "3 demandes en cours" at bounding box center [75, 297] width 73 height 8
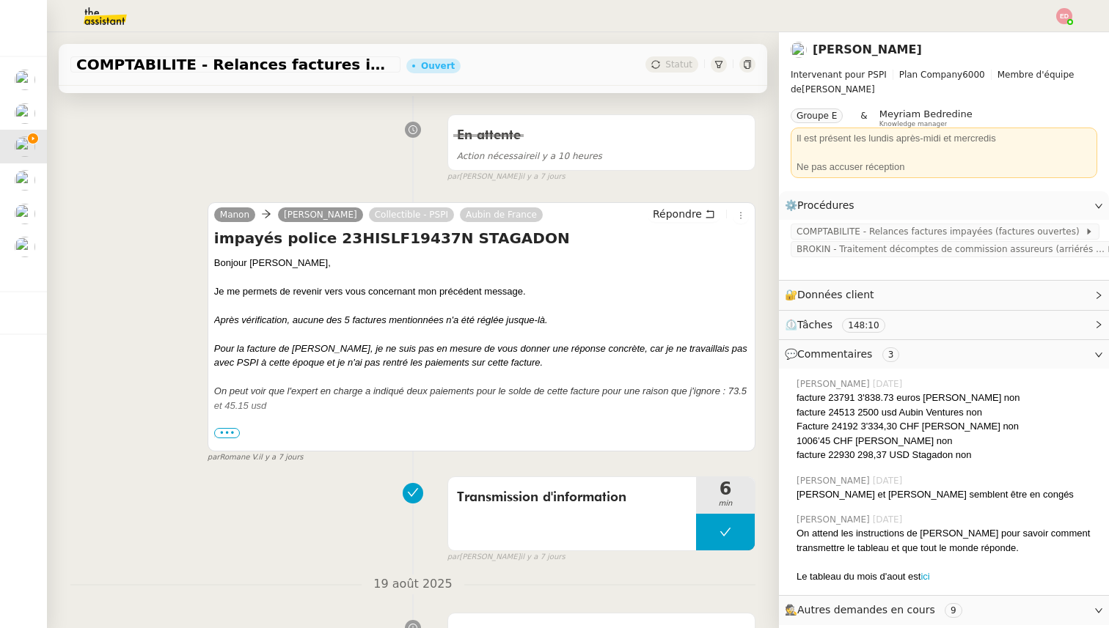
scroll to position [240, 0]
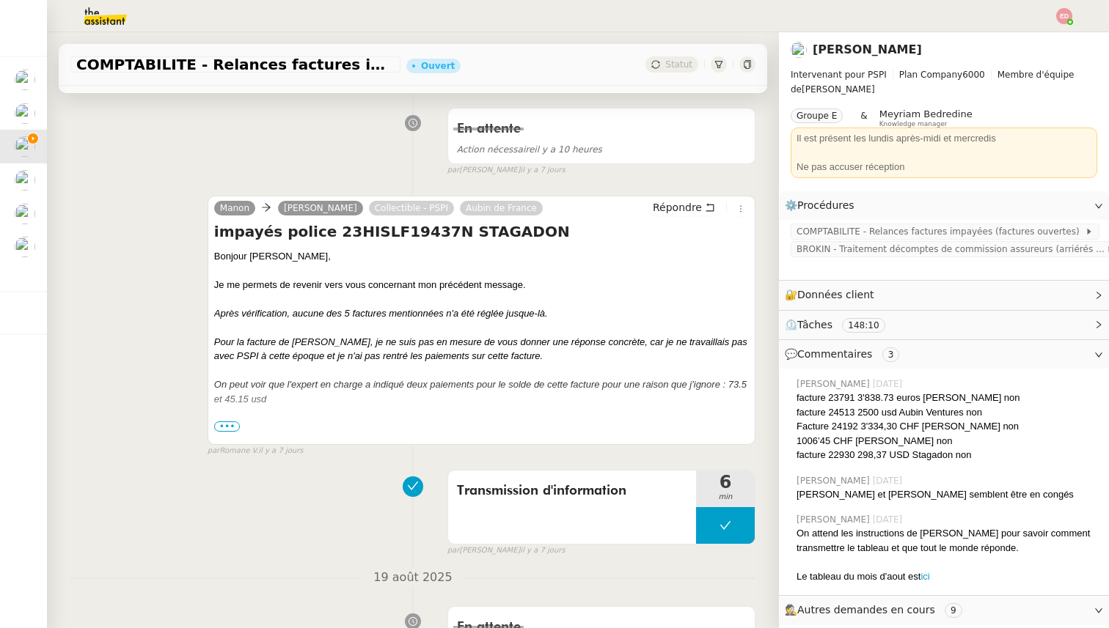
click at [224, 430] on span "•••" at bounding box center [227, 427] width 26 height 10
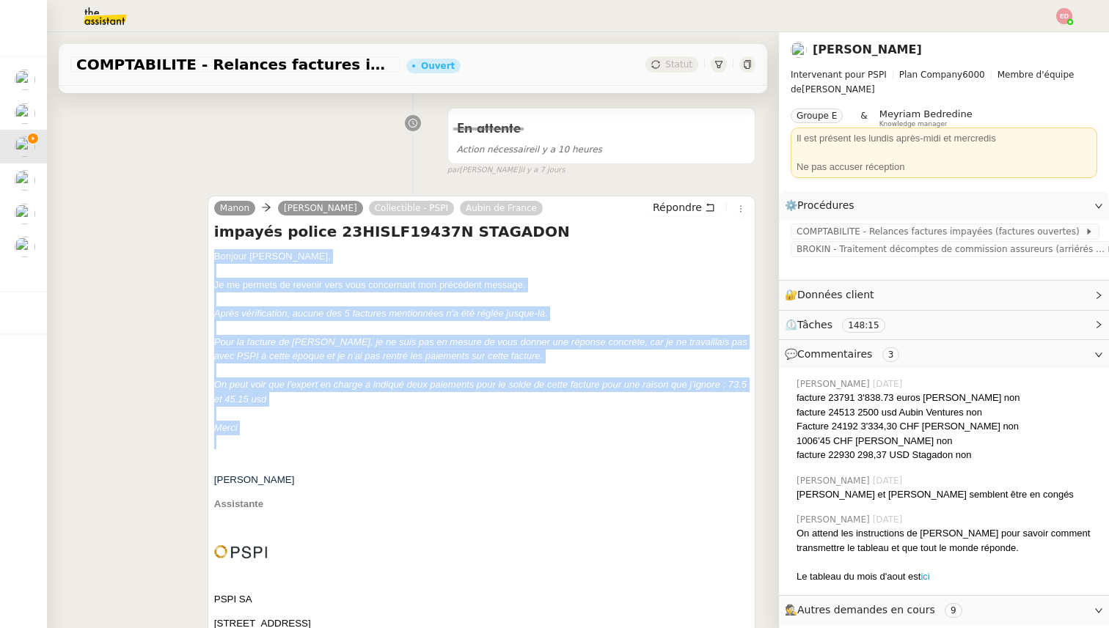
drag, startPoint x: 241, startPoint y: 435, endPoint x: 210, endPoint y: 256, distance: 181.6
copy div "Bonjour ﻿Sarah ﻿, Je me permets de revenir vers vous concernant mon précédent m…"
click at [678, 204] on span "Répondre" at bounding box center [677, 207] width 49 height 15
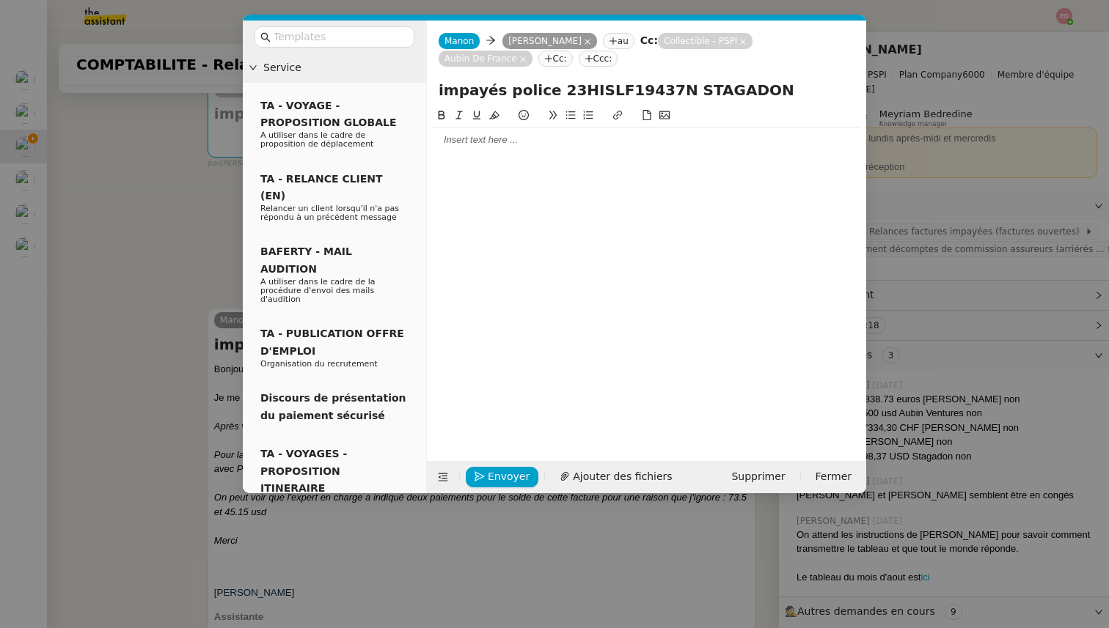
click at [491, 142] on div at bounding box center [647, 139] width 428 height 13
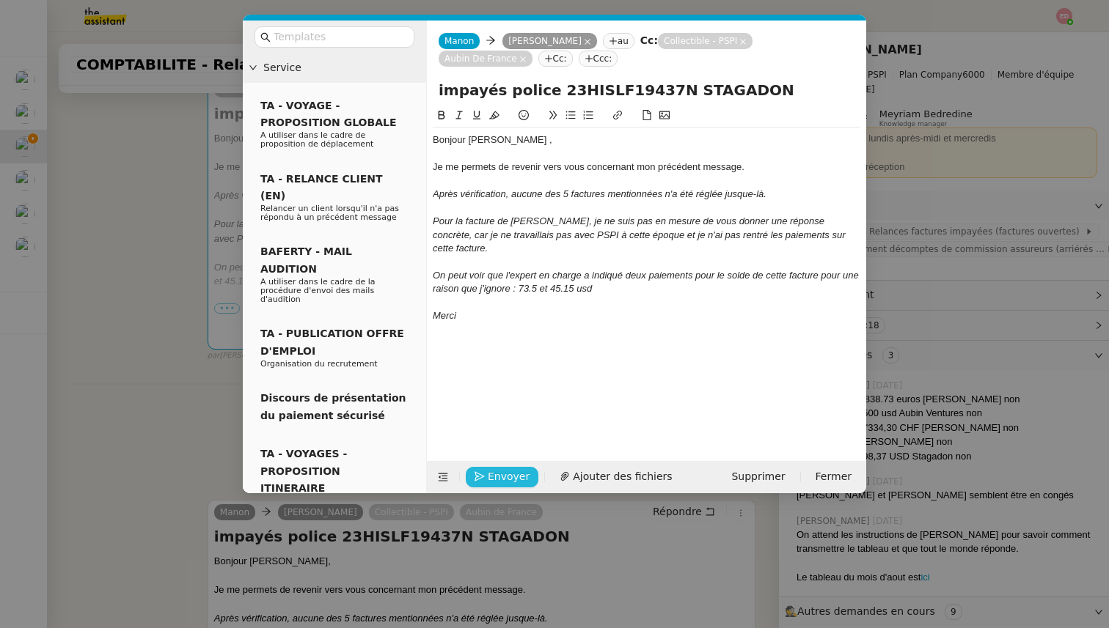
click at [502, 472] on span "Envoyer" at bounding box center [509, 477] width 42 height 17
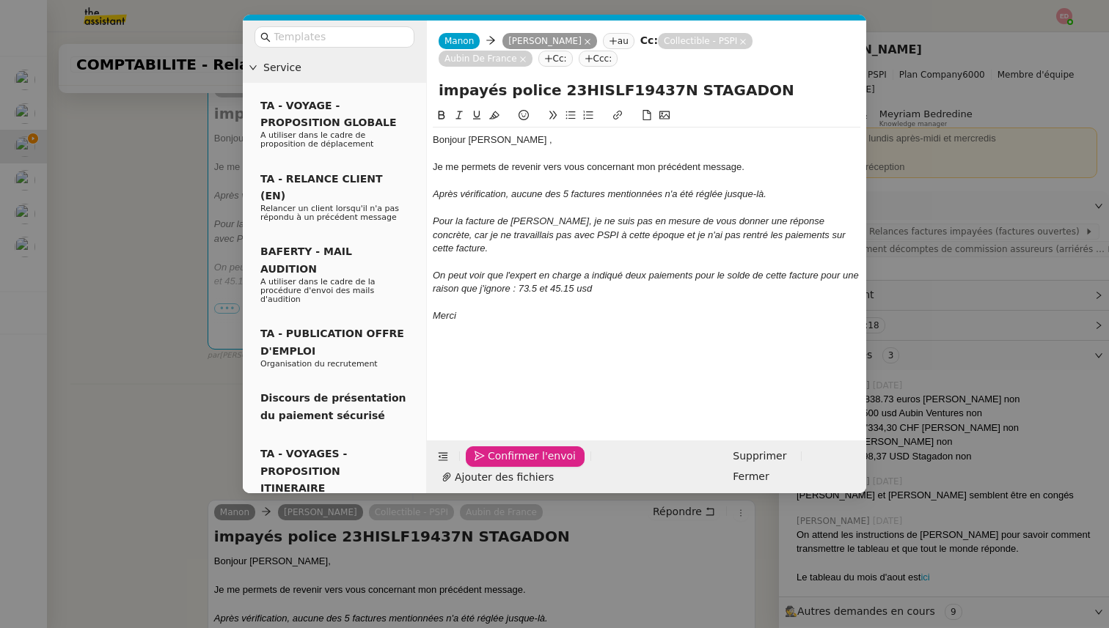
click at [502, 465] on span "Confirmer l'envoi" at bounding box center [532, 456] width 88 height 17
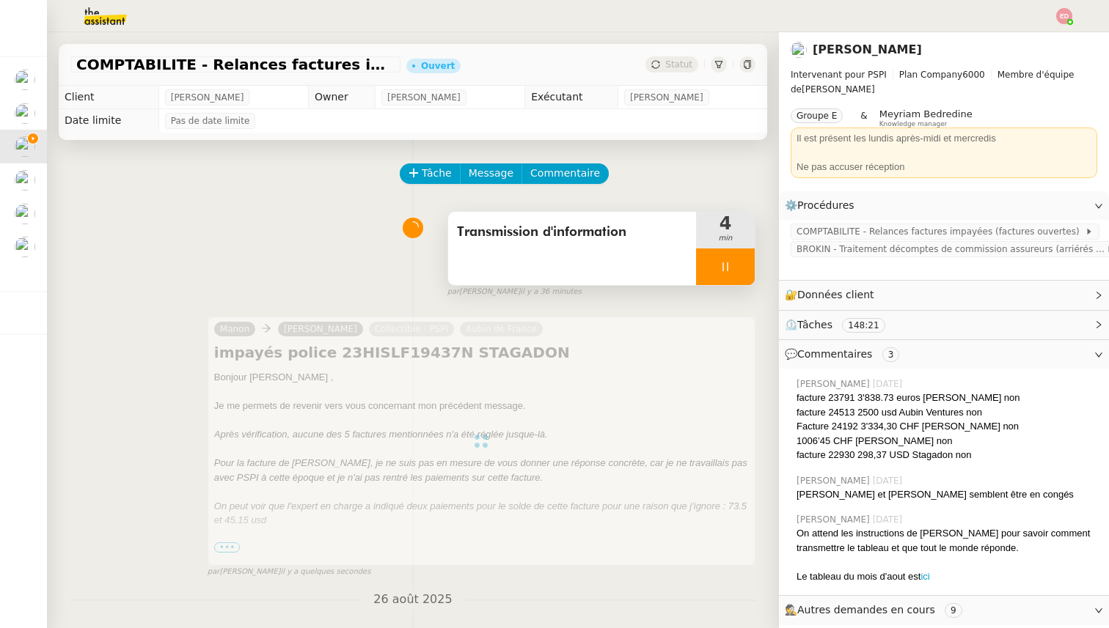
click at [736, 261] on div at bounding box center [725, 267] width 59 height 37
click at [736, 263] on icon at bounding box center [740, 267] width 12 height 12
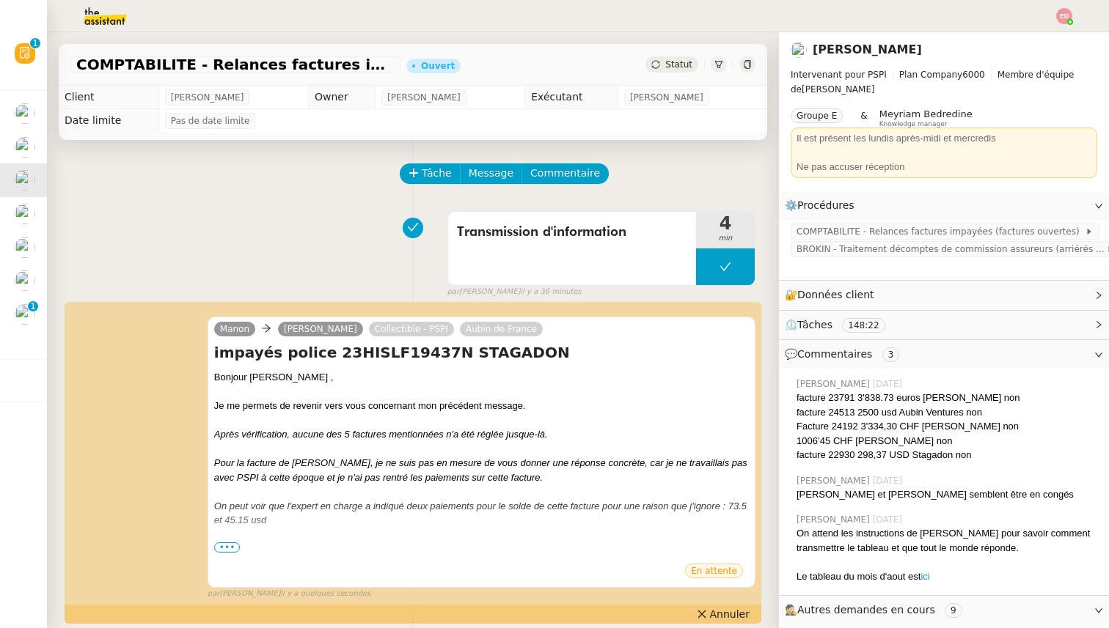
click at [678, 65] on span "Statut" at bounding box center [678, 64] width 27 height 10
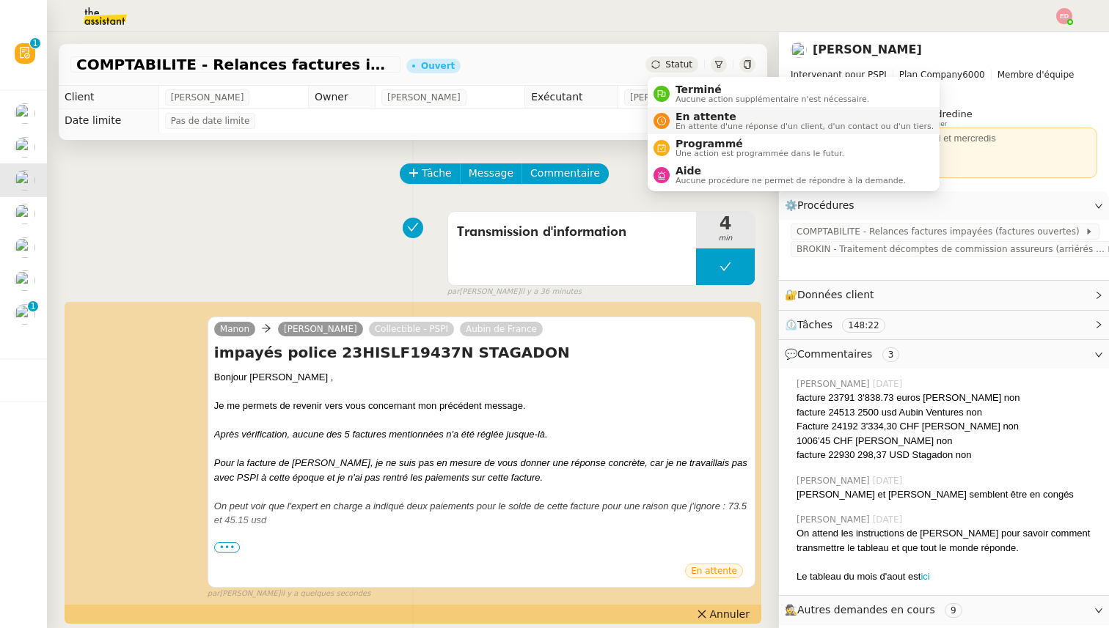
click at [678, 118] on span "En attente" at bounding box center [804, 117] width 258 height 12
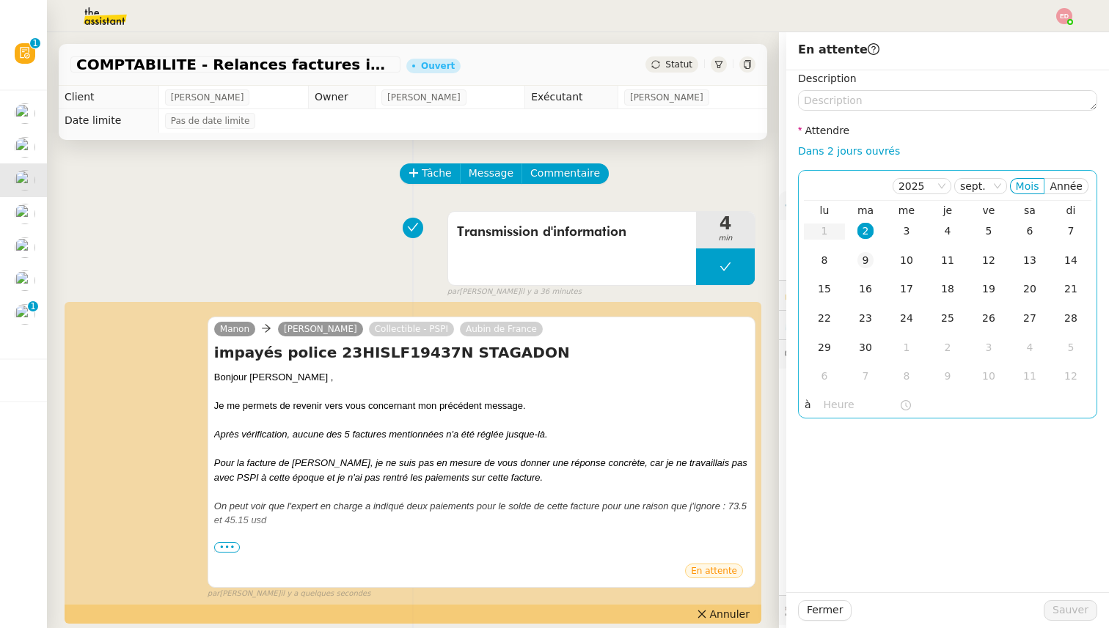
click at [867, 268] on div "9" at bounding box center [865, 260] width 16 height 16
click at [1053, 612] on button "Sauver" at bounding box center [1071, 611] width 54 height 21
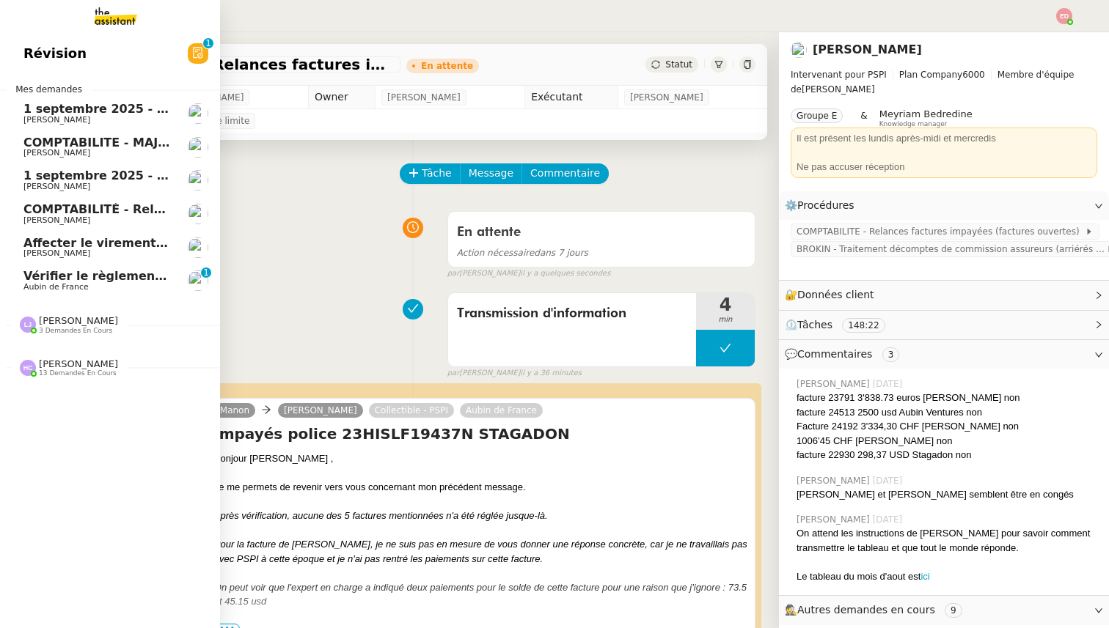
click at [31, 282] on span "Vérifier le règlement de la facture" at bounding box center [135, 276] width 225 height 14
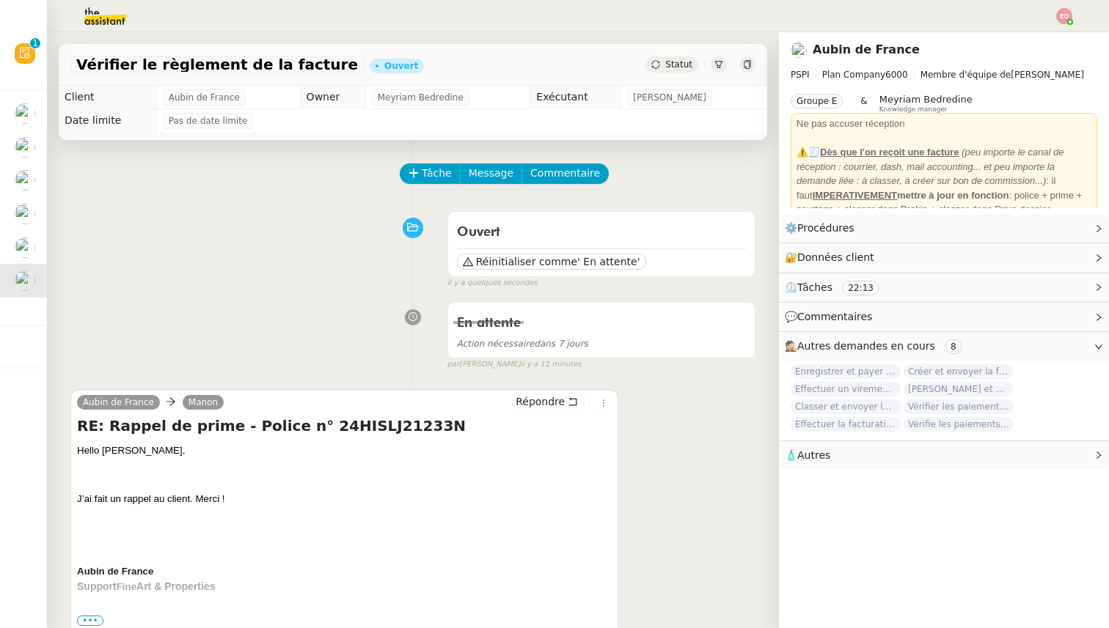
click at [683, 74] on div "Vérifier le règlement de la facture Ouvert Statut" at bounding box center [413, 65] width 708 height 42
click at [677, 60] on span "Statut" at bounding box center [678, 64] width 27 height 10
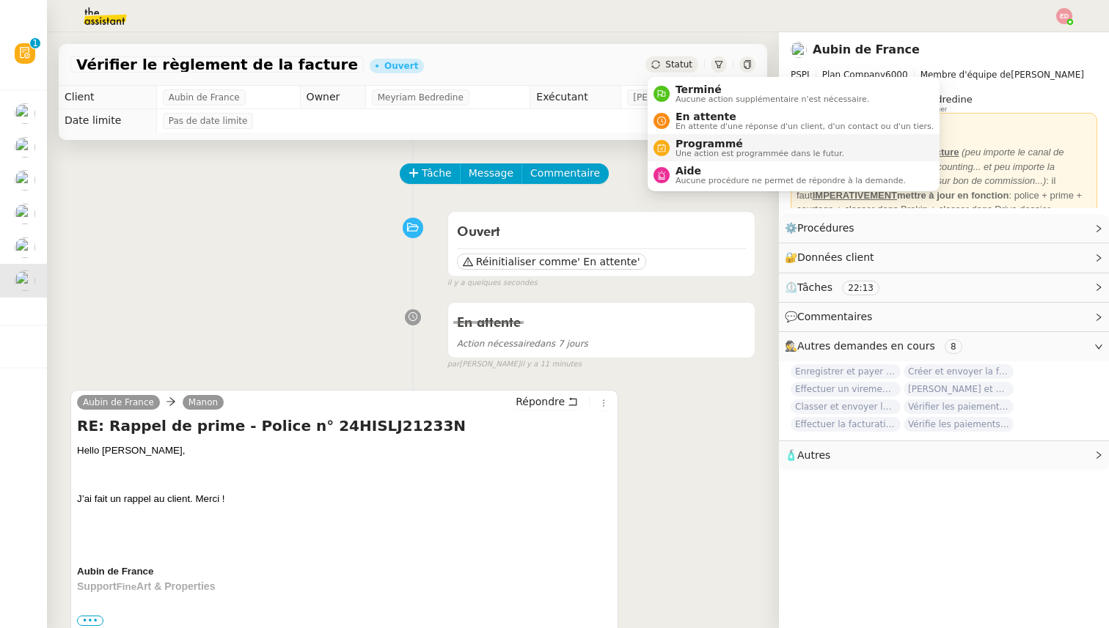
click at [678, 144] on span "Programmé" at bounding box center [759, 144] width 169 height 12
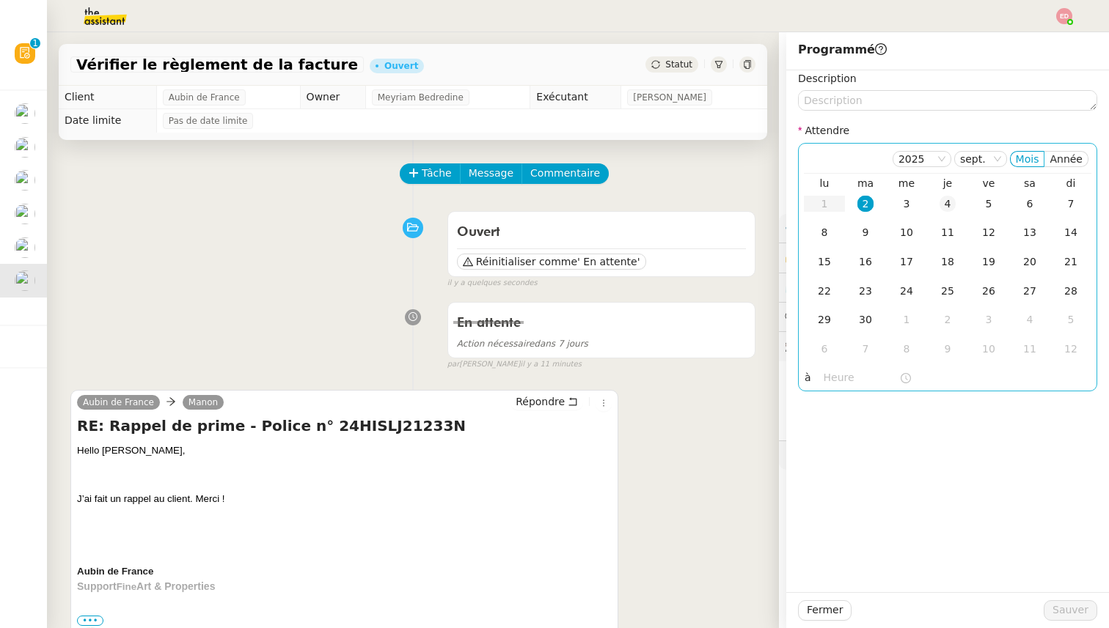
click at [950, 201] on div "4" at bounding box center [947, 204] width 16 height 16
click at [1063, 607] on span "Sauver" at bounding box center [1070, 610] width 36 height 17
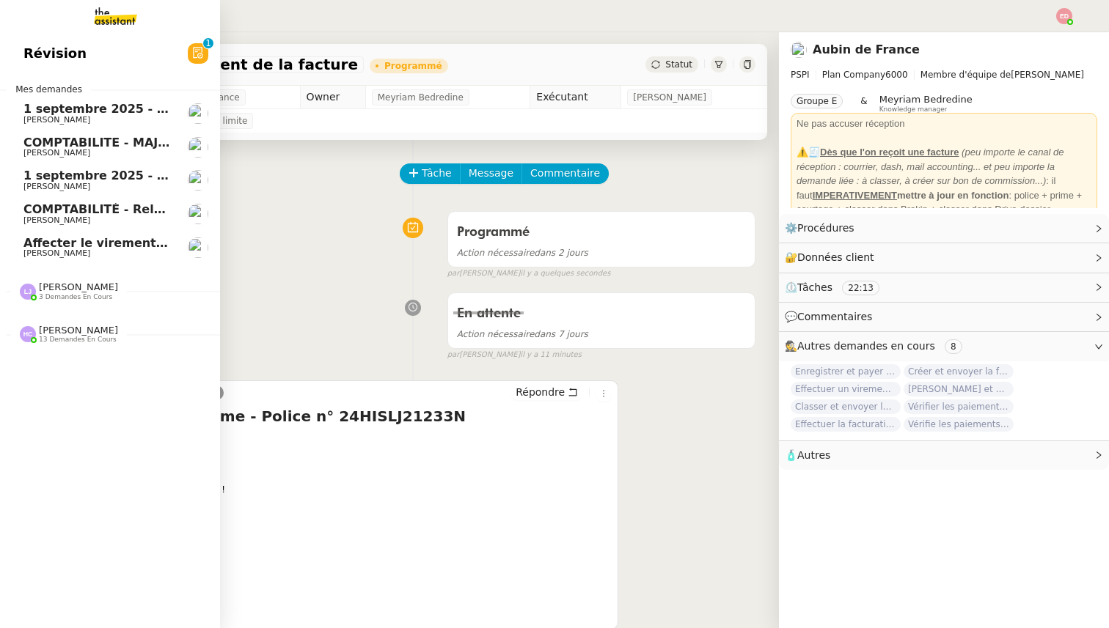
click at [65, 290] on span "[PERSON_NAME]" at bounding box center [78, 287] width 79 height 11
click at [64, 287] on span "[PERSON_NAME]" at bounding box center [78, 287] width 79 height 11
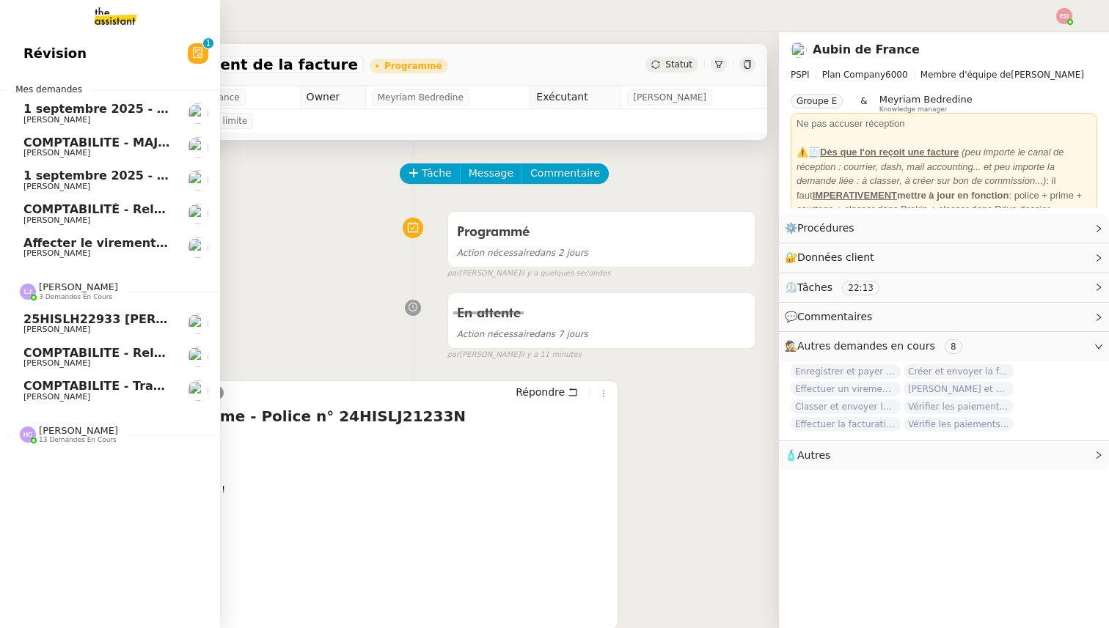
click at [94, 345] on link "COMPTABILITE - Relances factures impayées - [DATE] [PERSON_NAME]" at bounding box center [110, 358] width 220 height 34
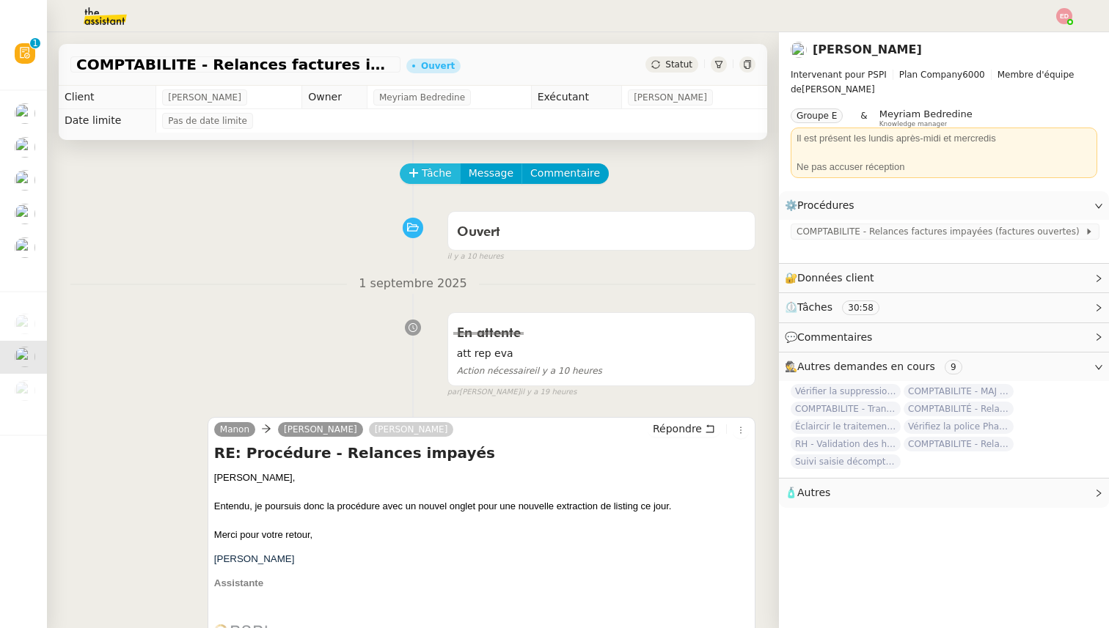
click at [421, 175] on button "Tâche" at bounding box center [430, 174] width 61 height 21
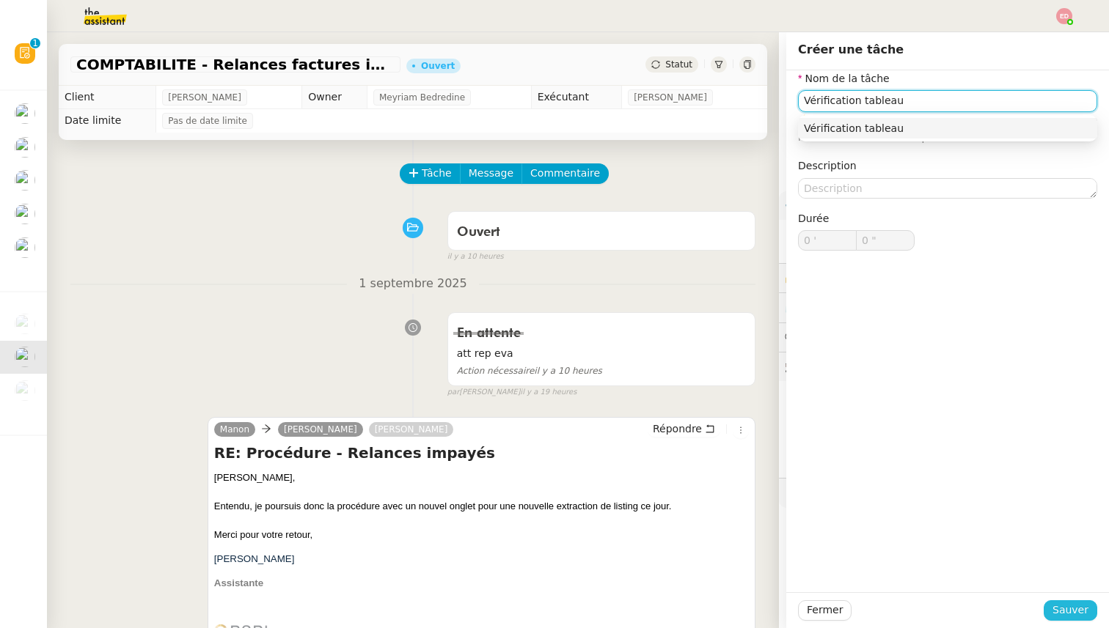
type input "Vérification tableau"
click at [1052, 610] on button "Sauver" at bounding box center [1071, 611] width 54 height 21
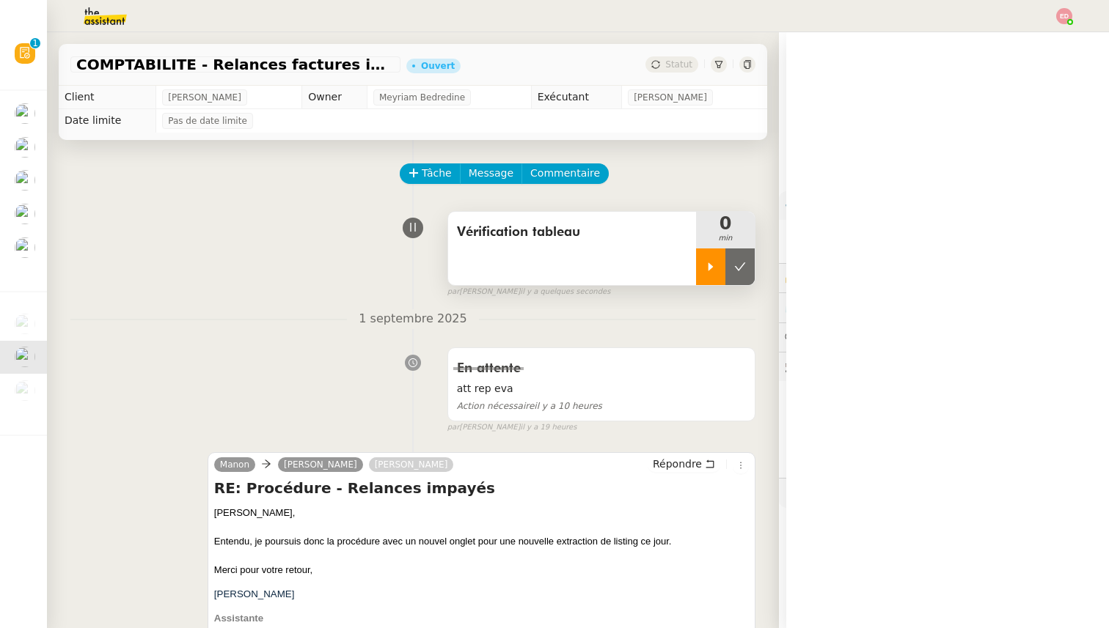
click at [700, 265] on div at bounding box center [710, 267] width 29 height 37
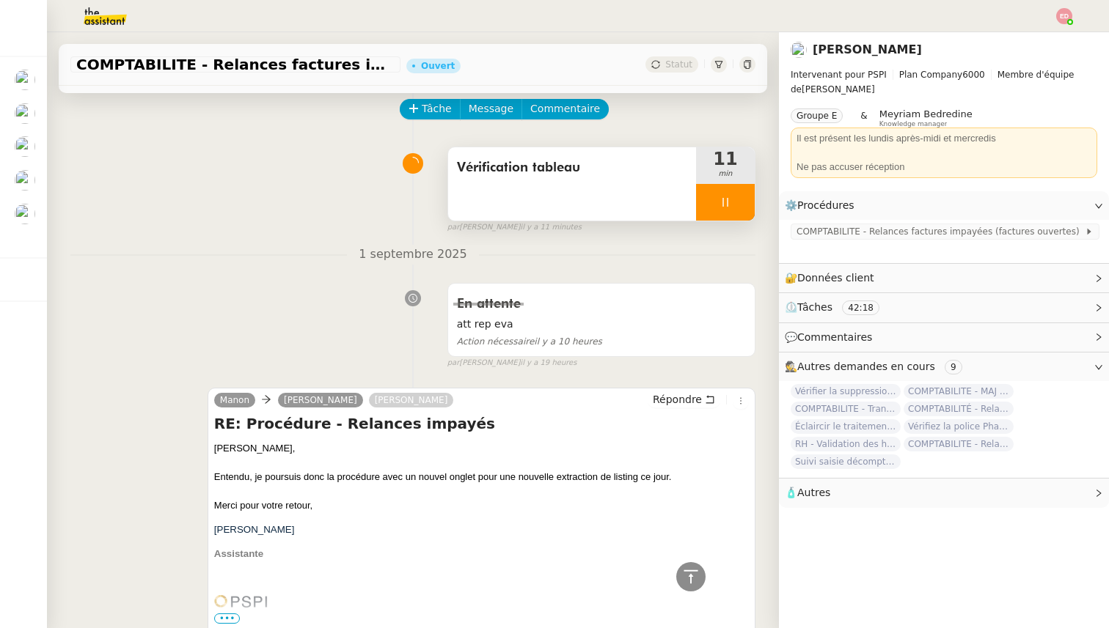
scroll to position [34, 0]
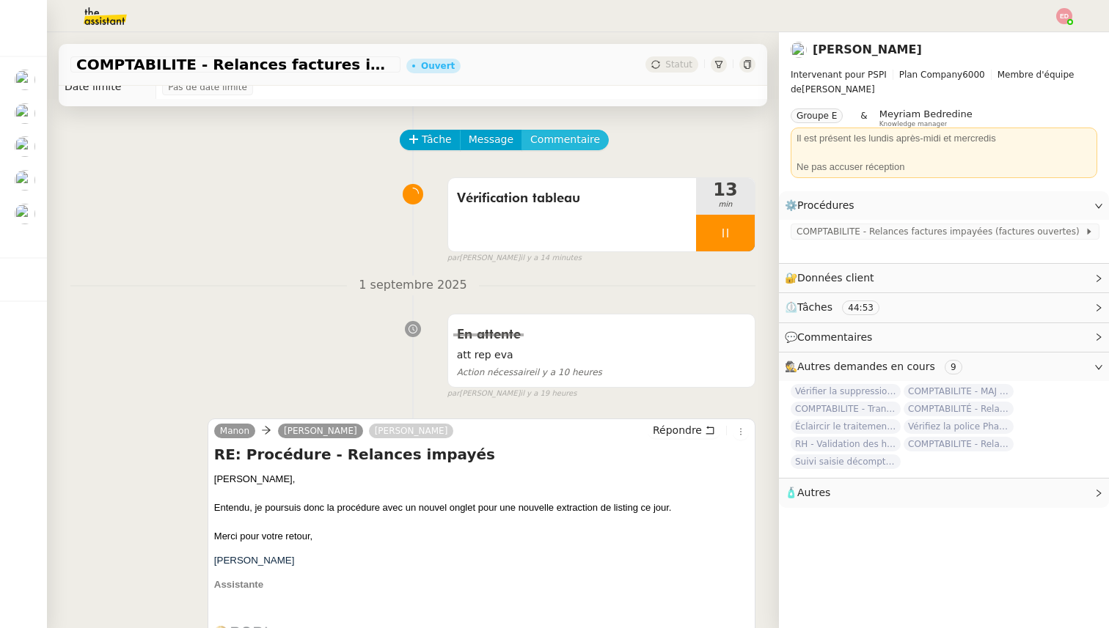
click at [564, 136] on span "Commentaire" at bounding box center [565, 139] width 70 height 17
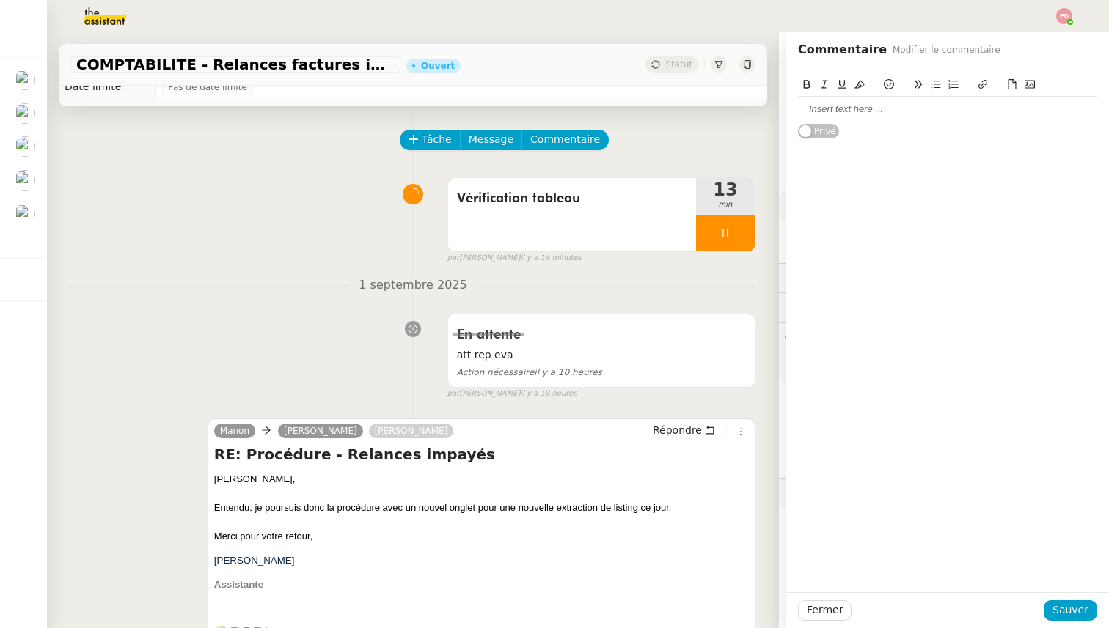
click at [820, 121] on div at bounding box center [947, 109] width 299 height 25
click at [1067, 608] on span "Sauver" at bounding box center [1070, 610] width 36 height 17
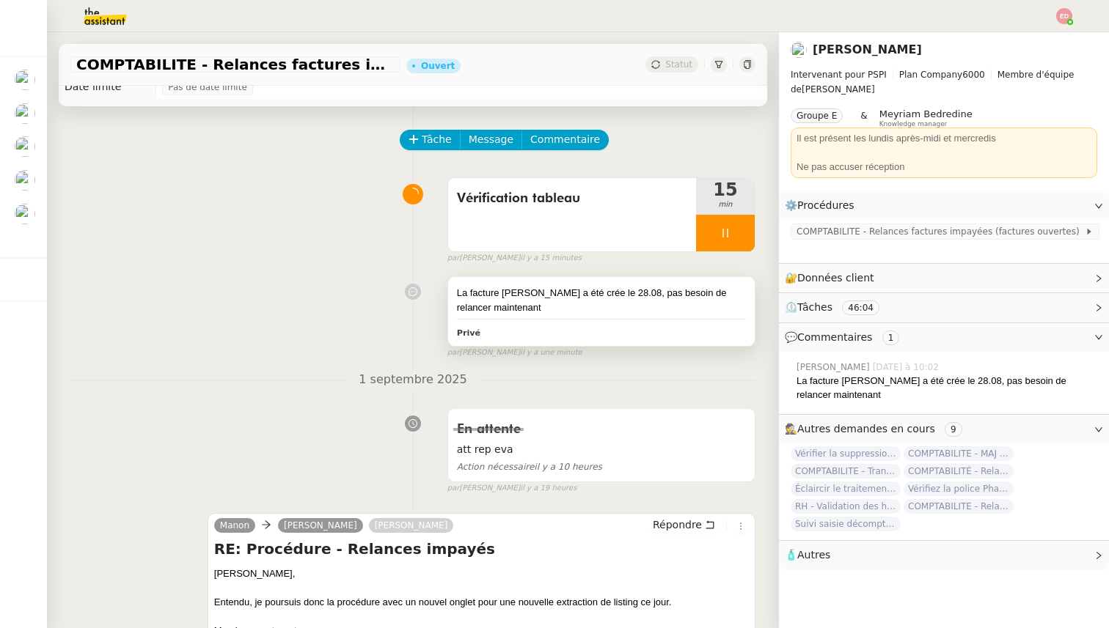
click at [653, 321] on div "La facture de Botero Lina a été crée le 28.08, pas besoin de relancer maintenan…" at bounding box center [601, 311] width 307 height 68
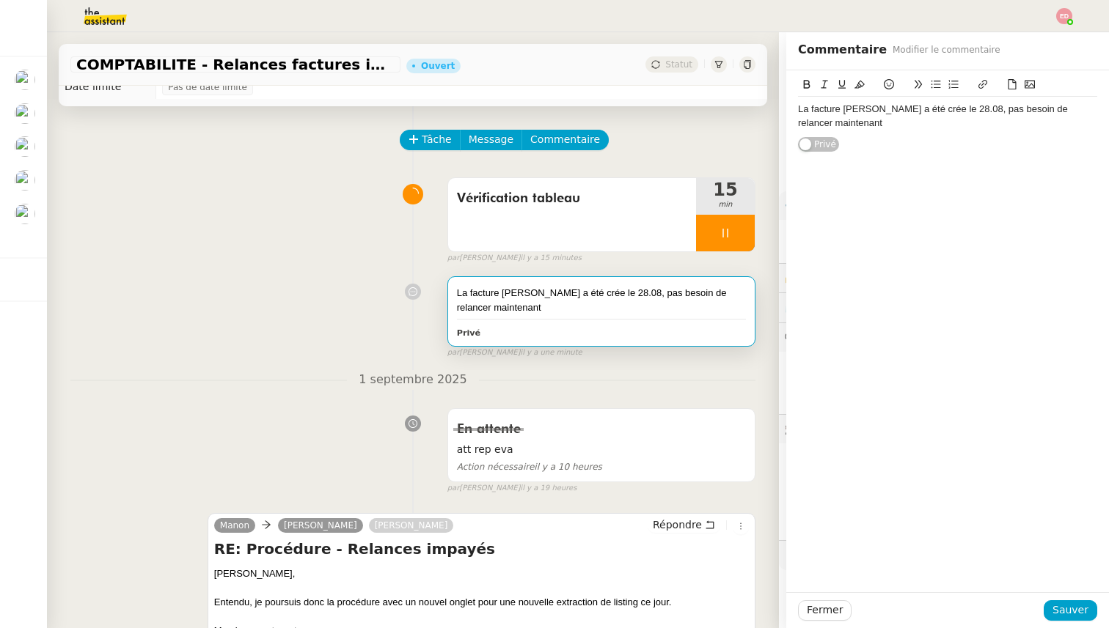
click at [903, 128] on div "La facture de Botero Lina a été crée le 28.08, pas besoin de relancer maintenant" at bounding box center [947, 116] width 299 height 27
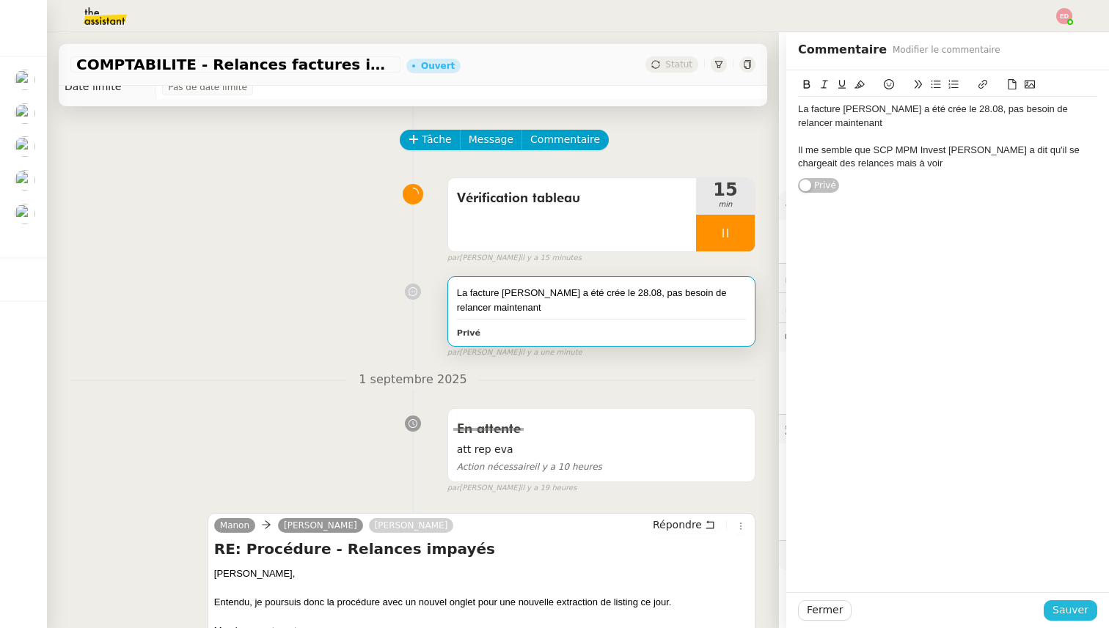
click at [1070, 601] on button "Sauver" at bounding box center [1071, 611] width 54 height 21
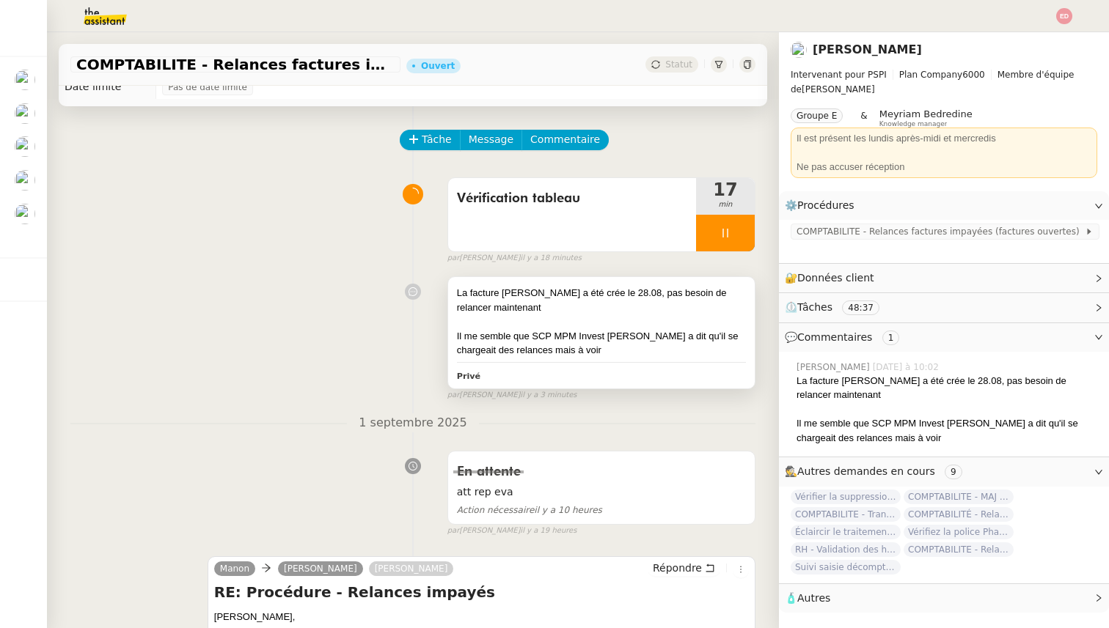
click at [587, 343] on div "Il me semble que SCP MPM Invest Aubin a dit qu'il se chargeait des relances mai…" at bounding box center [601, 343] width 289 height 29
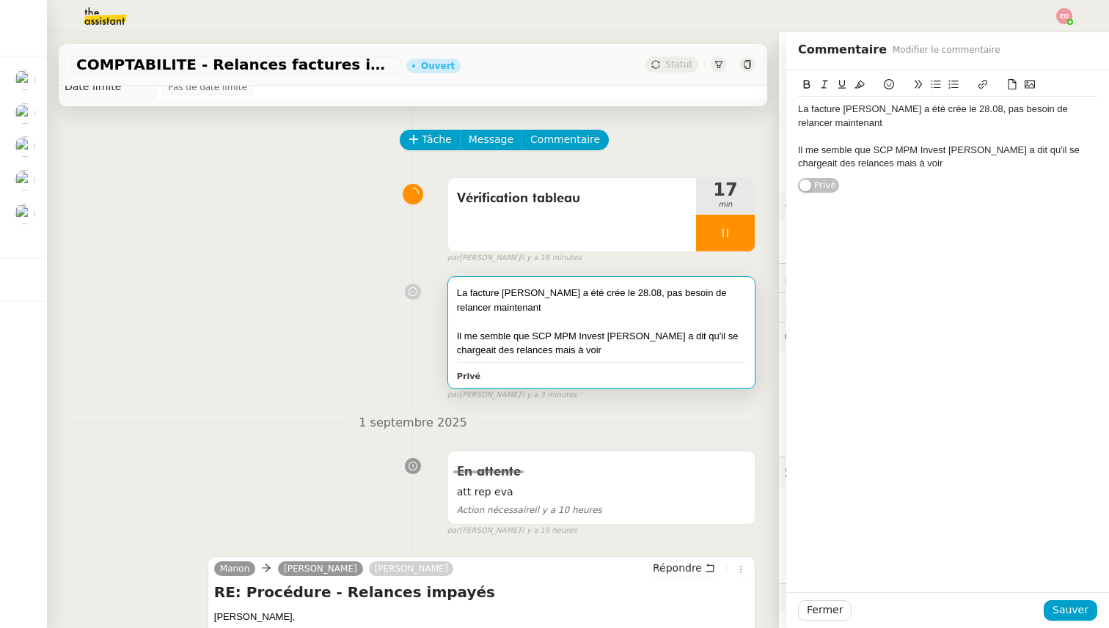
click at [892, 167] on div "Il me semble que SCP MPM Invest Aubin a dit qu'il se chargeait des relances mai…" at bounding box center [947, 157] width 299 height 27
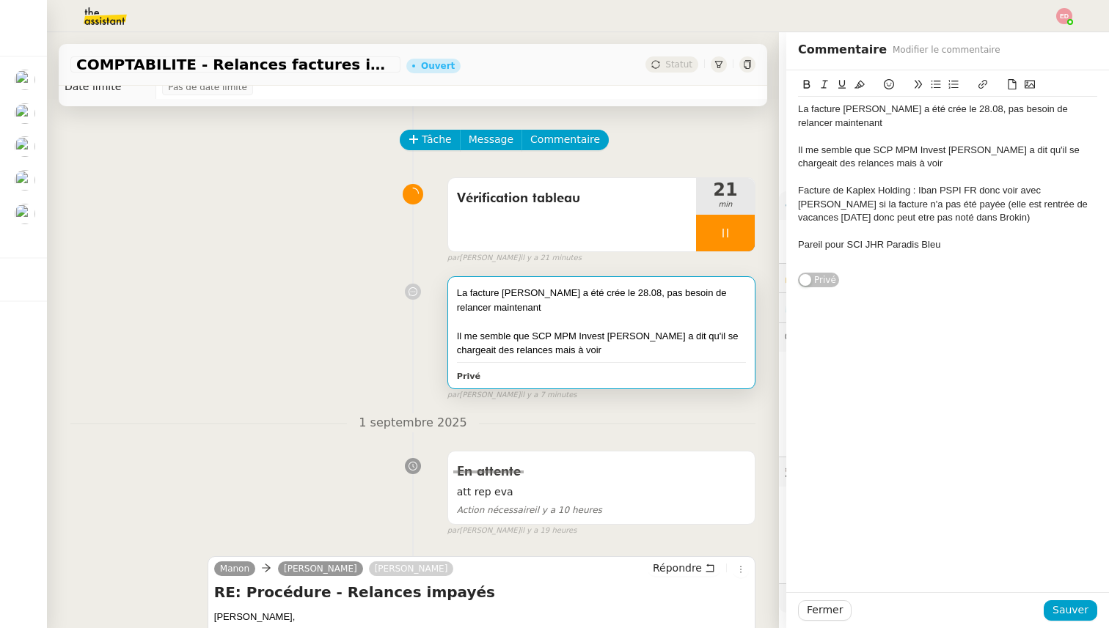
click at [1023, 249] on div "Pareil pour SCI JHR Paradis Bleu" at bounding box center [947, 244] width 299 height 13
drag, startPoint x: 890, startPoint y: 166, endPoint x: 777, endPoint y: 140, distance: 115.8
click at [777, 140] on app-ticket "COMPTABILITE - Relances factures impayées - septembre 2025 Ouvert Statut Client…" at bounding box center [578, 330] width 1062 height 596
copy div "Il me semble que SCP MPM Invest Aubin a dit qu'il se chargeait des relances mai…"
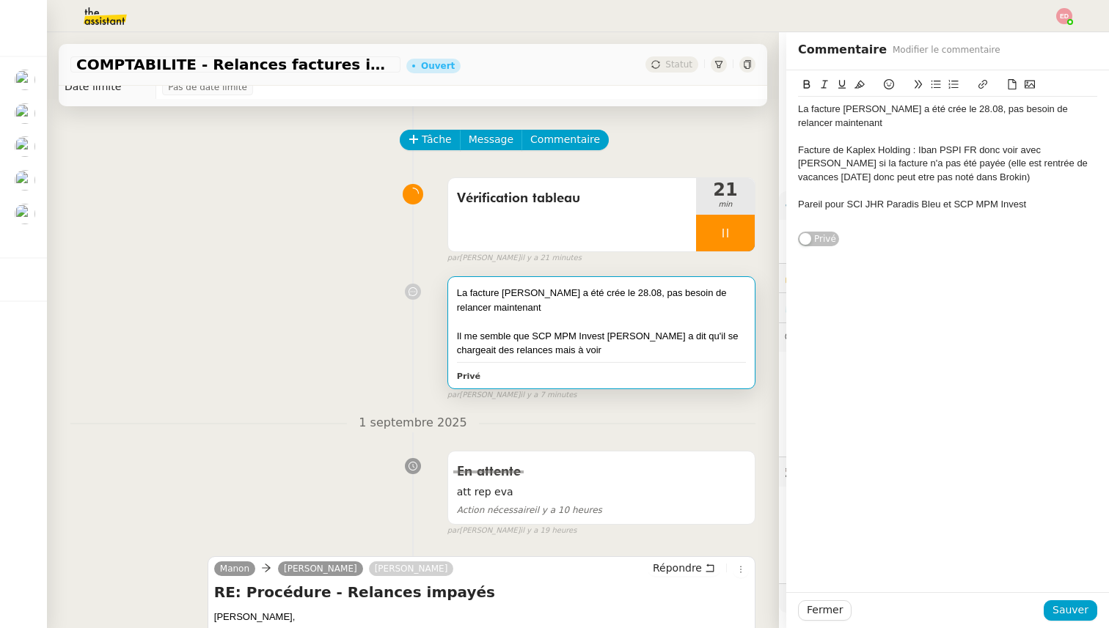
click at [1061, 199] on div "Pareil pour SCI JHR Paradis Bleu et SCP MPM Invest" at bounding box center [947, 204] width 299 height 13
click at [798, 216] on div "Il me semble que SCP MPM Invest Aubin a dit qu'il se chargeait des relances mai…" at bounding box center [947, 224] width 299 height 27
click at [1060, 609] on span "Sauver" at bounding box center [1070, 610] width 36 height 17
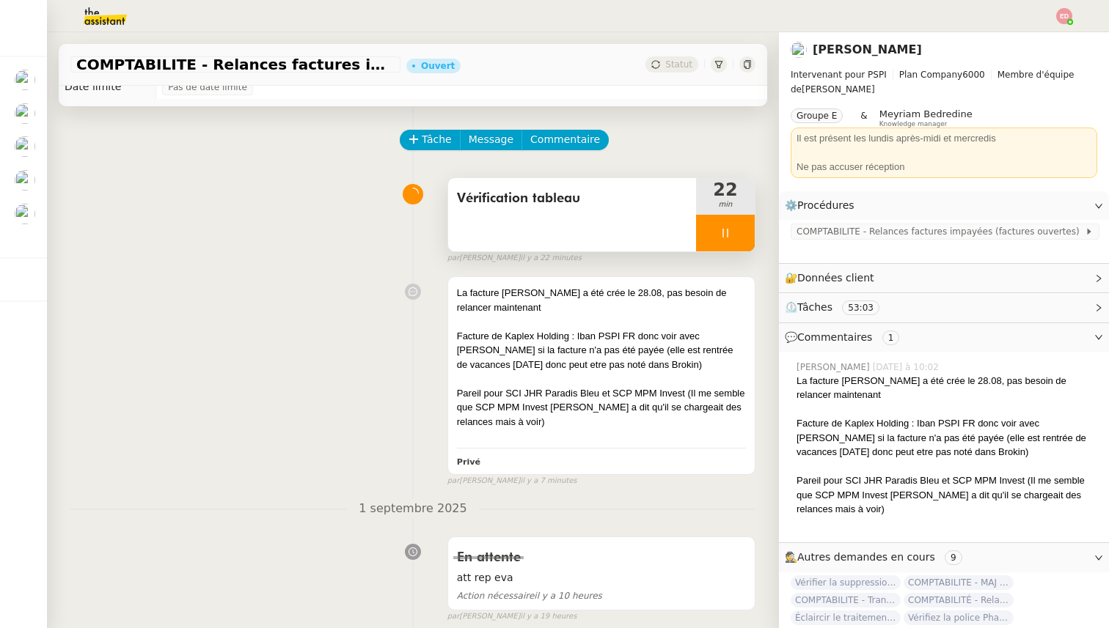
click at [741, 230] on div at bounding box center [725, 233] width 59 height 37
click at [741, 230] on icon at bounding box center [740, 233] width 12 height 12
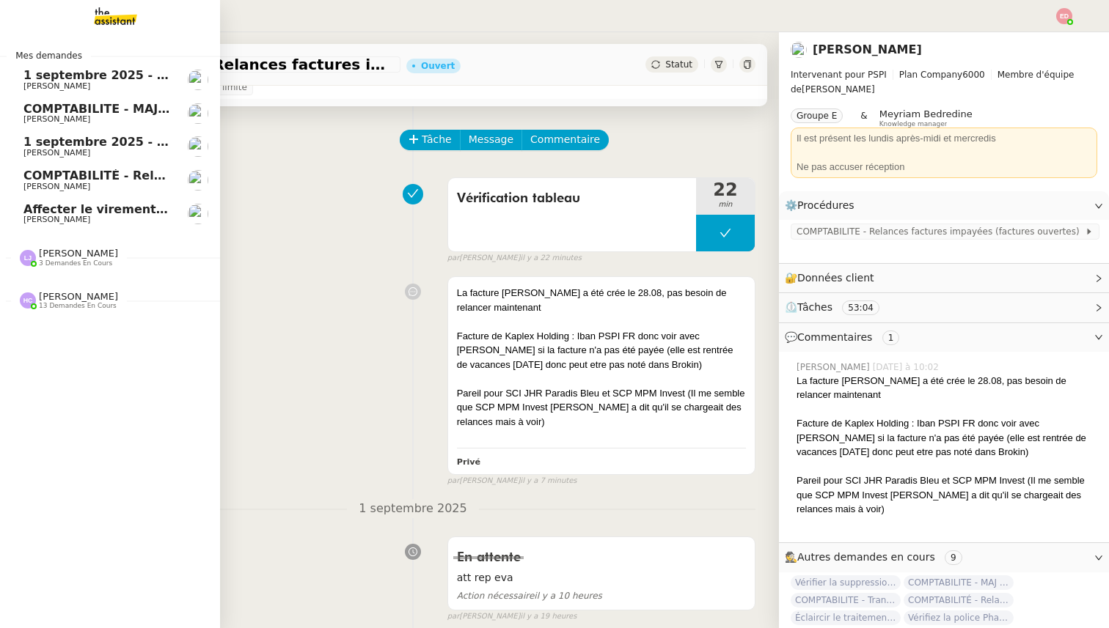
click at [67, 101] on link "COMPTABILITE - MAJ solde restant- [DATE] [PERSON_NAME]" at bounding box center [110, 114] width 220 height 34
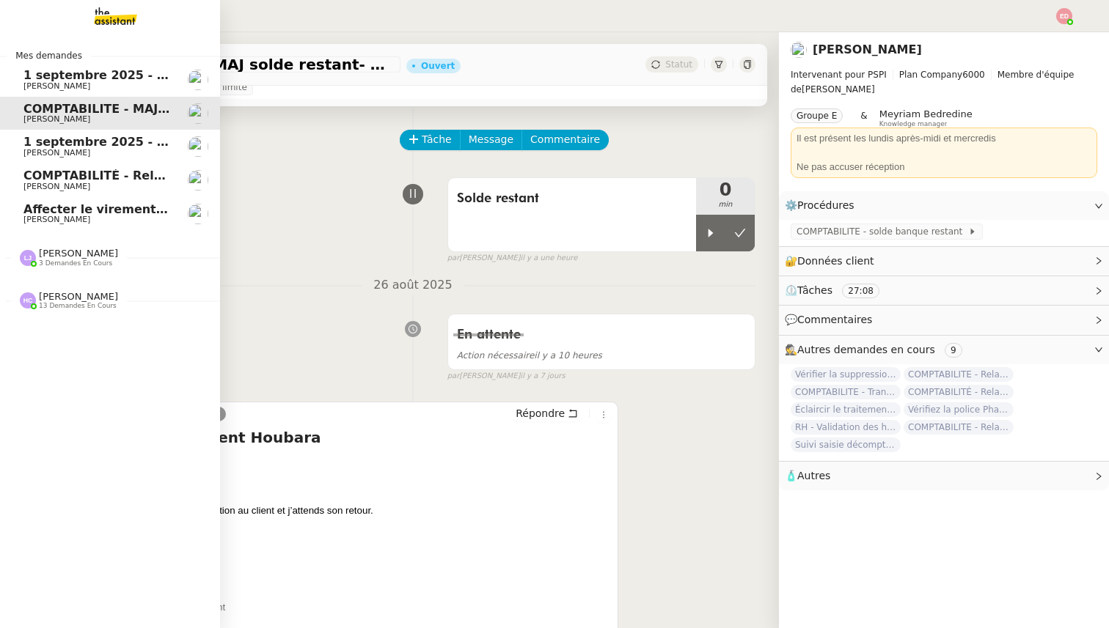
click at [70, 74] on span "1 septembre 2025 - QUOTIDIEN - OPAL - Gestion de la boîte mail OPAL" at bounding box center [254, 75] width 463 height 14
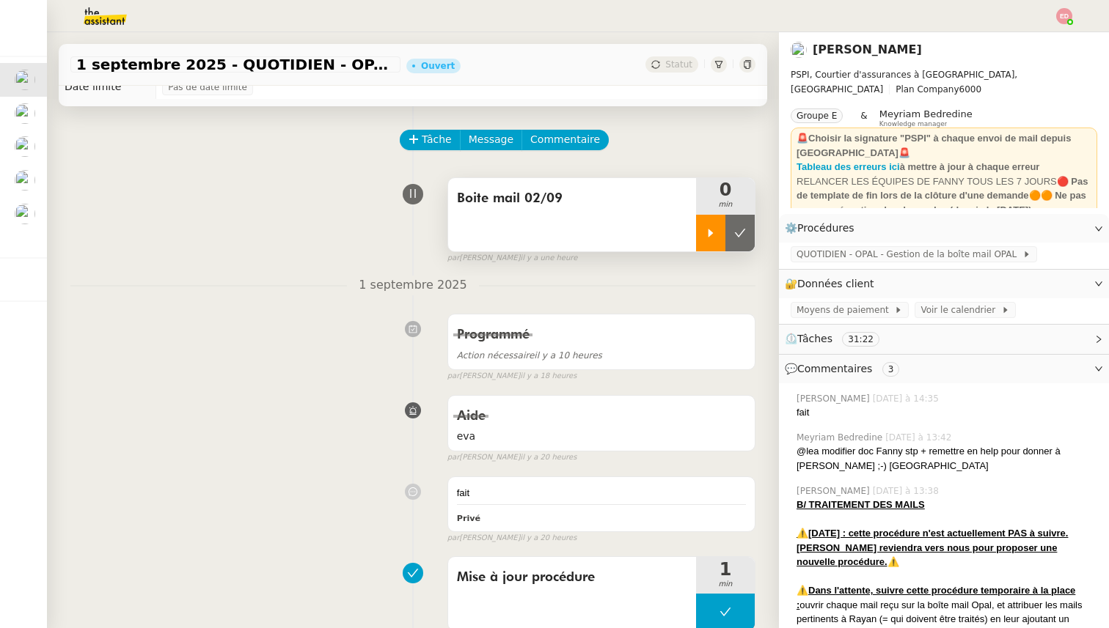
click at [714, 224] on div at bounding box center [710, 233] width 29 height 37
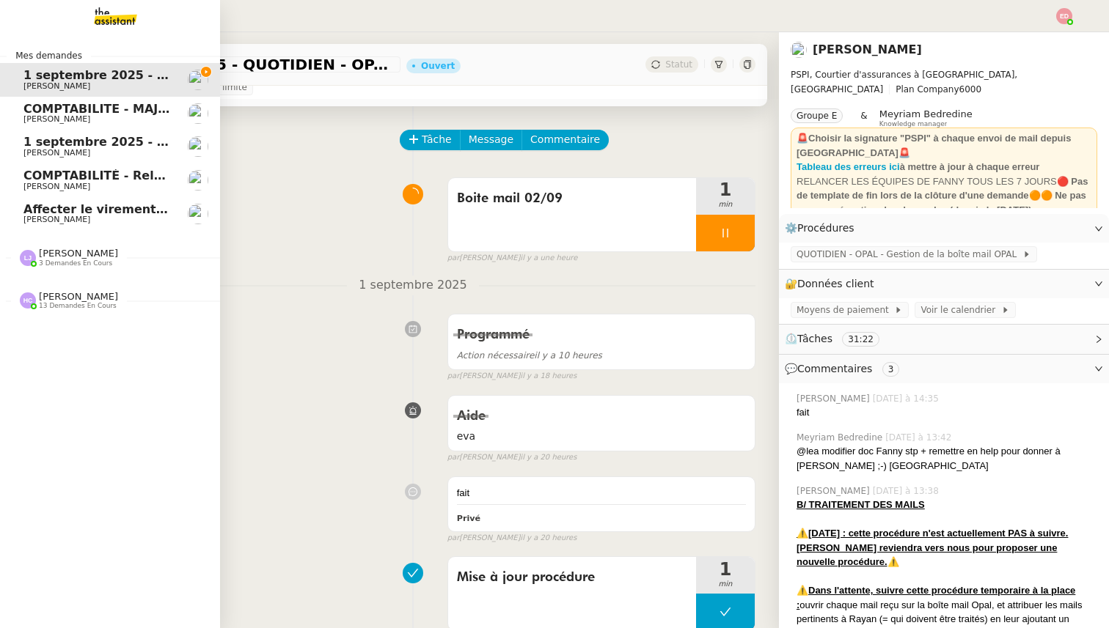
click at [60, 208] on span "Affecter le virement en attente" at bounding box center [126, 209] width 206 height 14
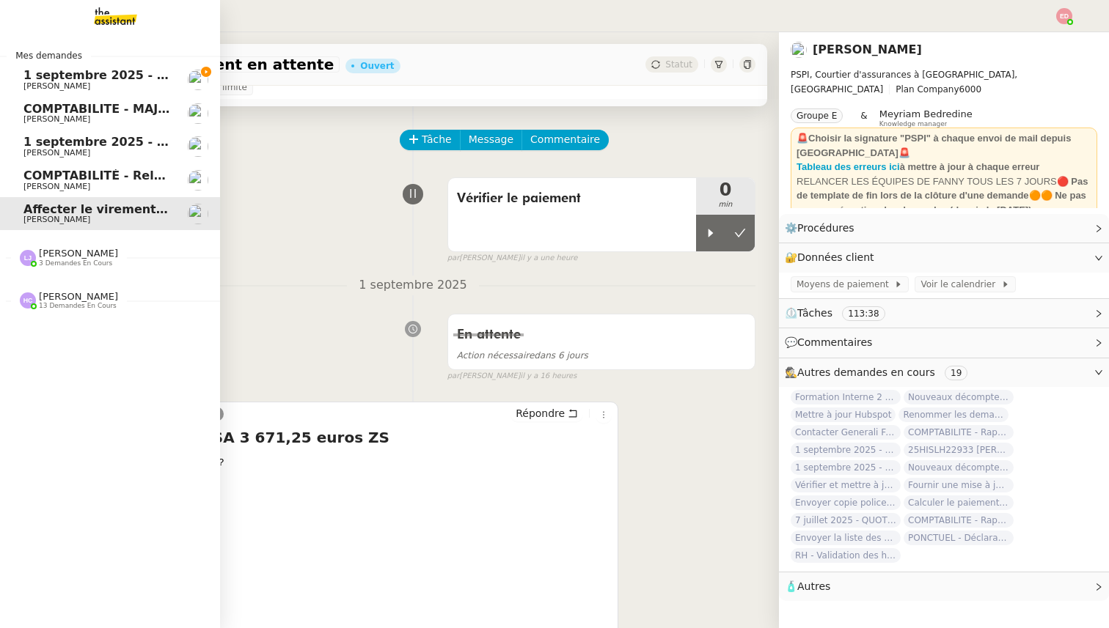
click at [81, 177] on span "COMPTABILITÉ - Relance des primes GoldenCare impayées- septembre 2025" at bounding box center [274, 176] width 503 height 14
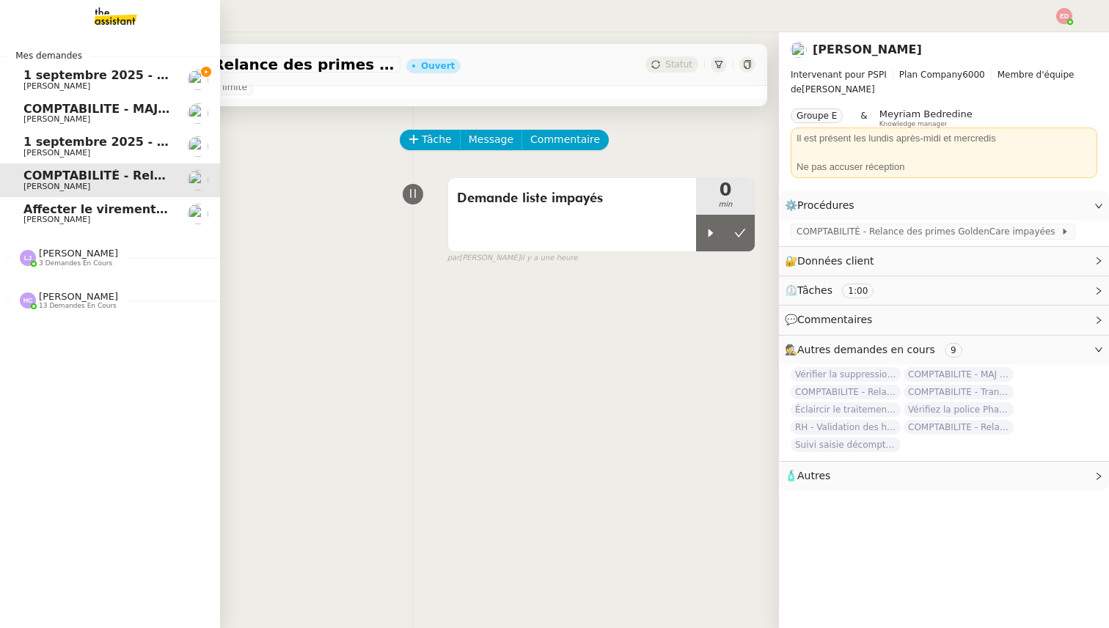
click at [88, 143] on span "1 septembre 2025 - QUOTIDIEN Gestion boite mail Accounting" at bounding box center [228, 142] width 411 height 14
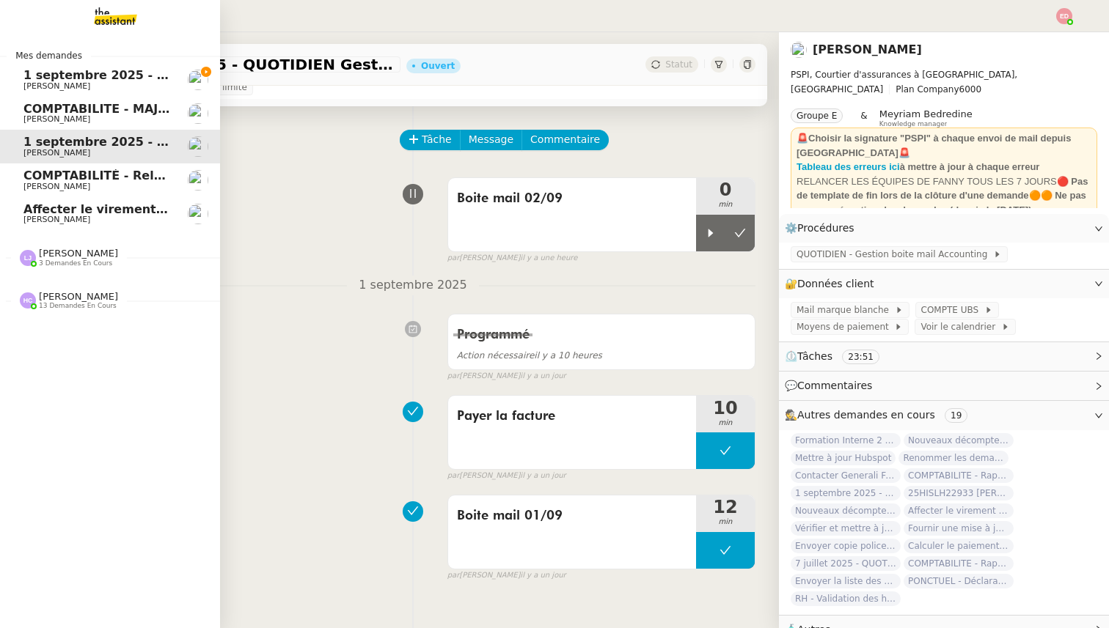
click at [70, 266] on span "3 demandes en cours" at bounding box center [75, 264] width 73 height 8
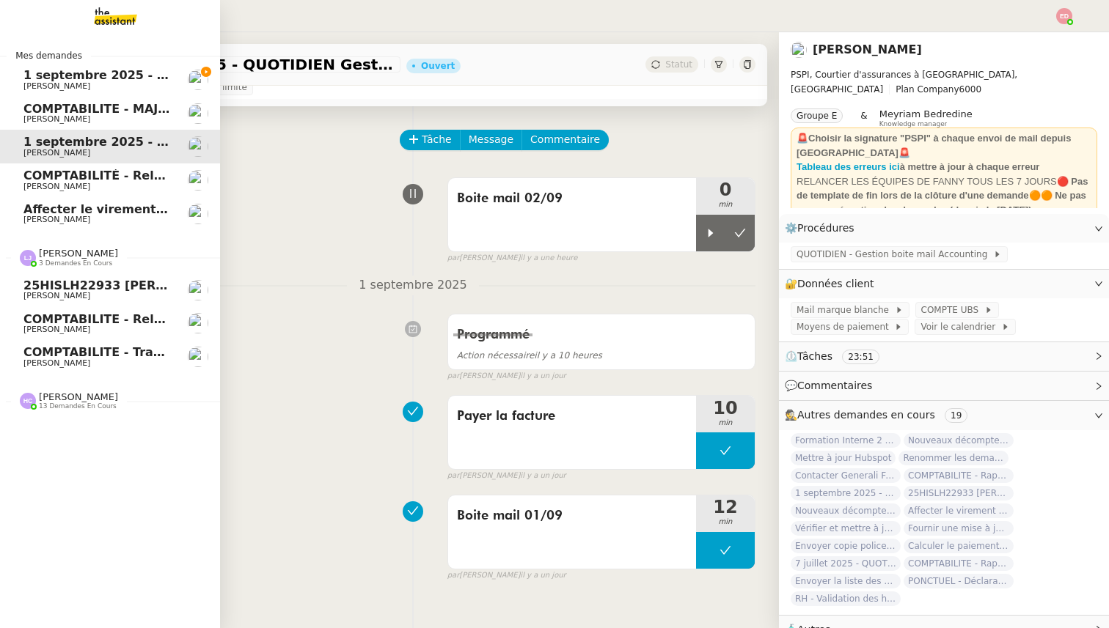
click at [70, 266] on span "3 demandes en cours" at bounding box center [75, 264] width 73 height 8
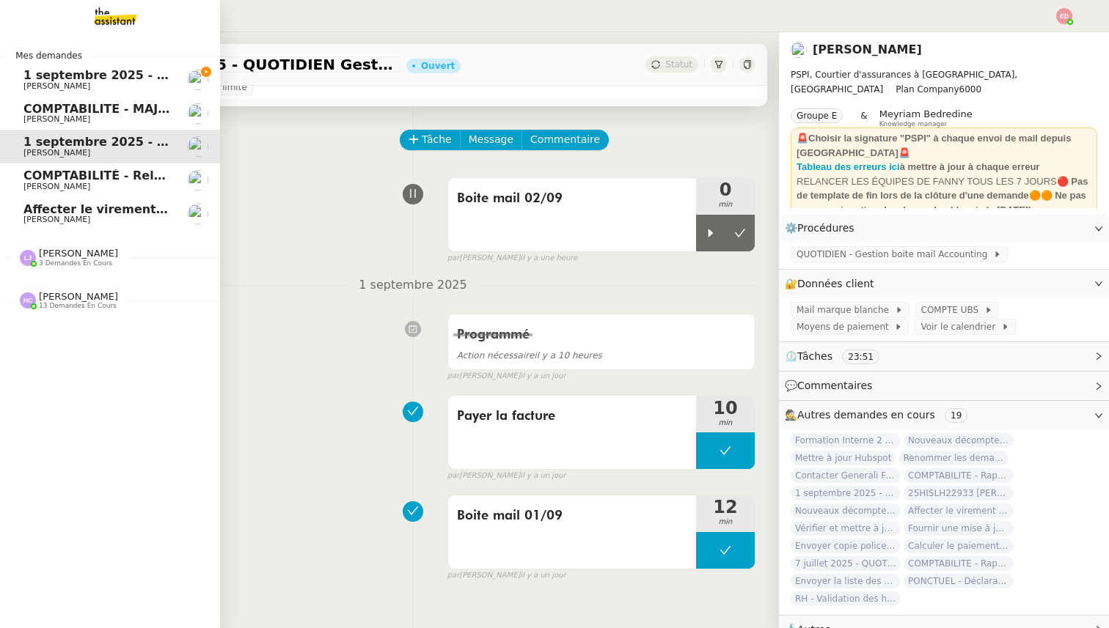
click at [62, 301] on span "[PERSON_NAME]" at bounding box center [78, 296] width 79 height 11
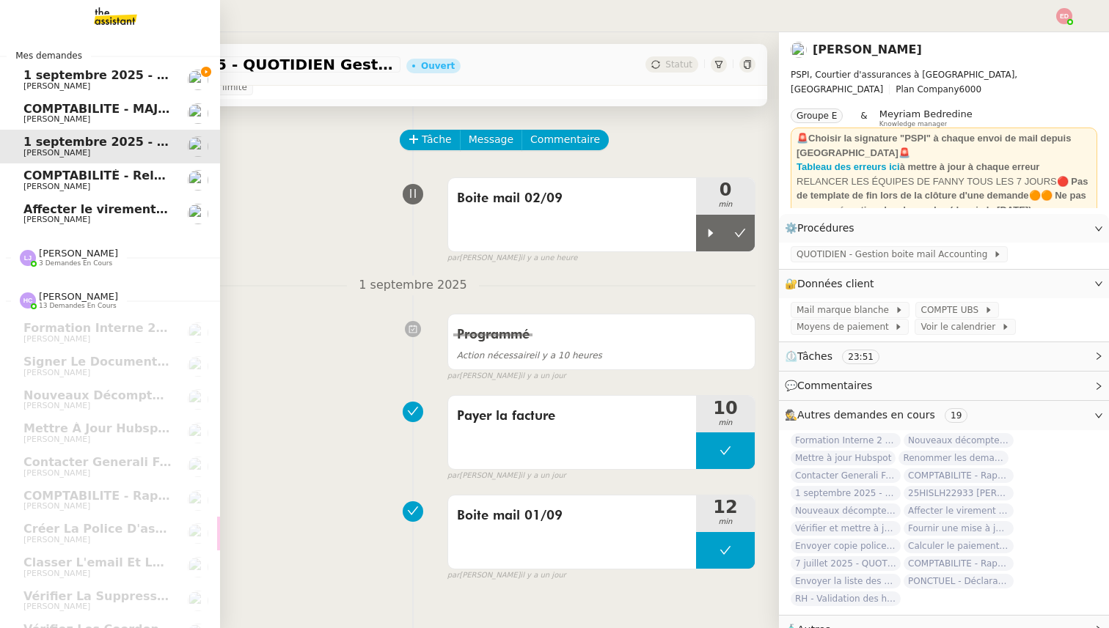
click at [73, 80] on span "1 septembre 2025 - QUOTIDIEN - OPAL - Gestion de la boîte mail OPAL" at bounding box center [254, 75] width 463 height 14
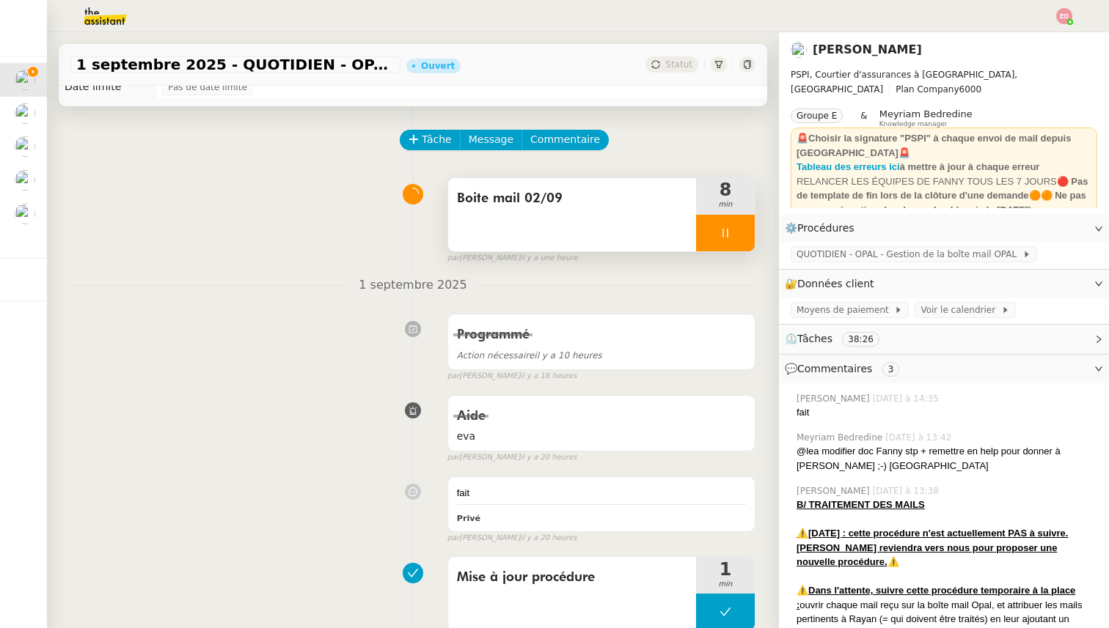
click at [747, 227] on div at bounding box center [725, 233] width 59 height 37
click at [747, 227] on button at bounding box center [739, 233] width 29 height 37
click at [664, 66] on div "Statut" at bounding box center [671, 64] width 53 height 16
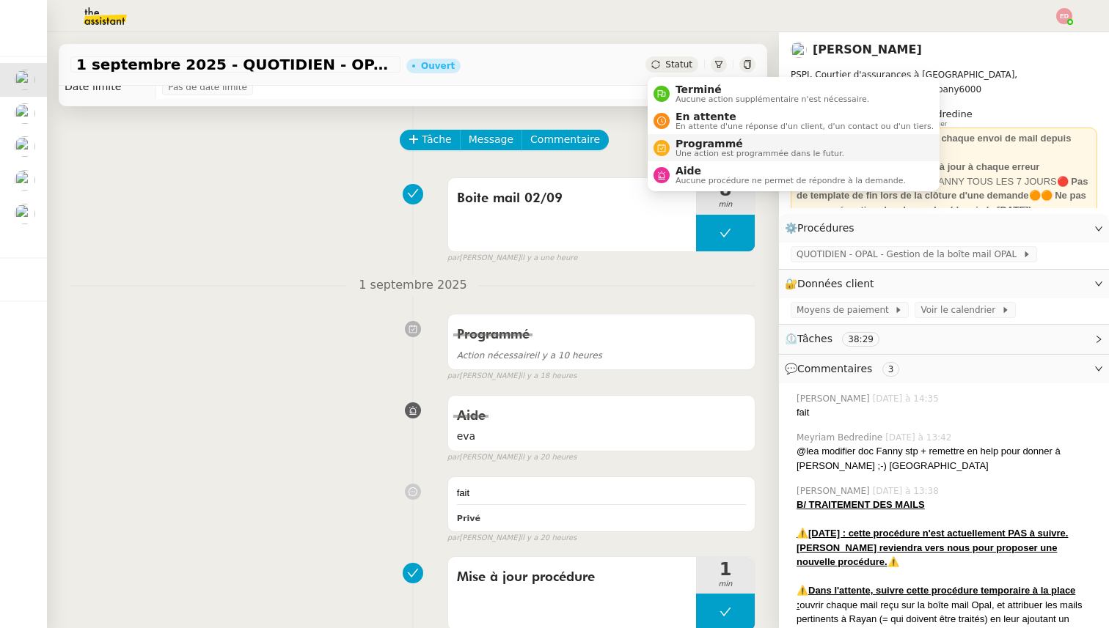
click at [692, 143] on span "Programmé" at bounding box center [759, 144] width 169 height 12
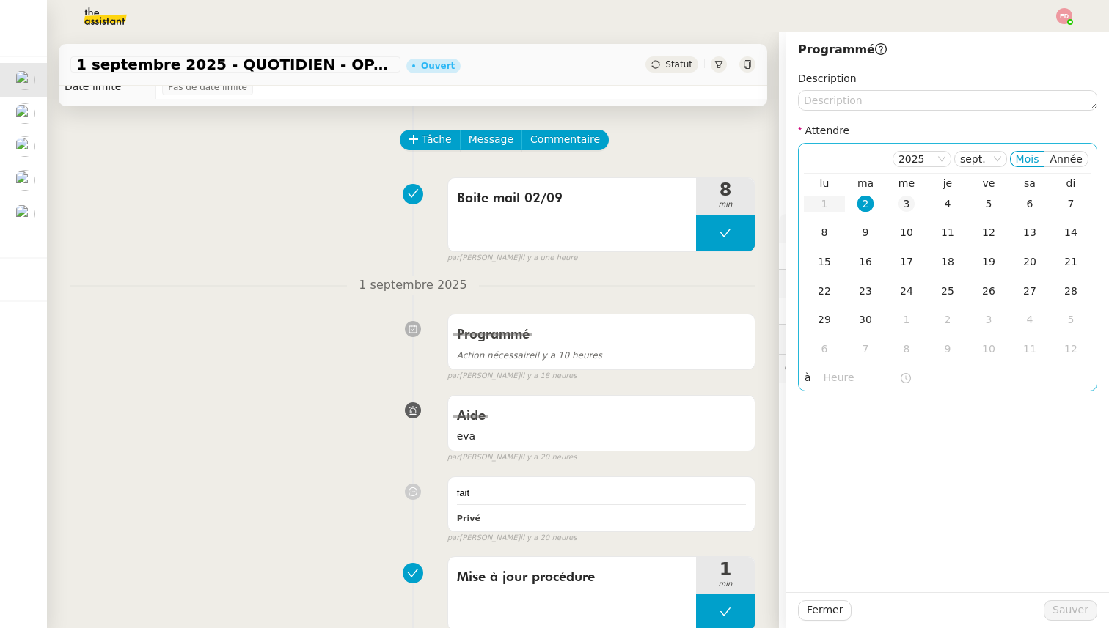
click at [909, 199] on div "3" at bounding box center [906, 204] width 16 height 16
click at [1083, 608] on span "Sauver" at bounding box center [1070, 610] width 36 height 17
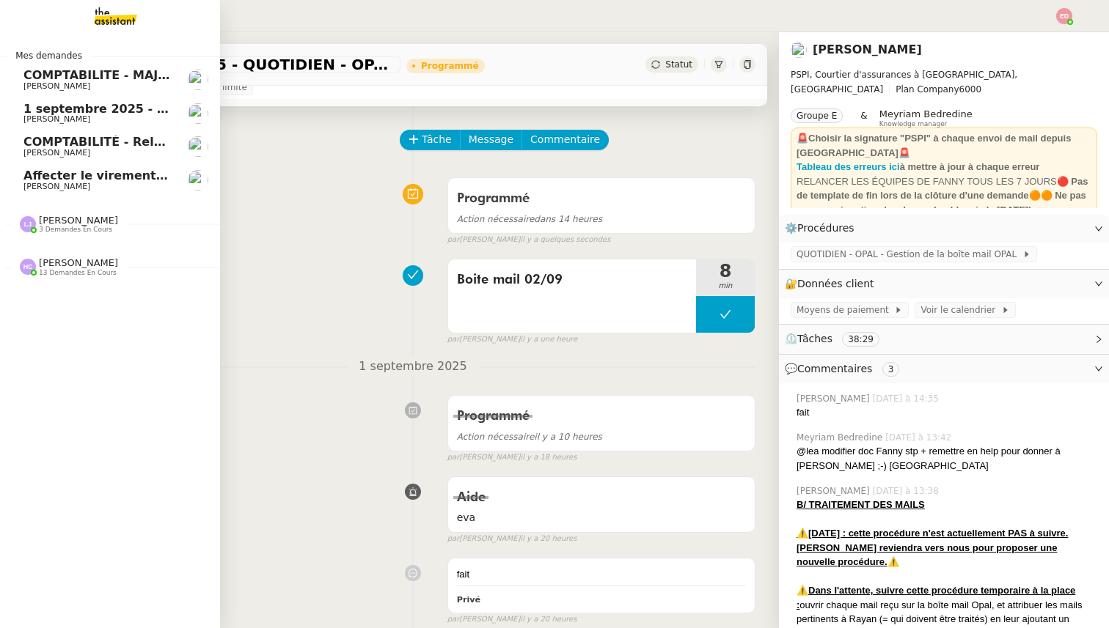
click at [58, 110] on span "1 septembre 2025 - QUOTIDIEN Gestion boite mail Accounting" at bounding box center [228, 109] width 411 height 14
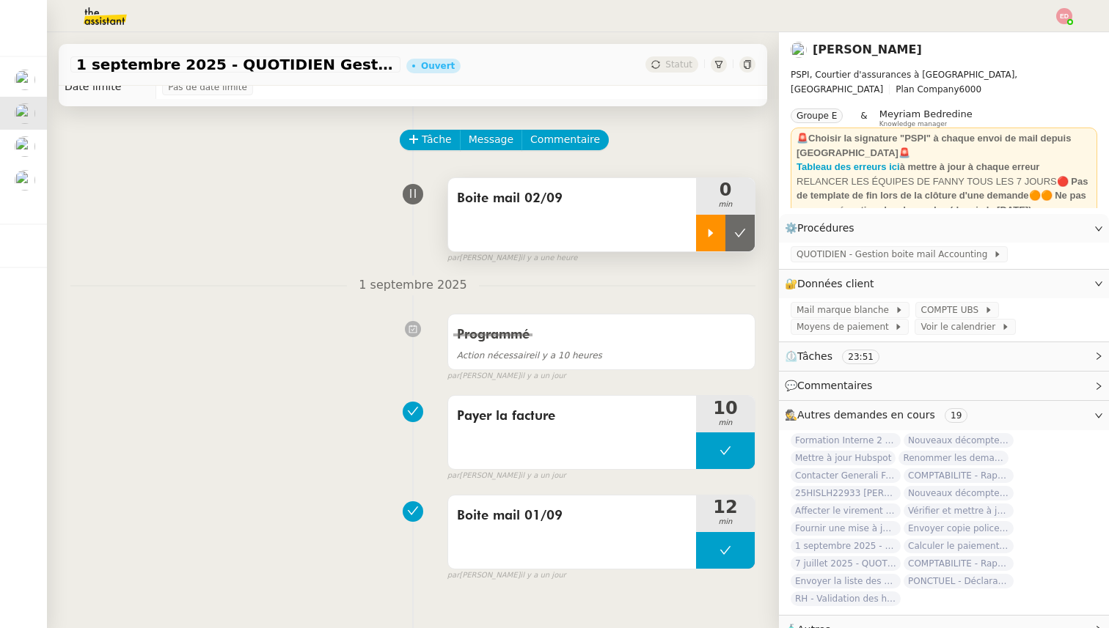
click at [716, 224] on div at bounding box center [710, 233] width 29 height 37
click at [264, 230] on div "Boite mail 02/09 7 min false par Eva D. il y a une heure" at bounding box center [412, 218] width 685 height 94
click at [412, 136] on icon at bounding box center [413, 139] width 10 height 10
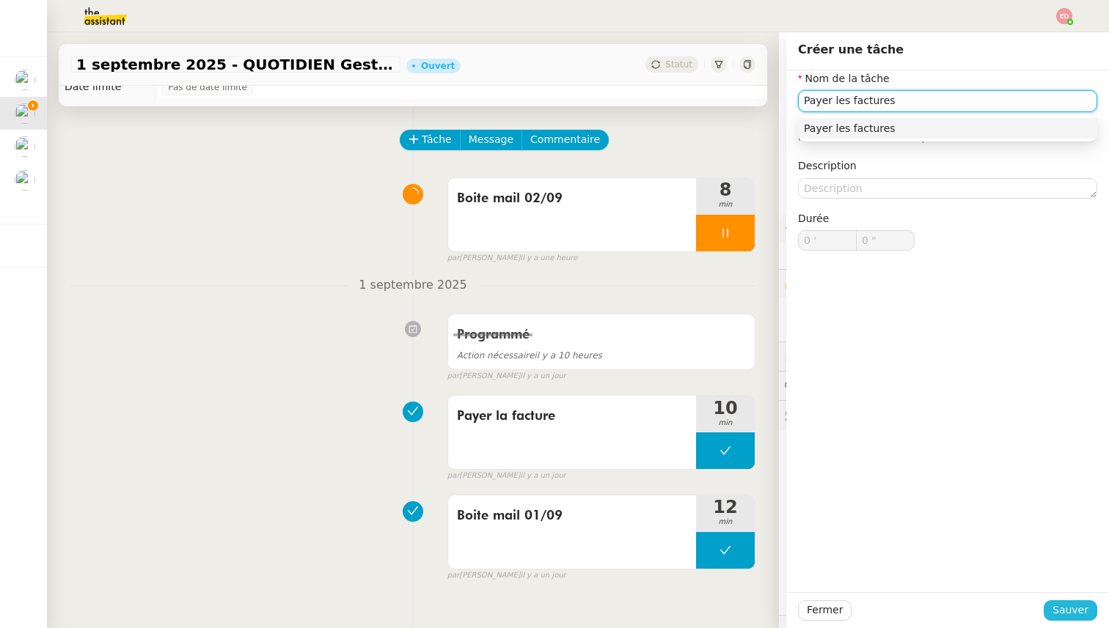
type input "Payer les factures"
click at [1063, 617] on span "Sauver" at bounding box center [1070, 610] width 36 height 17
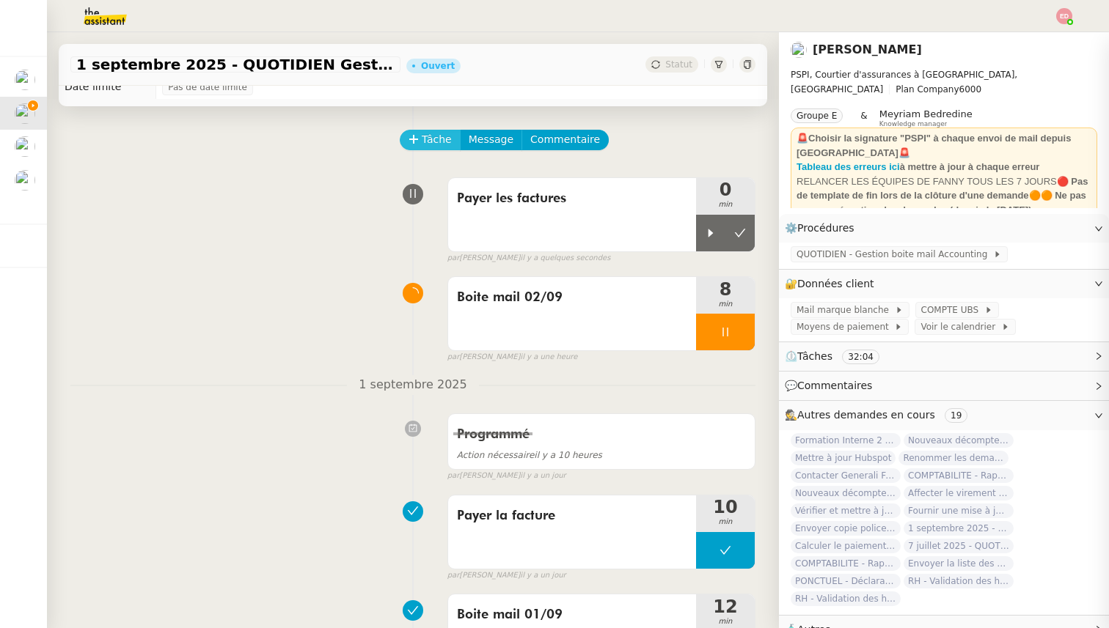
click at [423, 133] on span "Tâche" at bounding box center [437, 139] width 30 height 17
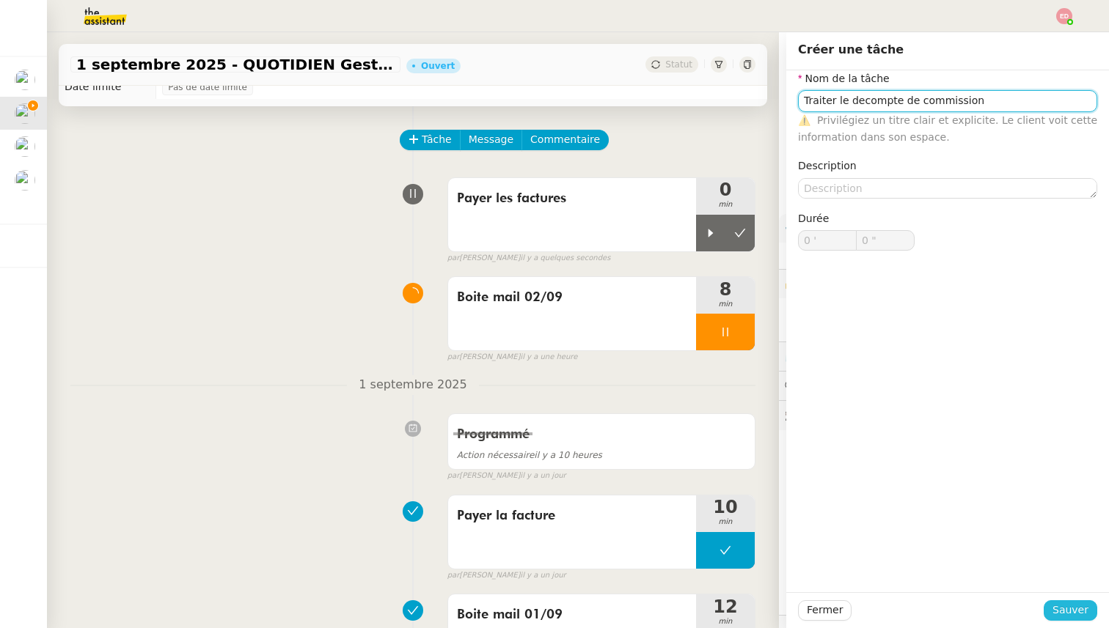
type input "Traiter le decompte de commission"
click at [1065, 610] on span "Sauver" at bounding box center [1070, 610] width 36 height 17
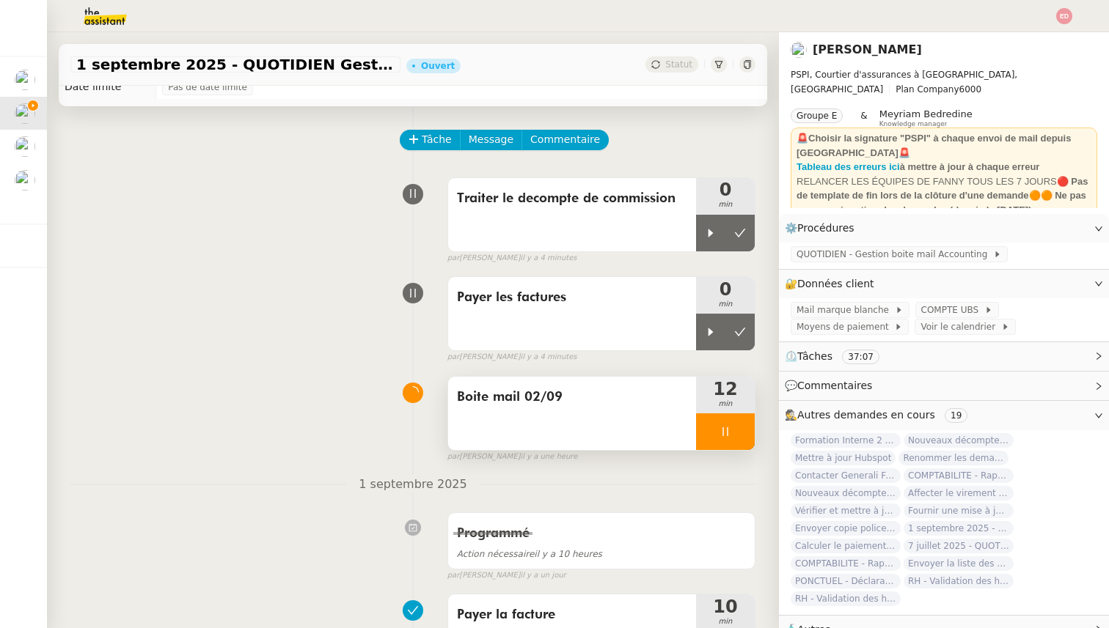
click at [748, 425] on div at bounding box center [725, 432] width 59 height 37
click at [748, 425] on button at bounding box center [739, 432] width 29 height 37
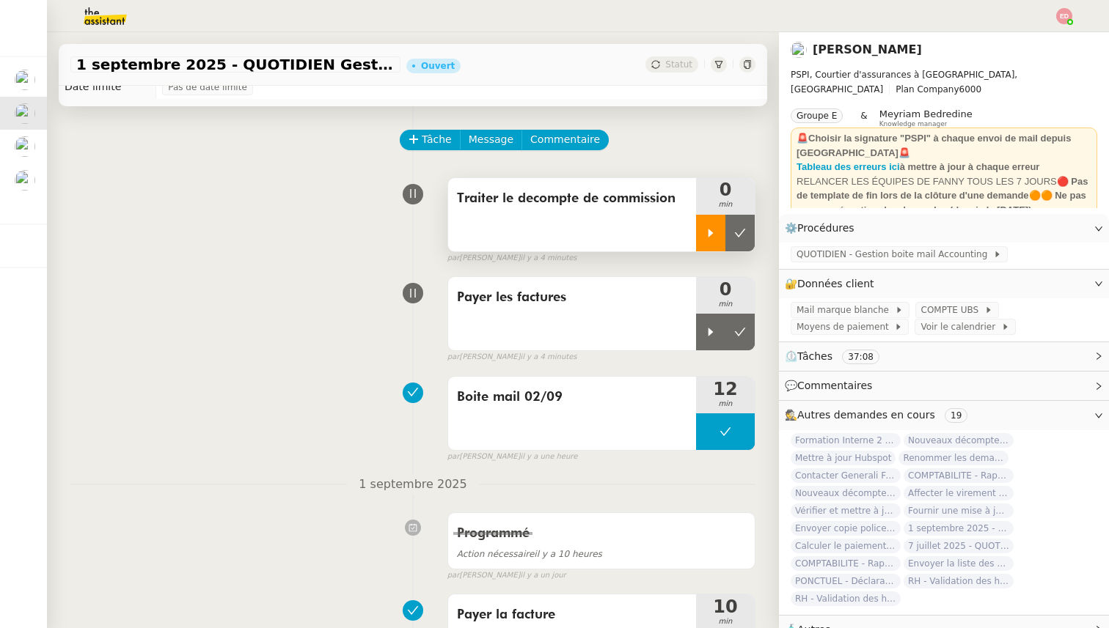
click at [702, 227] on div at bounding box center [710, 233] width 29 height 37
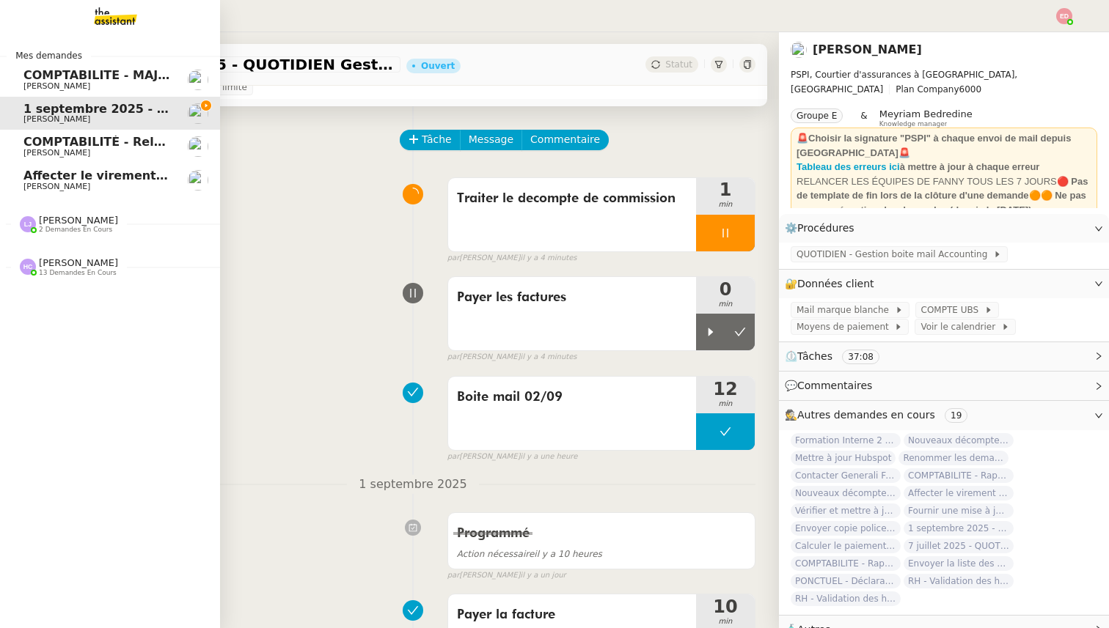
click at [73, 144] on span "COMPTABILITÉ - Relance des primes GoldenCare impayées- septembre 2025" at bounding box center [274, 142] width 503 height 14
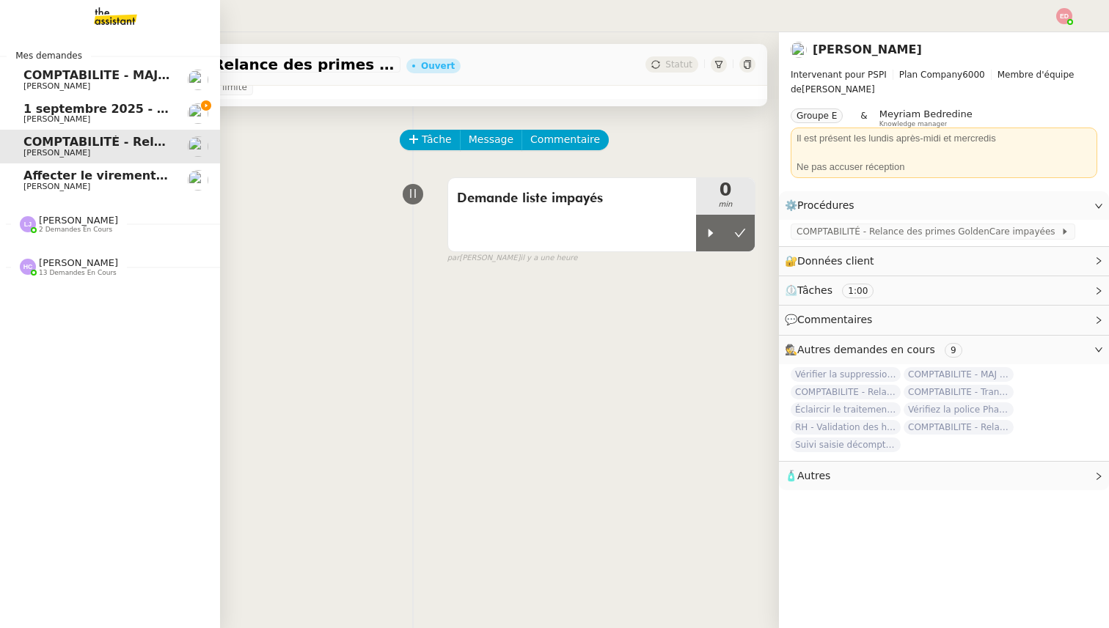
click at [72, 79] on span "COMPTABILITE - MAJ solde restant- août 2025" at bounding box center [174, 75] width 302 height 14
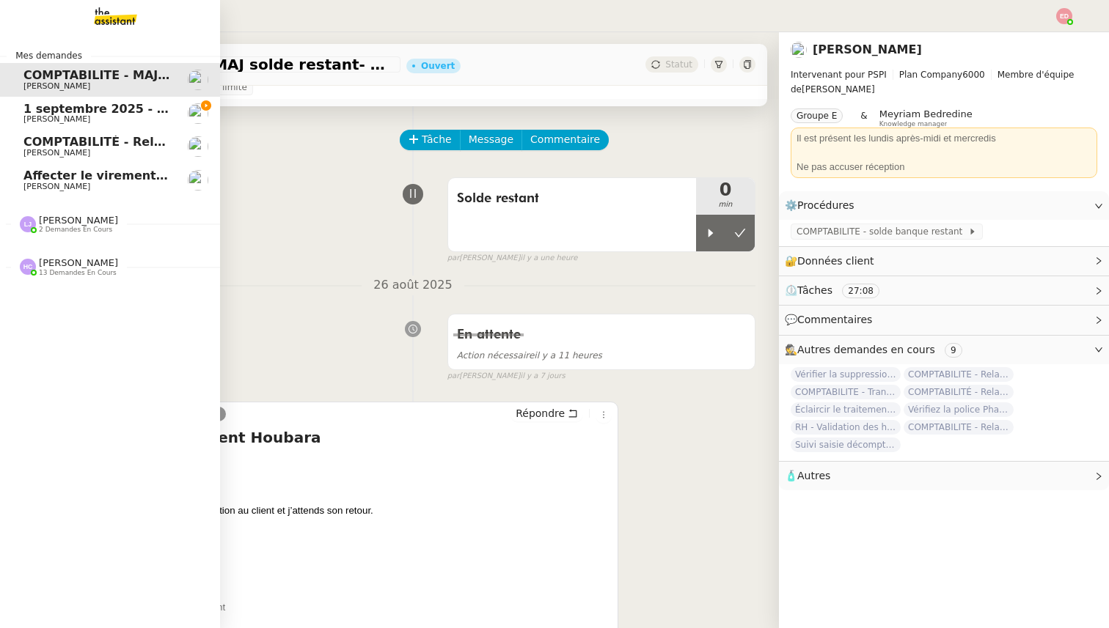
click at [69, 172] on span "Affecter le virement en attente" at bounding box center [126, 176] width 206 height 14
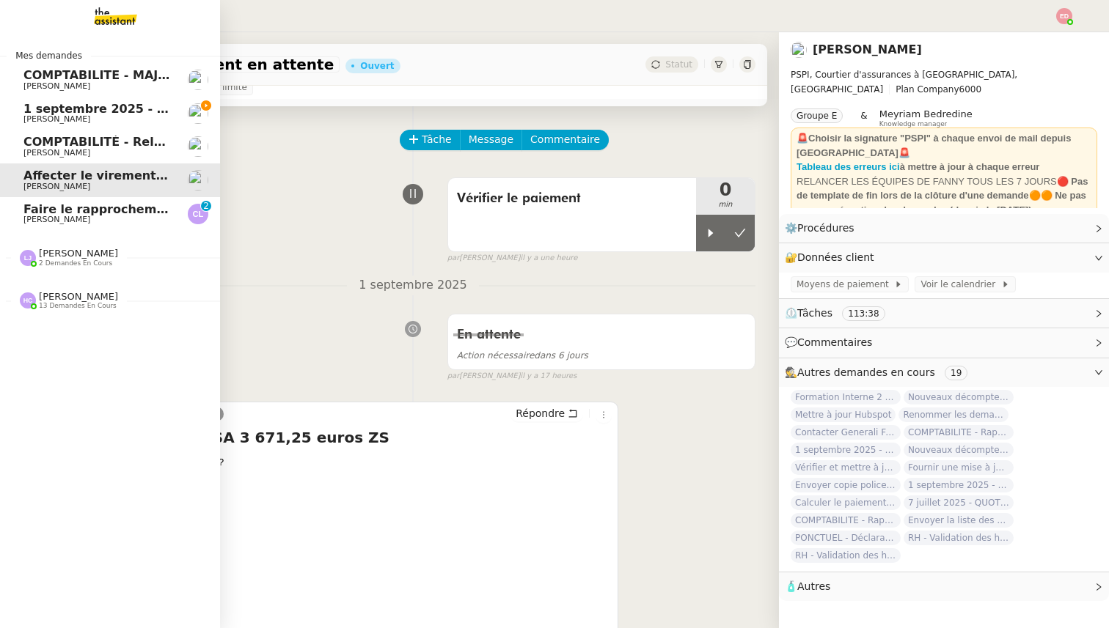
click at [54, 112] on span "1 septembre 2025 - QUOTIDIEN Gestion boite mail Accounting" at bounding box center [228, 109] width 411 height 14
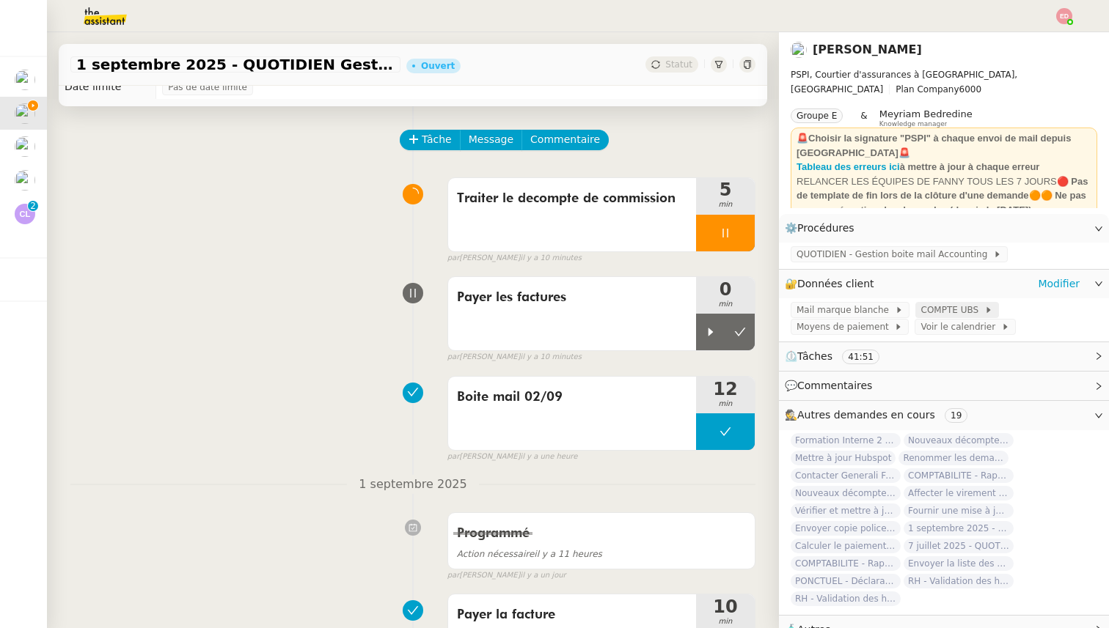
click at [966, 307] on span "COMPTE UBS" at bounding box center [952, 310] width 63 height 15
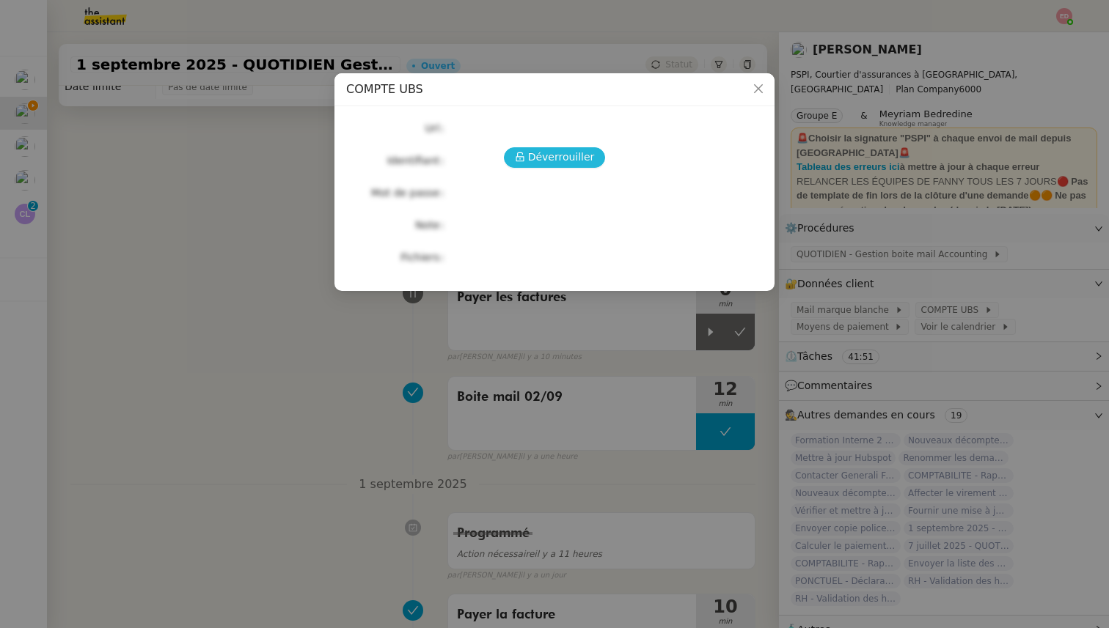
click at [546, 150] on span "Déverrouiller" at bounding box center [561, 157] width 67 height 17
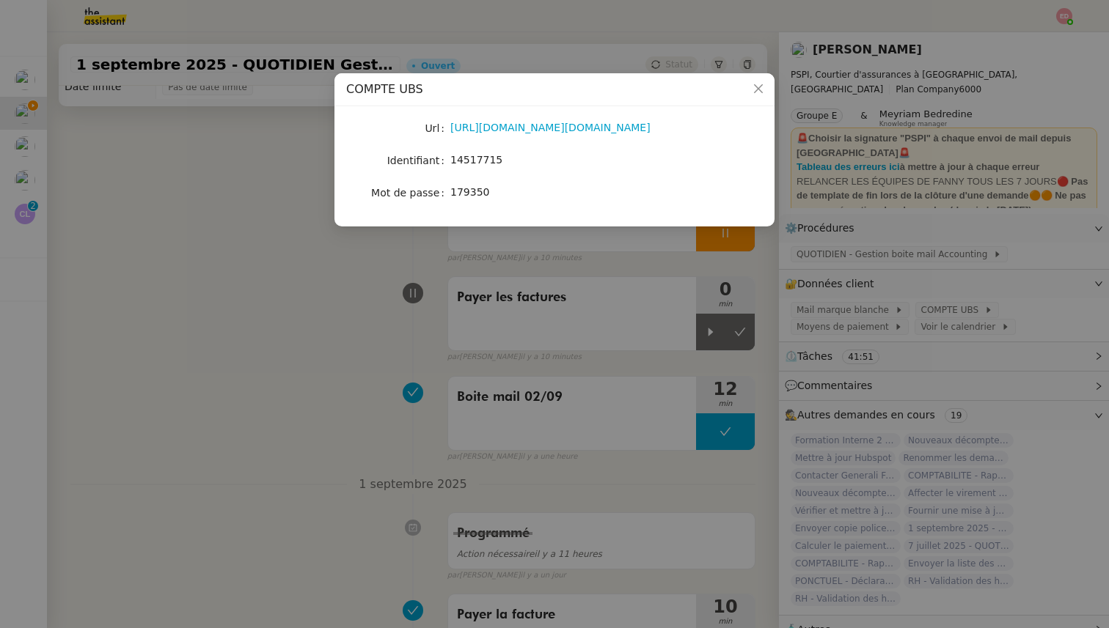
click at [470, 158] on span "14517715" at bounding box center [476, 160] width 52 height 12
copy span "14517715"
click at [40, 216] on nz-modal-container "COMPTE UBS Url https://ebanking-ch1.ubs.com/workbench/WorkbenchOpenAction.do?lo…" at bounding box center [554, 314] width 1109 height 628
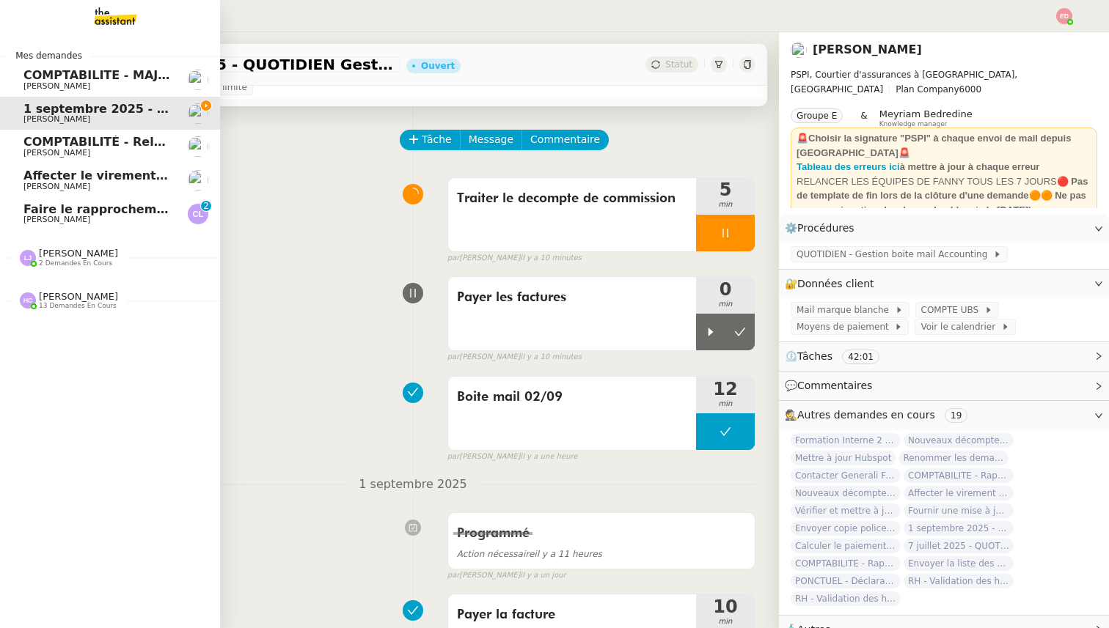
click at [26, 210] on span "Faire le rapprochement bancaire" at bounding box center [131, 209] width 216 height 14
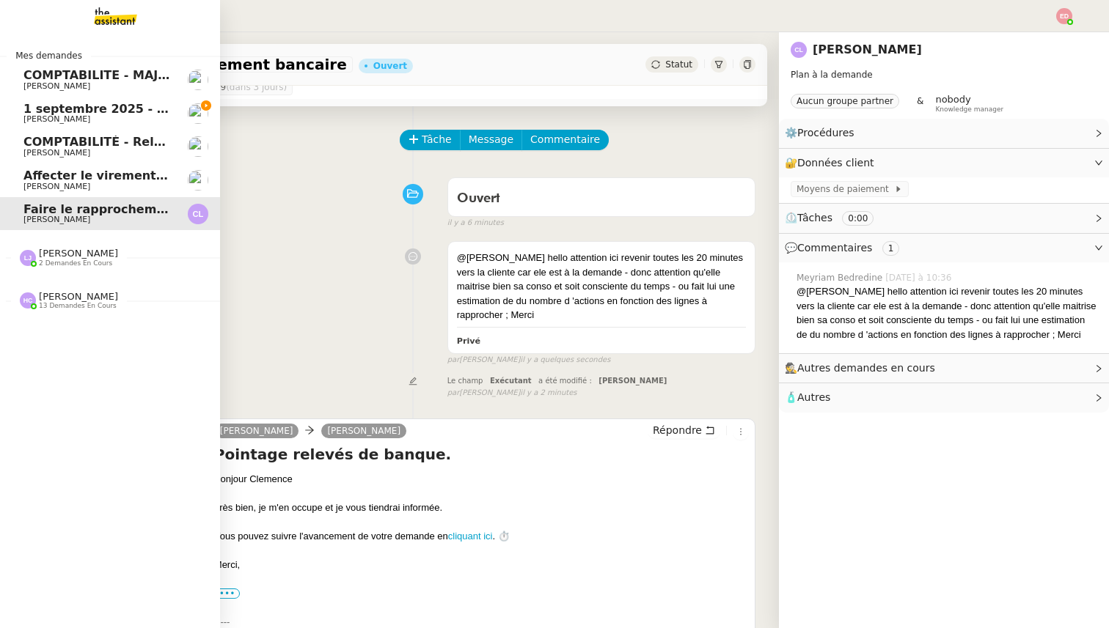
click at [129, 110] on span "1 septembre 2025 - QUOTIDIEN Gestion boite mail Accounting" at bounding box center [228, 109] width 411 height 14
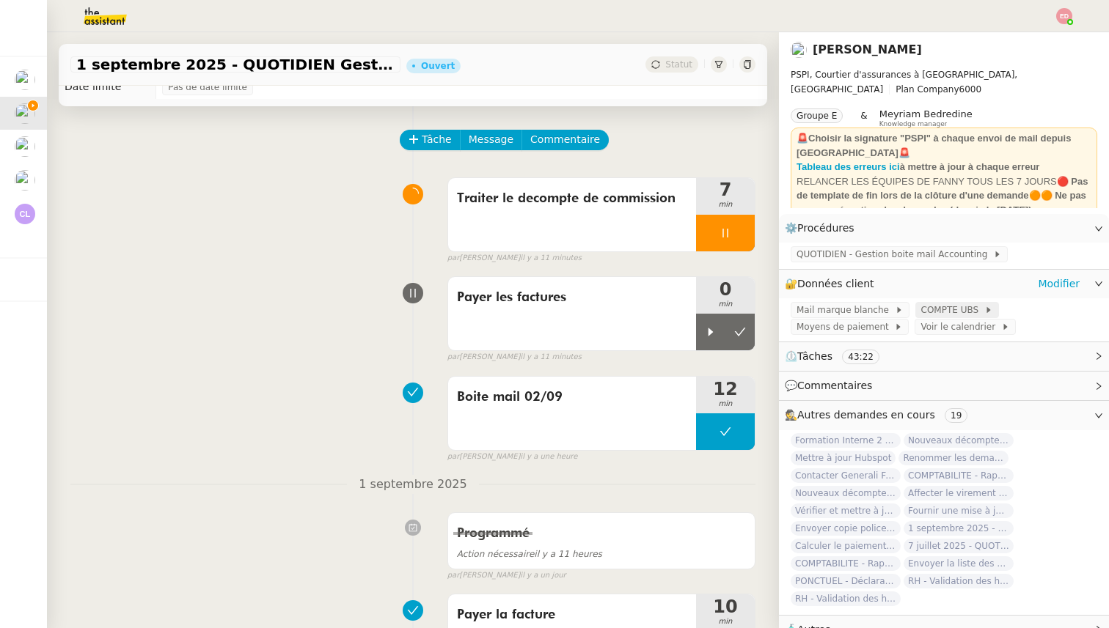
click at [955, 309] on span "COMPTE UBS" at bounding box center [952, 310] width 63 height 15
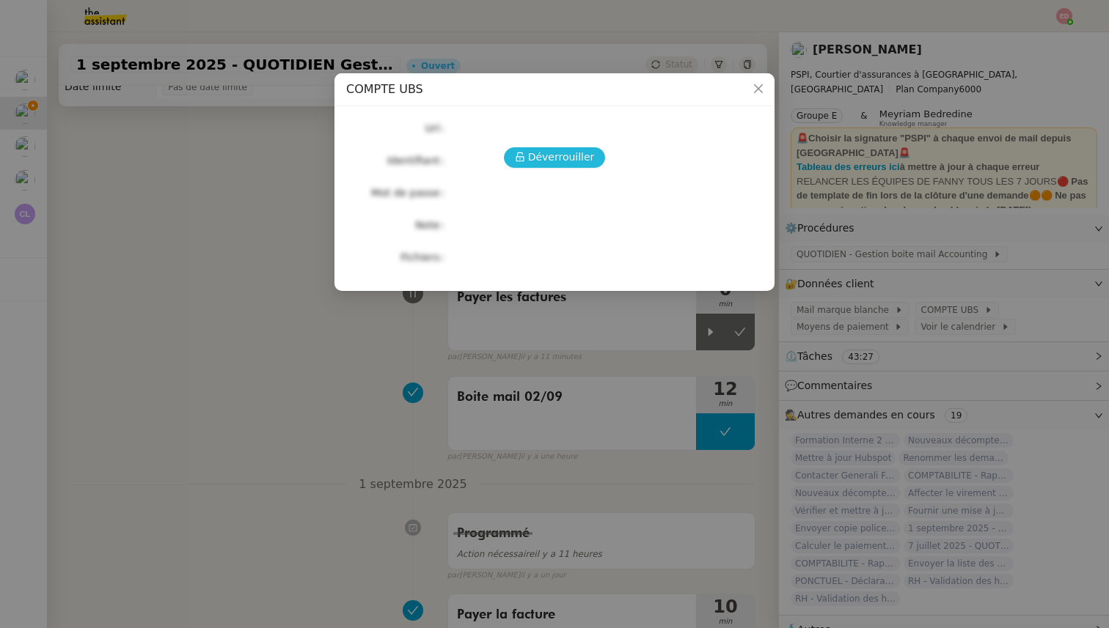
click at [532, 155] on span "Déverrouiller" at bounding box center [561, 157] width 67 height 17
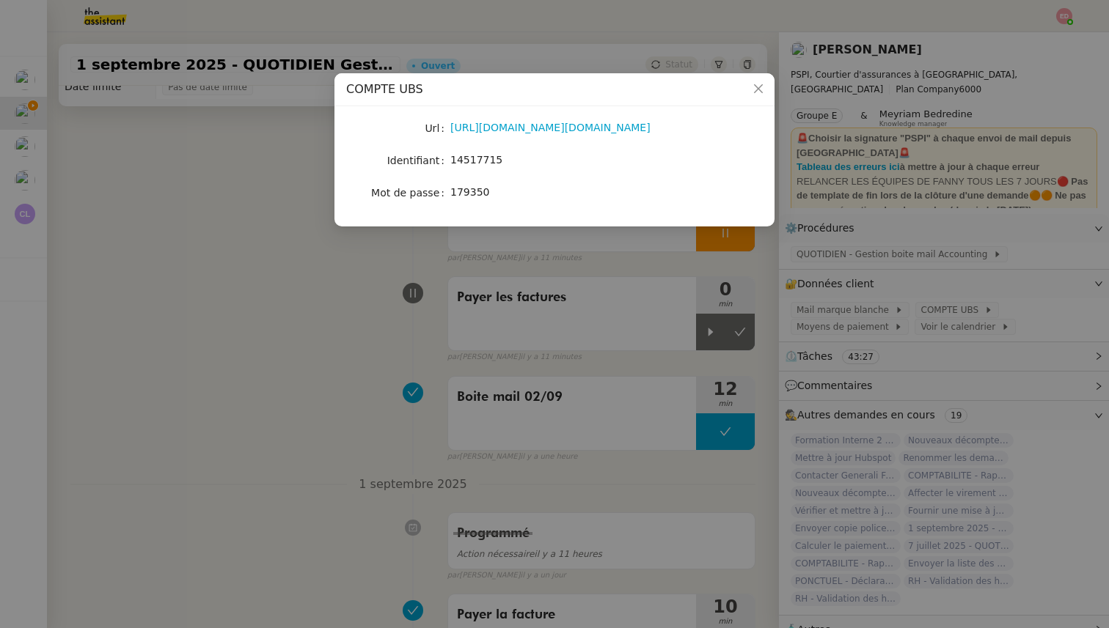
click at [488, 156] on span "14517715" at bounding box center [476, 160] width 52 height 12
copy span "14517715"
click at [485, 125] on link "https://ebanking-ch1.ubs.com/workbench/WorkbenchOpenAction.do?login#/home?navit…" at bounding box center [550, 128] width 200 height 12
click at [387, 390] on nz-modal-container "COMPTE UBS Url https://ebanking-ch1.ubs.com/workbench/WorkbenchOpenAction.do?lo…" at bounding box center [554, 314] width 1109 height 628
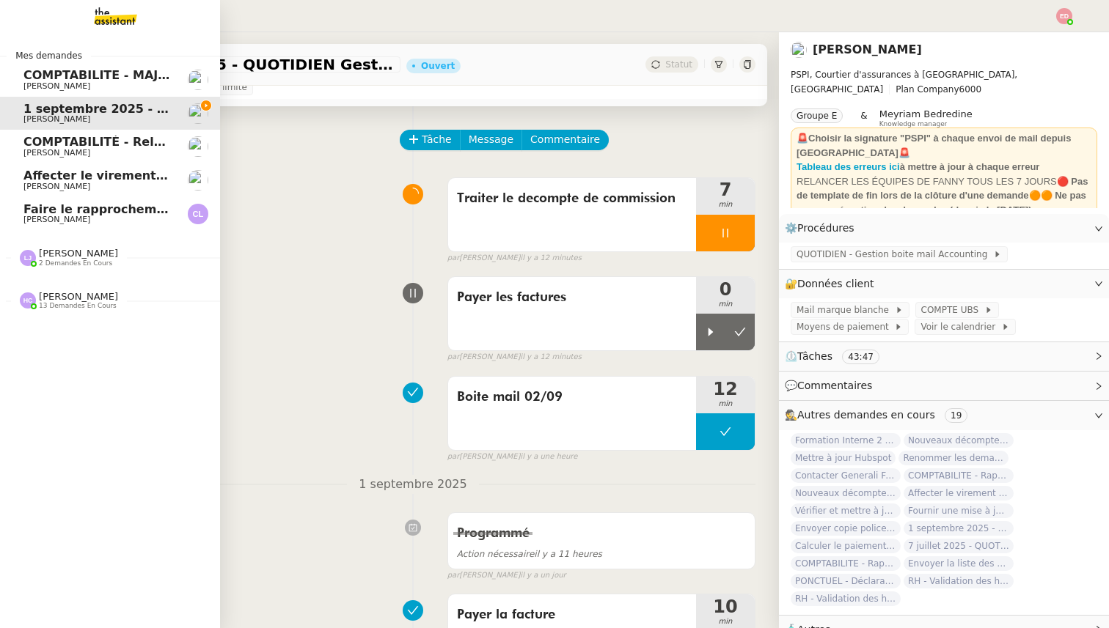
click at [70, 208] on span "Faire le rapprochement bancaire" at bounding box center [131, 209] width 216 height 14
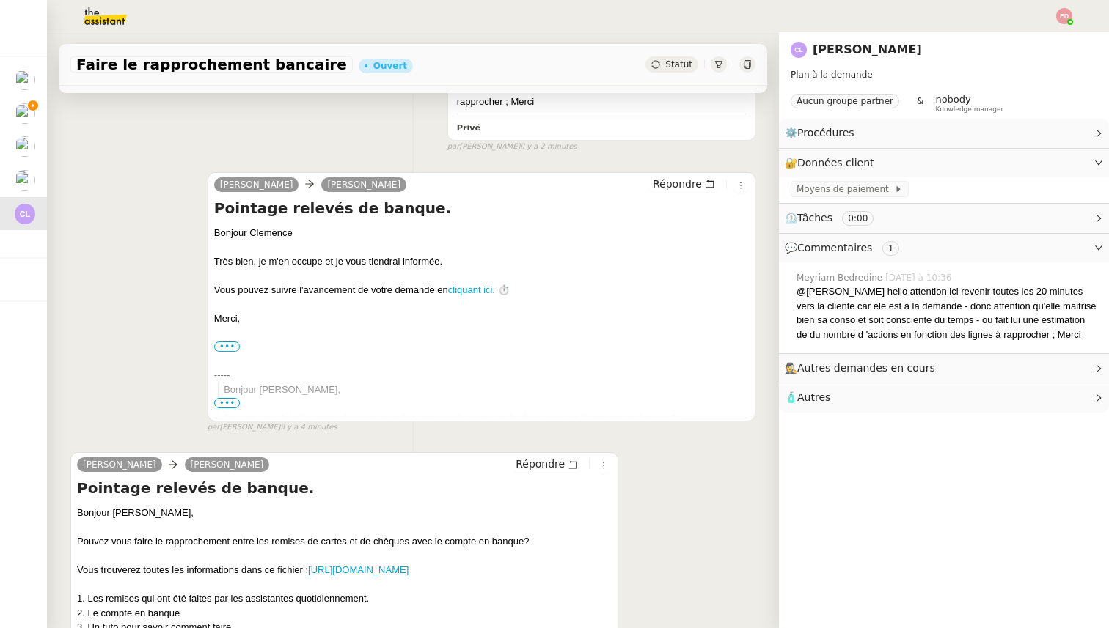
scroll to position [389, 0]
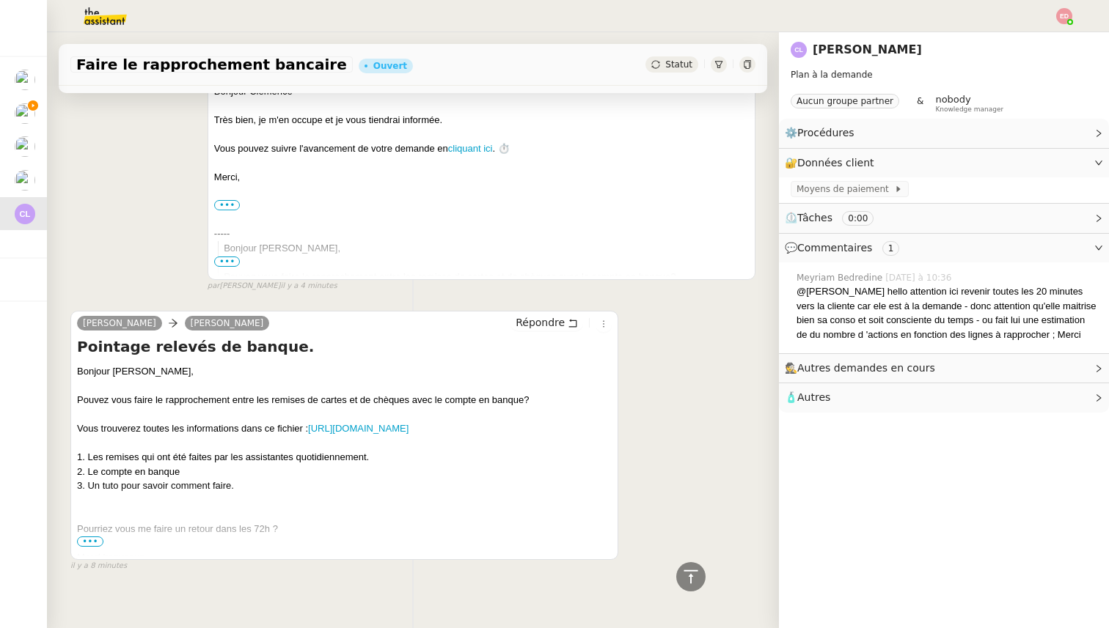
click at [98, 537] on span "•••" at bounding box center [90, 542] width 26 height 10
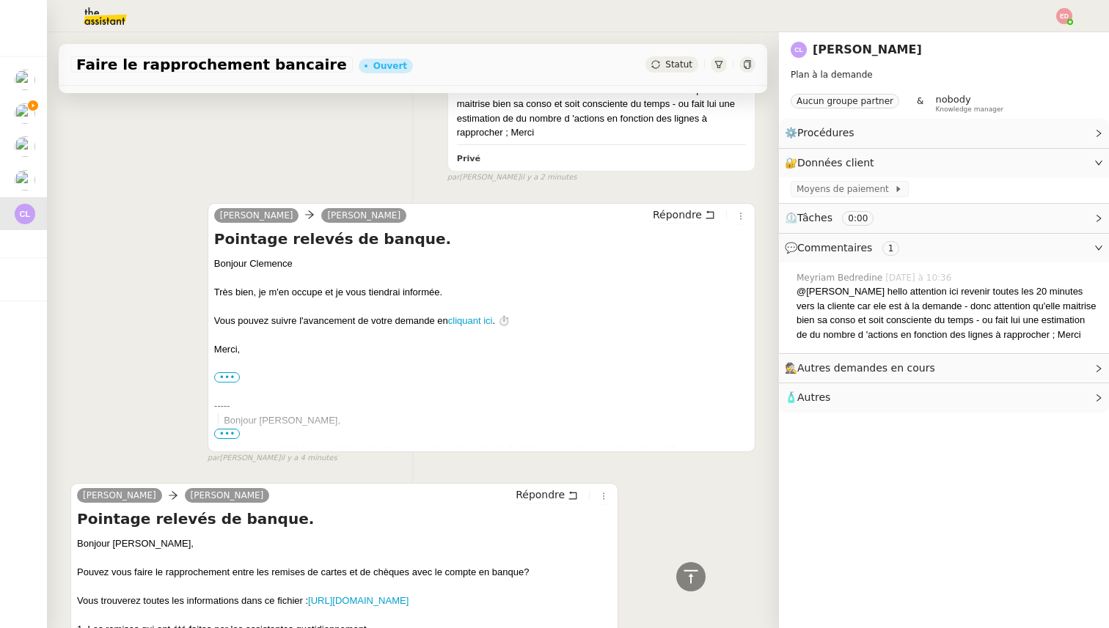
scroll to position [0, 0]
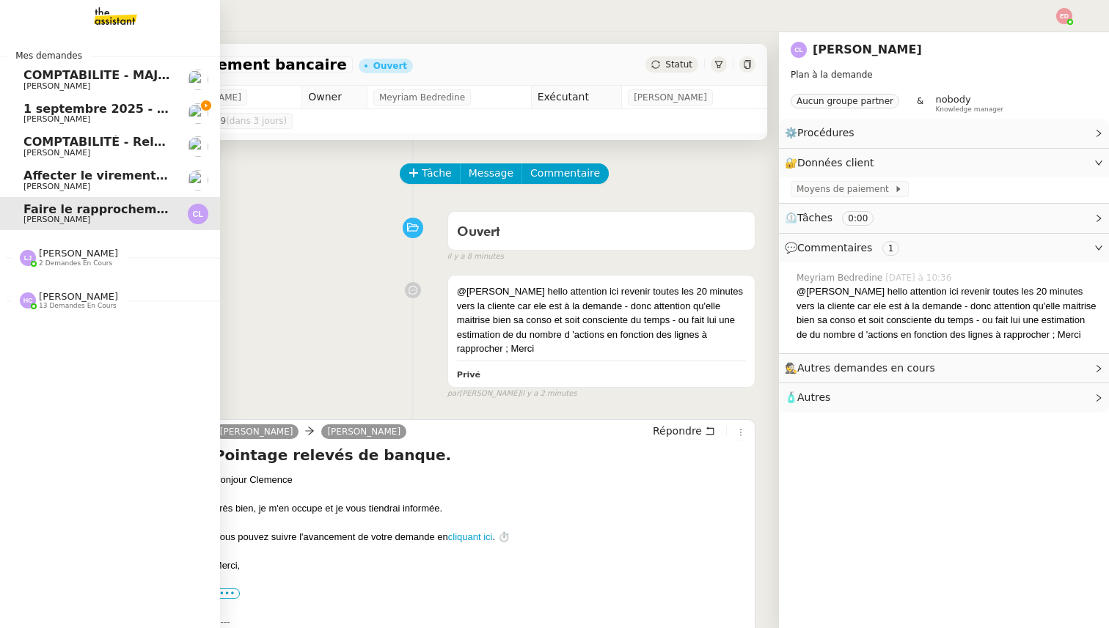
click at [60, 111] on span "1 septembre 2025 - QUOTIDIEN Gestion boite mail Accounting" at bounding box center [228, 109] width 411 height 14
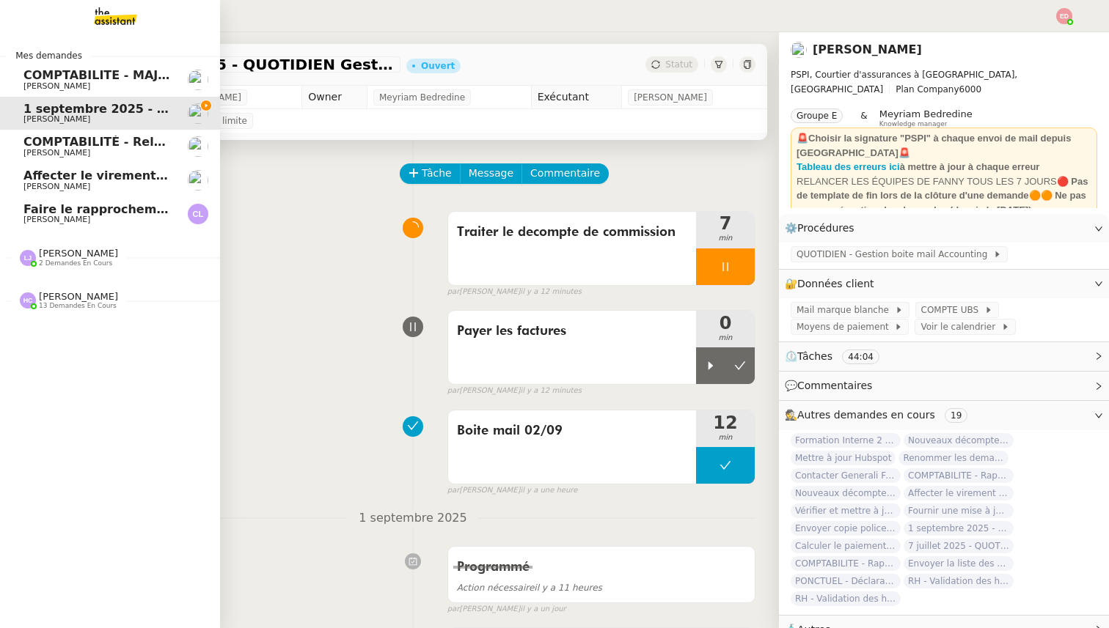
click at [59, 249] on span "[PERSON_NAME]" at bounding box center [78, 253] width 79 height 11
click at [67, 300] on span "[PERSON_NAME]" at bounding box center [56, 296] width 67 height 10
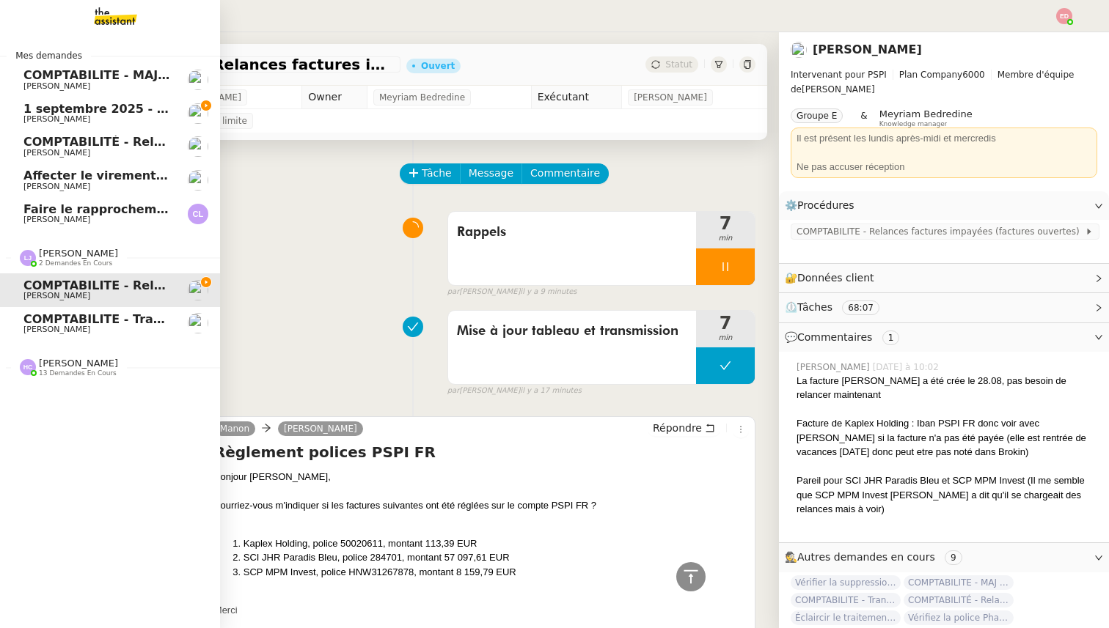
click at [17, 324] on link "COMPTABILITE - Transmission mensuelle au comptable - [DATE] [PERSON_NAME]" at bounding box center [110, 324] width 220 height 34
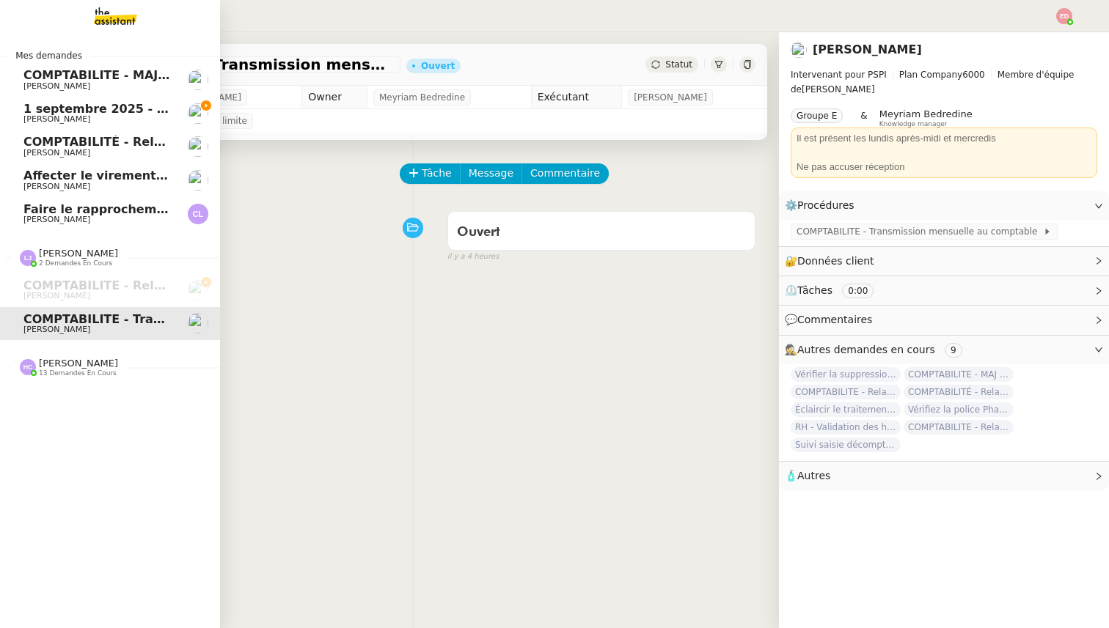
click at [38, 378] on div "Hannah Cassar 13 demandes en cours" at bounding box center [110, 361] width 220 height 43
click at [76, 106] on span "1 septembre 2025 - QUOTIDIEN Gestion boite mail Accounting" at bounding box center [228, 109] width 411 height 14
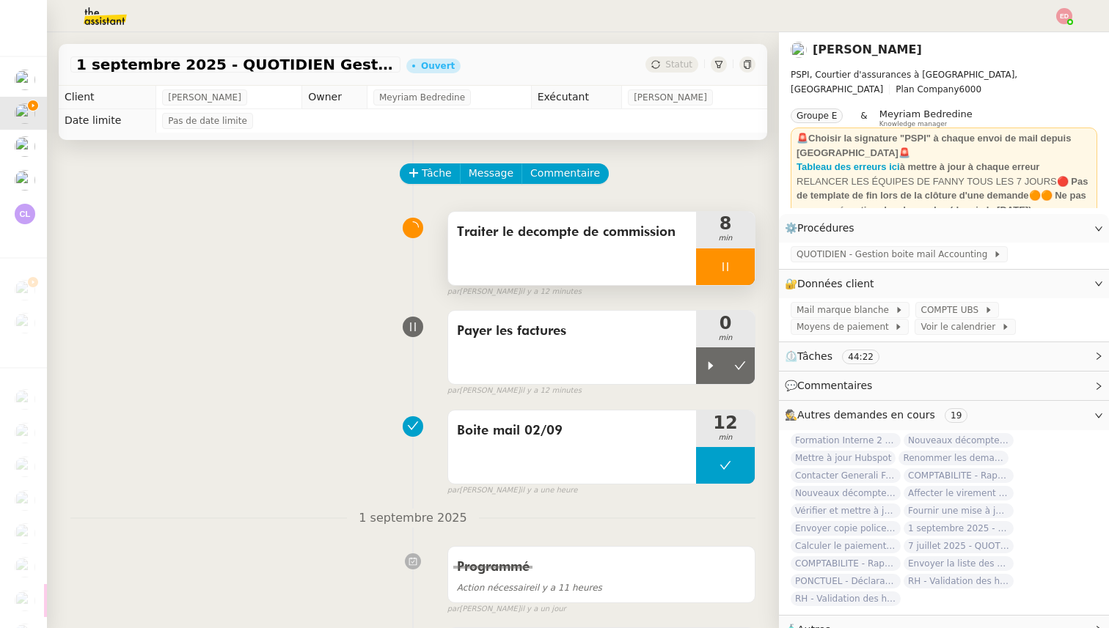
click at [748, 266] on div at bounding box center [725, 267] width 59 height 37
click at [748, 267] on button at bounding box center [739, 267] width 29 height 37
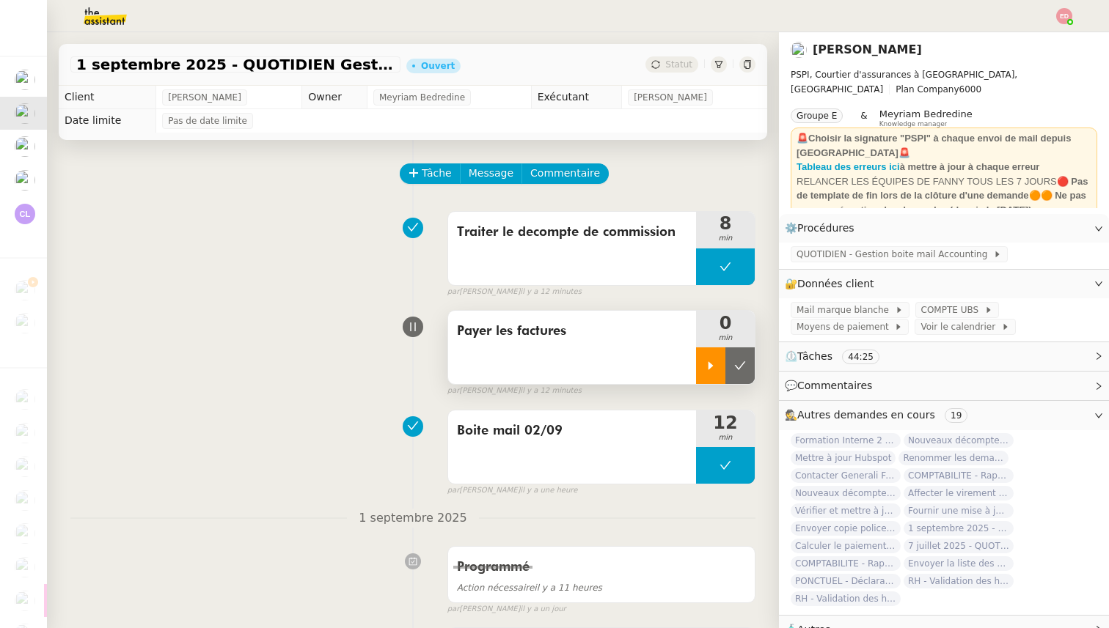
click at [708, 362] on icon at bounding box center [711, 366] width 12 height 12
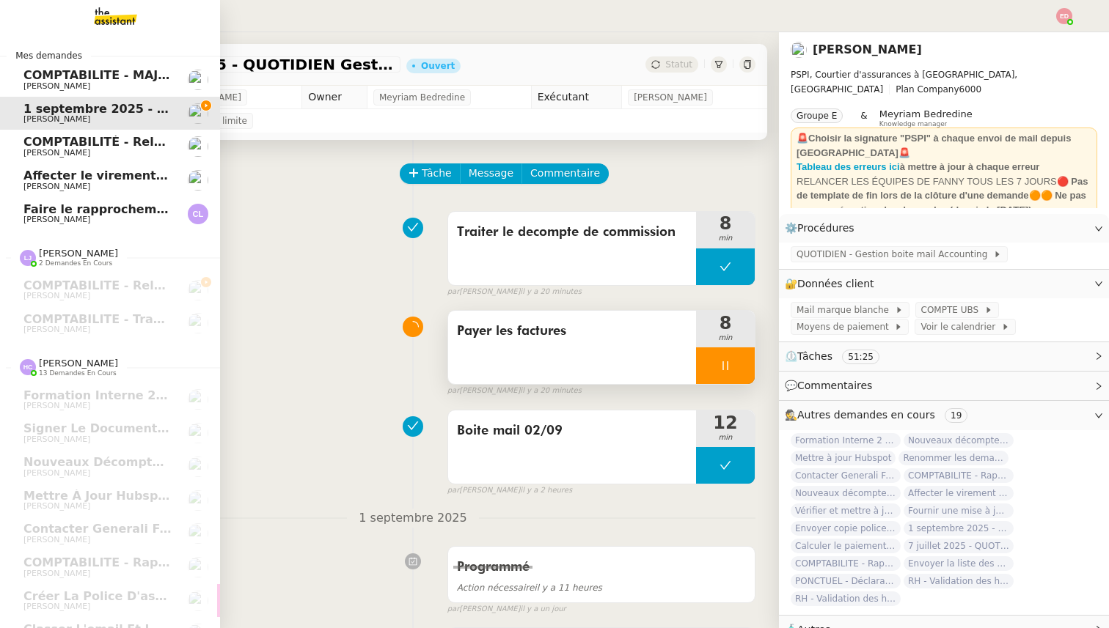
click at [63, 81] on span "[PERSON_NAME]" at bounding box center [56, 86] width 67 height 10
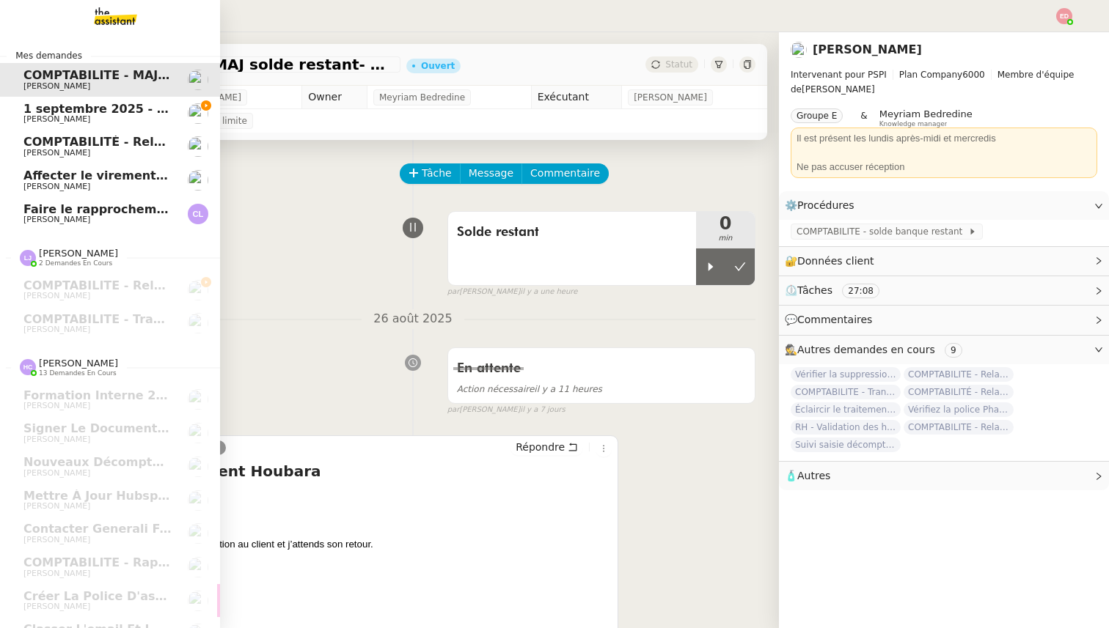
click at [67, 141] on span "COMPTABILITÉ - Relance des primes GoldenCare impayées- septembre 2025" at bounding box center [274, 142] width 503 height 14
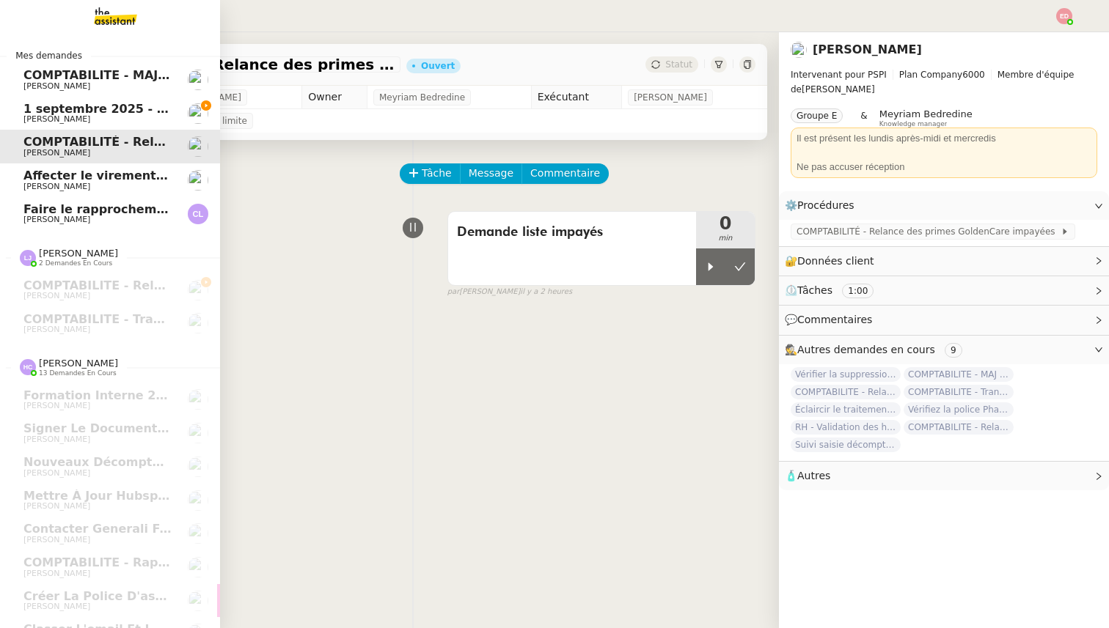
click at [66, 183] on span "[PERSON_NAME]" at bounding box center [56, 187] width 67 height 10
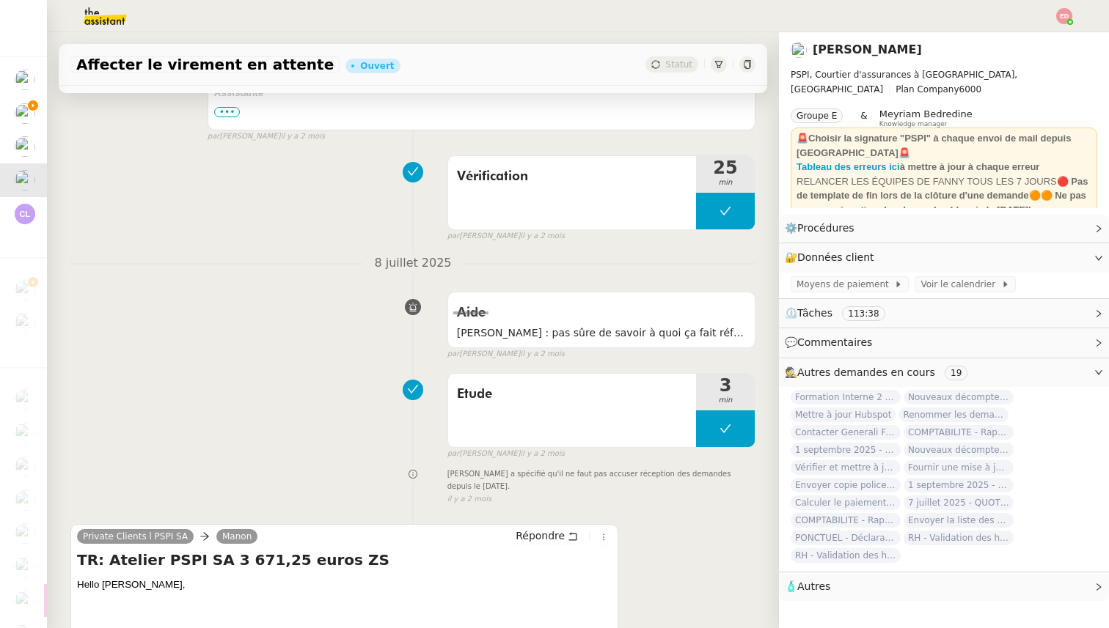
scroll to position [10625, 0]
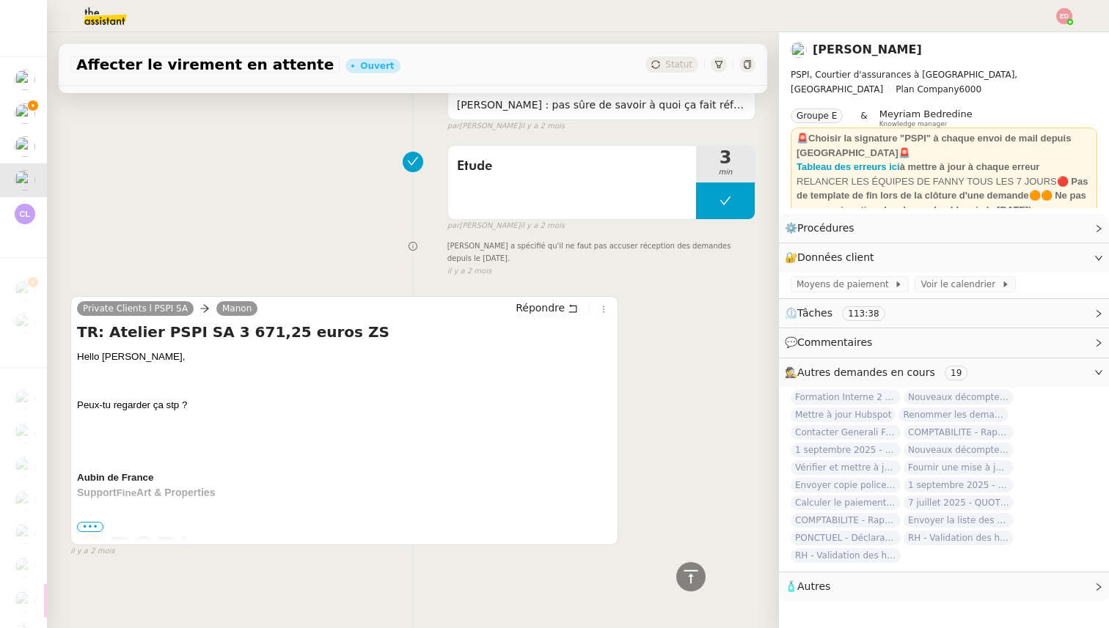
click at [92, 528] on span "•••" at bounding box center [90, 527] width 26 height 10
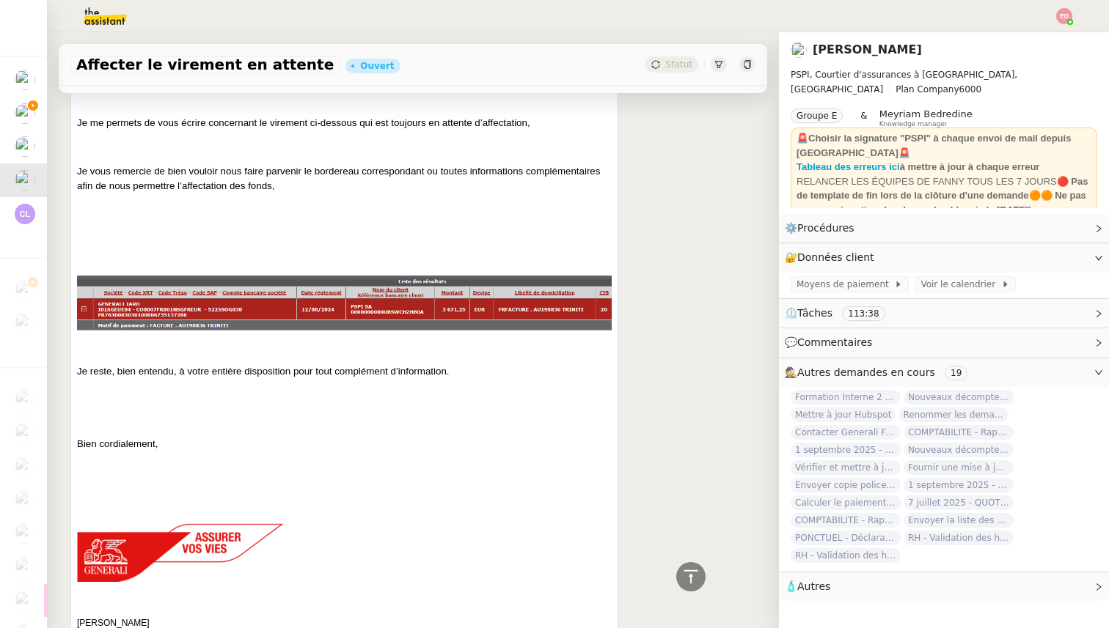
scroll to position [11525, 0]
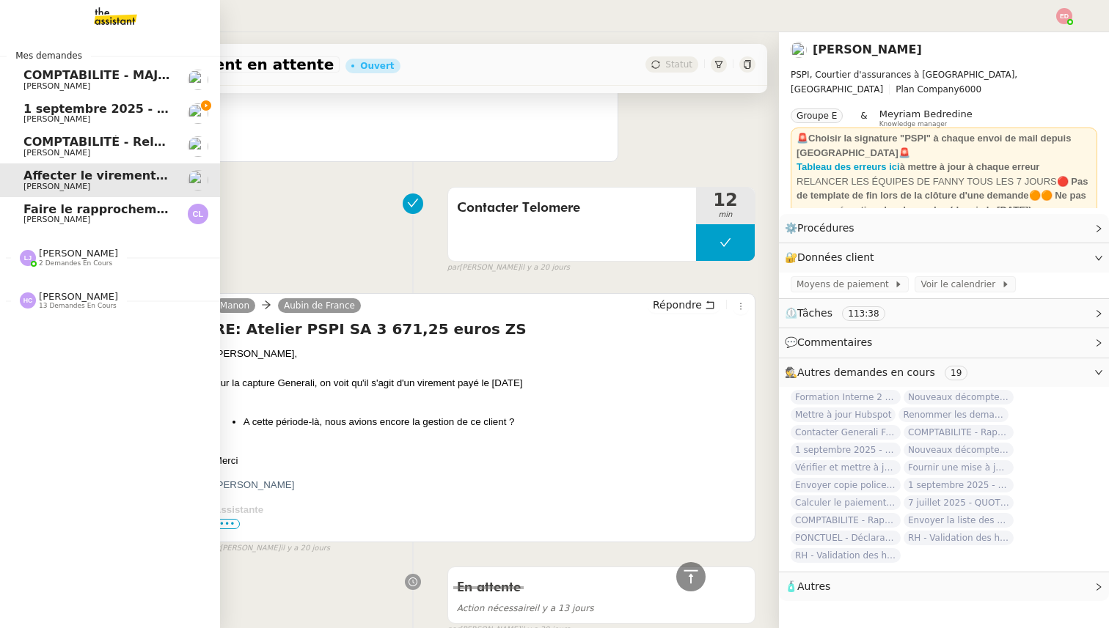
click at [32, 98] on link "[DATE] - QUOTIDIEN Gestion boite mail Accounting [PERSON_NAME]" at bounding box center [110, 114] width 220 height 34
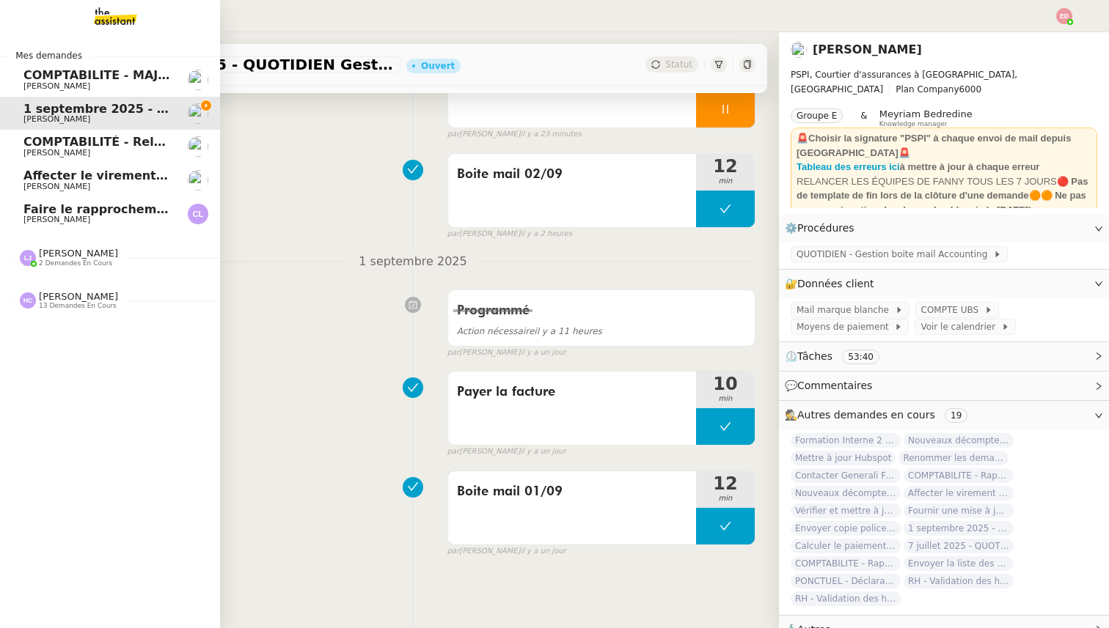
scroll to position [256, 0]
click at [54, 174] on span "Affecter le virement en attente" at bounding box center [126, 176] width 206 height 14
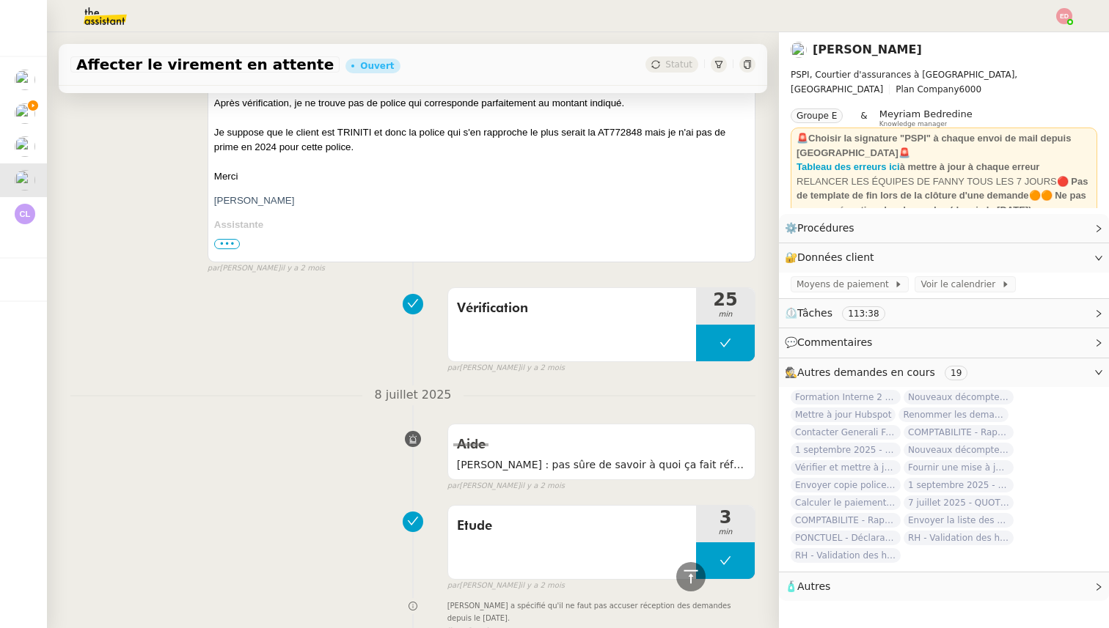
scroll to position [10625, 0]
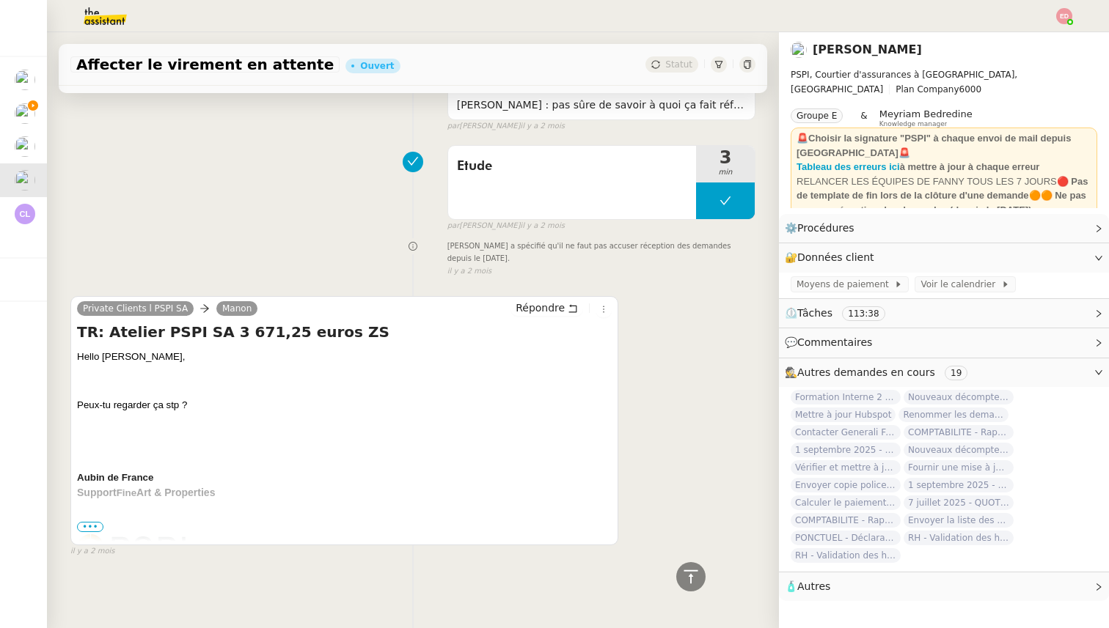
click at [89, 525] on span "•••" at bounding box center [90, 527] width 26 height 10
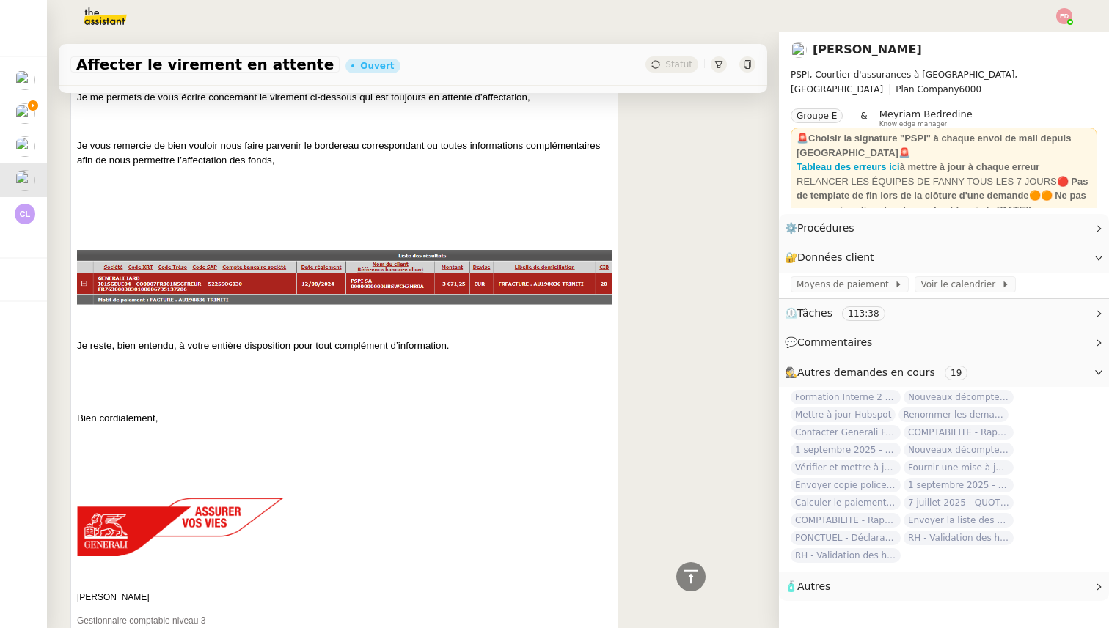
scroll to position [11531, 0]
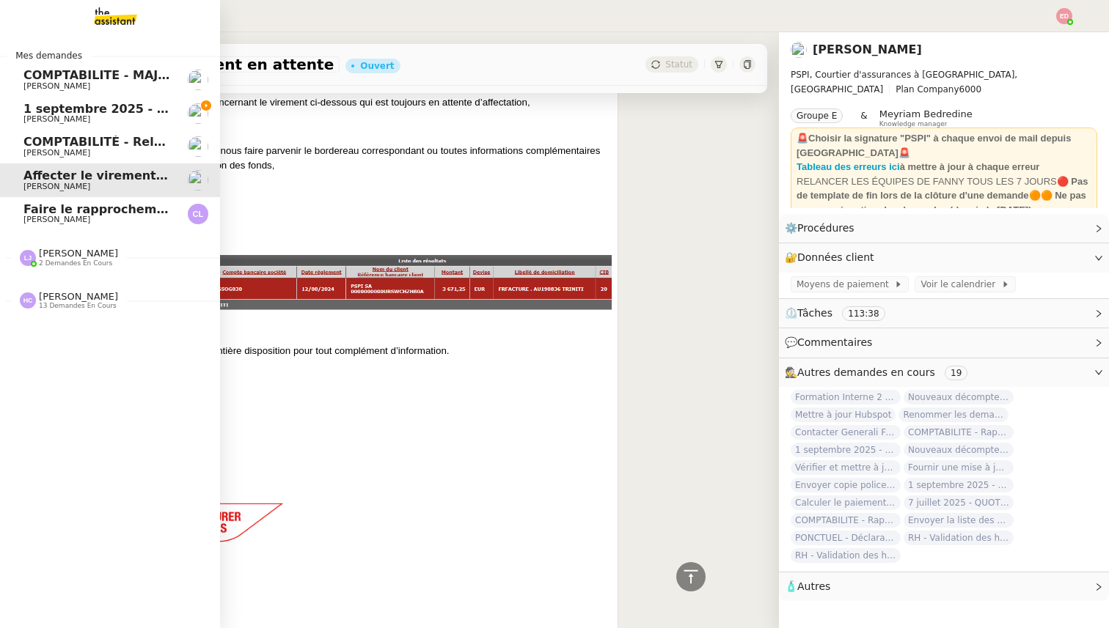
click at [40, 109] on span "1 septembre 2025 - QUOTIDIEN Gestion boite mail Accounting" at bounding box center [228, 109] width 411 height 14
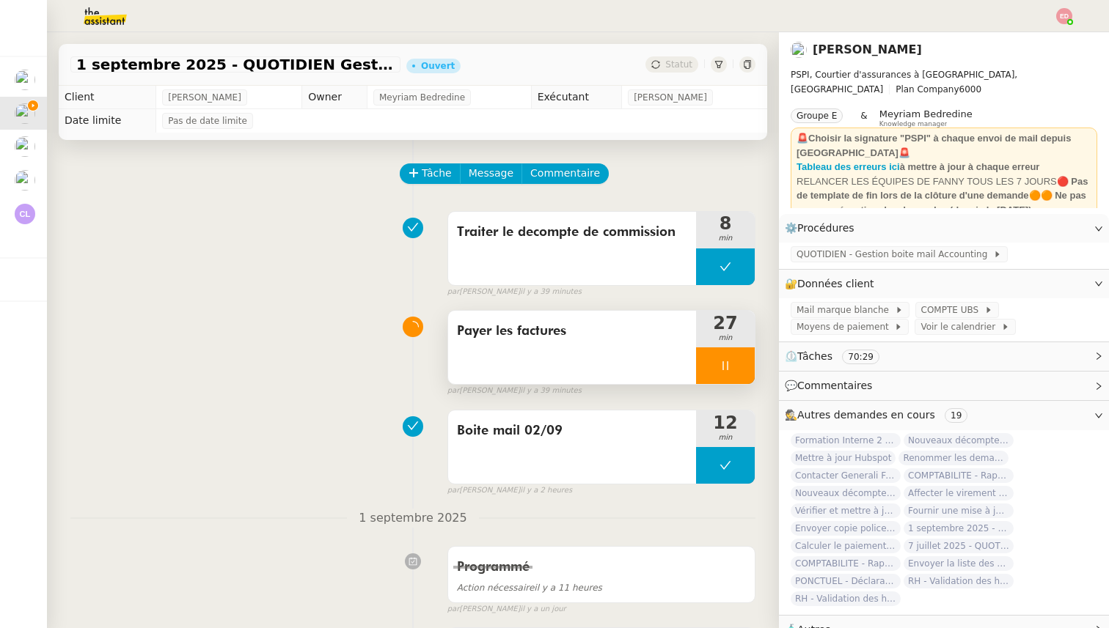
click at [742, 367] on div at bounding box center [725, 366] width 59 height 37
click at [742, 367] on icon at bounding box center [740, 366] width 12 height 12
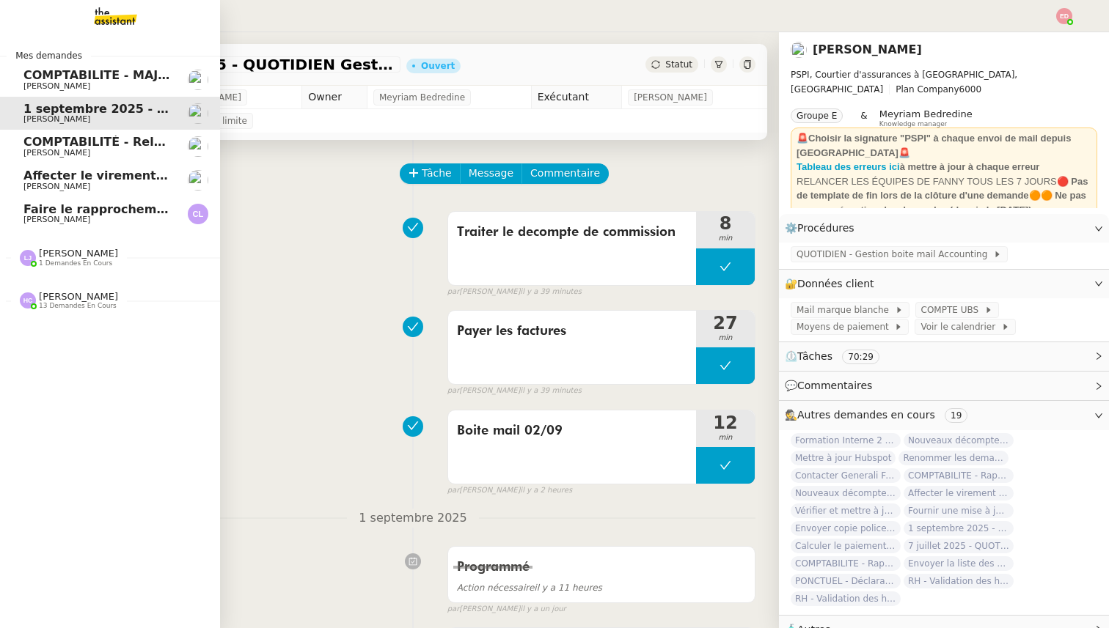
click at [45, 80] on span "COMPTABILITE - MAJ solde restant- août 2025" at bounding box center [174, 75] width 302 height 14
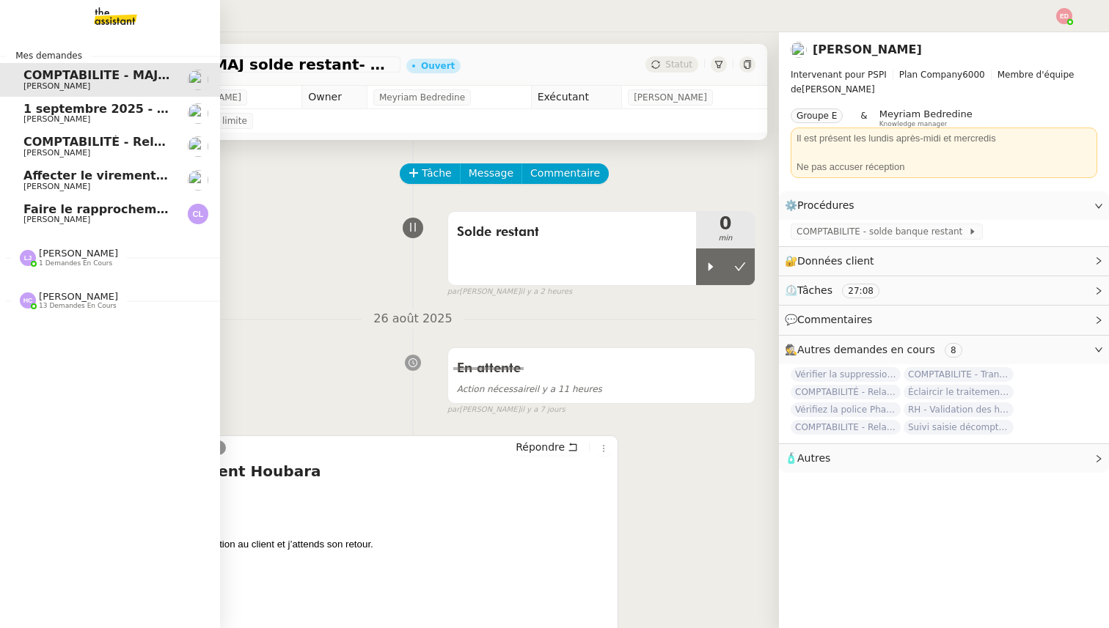
click at [77, 257] on span "[PERSON_NAME]" at bounding box center [78, 253] width 79 height 11
click at [129, 285] on span "COMPTABILITE - Transmission mensuelle au comptable - [DATE]" at bounding box center [234, 286] width 422 height 14
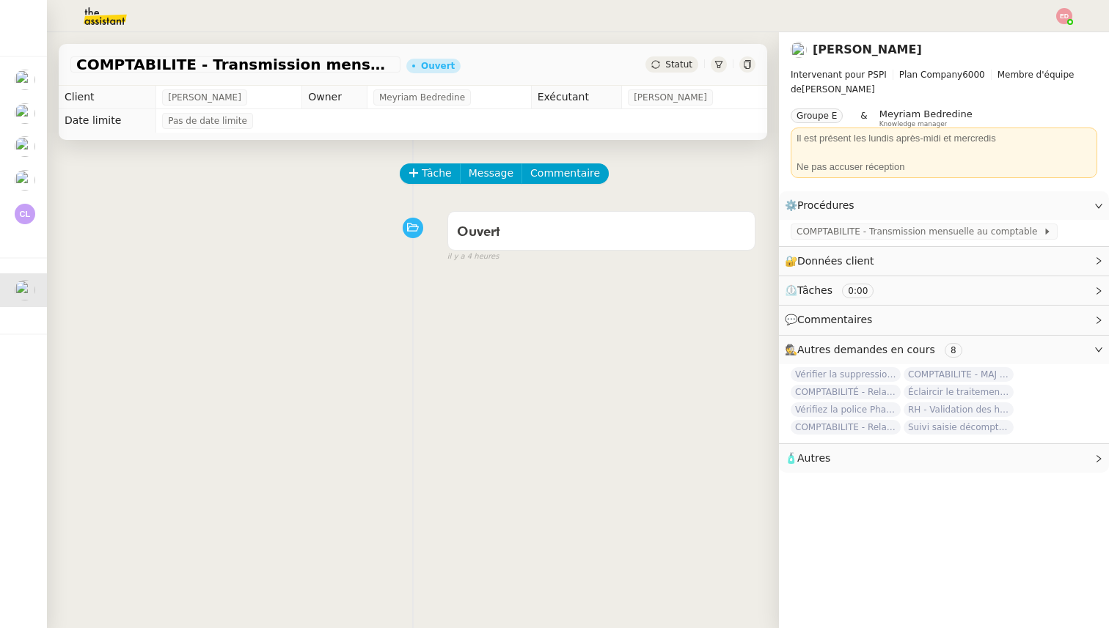
click at [429, 183] on div "Tâche Message Commentaire" at bounding box center [578, 181] width 354 height 35
click at [422, 173] on span "Tâche" at bounding box center [437, 173] width 30 height 17
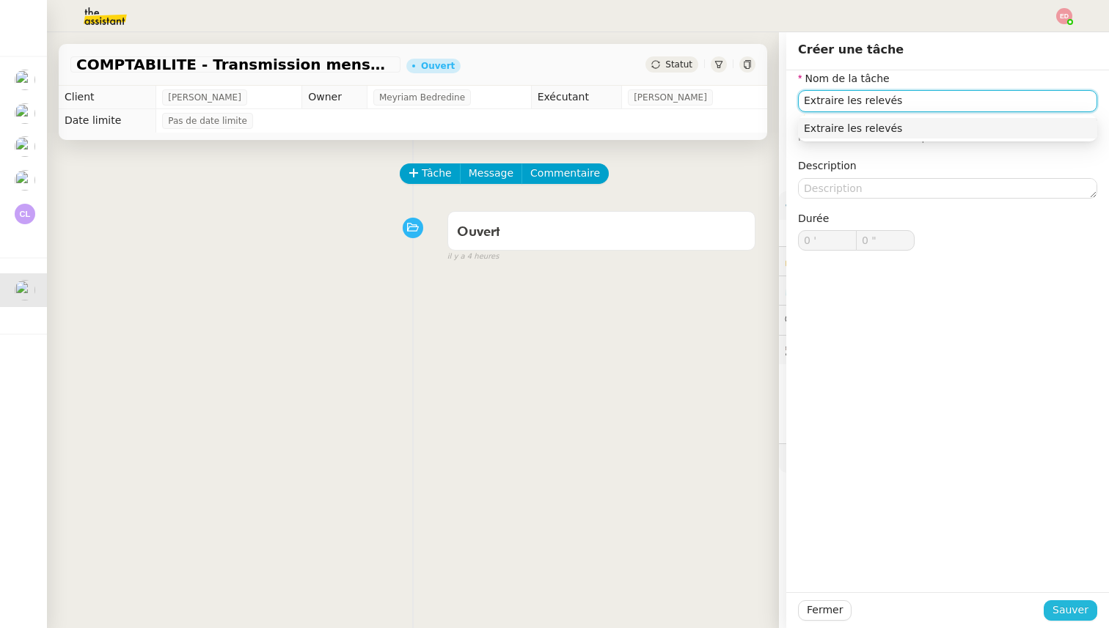
type input "Extraire les relevés"
click at [1078, 607] on span "Sauver" at bounding box center [1070, 610] width 36 height 17
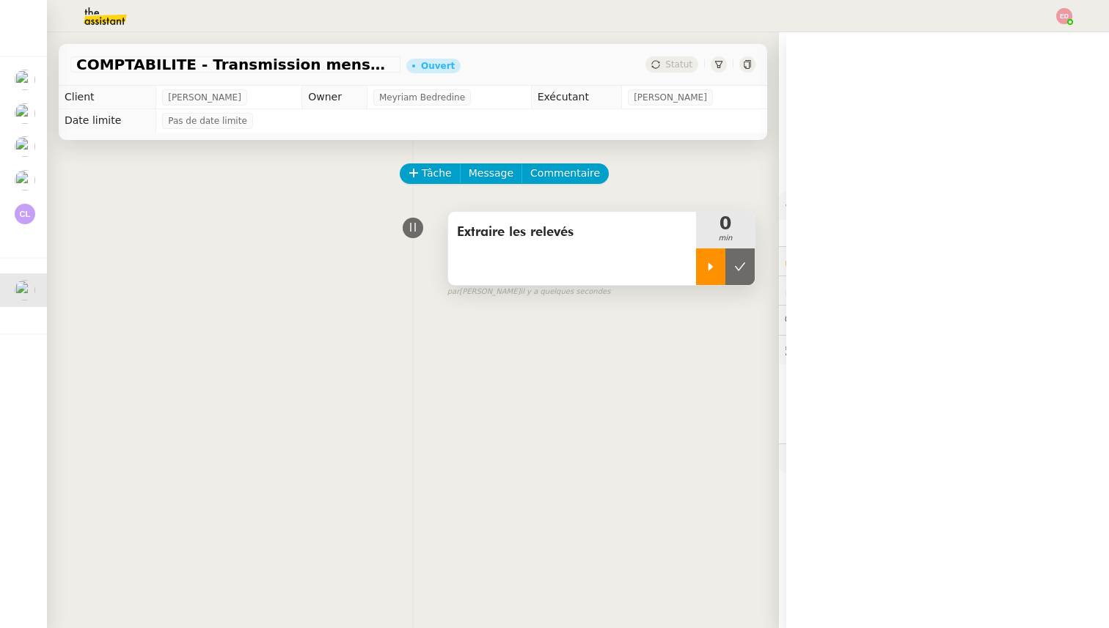
click at [705, 262] on icon at bounding box center [711, 267] width 12 height 12
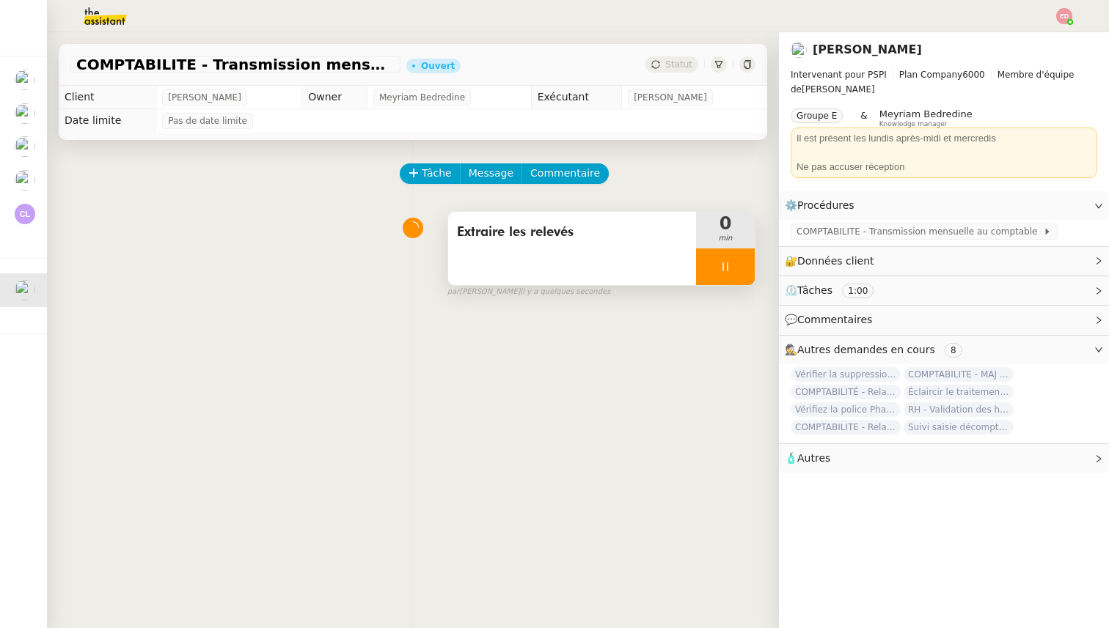
click at [48, 144] on div "Tâche Message Commentaire Veuillez patienter une erreur s'est produite 👌👌👌 mess…" at bounding box center [413, 454] width 732 height 628
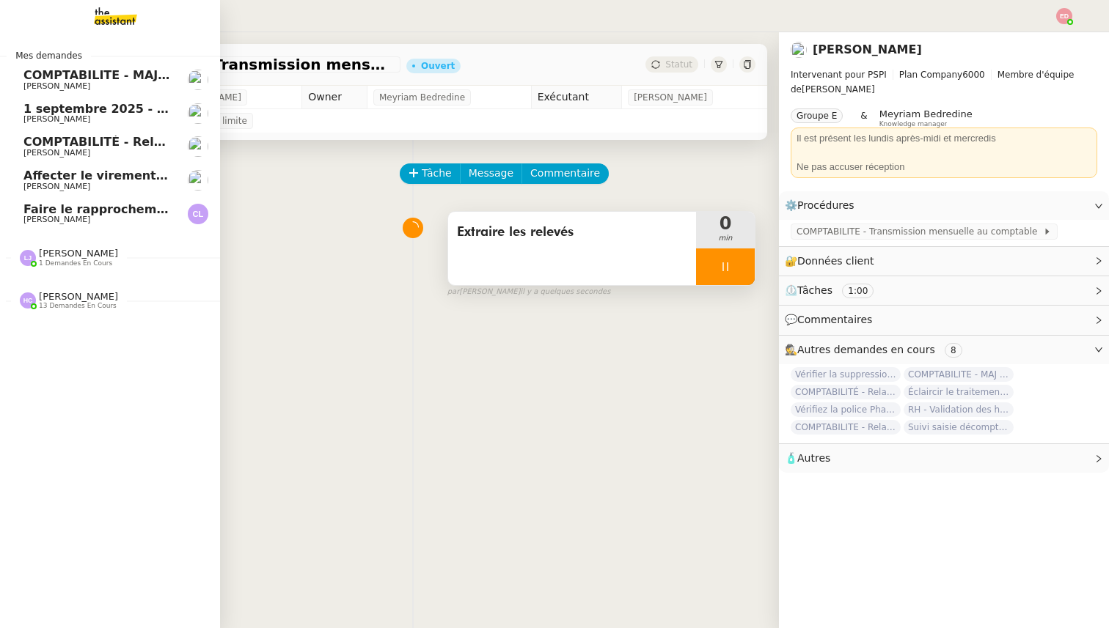
click at [32, 106] on span "1 septembre 2025 - QUOTIDIEN Gestion boite mail Accounting" at bounding box center [228, 109] width 411 height 14
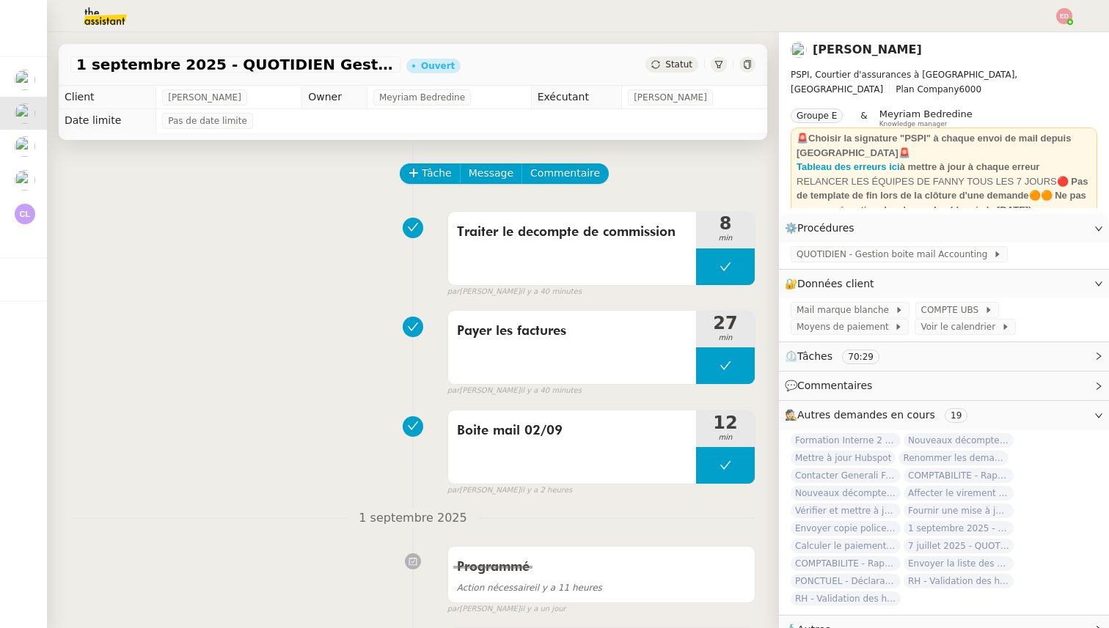
click at [682, 62] on span "Statut" at bounding box center [678, 64] width 27 height 10
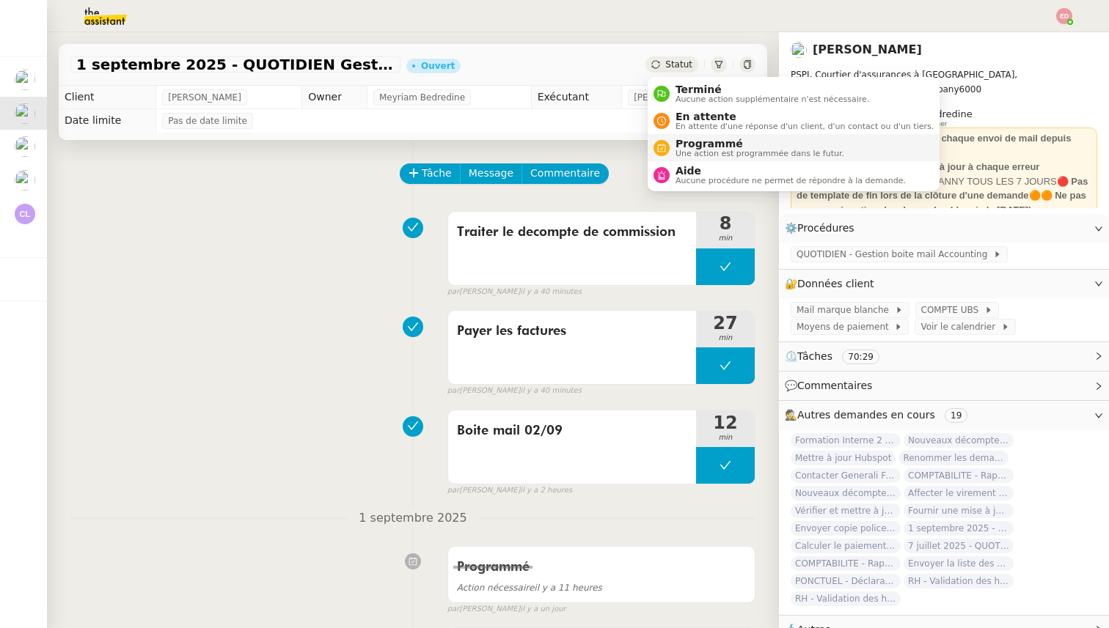
click at [701, 144] on span "Programmé" at bounding box center [759, 144] width 169 height 12
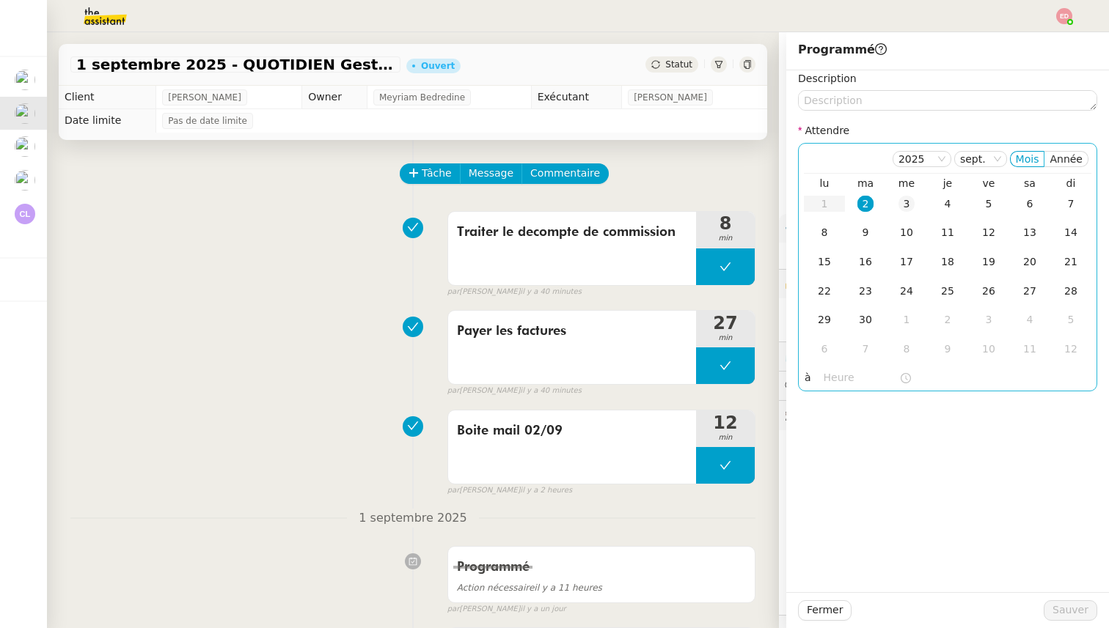
click at [906, 199] on div "3" at bounding box center [906, 204] width 16 height 16
click at [1067, 600] on div "Fermer Sauver" at bounding box center [947, 611] width 323 height 36
click at [1067, 610] on span "Sauver" at bounding box center [1070, 610] width 36 height 17
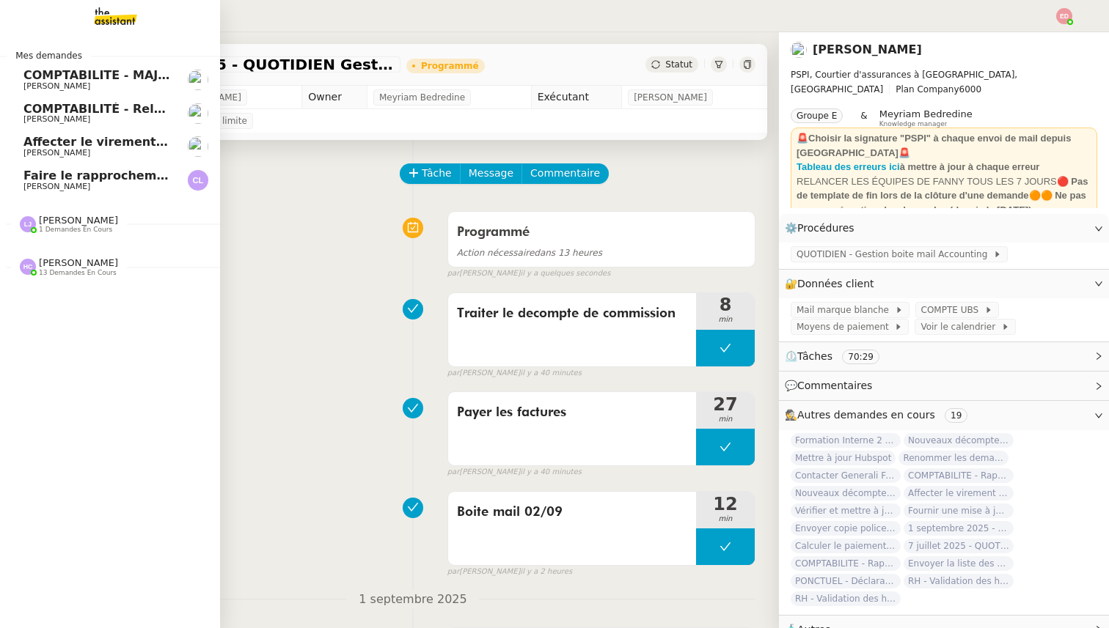
click at [56, 230] on span "1 demandes en cours" at bounding box center [75, 230] width 73 height 8
click at [65, 219] on span "[PERSON_NAME]" at bounding box center [78, 220] width 79 height 11
click at [36, 260] on span "[PERSON_NAME]" at bounding box center [56, 263] width 67 height 10
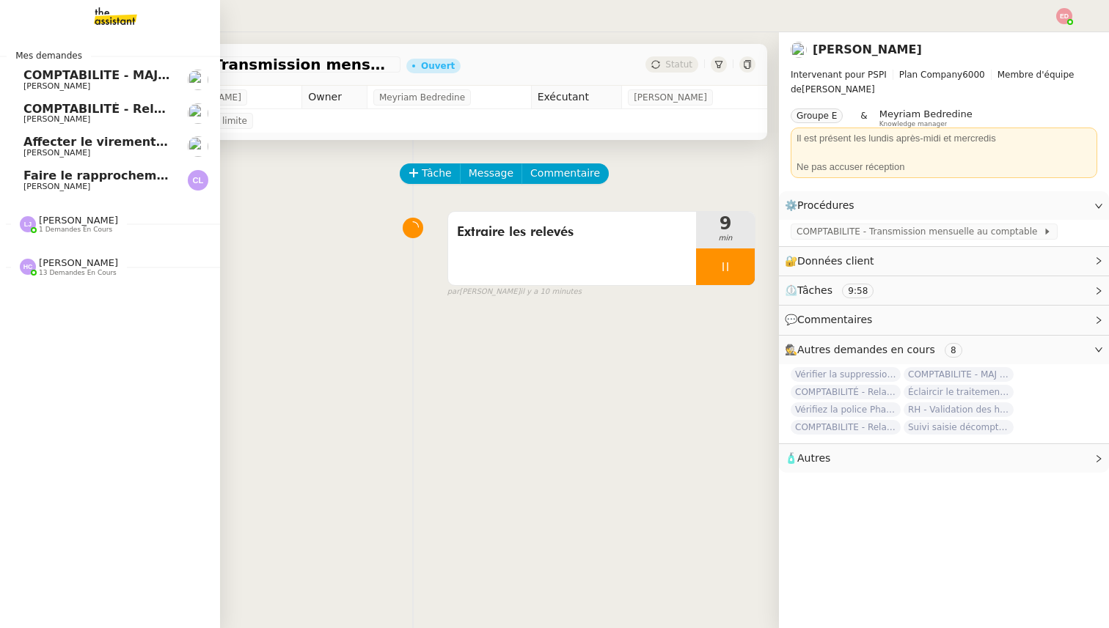
click at [33, 150] on span "[PERSON_NAME]" at bounding box center [56, 153] width 67 height 10
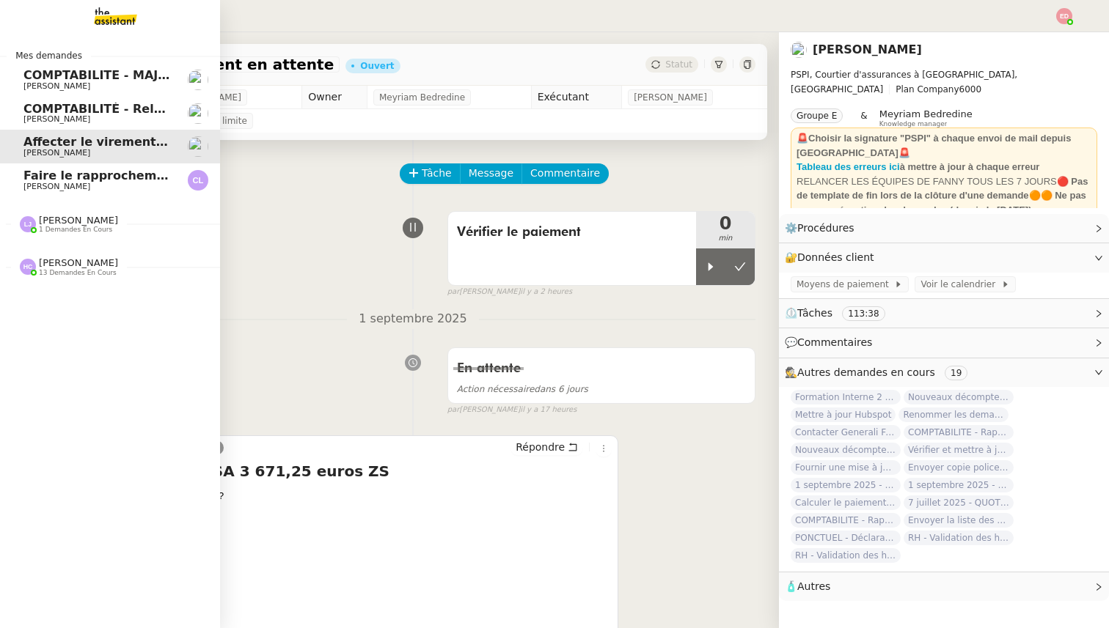
click at [65, 109] on span "COMPTABILITÉ - Relance des primes GoldenCare impayées- septembre 2025" at bounding box center [274, 109] width 503 height 14
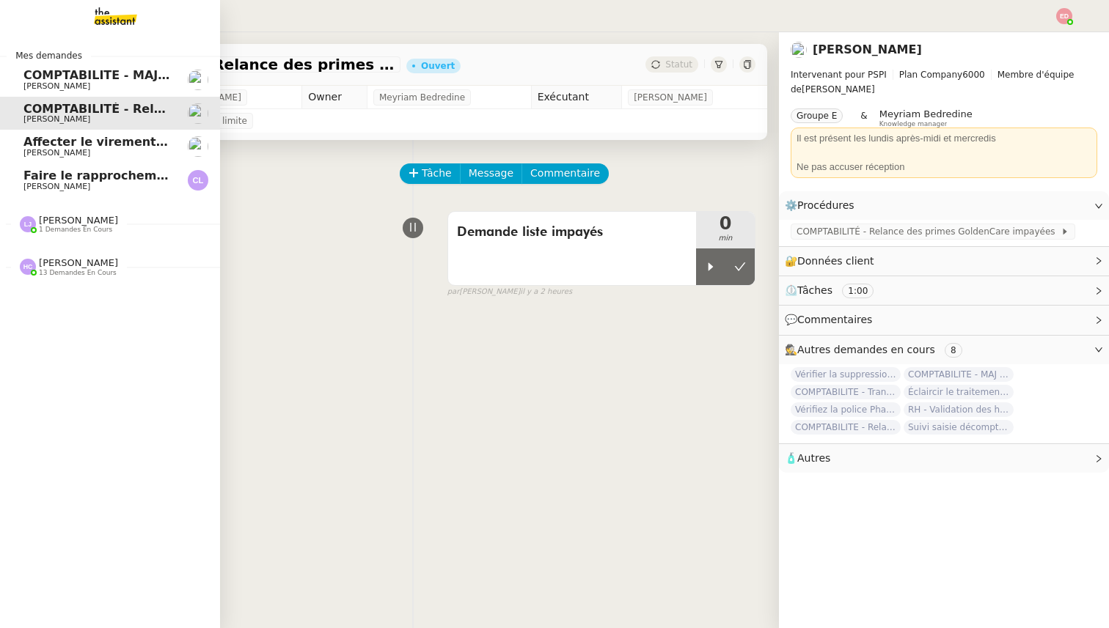
click at [71, 77] on span "COMPTABILITE - MAJ solde restant- août 2025" at bounding box center [174, 75] width 302 height 14
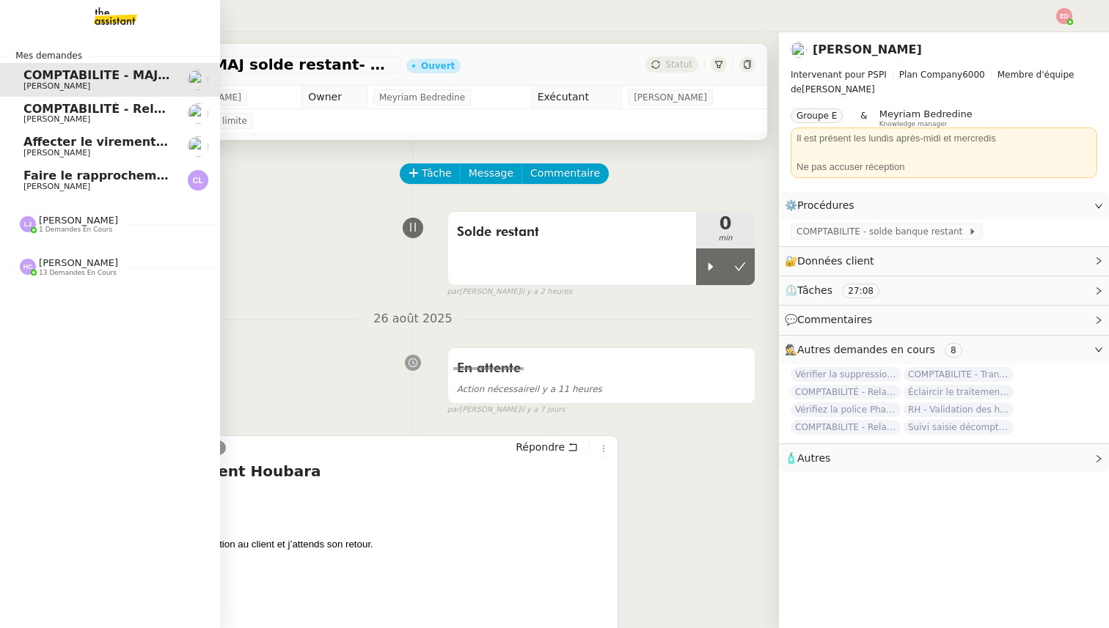
click at [61, 227] on span "1 demandes en cours" at bounding box center [75, 230] width 73 height 8
click at [69, 257] on span "COMPTABILITE - Transmission mensuelle au comptable - [DATE]" at bounding box center [234, 252] width 422 height 14
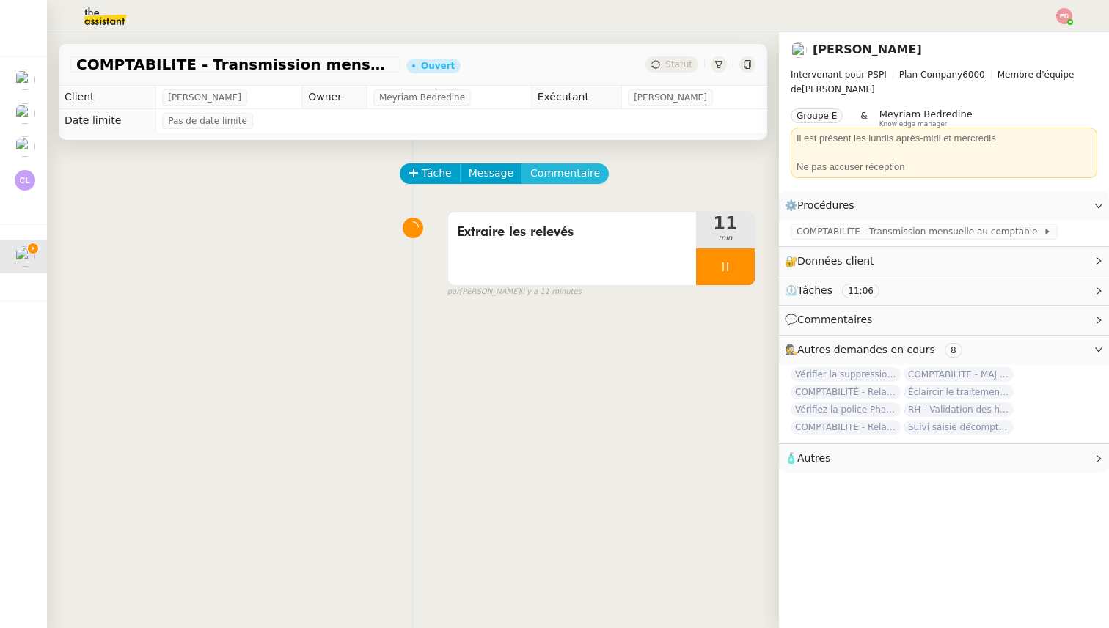
click at [547, 176] on span "Commentaire" at bounding box center [565, 173] width 70 height 17
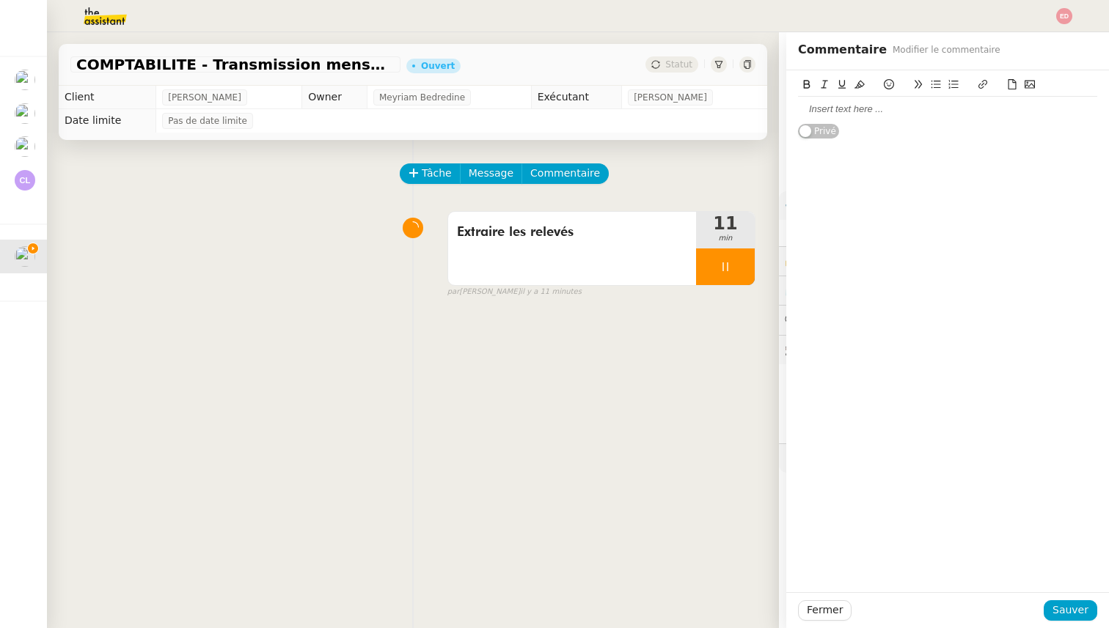
click at [1013, 83] on icon at bounding box center [1012, 84] width 8 height 10
click at [1013, 85] on icon at bounding box center [1012, 84] width 10 height 10
click at [1013, 80] on icon at bounding box center [1012, 84] width 10 height 10
click at [1013, 87] on icon at bounding box center [1012, 84] width 10 height 10
click at [1011, 85] on icon at bounding box center [1012, 84] width 10 height 10
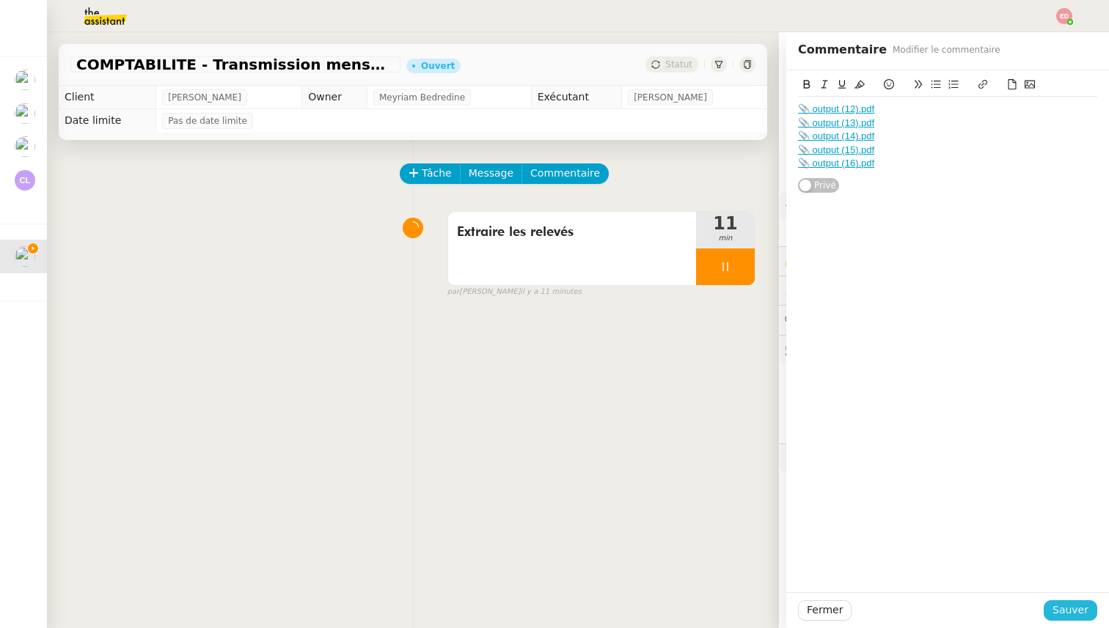
click at [1090, 609] on button "Sauver" at bounding box center [1071, 611] width 54 height 21
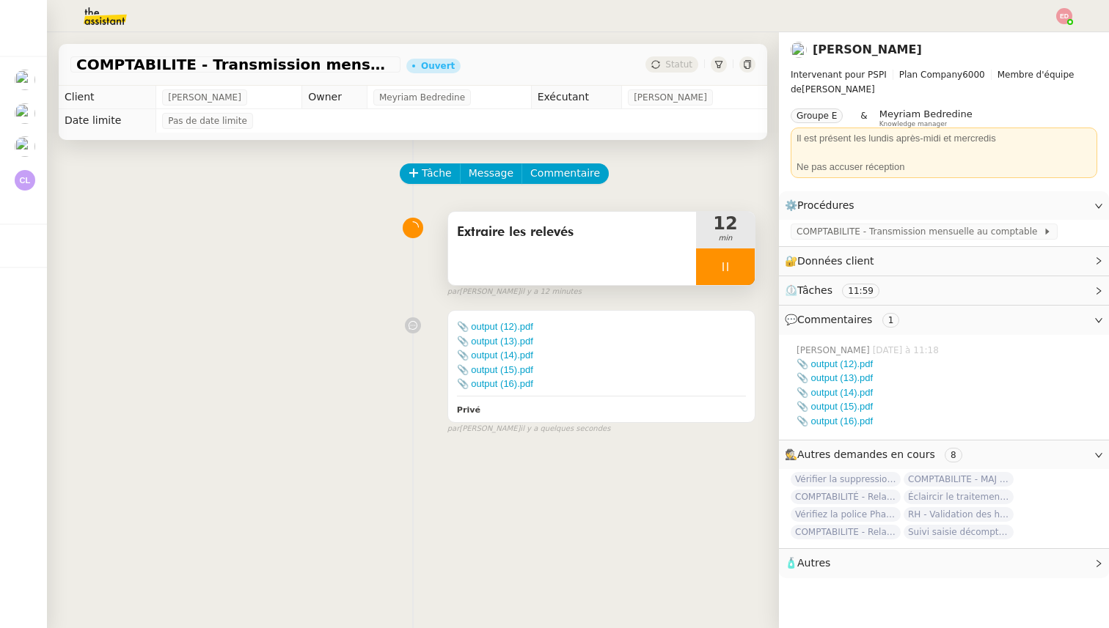
click at [748, 264] on div at bounding box center [725, 267] width 59 height 37
click at [748, 264] on button at bounding box center [739, 267] width 29 height 37
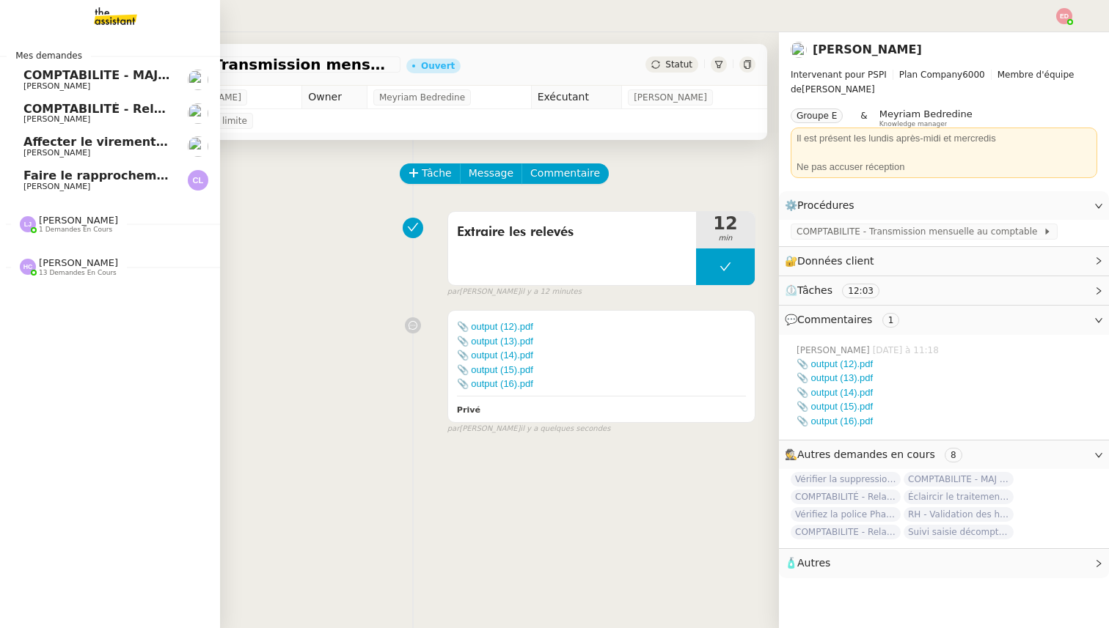
click at [83, 84] on span "[PERSON_NAME]" at bounding box center [97, 86] width 148 height 9
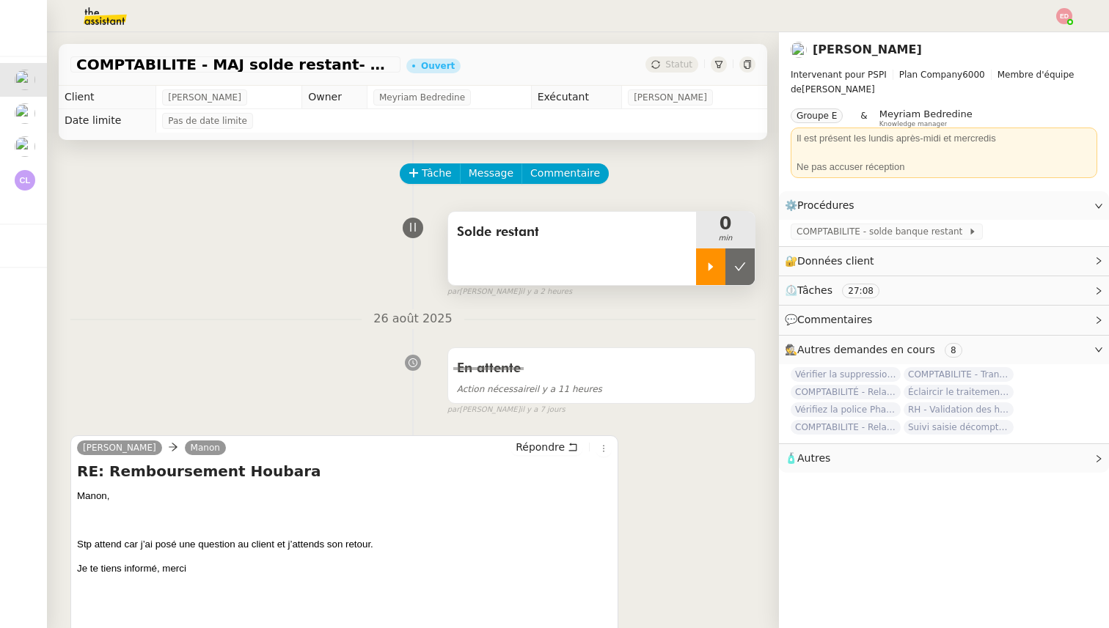
click at [719, 265] on div at bounding box center [710, 267] width 29 height 37
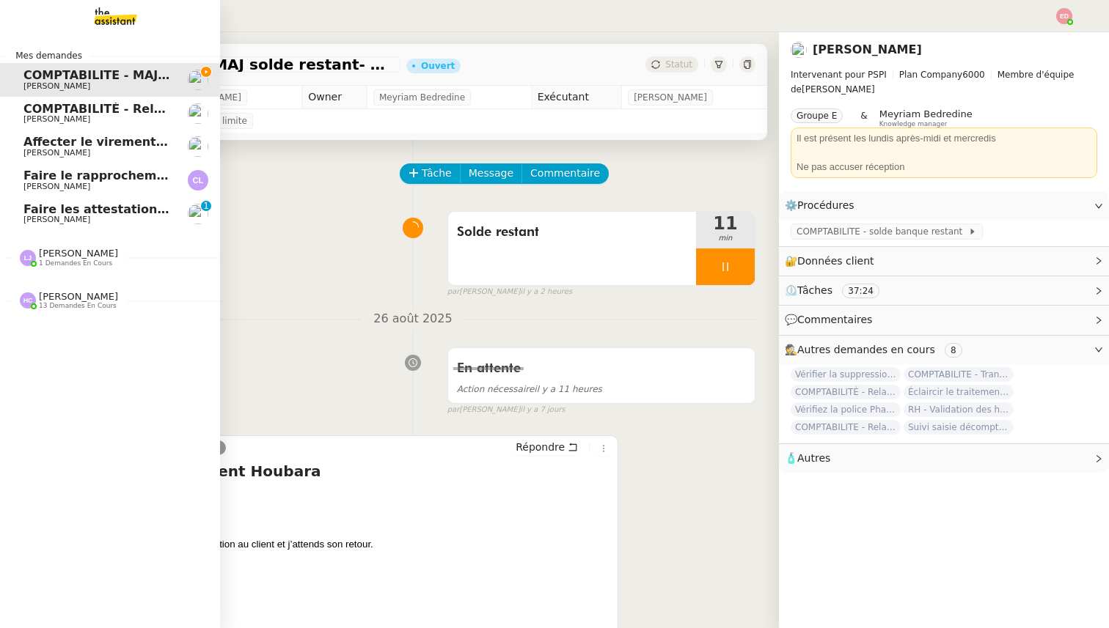
click at [36, 212] on span "Faire les attestations de formation" at bounding box center [138, 209] width 230 height 14
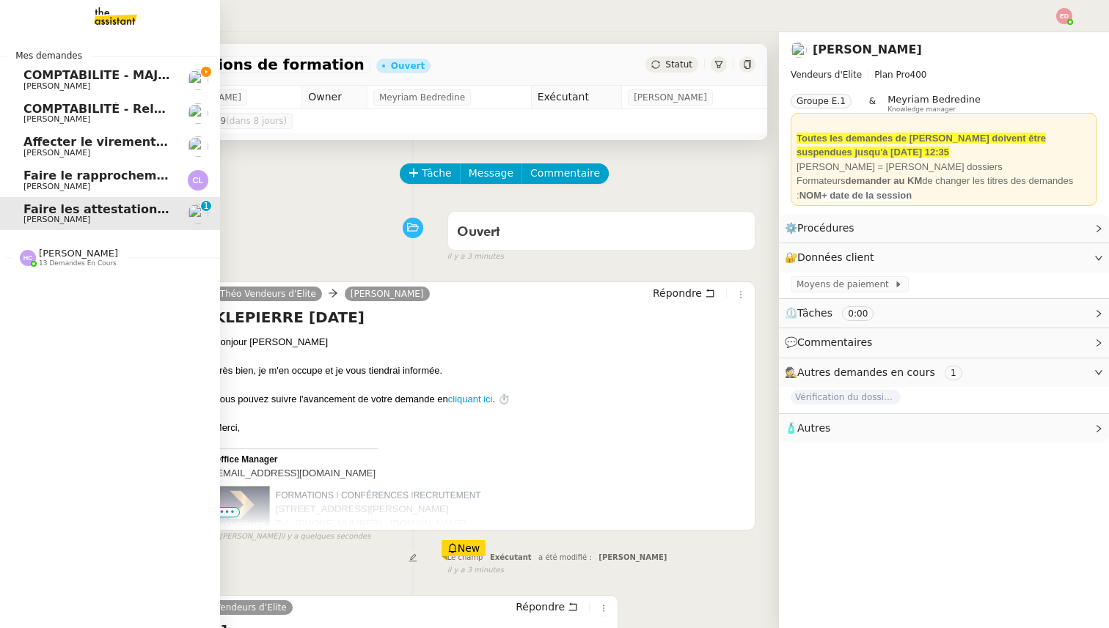
click at [32, 76] on span "COMPTABILITE - MAJ solde restant- août 2025" at bounding box center [174, 75] width 302 height 14
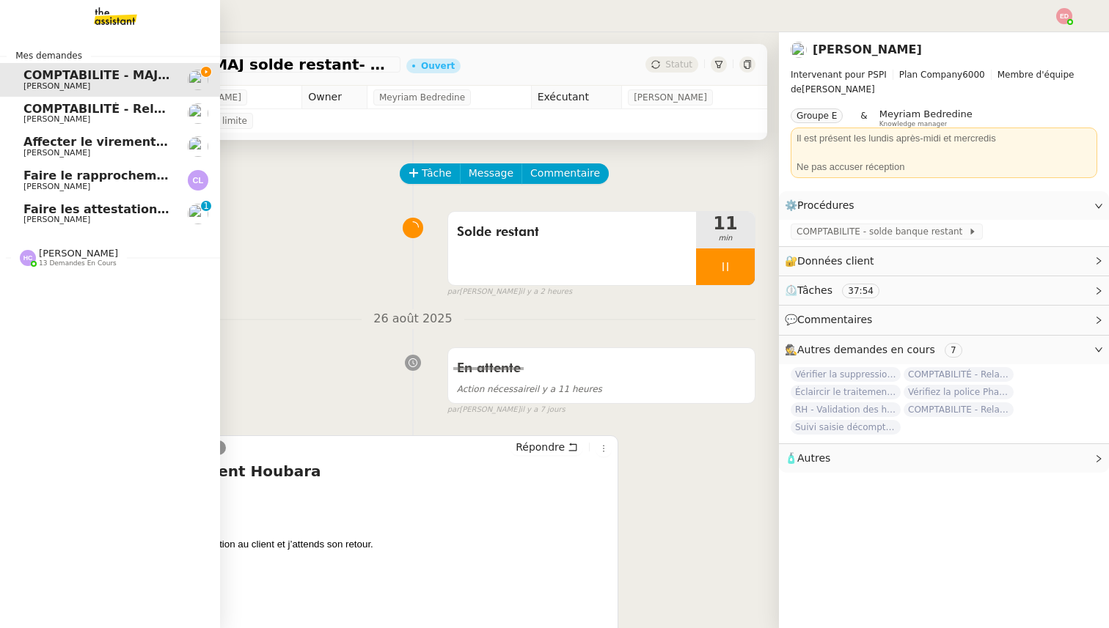
click at [96, 106] on span "COMPTABILITÉ - Relance des primes GoldenCare impayées- septembre 2025" at bounding box center [274, 109] width 503 height 14
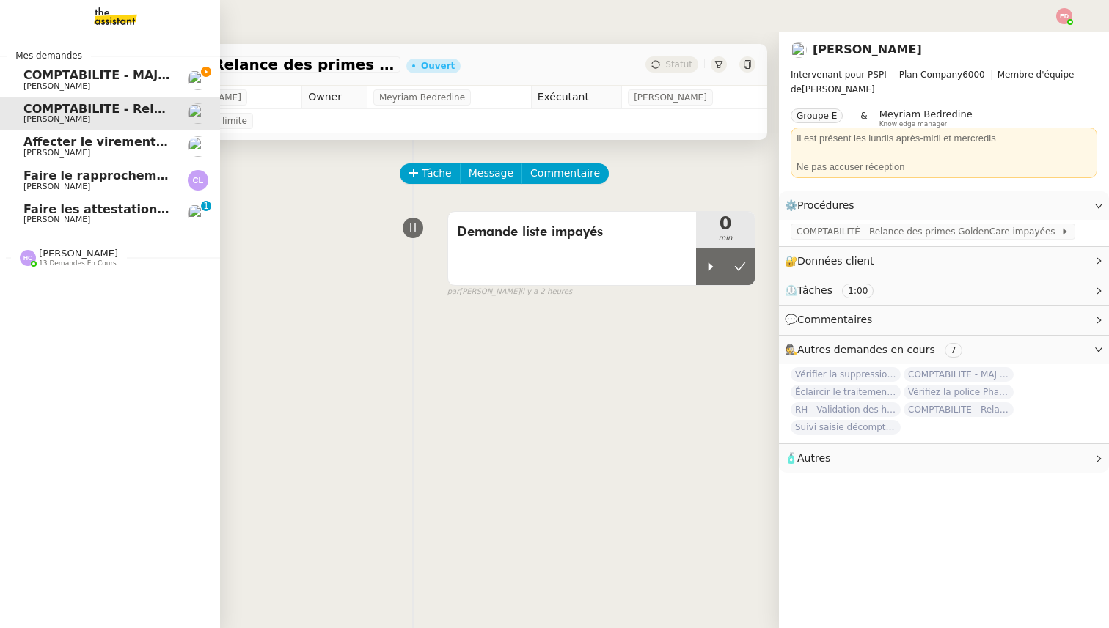
click at [87, 137] on span "Affecter le virement en attente" at bounding box center [126, 142] width 206 height 14
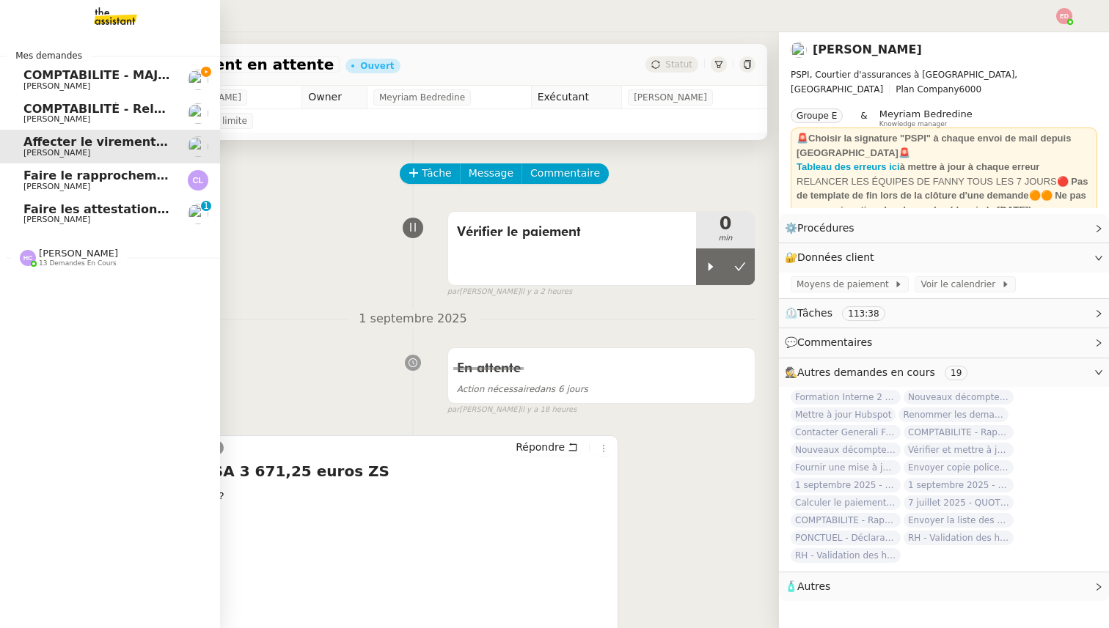
click at [94, 89] on span "[PERSON_NAME]" at bounding box center [97, 86] width 148 height 9
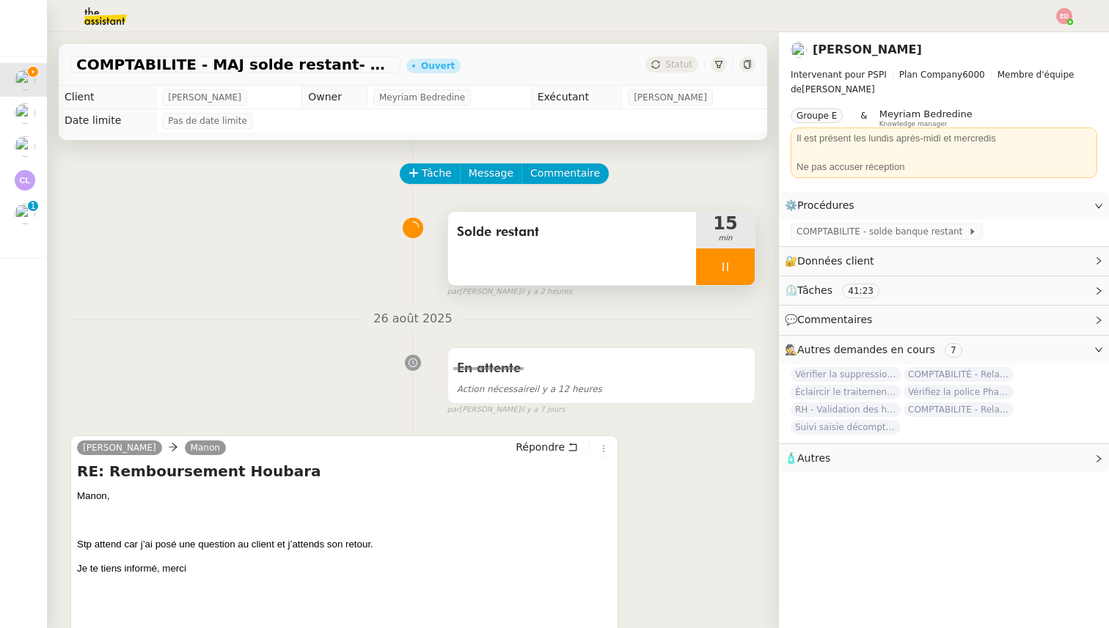
click at [741, 271] on div at bounding box center [725, 267] width 59 height 37
click at [741, 271] on icon at bounding box center [740, 267] width 12 height 12
click at [670, 71] on div "Statut" at bounding box center [671, 64] width 53 height 16
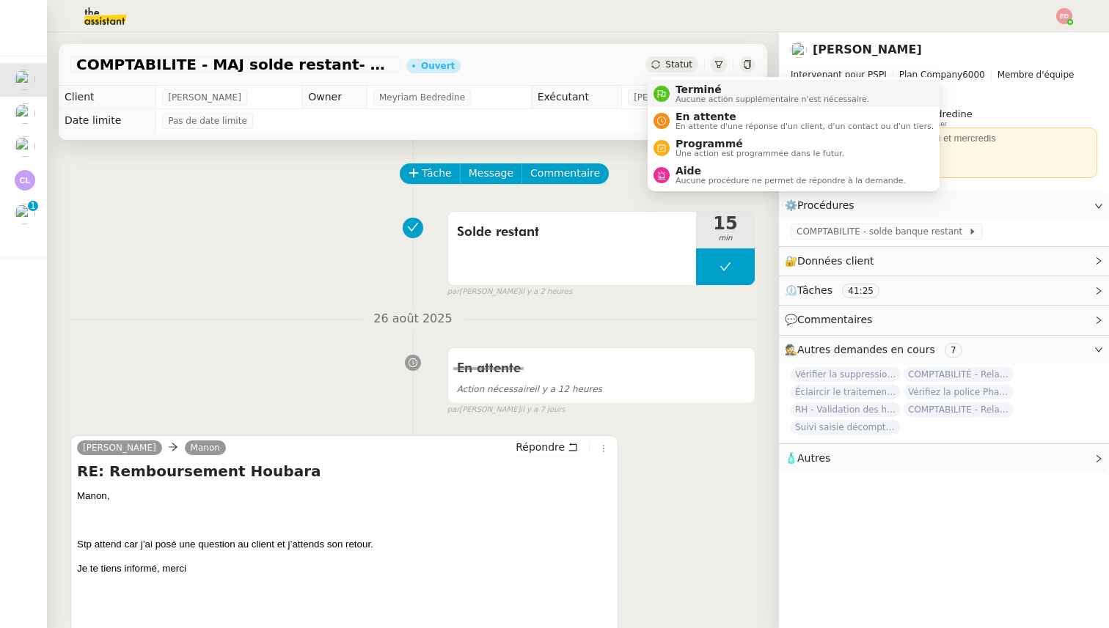
click at [678, 82] on li "Terminé Aucune action supplémentaire n'est nécessaire." at bounding box center [794, 93] width 292 height 27
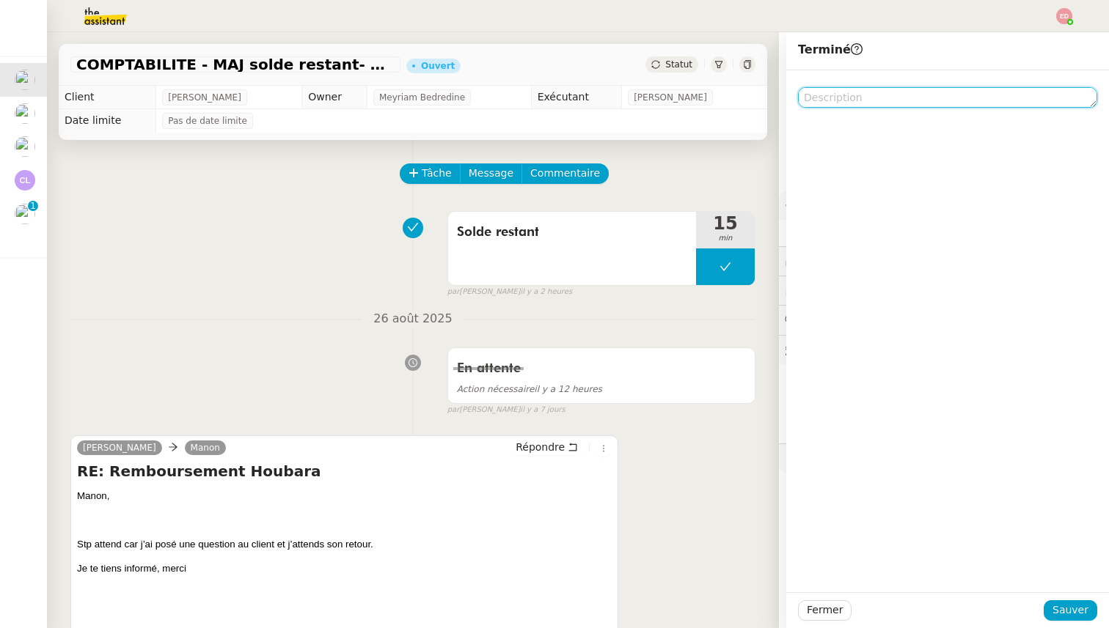
click at [917, 95] on textarea at bounding box center [947, 97] width 299 height 21
type textarea "Y"
click at [839, 97] on textarea "Traité dur une autre demande" at bounding box center [947, 97] width 299 height 21
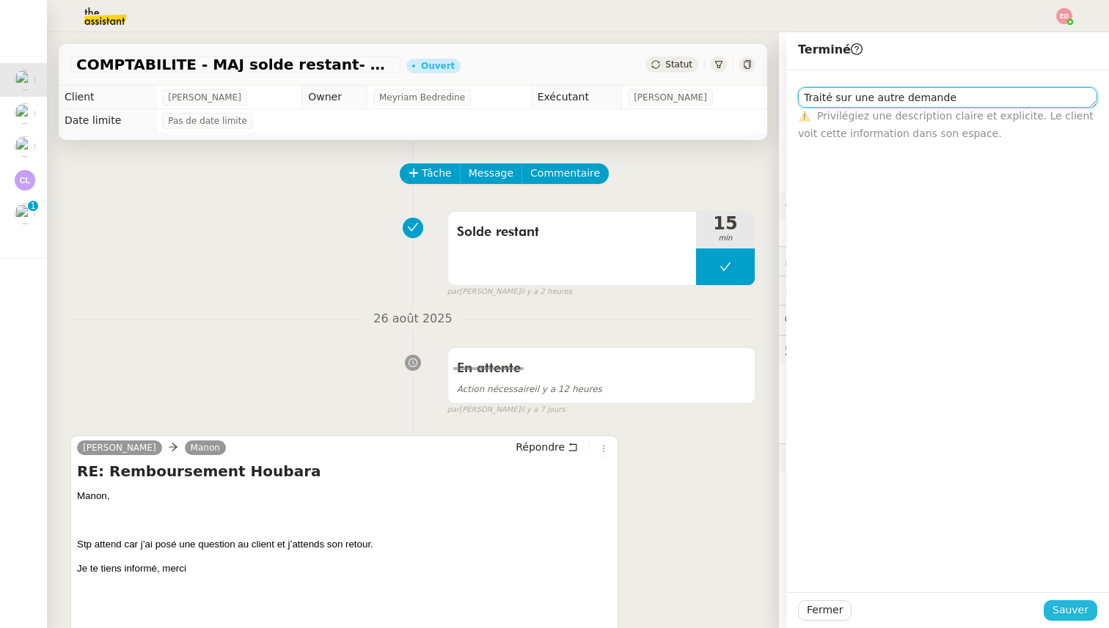
type textarea "Traité sur une autre demande"
click at [1069, 608] on span "Sauver" at bounding box center [1070, 610] width 36 height 17
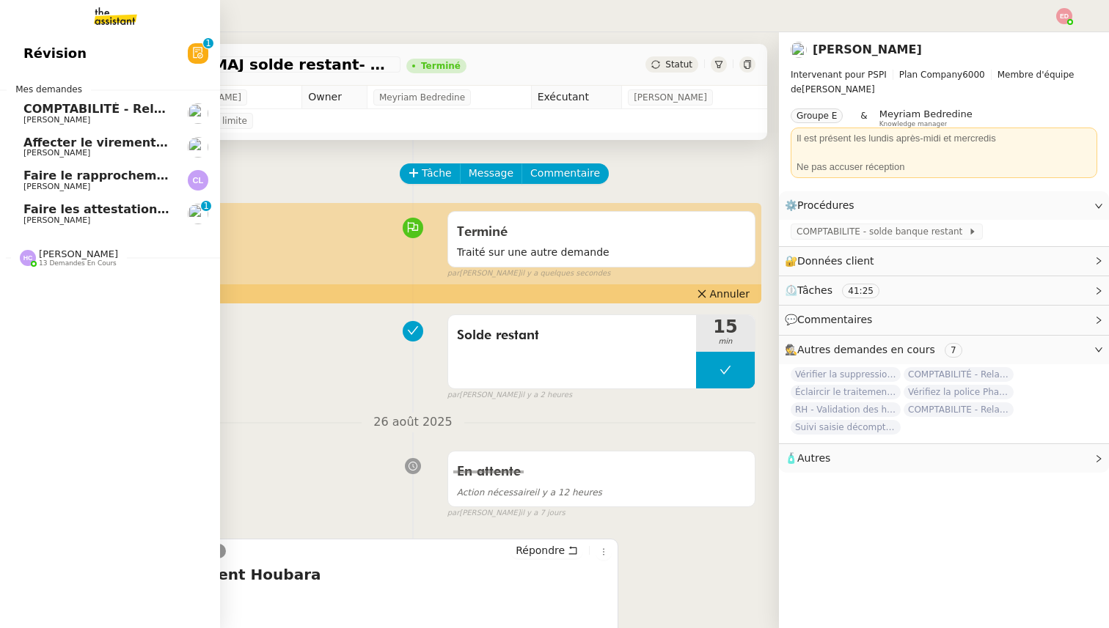
click at [48, 98] on link "COMPTABILITÉ - Relance des primes GoldenCare impayées- [DATE] [PERSON_NAME]" at bounding box center [110, 114] width 220 height 34
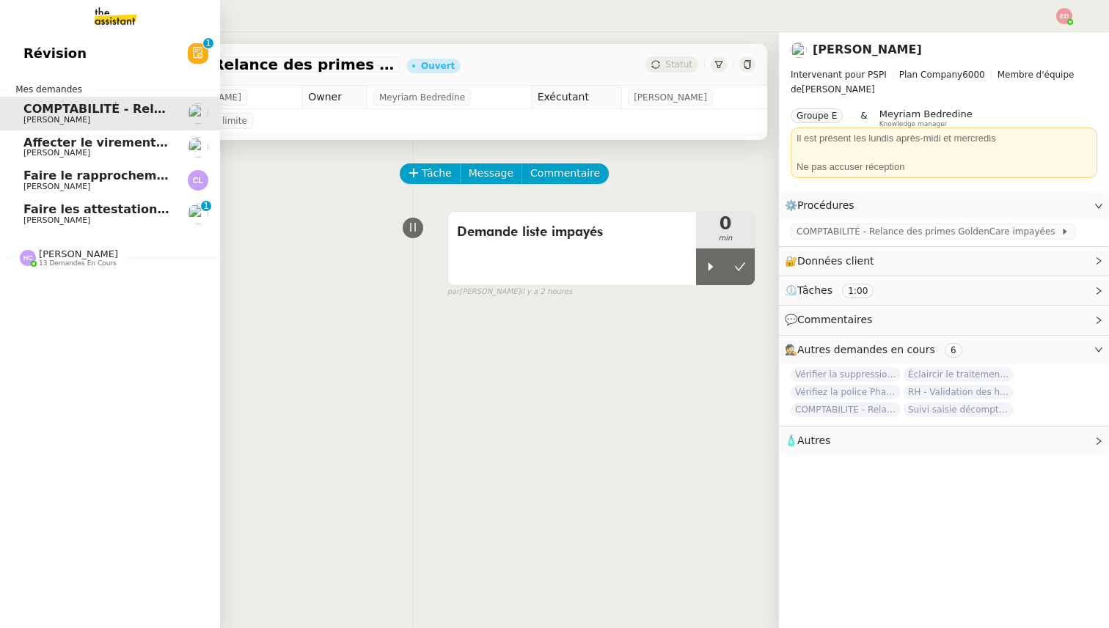
click at [78, 154] on span "[PERSON_NAME]" at bounding box center [97, 153] width 148 height 9
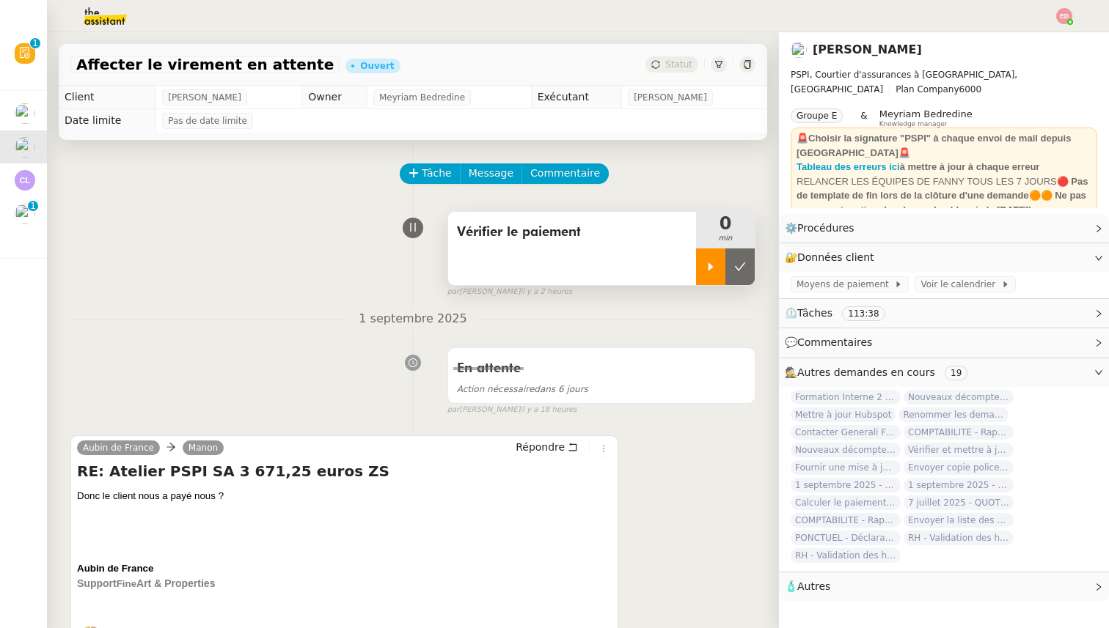
click at [714, 265] on icon at bounding box center [711, 267] width 12 height 12
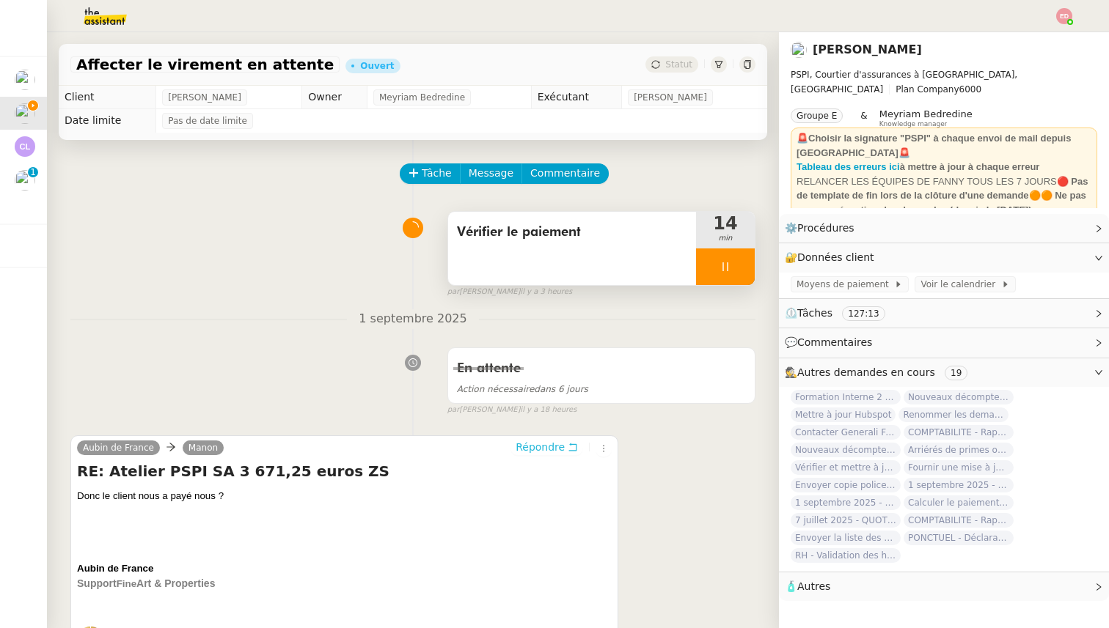
click at [548, 447] on span "Répondre" at bounding box center [540, 447] width 49 height 15
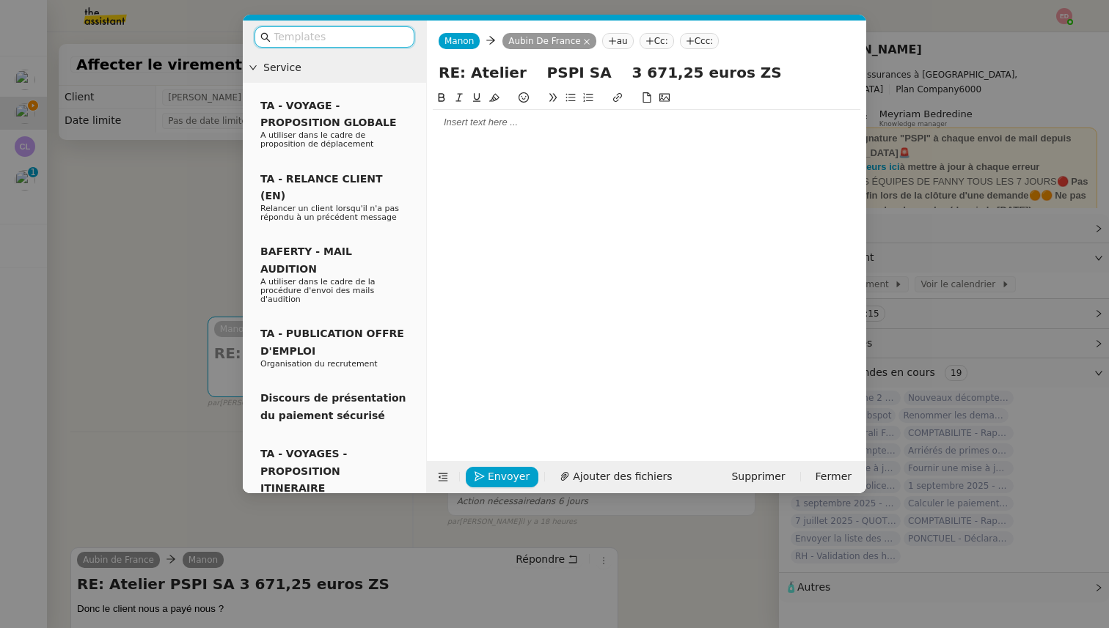
click at [458, 123] on div at bounding box center [647, 122] width 428 height 13
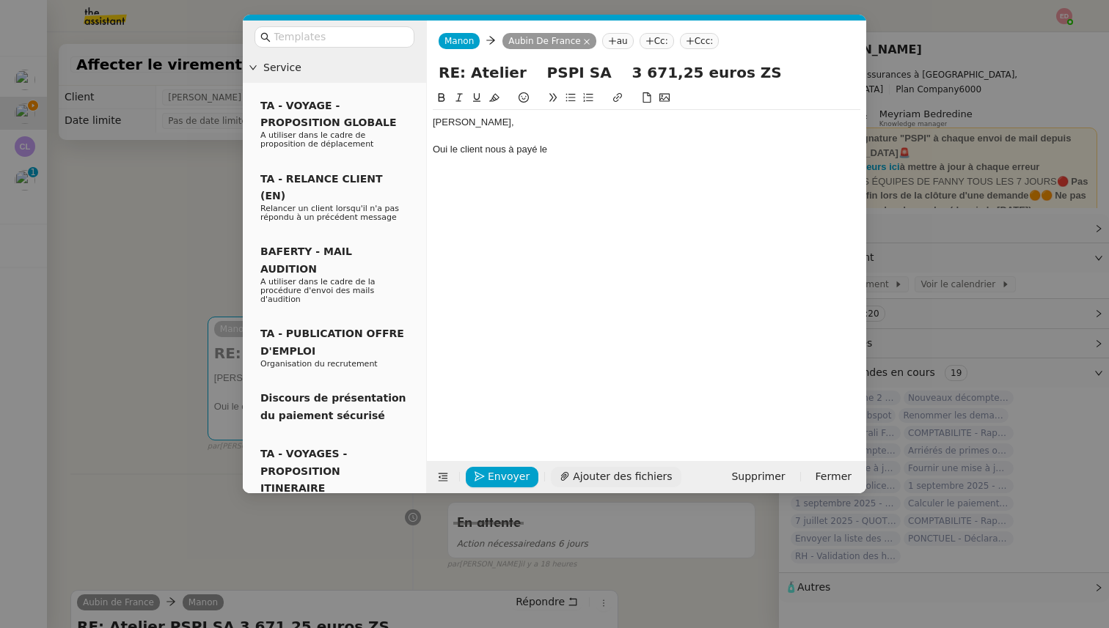
click at [606, 483] on span "Ajouter des fichiers" at bounding box center [622, 477] width 99 height 17
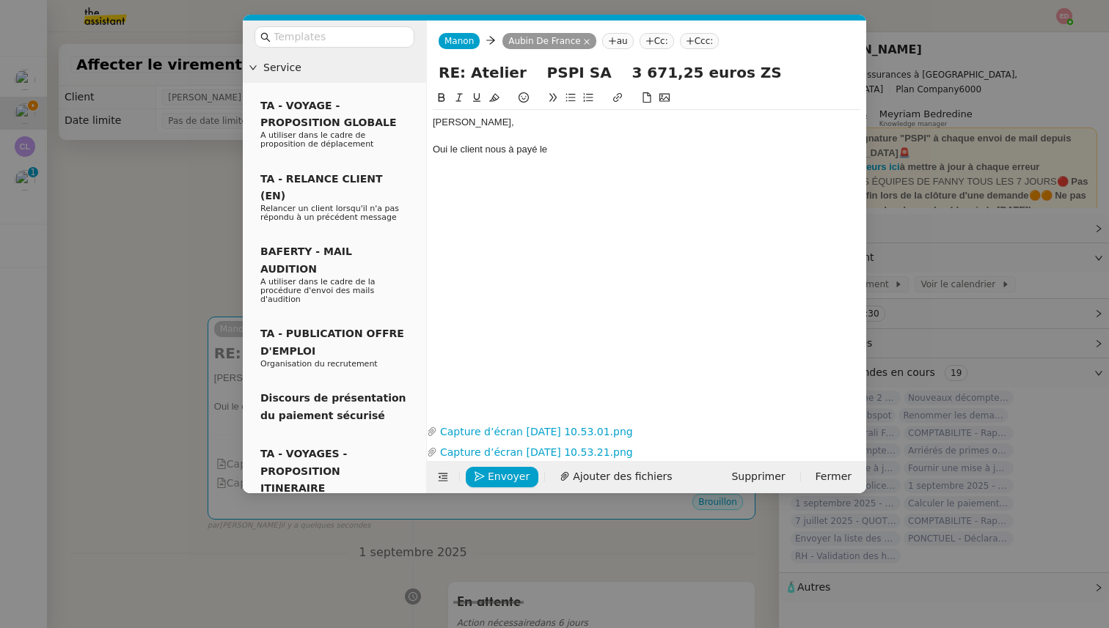
click at [565, 149] on div "Oui le client nous à payé le" at bounding box center [647, 149] width 428 height 13
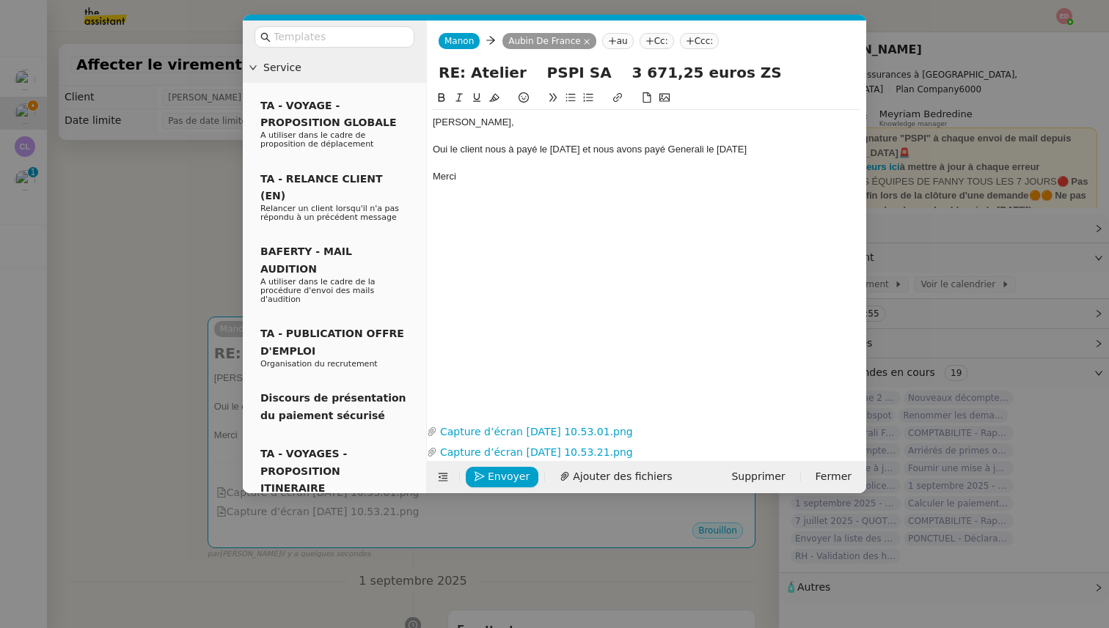
click at [528, 149] on div "Oui le client nous à payé le 07.06.2024 et nous avons payé Generali le 12.08.20…" at bounding box center [647, 149] width 428 height 13
click at [0, 0] on lt-span "a payé" at bounding box center [0, 0] width 0 height 0
click at [440, 152] on div "Oui le client nous a payé le 07.06.2024 et nous avons payé Generali le 12.08.20…" at bounding box center [647, 149] width 428 height 13
click at [0, 0] on lt-span "Oui ," at bounding box center [0, 0] width 0 height 0
click at [591, 482] on span "Ajouter des fichiers" at bounding box center [622, 477] width 99 height 17
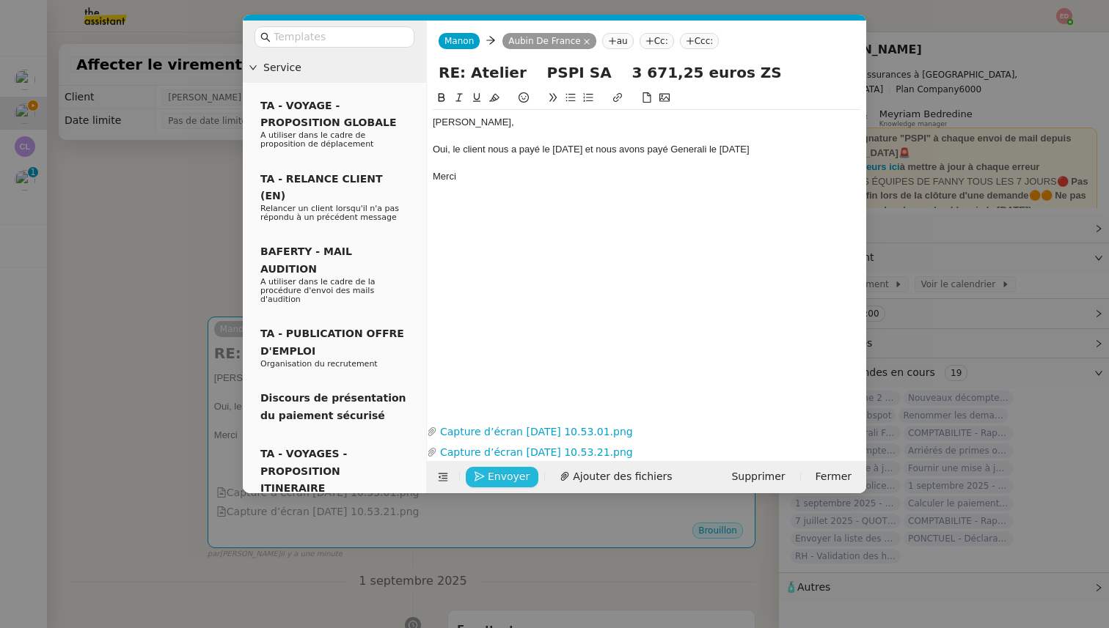
click at [499, 486] on button "Envoyer" at bounding box center [502, 477] width 73 height 21
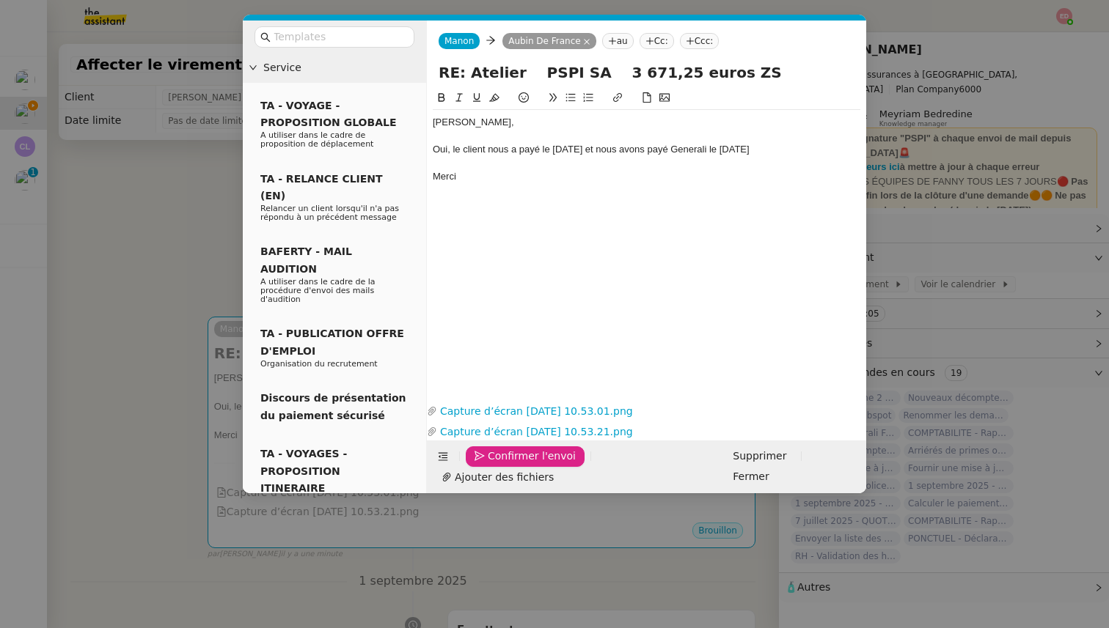
click at [499, 465] on span "Confirmer l'envoi" at bounding box center [532, 456] width 88 height 17
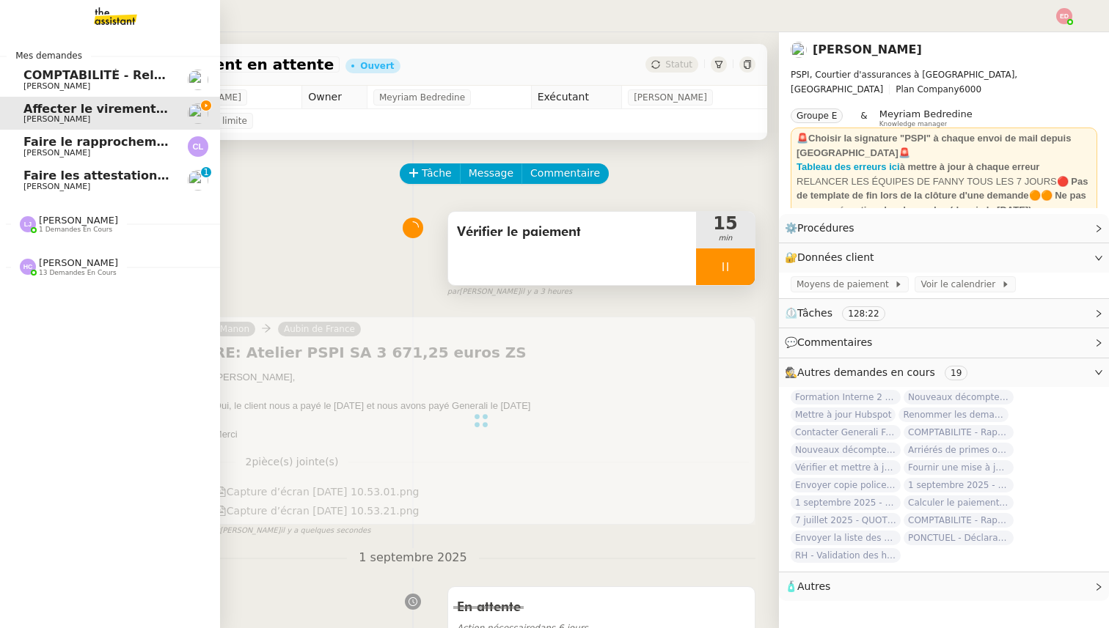
click at [67, 226] on span "1 demandes en cours" at bounding box center [75, 230] width 73 height 8
click at [72, 249] on span "Arriérés de primes ouverts (Vie et Protection juridique, non Vie)" at bounding box center [238, 252] width 431 height 14
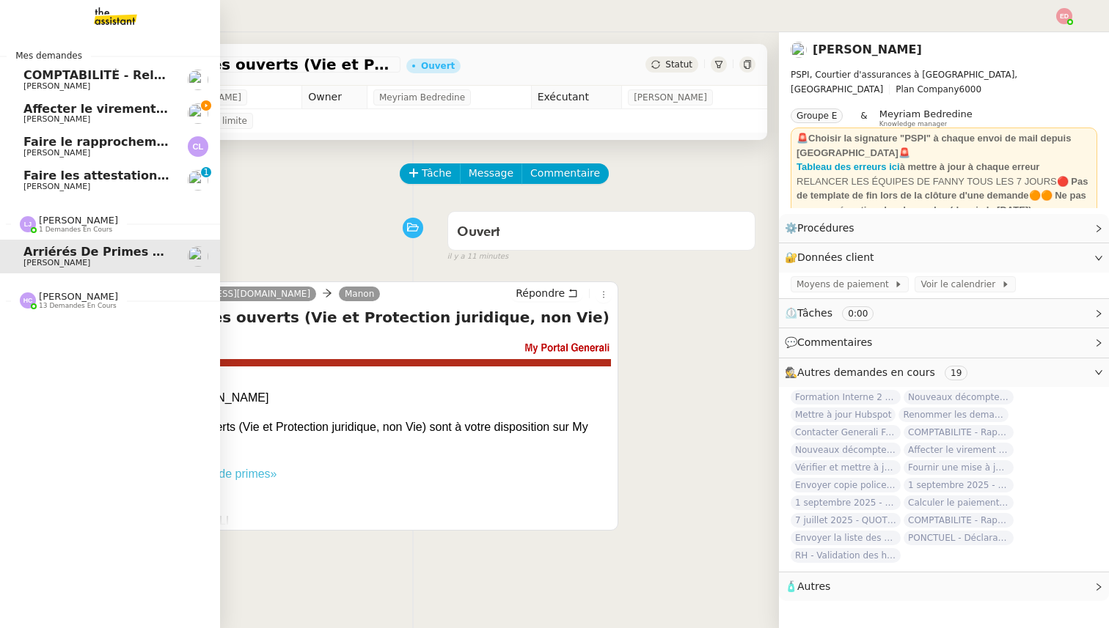
click at [54, 308] on span "13 demandes en cours" at bounding box center [78, 306] width 78 height 8
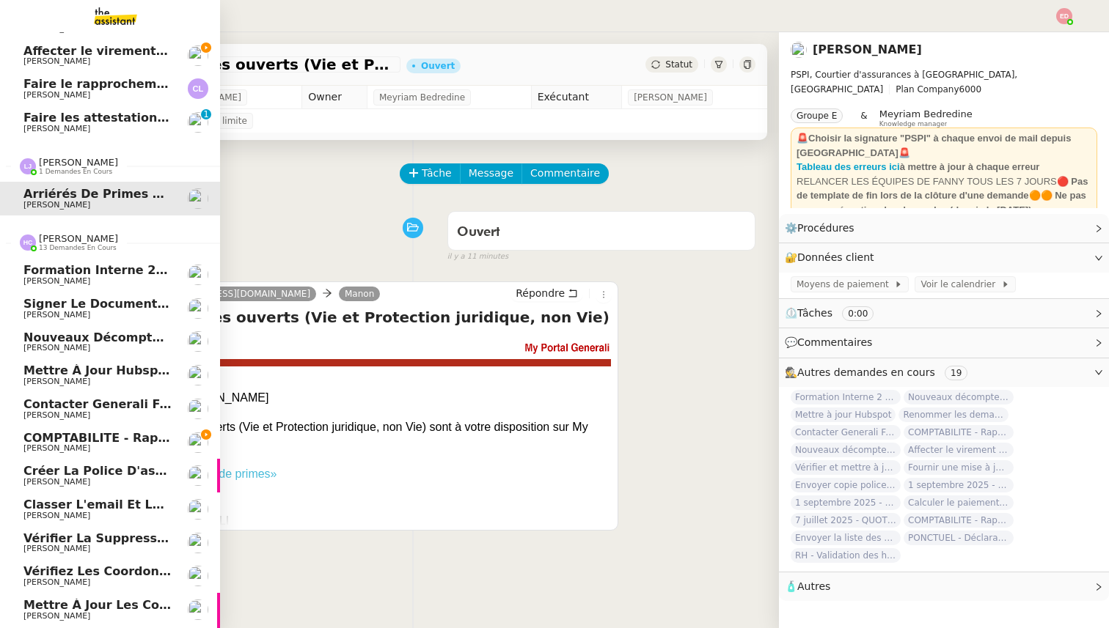
scroll to position [123, 0]
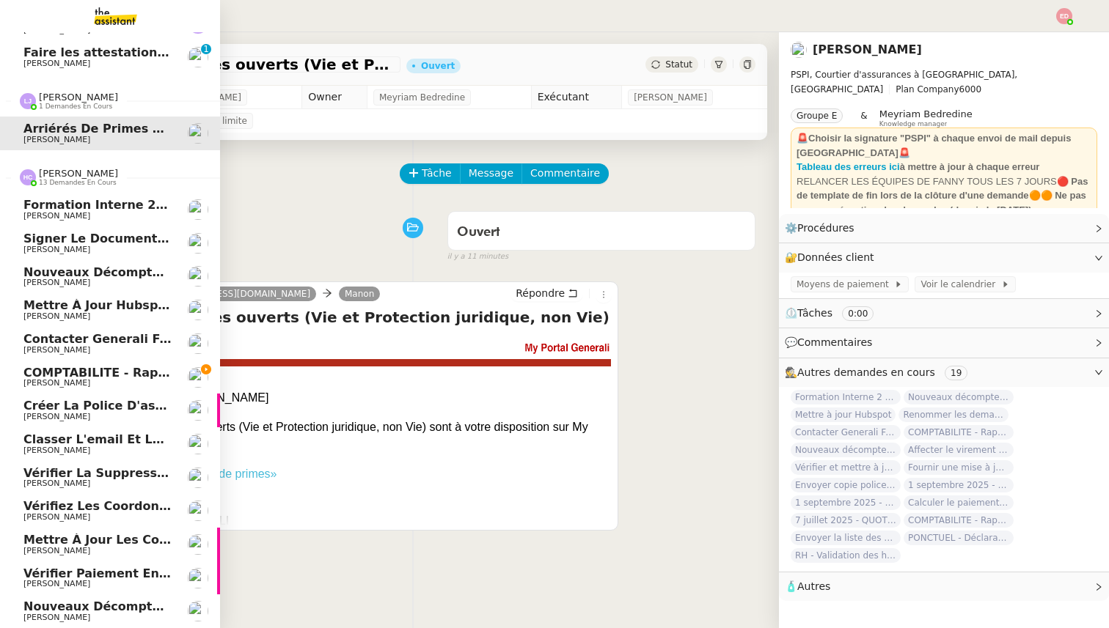
click at [54, 387] on span "[PERSON_NAME]" at bounding box center [56, 383] width 67 height 10
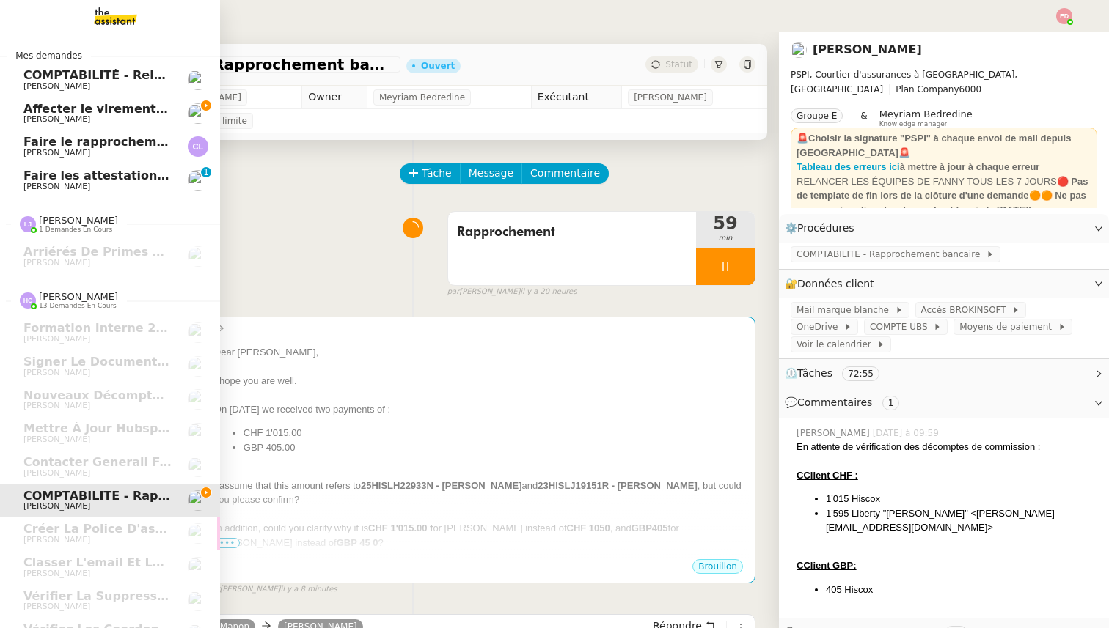
click at [37, 113] on span "Affecter le virement en attente" at bounding box center [126, 109] width 206 height 14
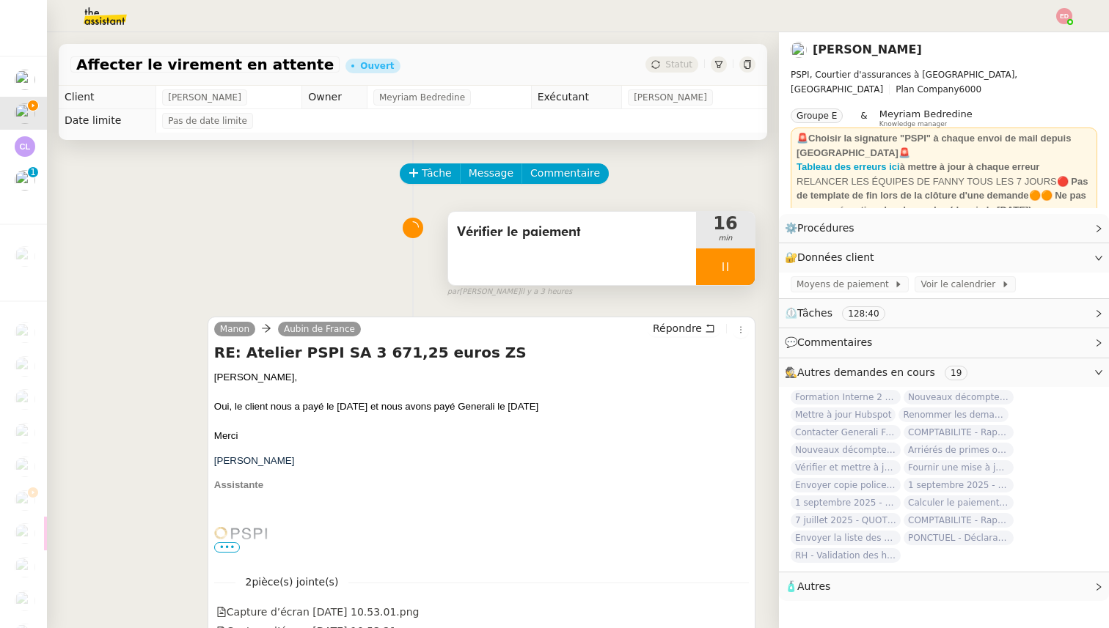
click at [745, 282] on div at bounding box center [725, 267] width 59 height 37
click at [745, 282] on button at bounding box center [739, 267] width 29 height 37
click at [679, 74] on div "Affecter le virement en attente Ouvert Statut" at bounding box center [413, 65] width 708 height 42
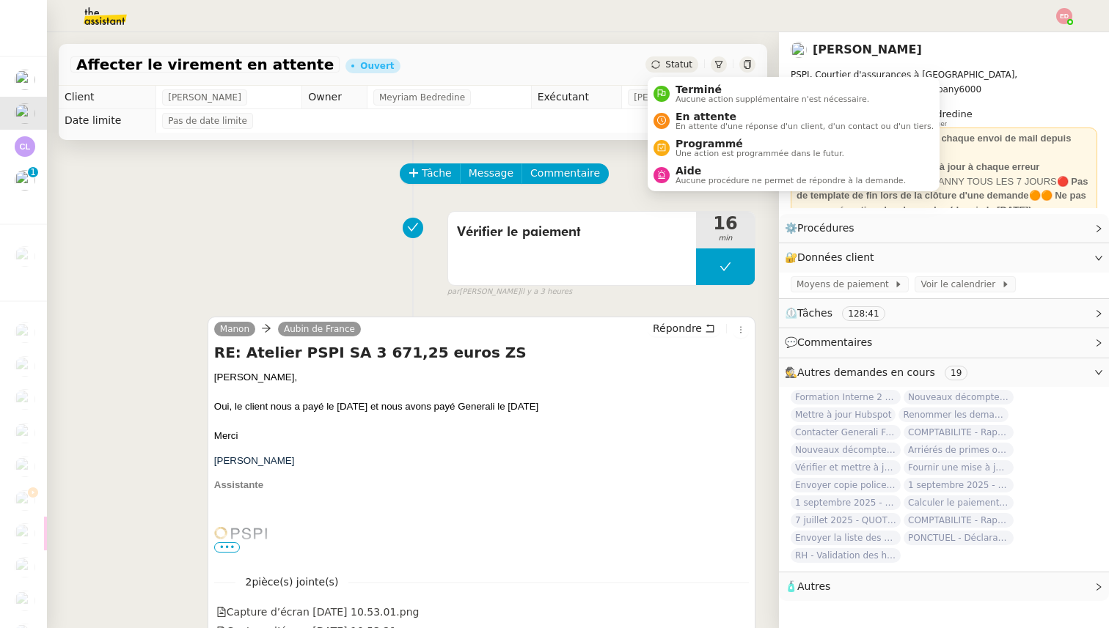
click at [659, 62] on icon at bounding box center [655, 64] width 8 height 8
click at [672, 112] on div "En attente En attente d'une réponse d'un client, d'un contact ou d'un tiers." at bounding box center [802, 121] width 264 height 20
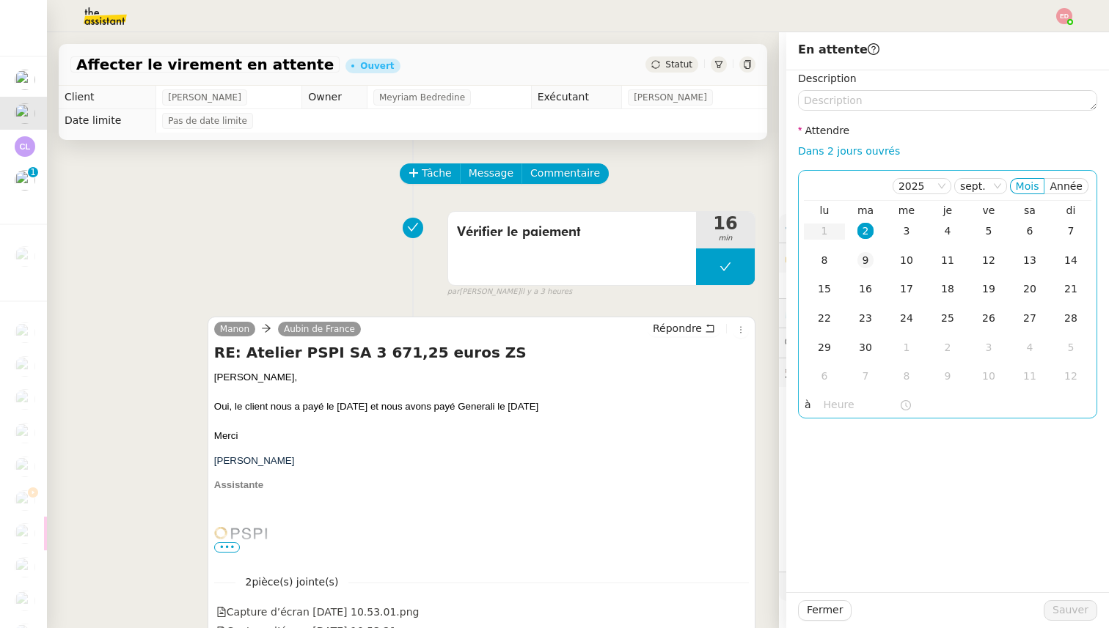
click at [870, 260] on div "9" at bounding box center [865, 260] width 16 height 16
click at [1063, 612] on span "Sauver" at bounding box center [1070, 610] width 36 height 17
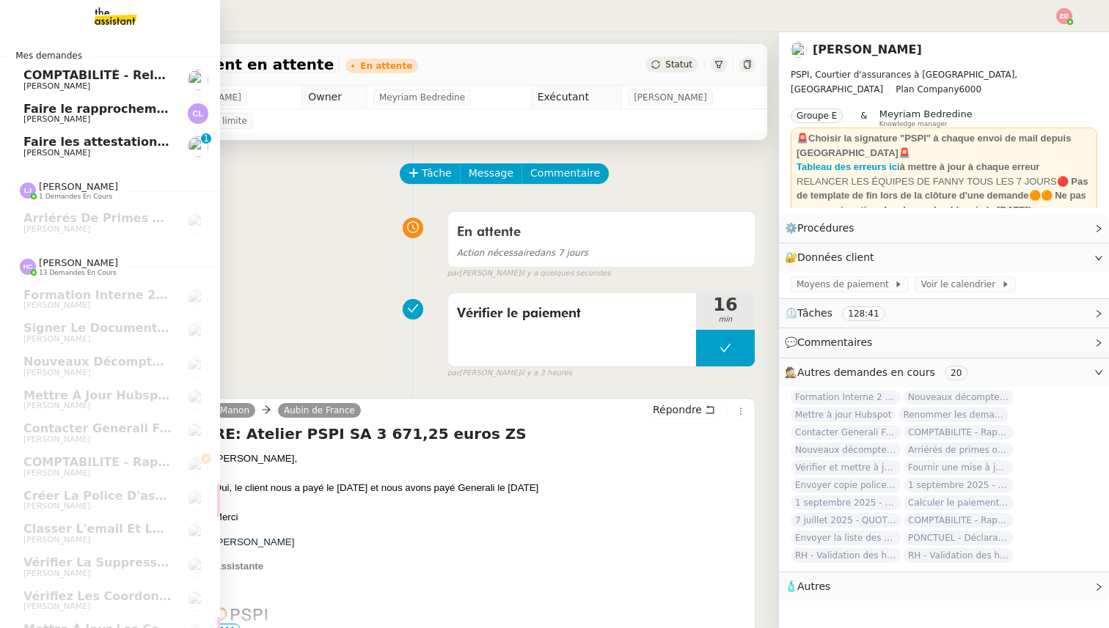
click at [20, 78] on link "COMPTABILITÉ - Relance des primes GoldenCare impayées- [DATE] [PERSON_NAME]" at bounding box center [110, 80] width 220 height 34
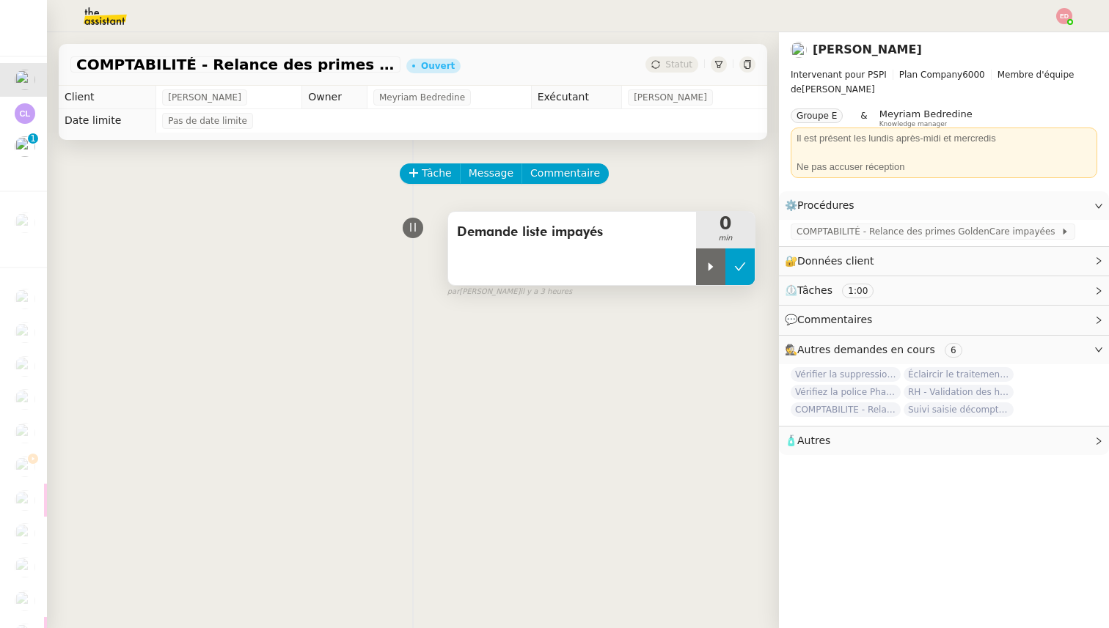
click at [726, 264] on button at bounding box center [739, 267] width 29 height 37
click at [711, 265] on button at bounding box center [725, 267] width 59 height 37
click at [711, 265] on icon at bounding box center [710, 267] width 5 height 8
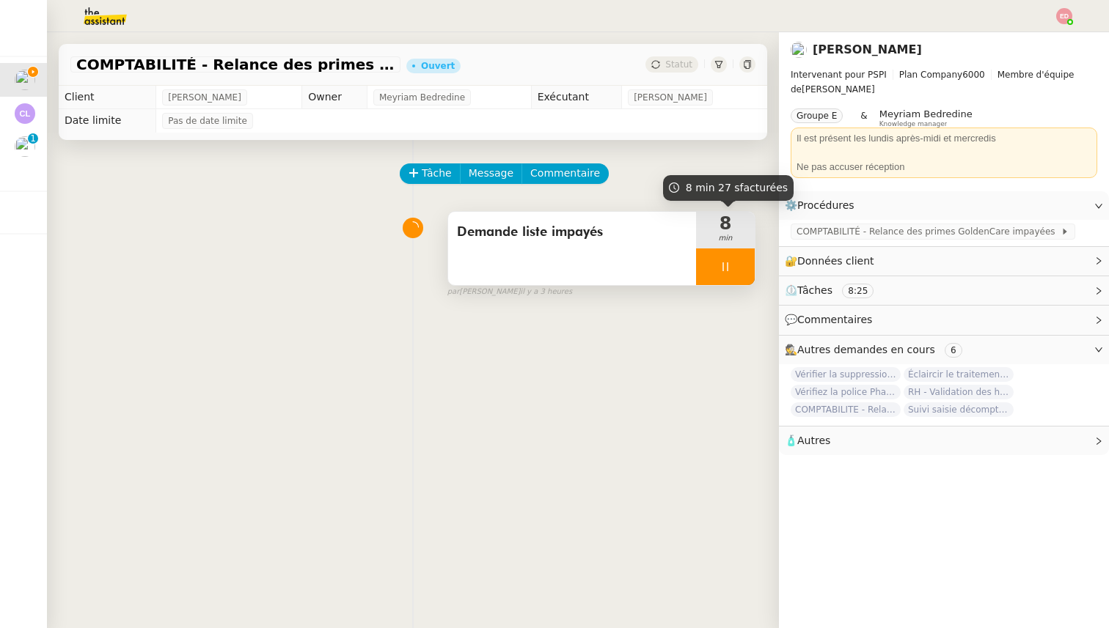
click at [742, 265] on div at bounding box center [725, 267] width 59 height 37
click at [742, 265] on icon at bounding box center [740, 267] width 11 height 8
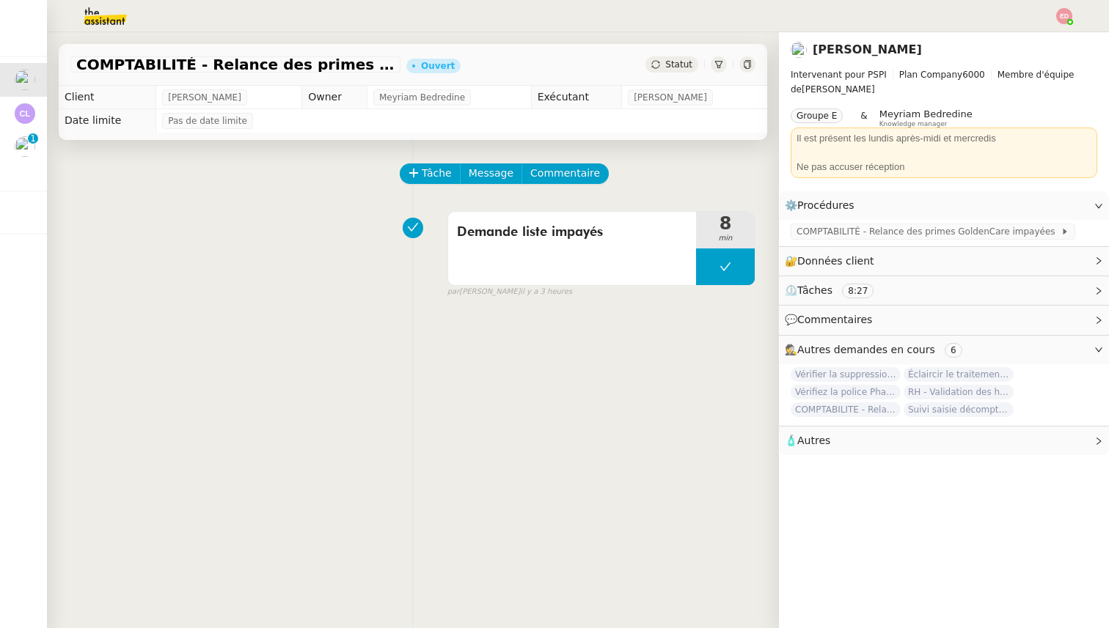
click at [675, 64] on span "Statut" at bounding box center [678, 64] width 27 height 10
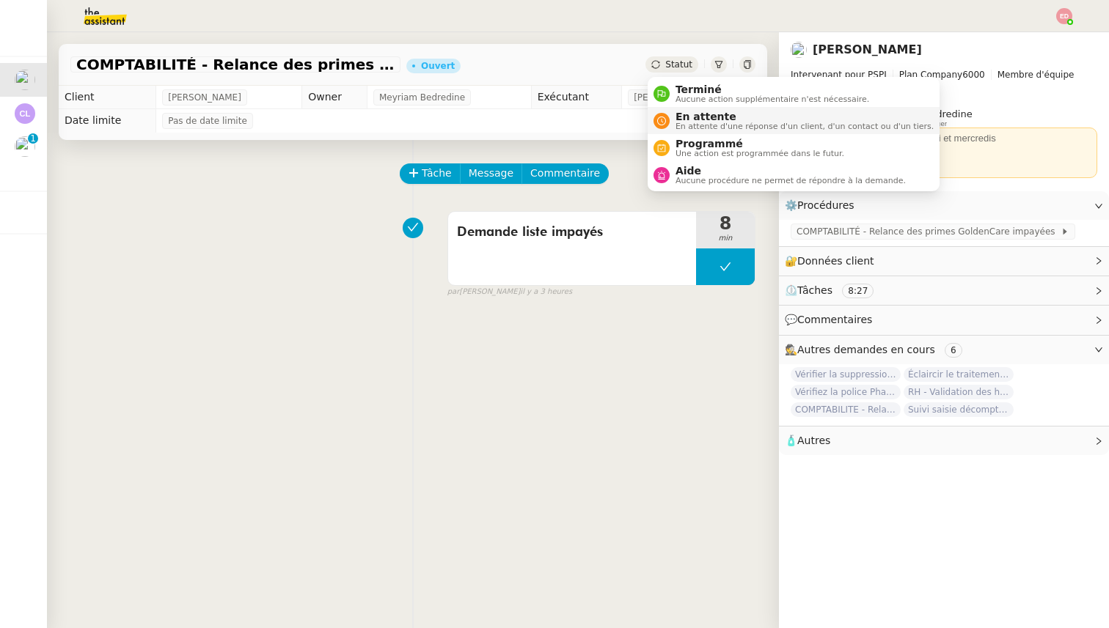
click at [695, 124] on span "En attente d'une réponse d'un client, d'un contact ou d'un tiers." at bounding box center [804, 126] width 258 height 8
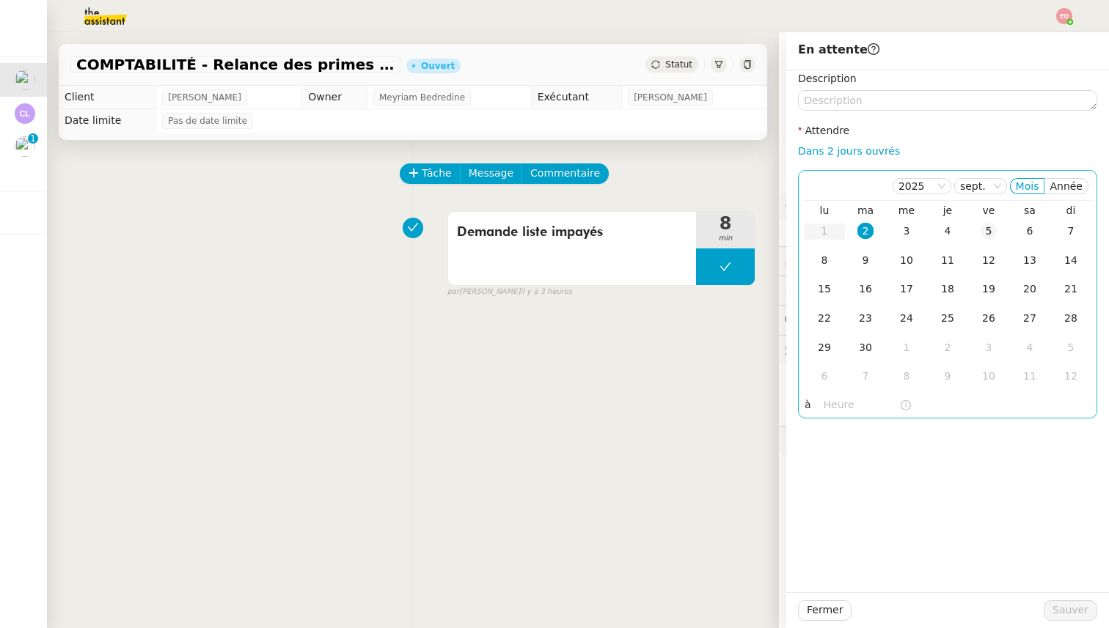
click at [986, 228] on div "5" at bounding box center [988, 231] width 16 height 16
click at [949, 229] on div "4" at bounding box center [947, 231] width 16 height 16
click at [1071, 607] on span "Sauver" at bounding box center [1070, 610] width 36 height 17
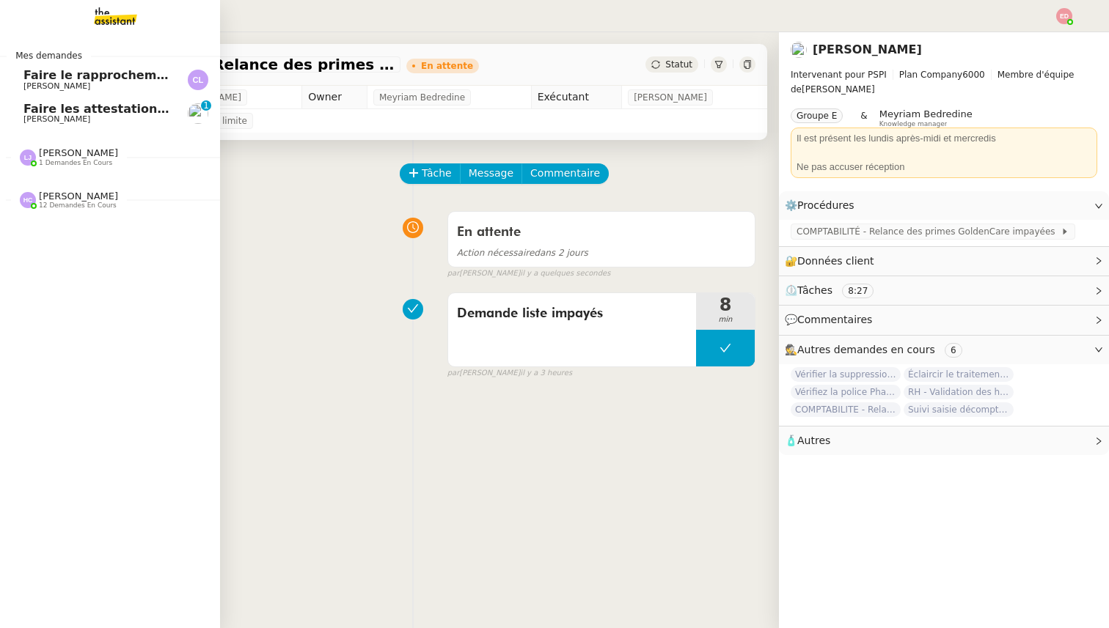
click at [54, 90] on span "Clemence Letiers" at bounding box center [56, 86] width 67 height 10
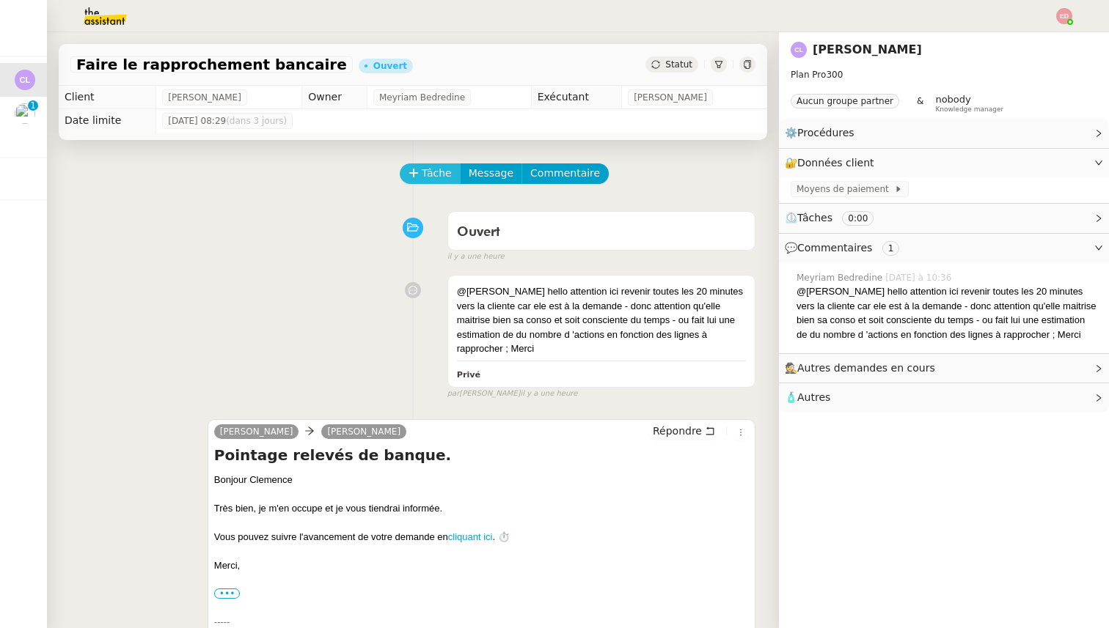
click at [431, 172] on span "Tâche" at bounding box center [437, 173] width 30 height 17
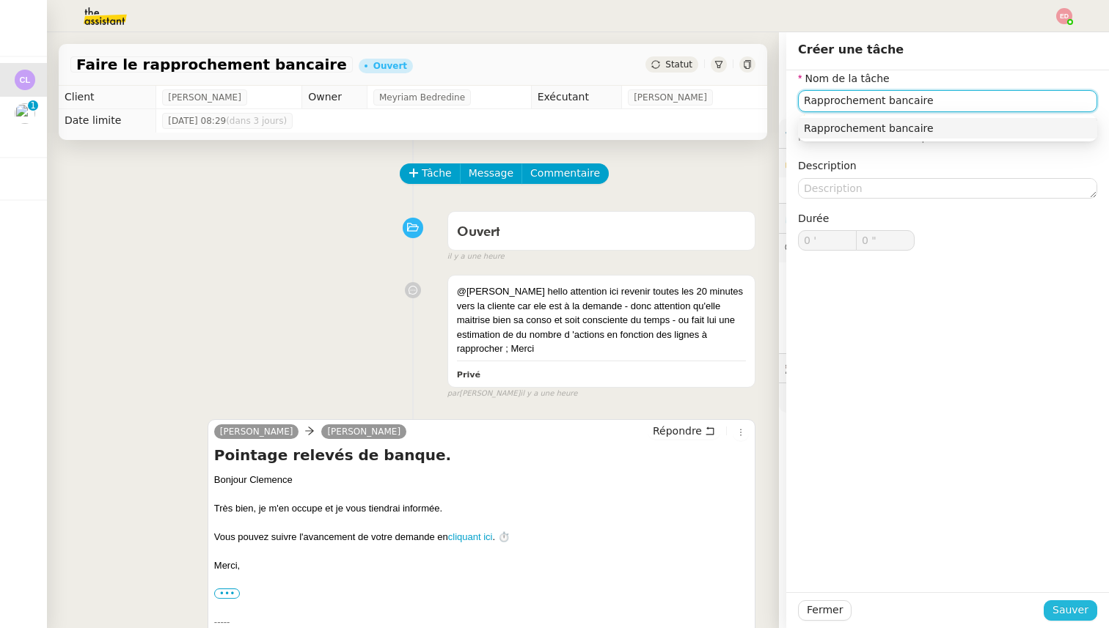
type input "Rapprochement bancaire"
click at [1068, 605] on span "Sauver" at bounding box center [1070, 610] width 36 height 17
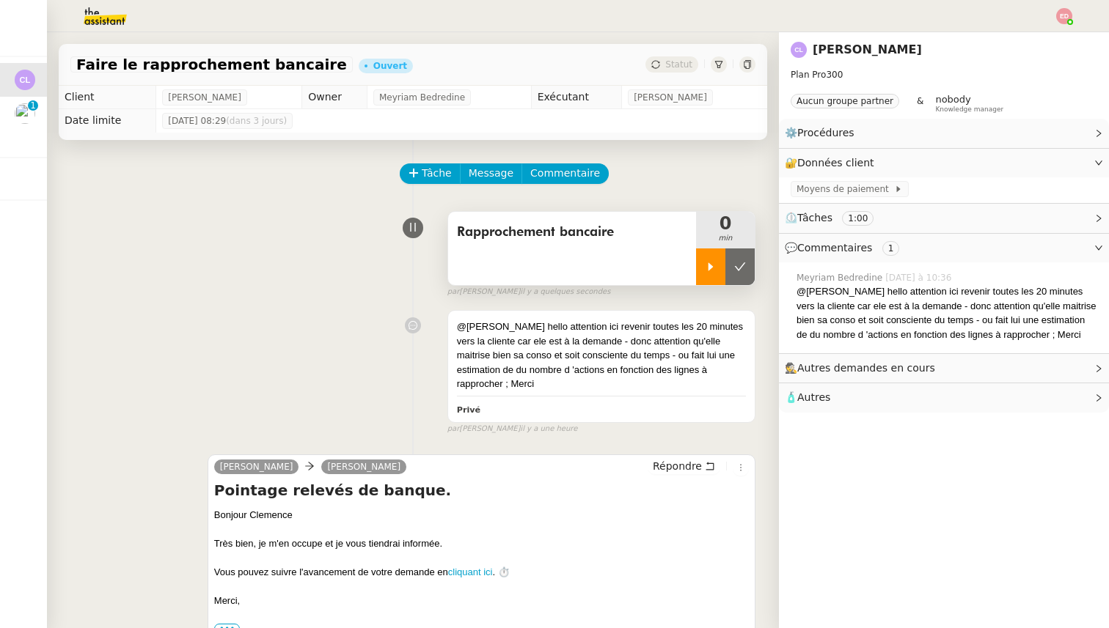
click at [703, 269] on div at bounding box center [710, 267] width 29 height 37
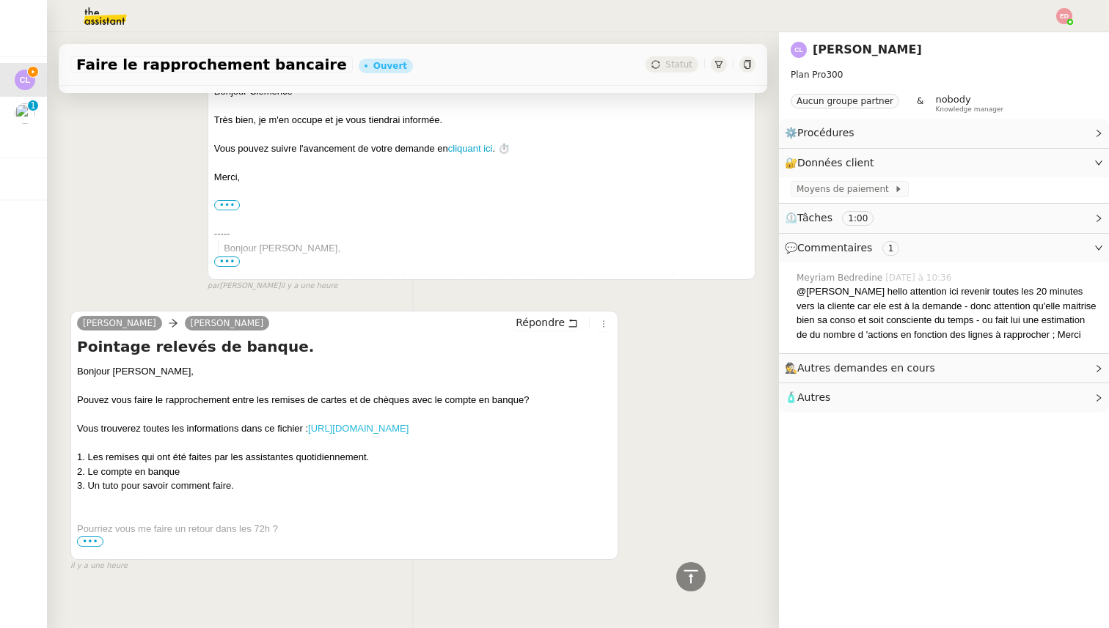
click at [358, 423] on link "https://drive.google.com/drive/folders/1T8_y-M7le_tjf3CzsX0RT1Hs17ojaMC7?usp=sh…" at bounding box center [358, 428] width 100 height 11
click at [1071, 163] on link "Modifier" at bounding box center [1059, 163] width 42 height 17
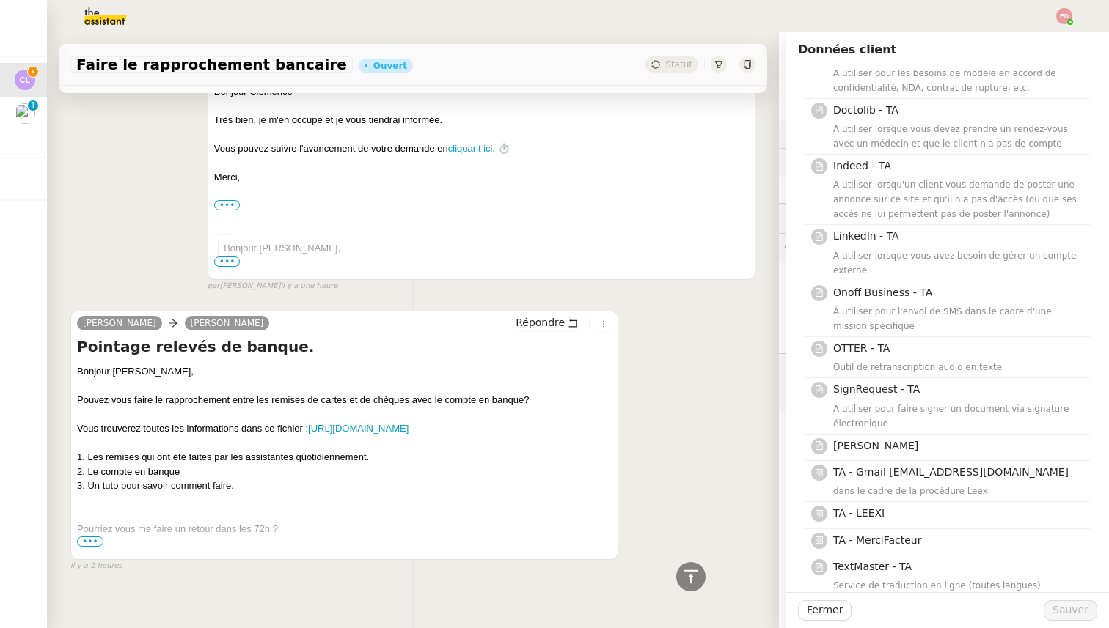
scroll to position [205, 0]
click at [717, 432] on div "Clemence Letiers Sophie Répondre Pointage relevés de banque. Bonjour Sophie, Po…" at bounding box center [412, 435] width 685 height 275
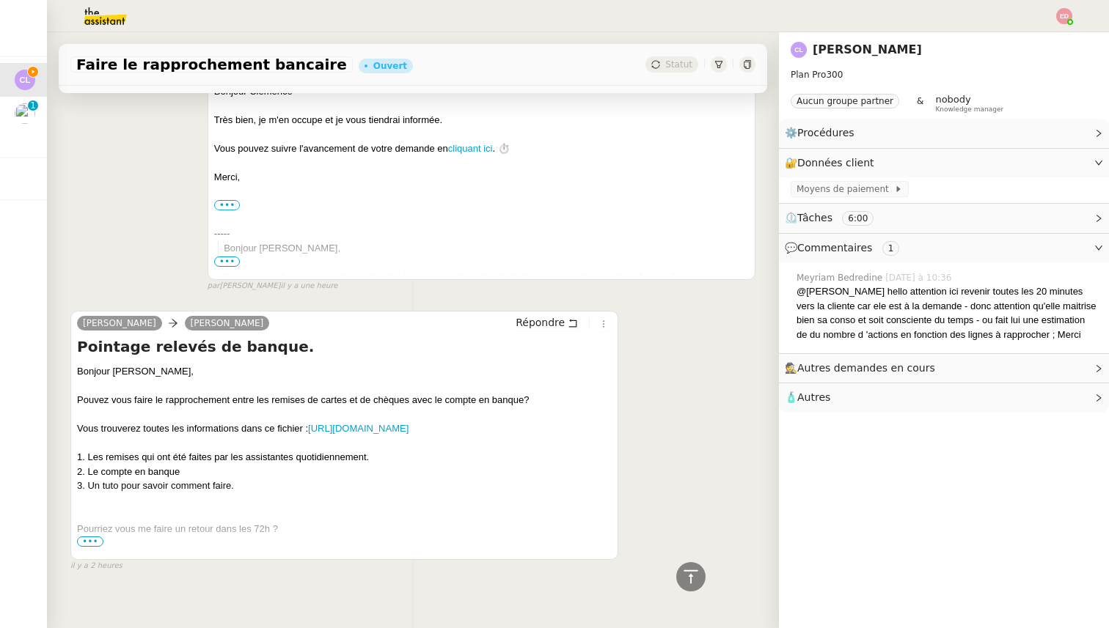
click at [894, 373] on span "Autres demandes en cours" at bounding box center [866, 368] width 138 height 12
click at [100, 537] on span "•••" at bounding box center [90, 542] width 26 height 10
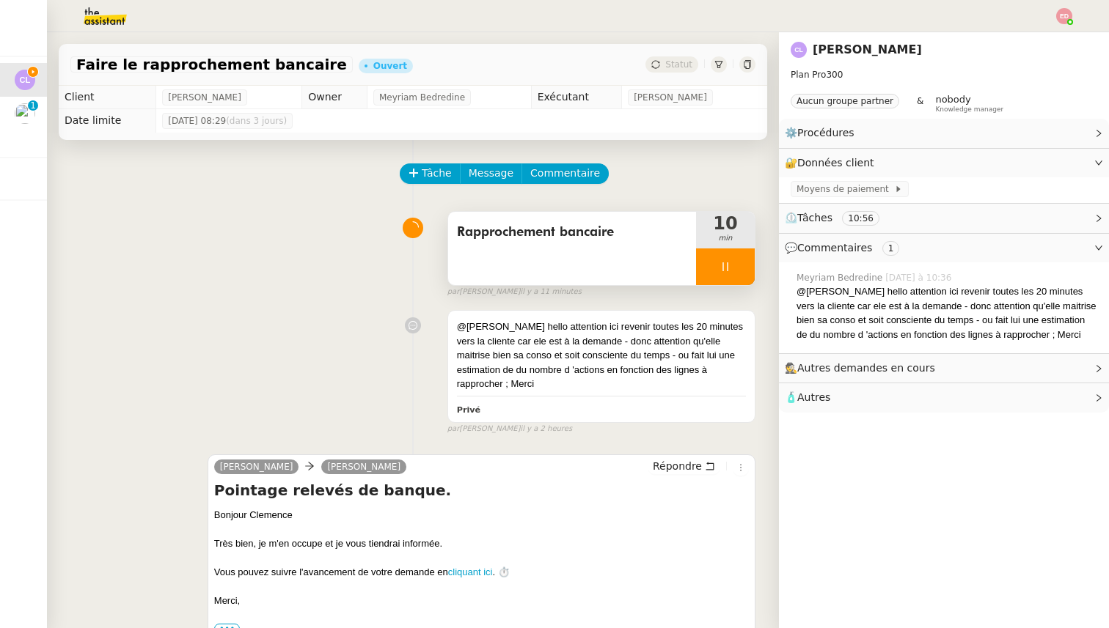
click at [562, 222] on span "Rapprochement bancaire" at bounding box center [572, 232] width 230 height 22
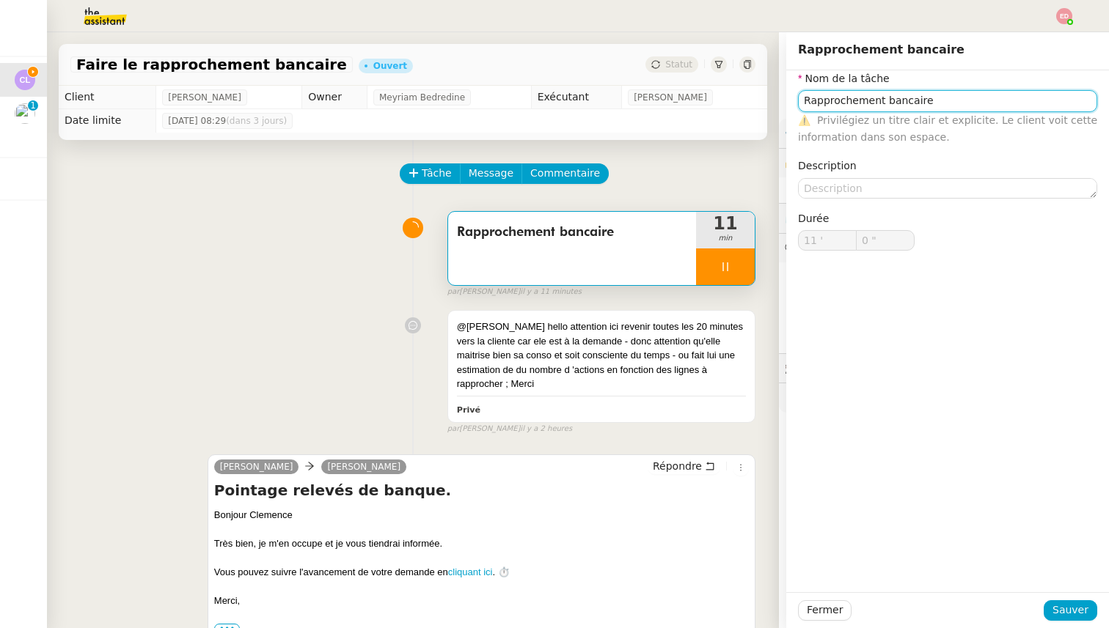
click at [848, 100] on input "Rapprochement bancaire" at bounding box center [947, 100] width 299 height 21
type input "1 ""
type input "Etude"
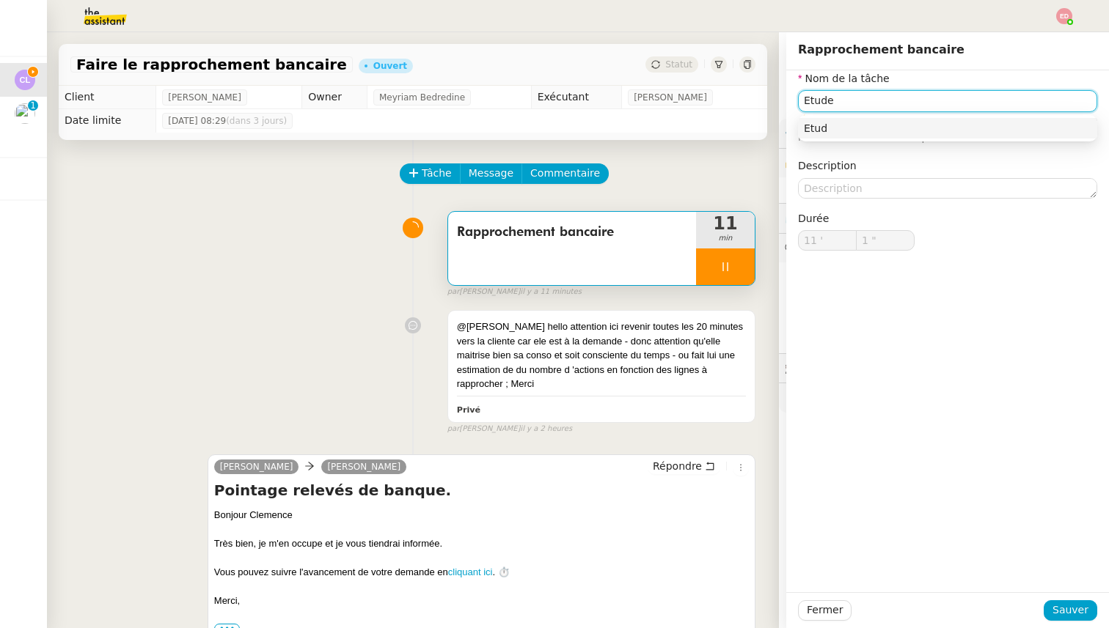
type input "2 ""
type input "Etude de la pr"
type input "3 ""
type input "Etude de la procédur"
type input "4 ""
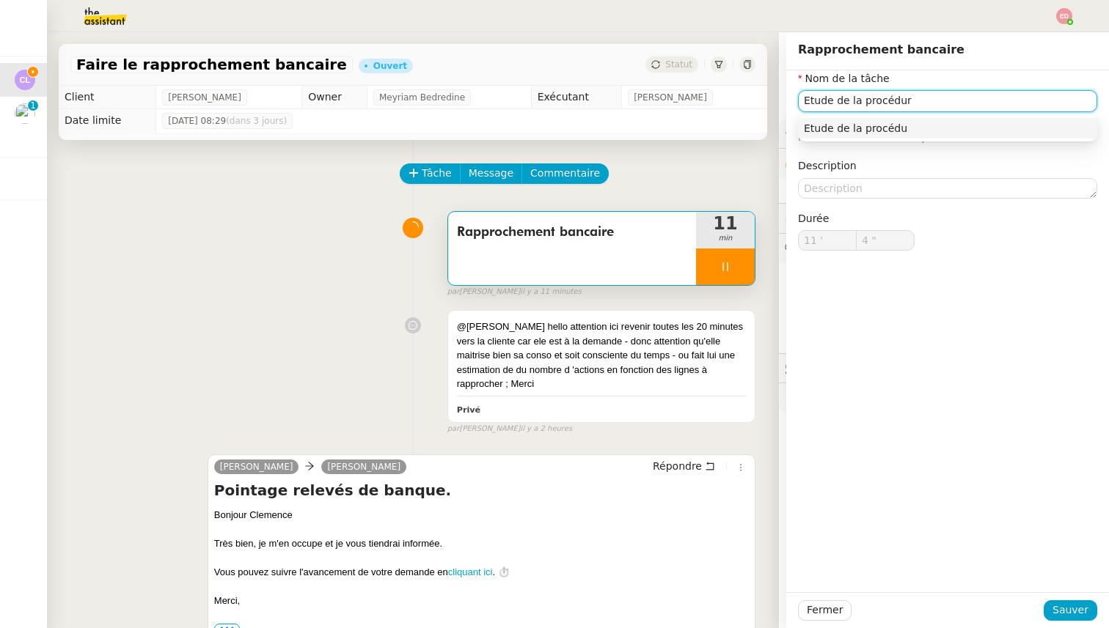
type input "Etude de la procédure"
type input "5 ""
type input "Etude de la procédure"
click at [1059, 622] on div "Fermer Sauver" at bounding box center [947, 611] width 323 height 36
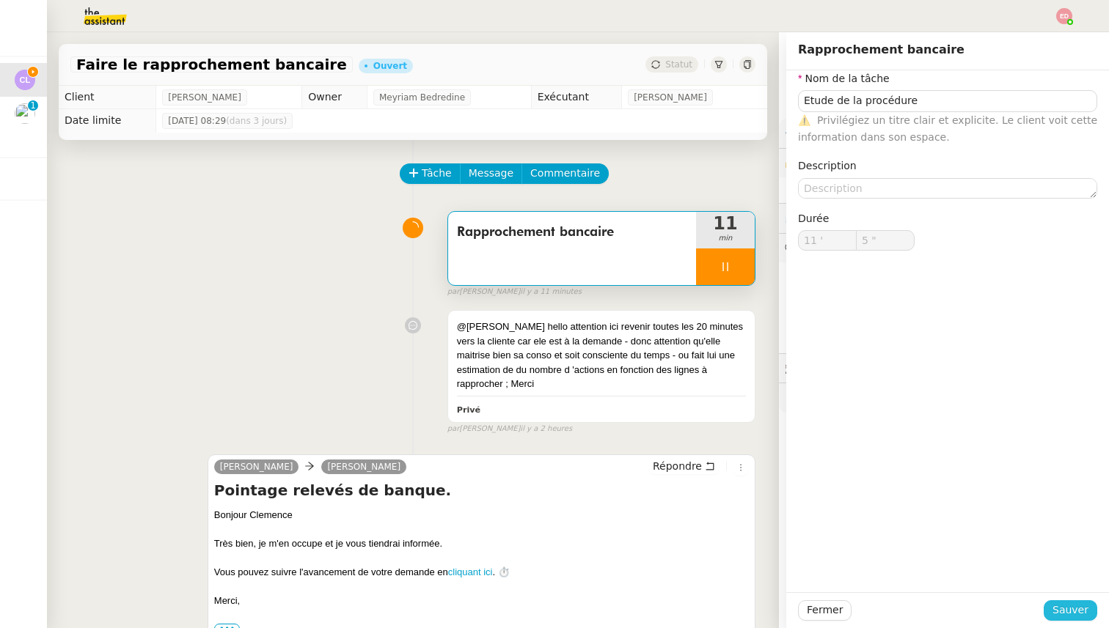
click at [1061, 611] on span "Sauver" at bounding box center [1070, 610] width 36 height 17
type input "6 ""
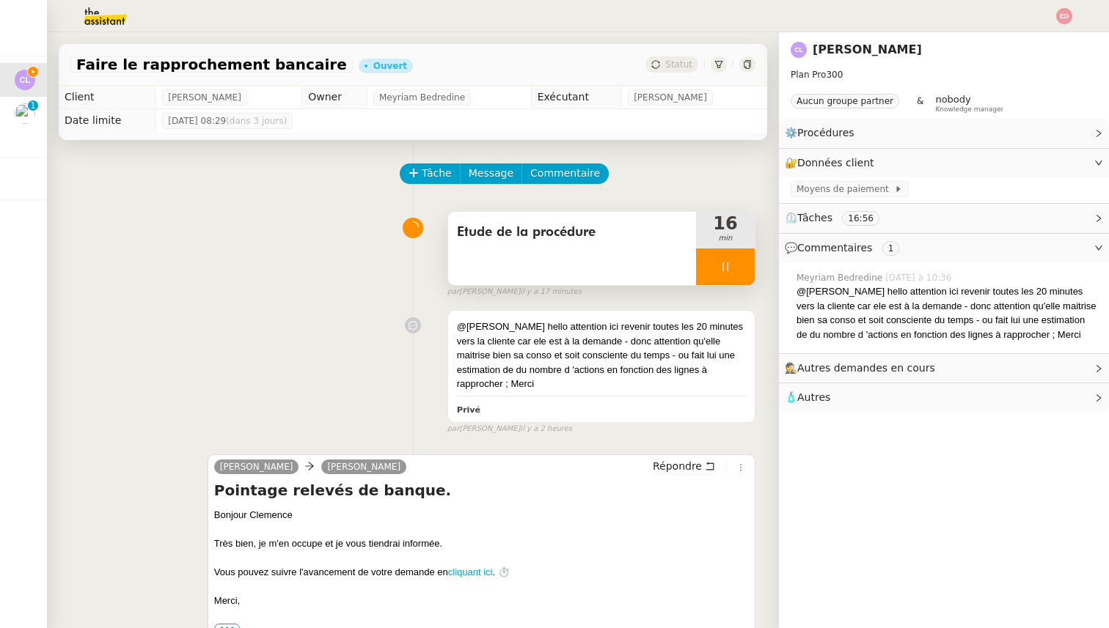
click at [755, 261] on div "Etude de la procédure 16 min" at bounding box center [601, 248] width 308 height 75
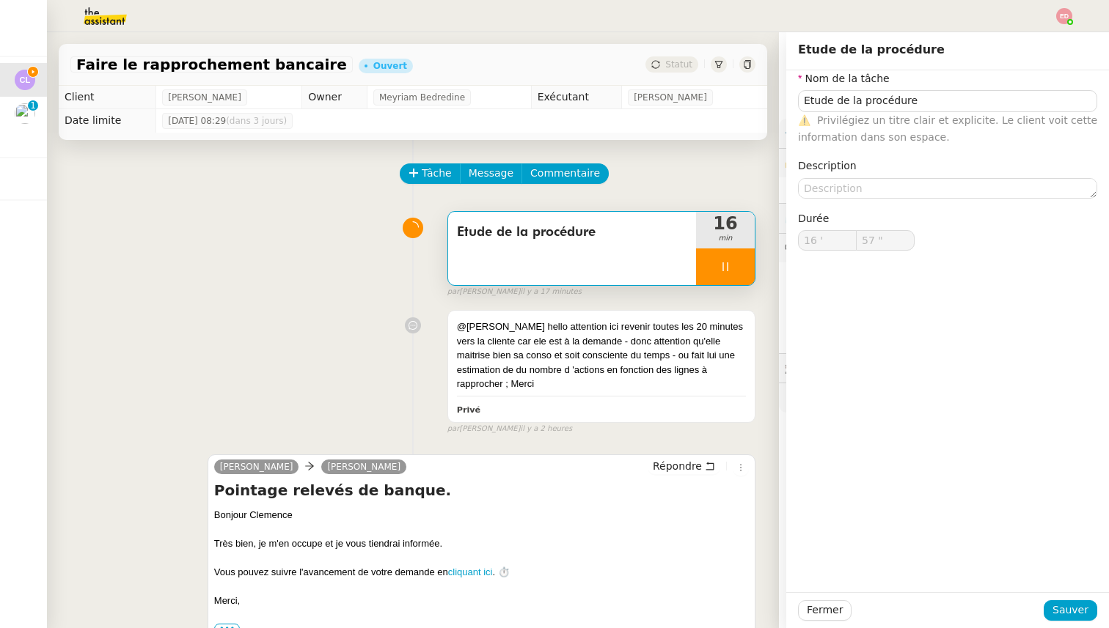
type input "58 ""
click at [745, 265] on div at bounding box center [725, 267] width 59 height 37
type input "Etude de la procédure"
type input "16 '"
type input "58 ""
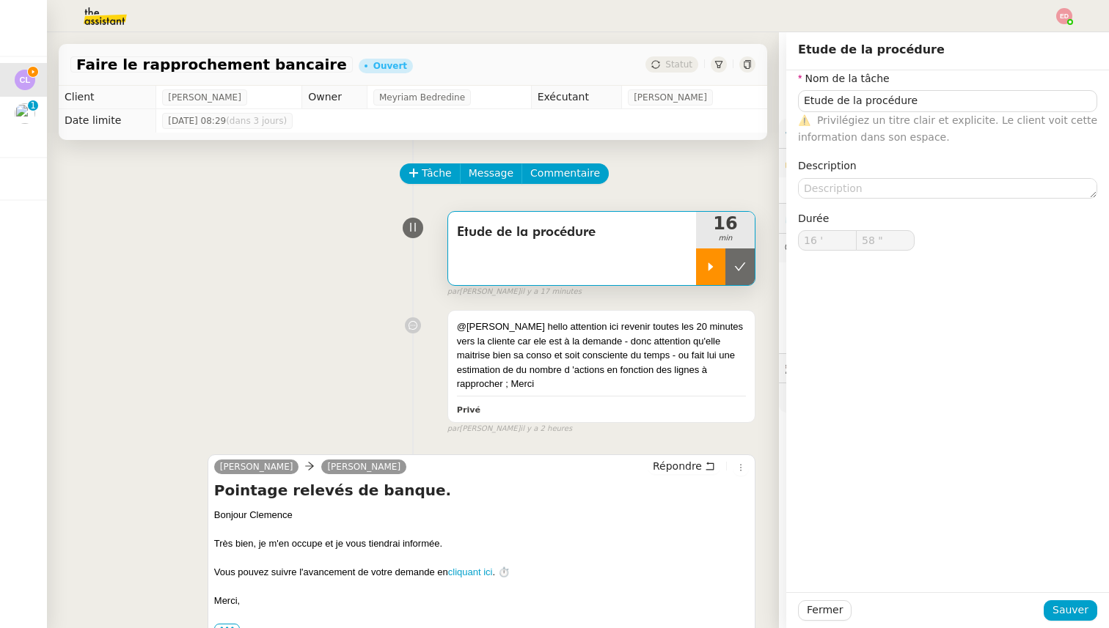
click at [745, 265] on icon at bounding box center [740, 267] width 12 height 12
type input "Etude de la procédure"
type input "16 '"
type input "58 ""
type input "Etude de la procédure"
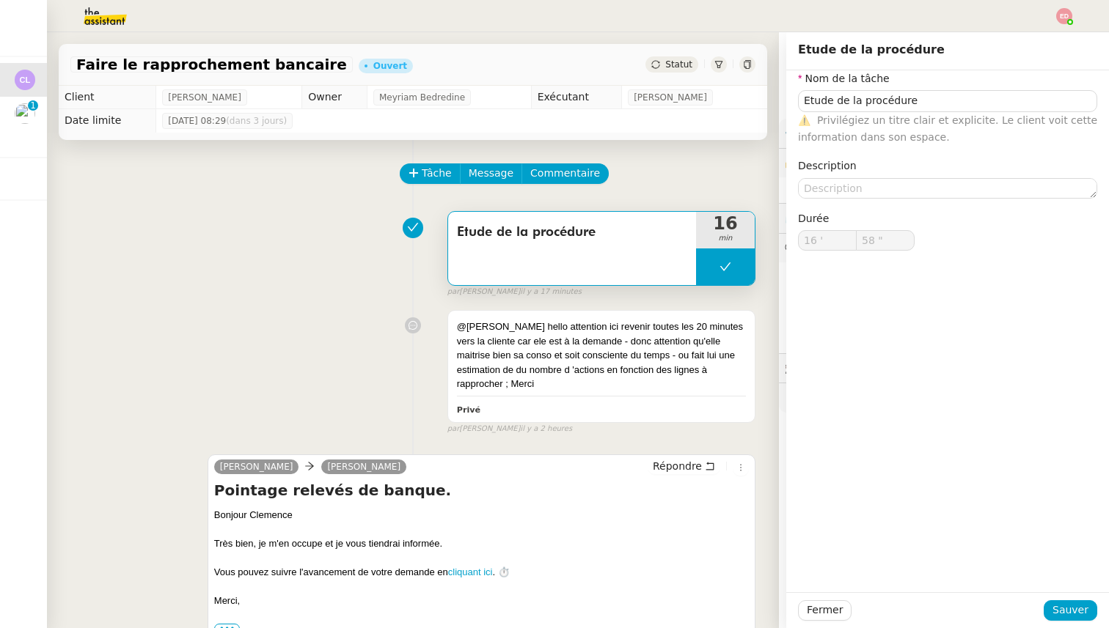
type input "16 '"
type input "58 ""
click at [748, 171] on div "Tâche Message Commentaire" at bounding box center [578, 181] width 354 height 35
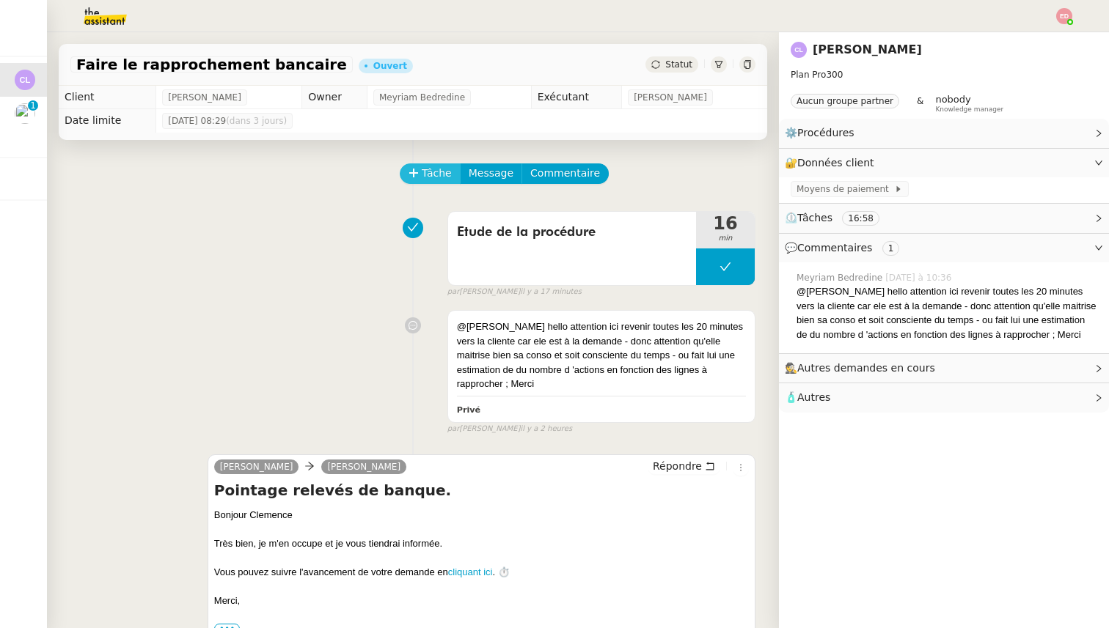
click at [429, 178] on span "Tâche" at bounding box center [437, 173] width 30 height 17
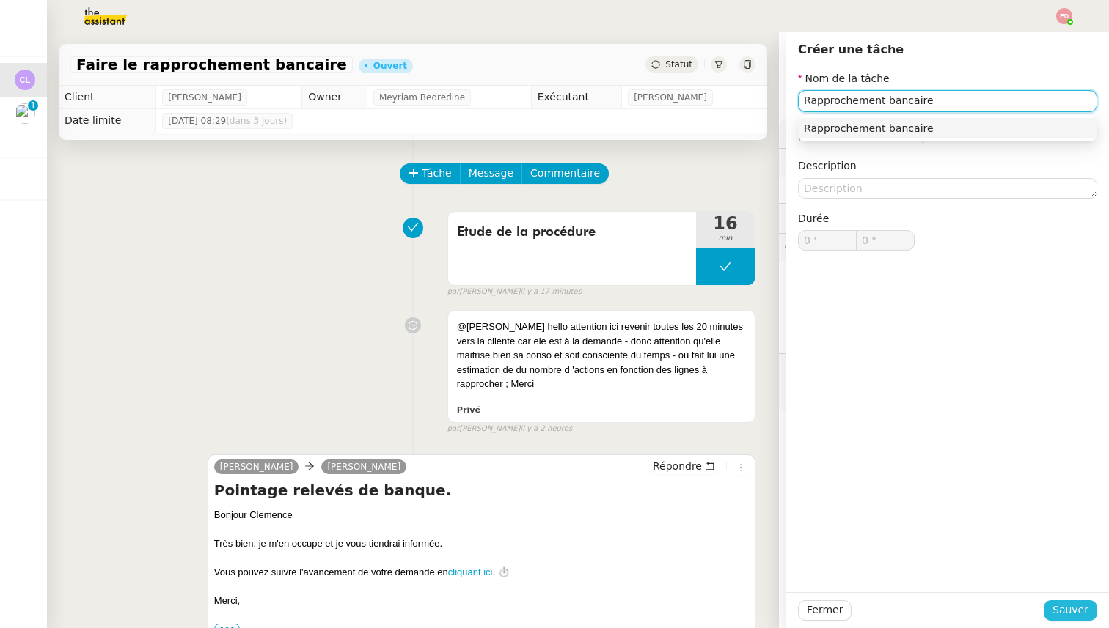
type input "Rapprochement bancaire"
click at [1052, 614] on button "Sauver" at bounding box center [1071, 611] width 54 height 21
